Goal: Information Seeking & Learning: Learn about a topic

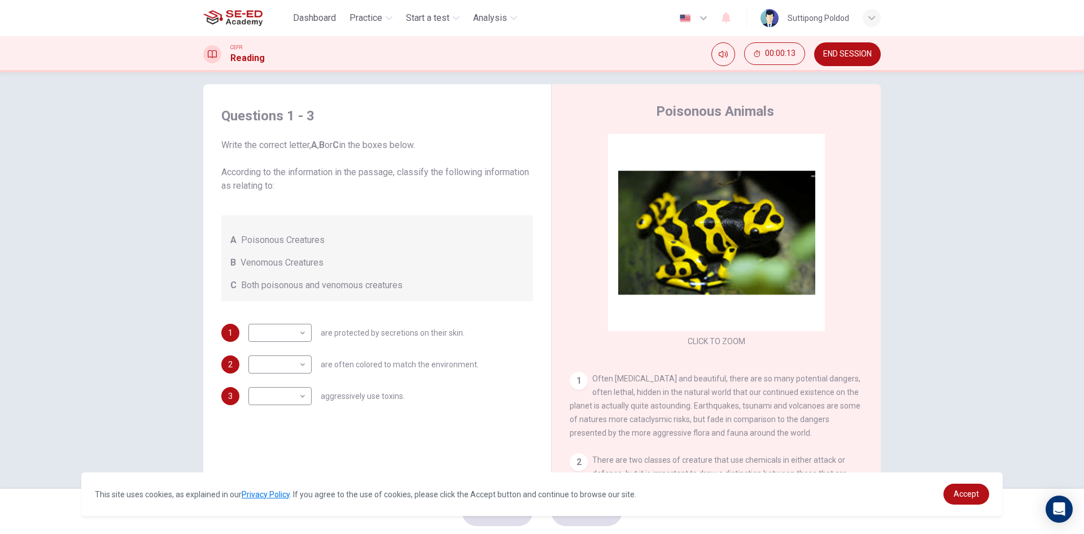
scroll to position [21, 0]
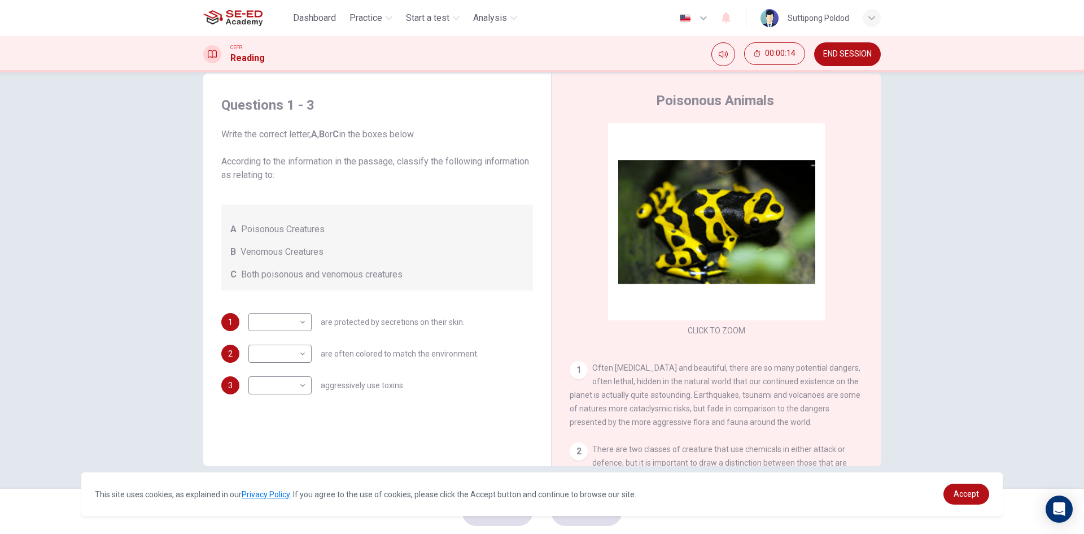
drag, startPoint x: 269, startPoint y: 166, endPoint x: 333, endPoint y: 168, distance: 63.8
click at [319, 167] on span "Write the correct letter, A , B or C in the boxes below. According to the infor…" at bounding box center [377, 155] width 312 height 54
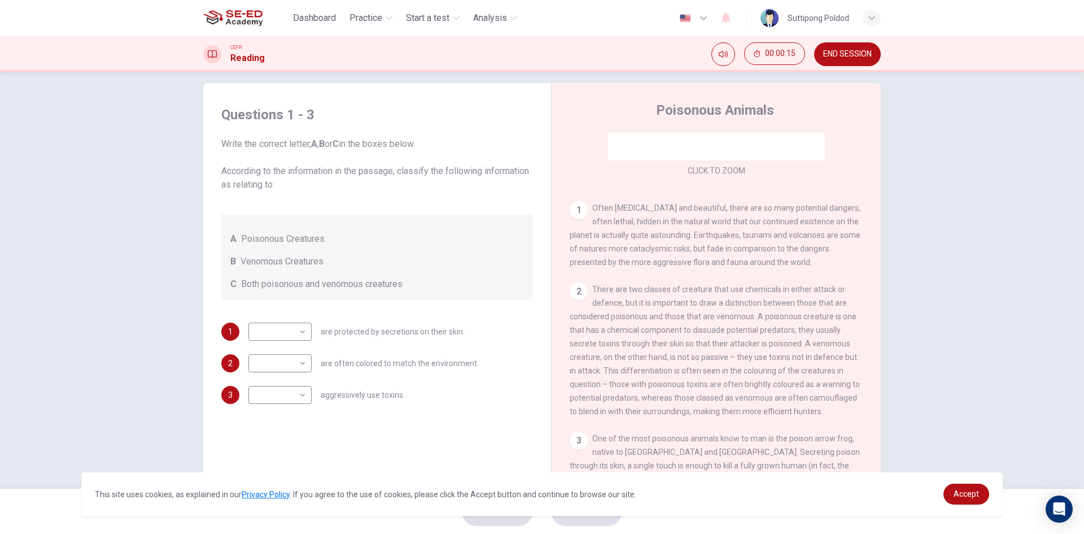
scroll to position [0, 0]
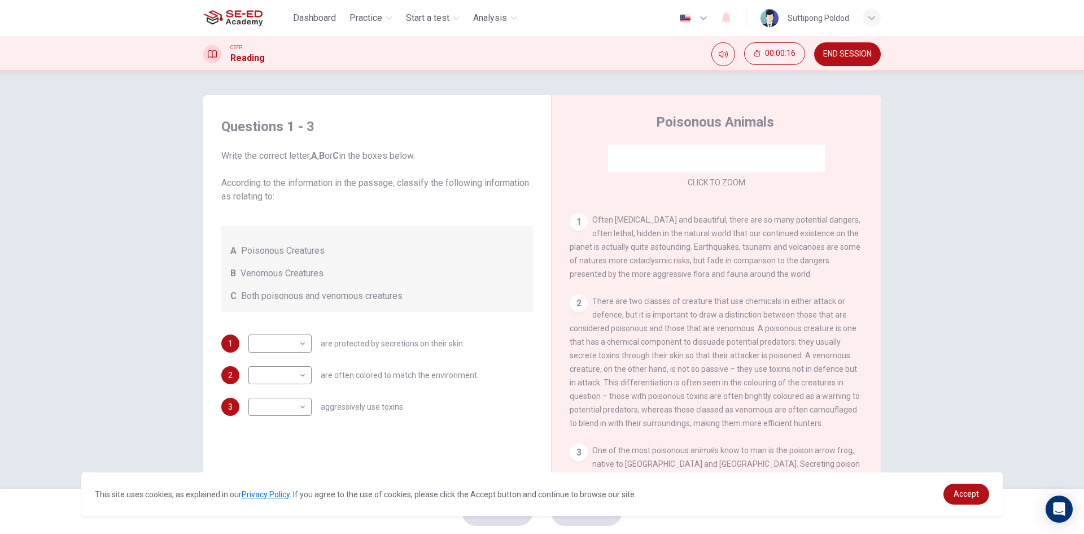
click at [770, 274] on div "1 Often [MEDICAL_DATA] and beautiful, there are so many potential dangers, ofte…" at bounding box center [717, 247] width 294 height 68
drag, startPoint x: 612, startPoint y: 219, endPoint x: 634, endPoint y: 224, distance: 22.7
click at [634, 224] on span "Often [MEDICAL_DATA] and beautiful, there are so many potential dangers, often …" at bounding box center [715, 246] width 291 height 63
click at [627, 222] on span "Often [MEDICAL_DATA] and beautiful, there are so many potential dangers, often …" at bounding box center [715, 246] width 291 height 63
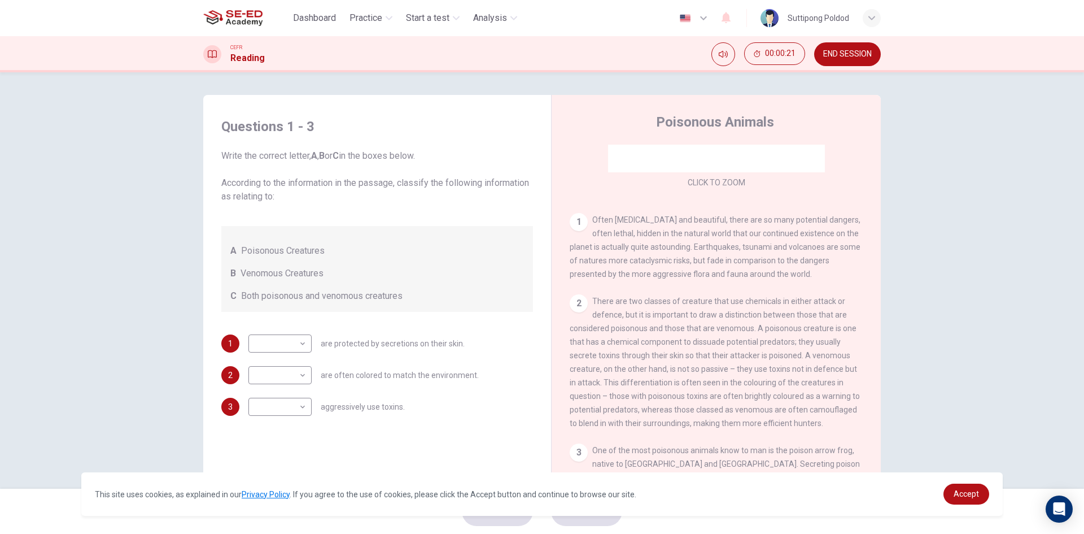
click at [613, 220] on span "Often [MEDICAL_DATA] and beautiful, there are so many potential dangers, often …" at bounding box center [715, 246] width 291 height 63
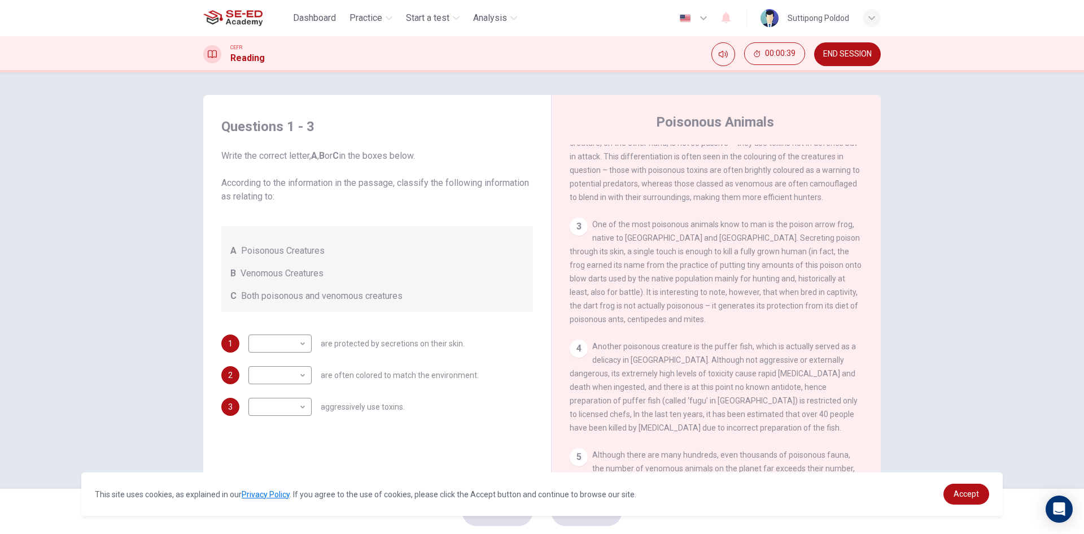
scroll to position [21, 0]
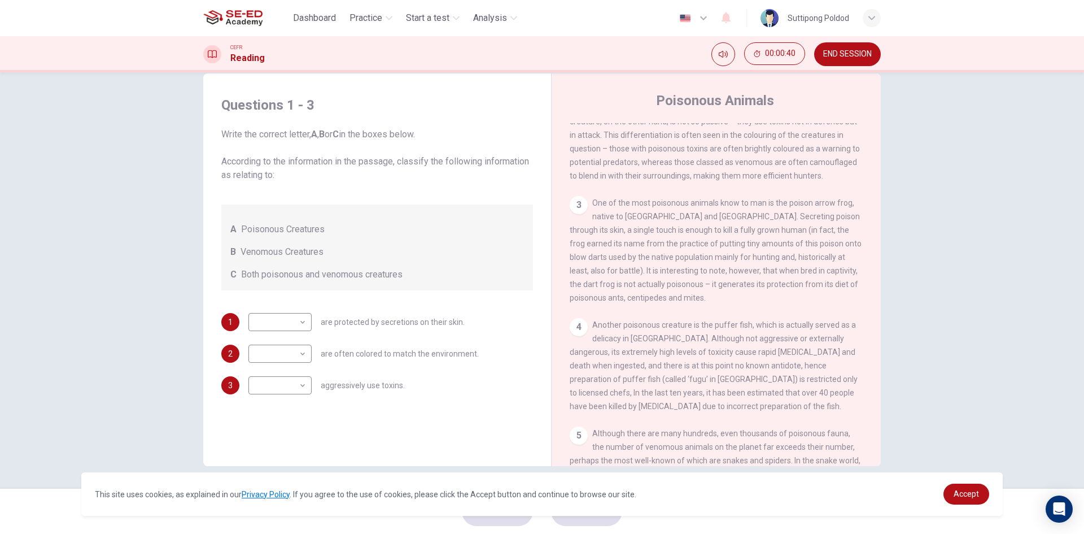
click at [303, 229] on span "Poisonous Creatures" at bounding box center [283, 230] width 84 height 14
click at [286, 157] on span "Write the correct letter, A , B or C in the boxes below. According to the infor…" at bounding box center [377, 155] width 312 height 54
drag, startPoint x: 286, startPoint y: 157, endPoint x: 355, endPoint y: 164, distance: 69.2
click at [355, 164] on span "Write the correct letter, A , B or C in the boxes below. According to the infor…" at bounding box center [377, 155] width 312 height 54
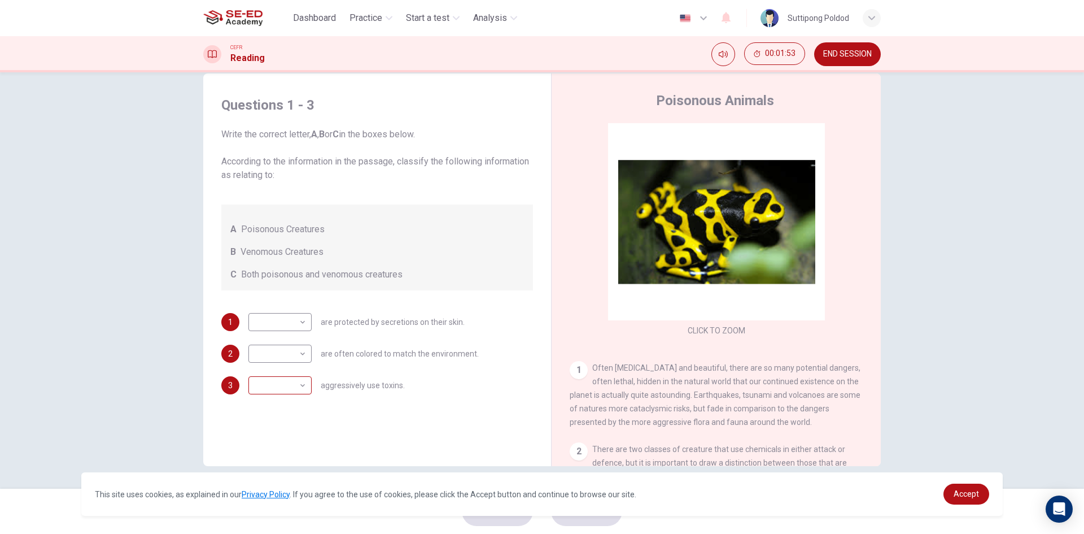
click at [286, 378] on body "This site uses cookies, as explained in our Privacy Policy . If you agree to th…" at bounding box center [542, 267] width 1084 height 534
click at [345, 409] on div at bounding box center [542, 267] width 1084 height 534
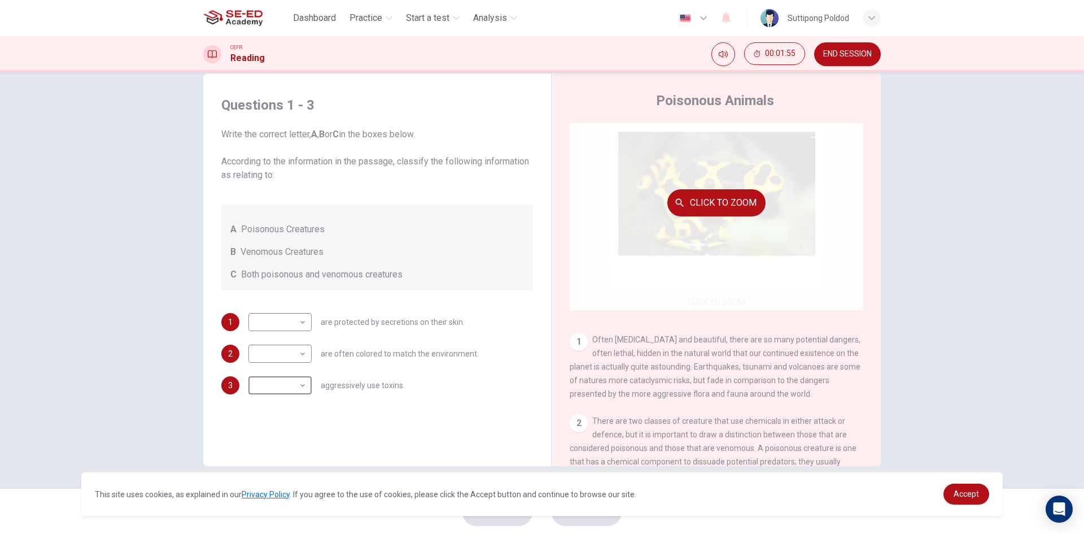
scroll to position [113, 0]
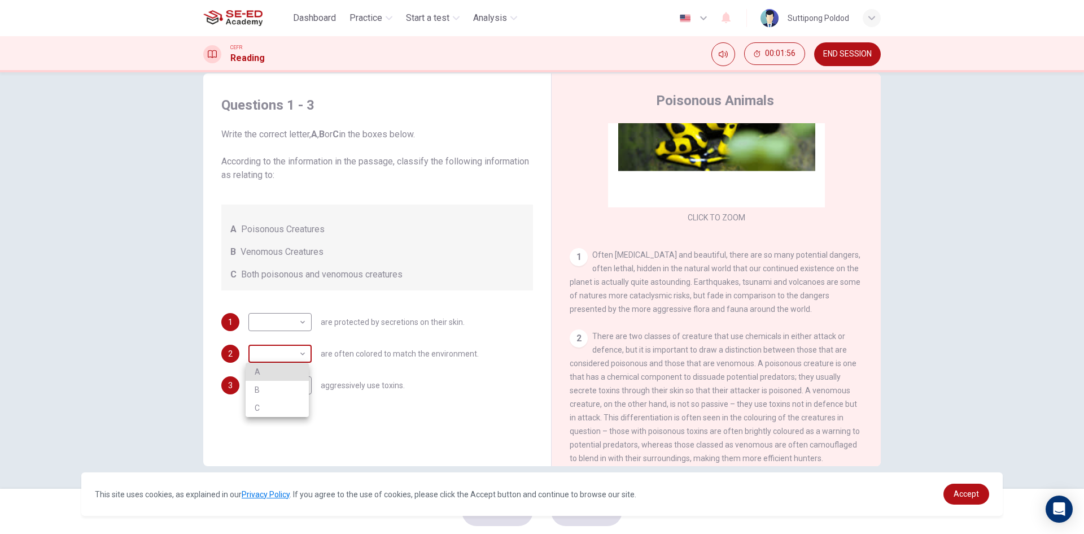
click at [281, 352] on body "This site uses cookies, as explained in our Privacy Policy . If you agree to th…" at bounding box center [542, 267] width 1084 height 534
click at [474, 363] on div at bounding box center [542, 267] width 1084 height 534
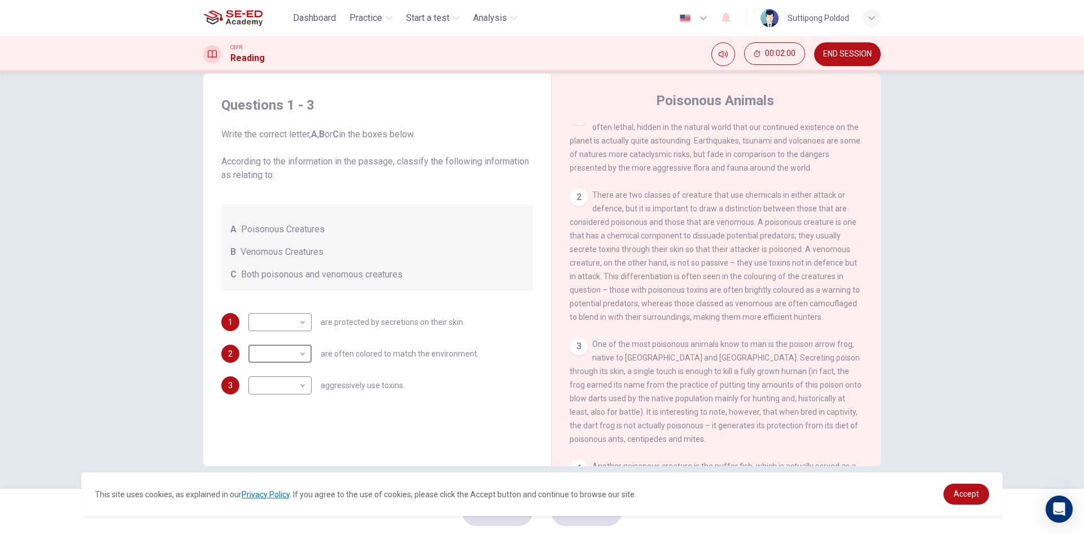
scroll to position [282, 0]
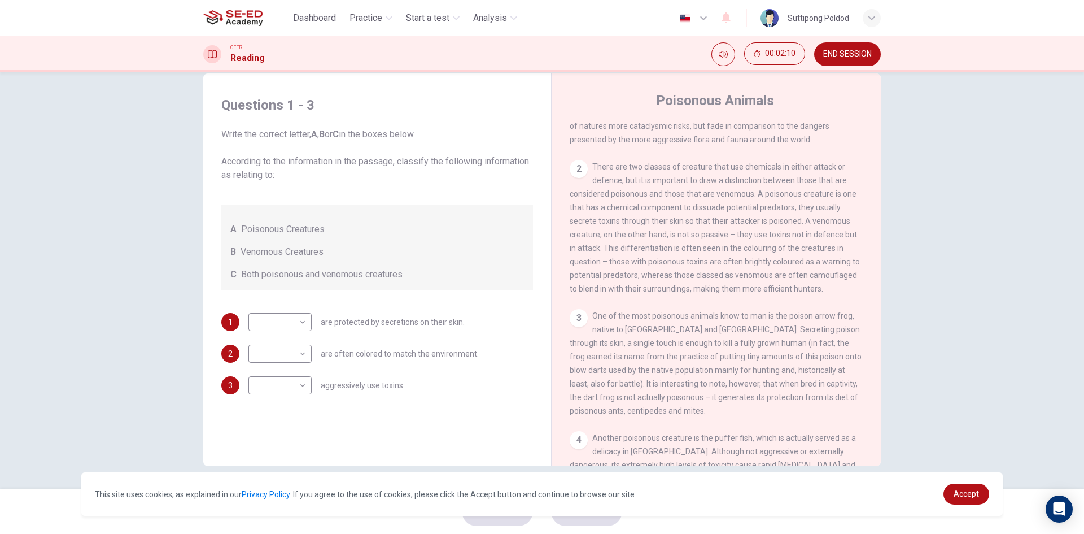
drag, startPoint x: 719, startPoint y: 213, endPoint x: 727, endPoint y: 216, distance: 8.2
click at [727, 216] on span "There are two classes of creature that use chemicals in either attack or defenc…" at bounding box center [715, 227] width 290 height 131
click at [756, 216] on span "There are two classes of creature that use chemicals in either attack or defenc…" at bounding box center [715, 227] width 290 height 131
click at [581, 237] on span "There are two classes of creature that use chemicals in either attack or defenc…" at bounding box center [715, 227] width 290 height 131
click at [664, 229] on span "There are two classes of creature that use chemicals in either attack or defenc…" at bounding box center [715, 227] width 290 height 131
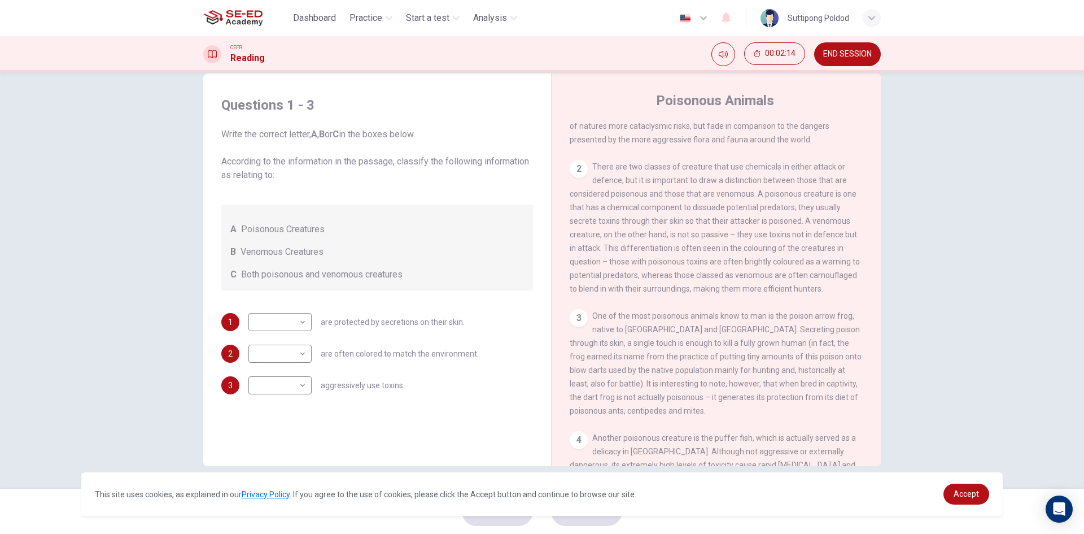
click at [756, 229] on span "There are two classes of creature that use chemicals in either attack or defenc…" at bounding box center [715, 227] width 290 height 131
click at [800, 228] on span "There are two classes of creature that use chemicals in either attack or defenc…" at bounding box center [715, 227] width 290 height 131
click at [693, 241] on span "There are two classes of creature that use chemicals in either attack or defenc…" at bounding box center [715, 227] width 290 height 131
drag, startPoint x: 668, startPoint y: 258, endPoint x: 689, endPoint y: 258, distance: 20.9
click at [674, 258] on span "There are two classes of creature that use chemicals in either attack or defenc…" at bounding box center [715, 227] width 290 height 131
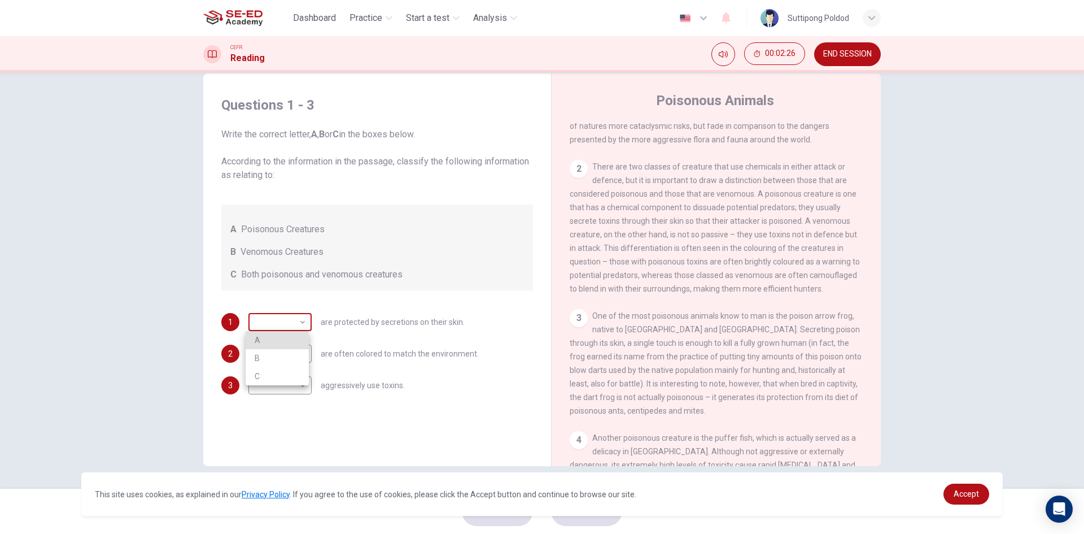
click at [280, 328] on body "This site uses cookies, as explained in our Privacy Policy . If you agree to th…" at bounding box center [542, 267] width 1084 height 534
click at [324, 313] on div at bounding box center [542, 267] width 1084 height 534
click at [254, 320] on body "This site uses cookies, as explained in our Privacy Policy . If you agree to th…" at bounding box center [542, 267] width 1084 height 534
click at [524, 269] on div at bounding box center [542, 267] width 1084 height 534
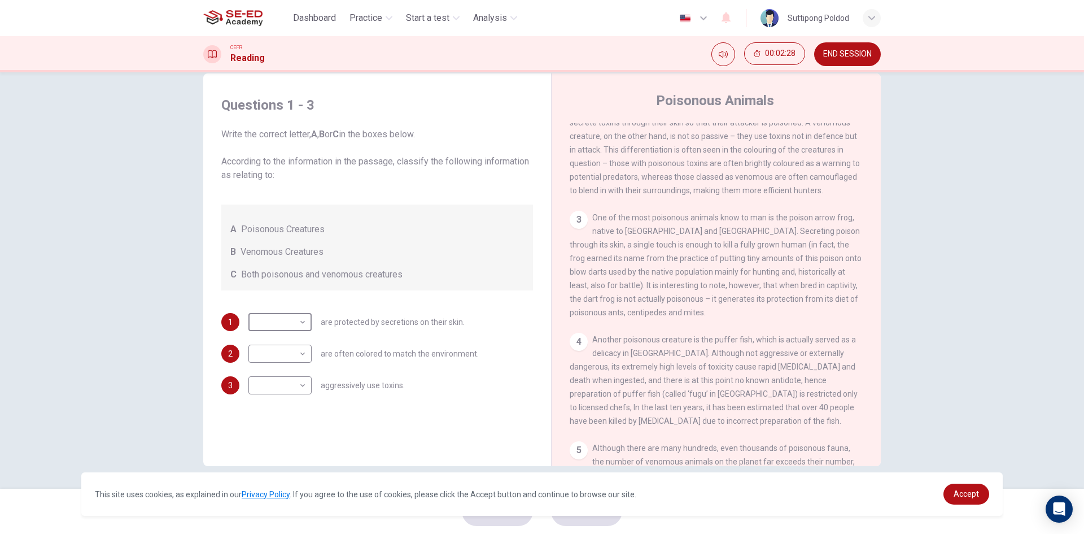
scroll to position [395, 0]
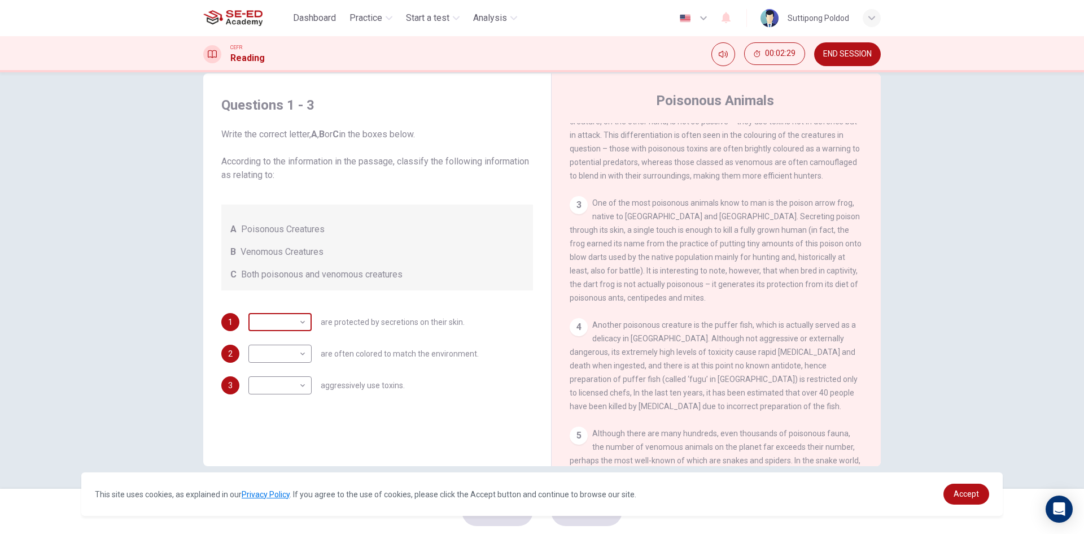
click at [289, 330] on body "This site uses cookies, as explained in our Privacy Policy . If you agree to th…" at bounding box center [542, 267] width 1084 height 534
click at [293, 337] on li "A" at bounding box center [277, 340] width 63 height 18
type input "A"
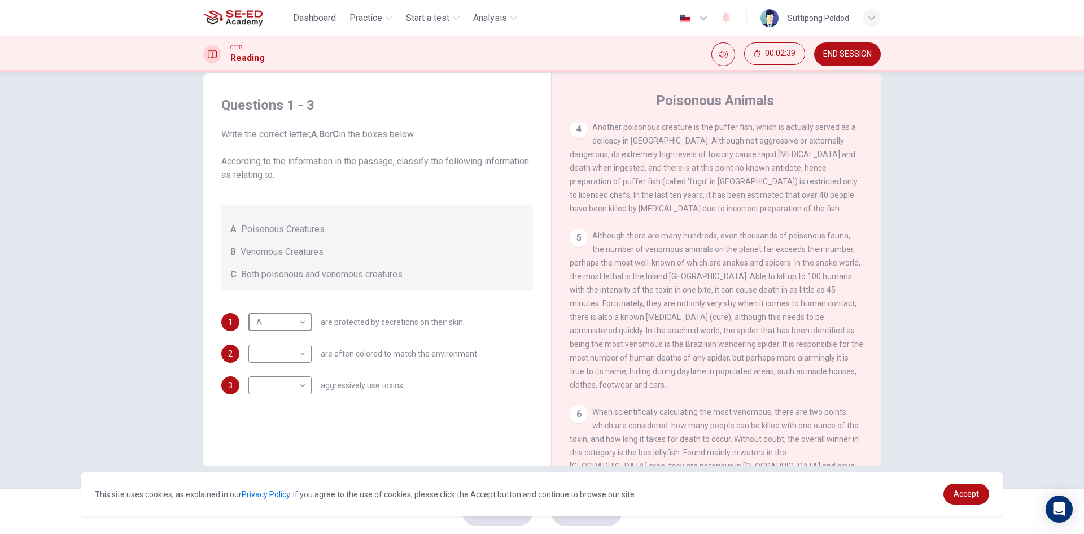
scroll to position [621, 0]
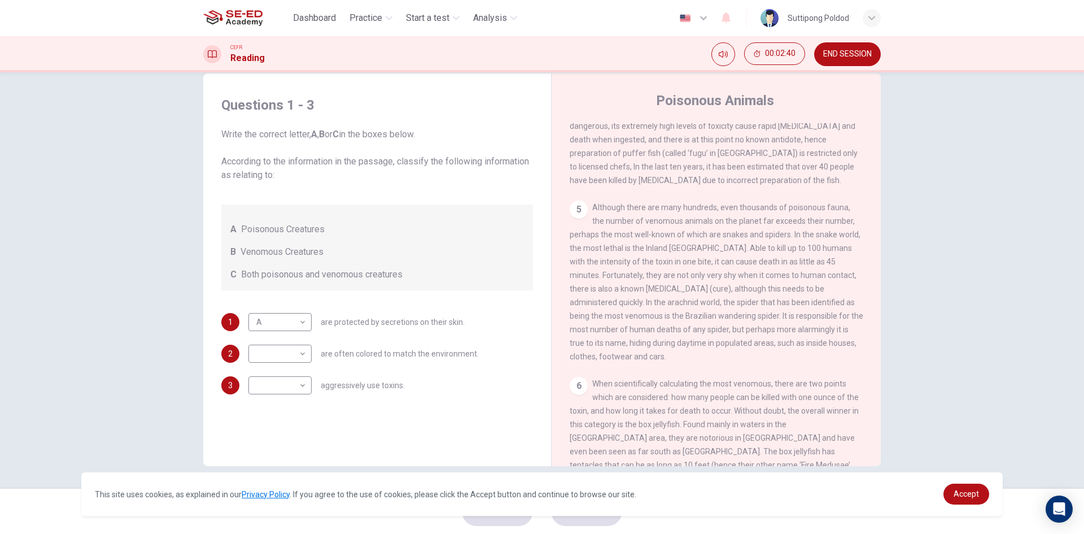
drag, startPoint x: 617, startPoint y: 229, endPoint x: 644, endPoint y: 234, distance: 27.6
click at [630, 231] on div "5 Although there are many hundreds, even thousands of poisonous fauna, the numb…" at bounding box center [717, 281] width 294 height 163
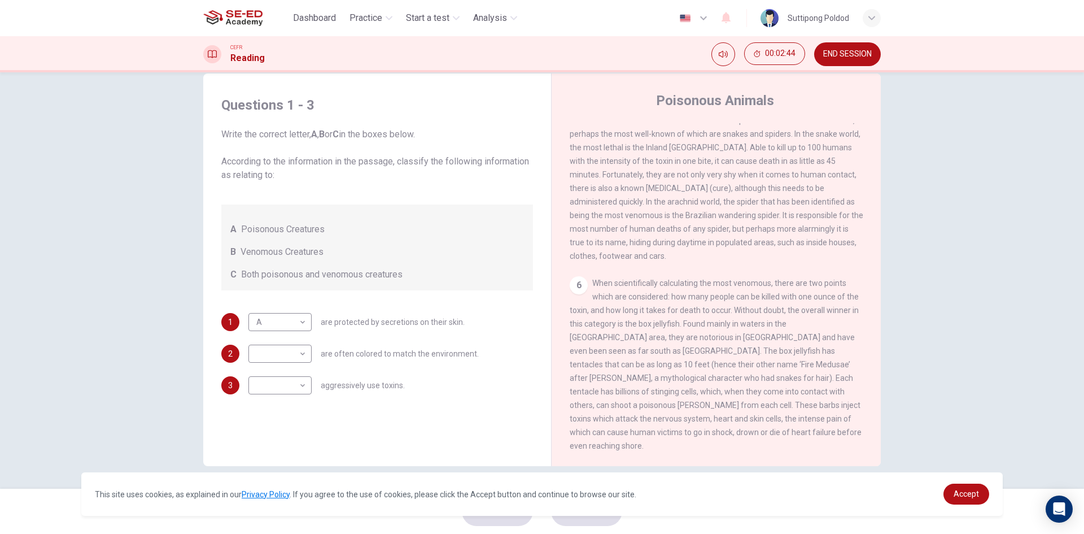
scroll to position [739, 0]
click at [296, 352] on body "This site uses cookies, as explained in our Privacy Policy . If you agree to th…" at bounding box center [542, 267] width 1084 height 534
click at [296, 352] on div at bounding box center [542, 267] width 1084 height 534
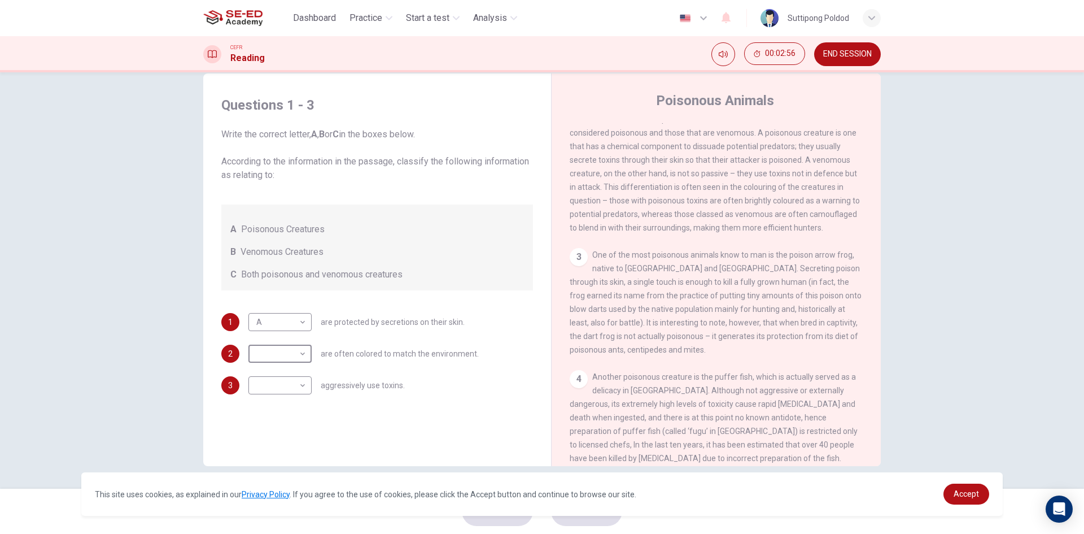
scroll to position [400, 0]
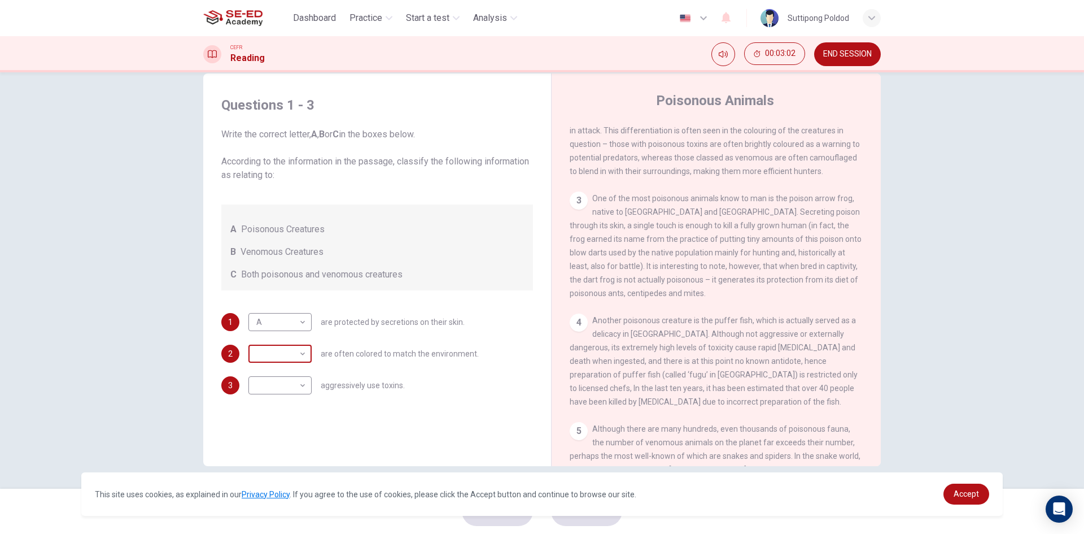
click at [254, 353] on body "This site uses cookies, as explained in our Privacy Policy . If you agree to th…" at bounding box center [542, 267] width 1084 height 534
click at [274, 373] on li "A" at bounding box center [277, 372] width 63 height 18
type input "A"
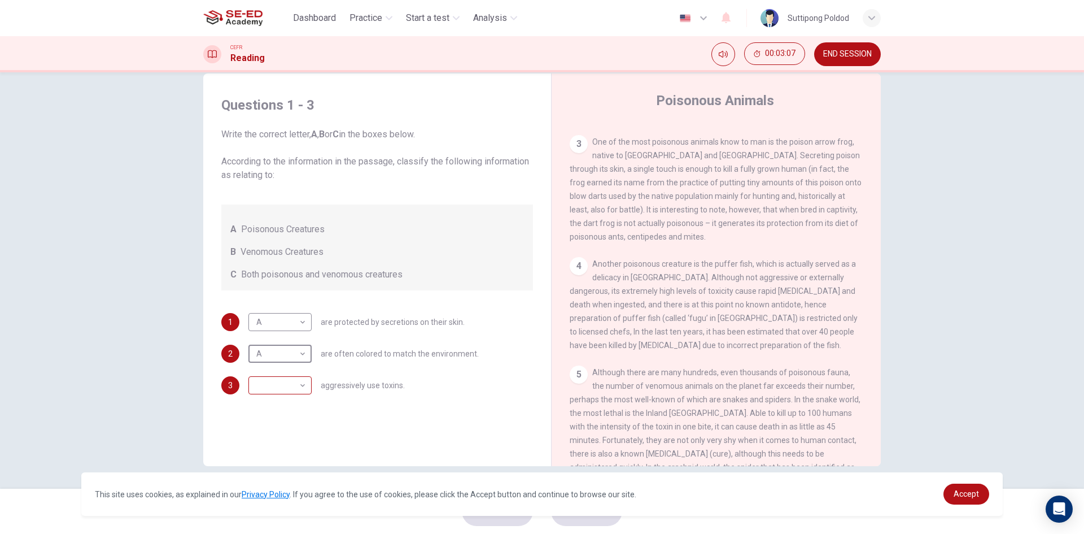
click at [270, 391] on body "This site uses cookies, as explained in our Privacy Policy . If you agree to th…" at bounding box center [542, 267] width 1084 height 534
click at [394, 406] on div at bounding box center [542, 267] width 1084 height 534
click at [308, 377] on div "​ ​" at bounding box center [279, 385] width 63 height 18
click at [291, 384] on body "This site uses cookies, as explained in our Privacy Policy . If you agree to th…" at bounding box center [542, 267] width 1084 height 534
click at [293, 421] on li "B" at bounding box center [277, 421] width 63 height 18
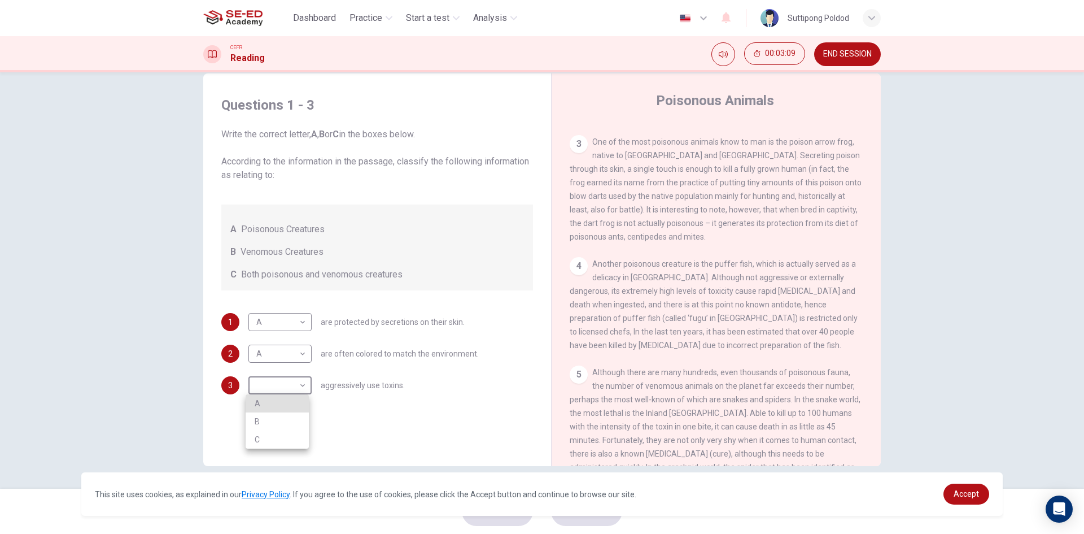
type input "B"
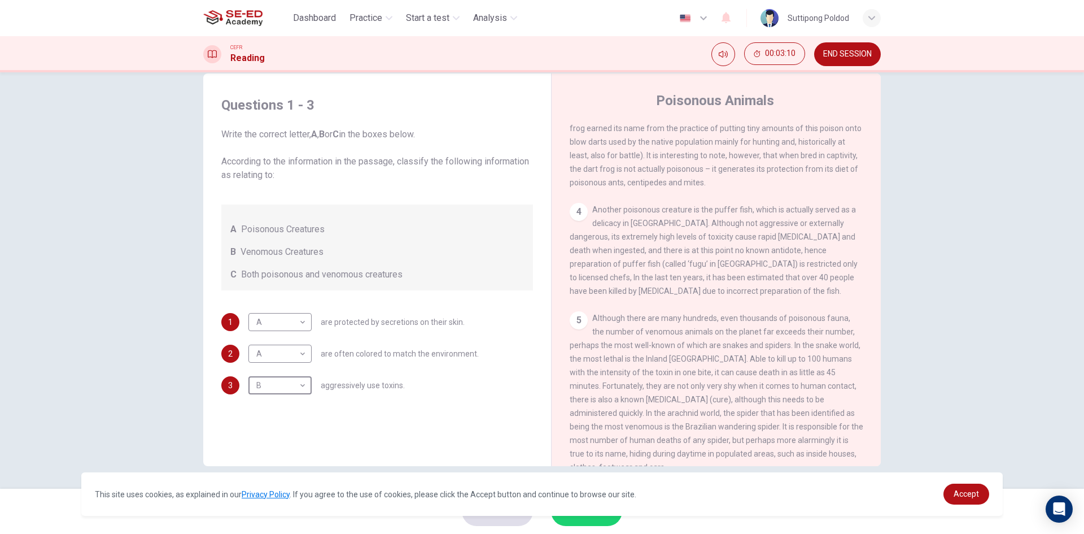
scroll to position [513, 0]
click at [960, 489] on link "Accept" at bounding box center [967, 493] width 46 height 21
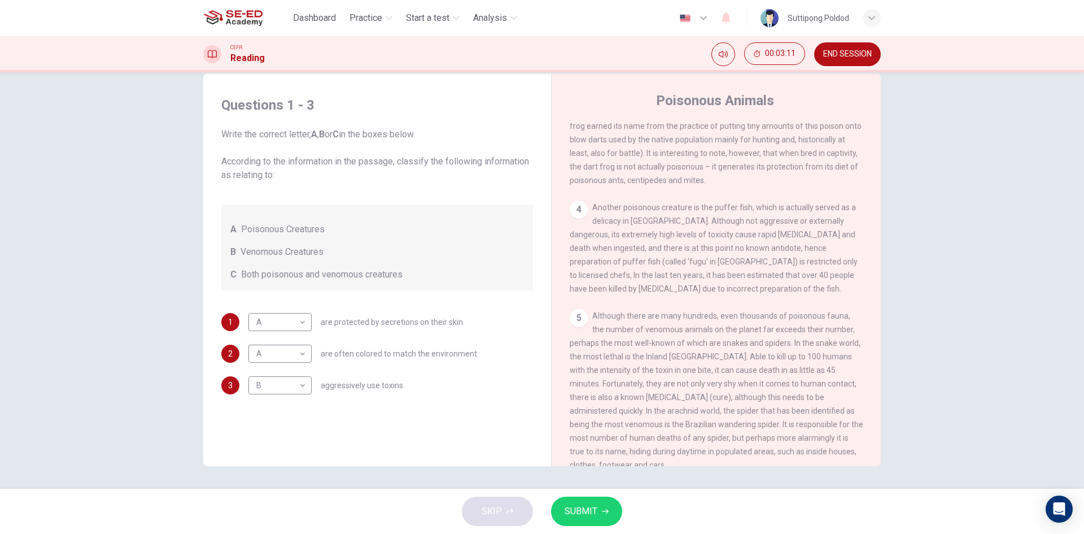
click at [590, 510] on span "SUBMIT" at bounding box center [581, 511] width 33 height 16
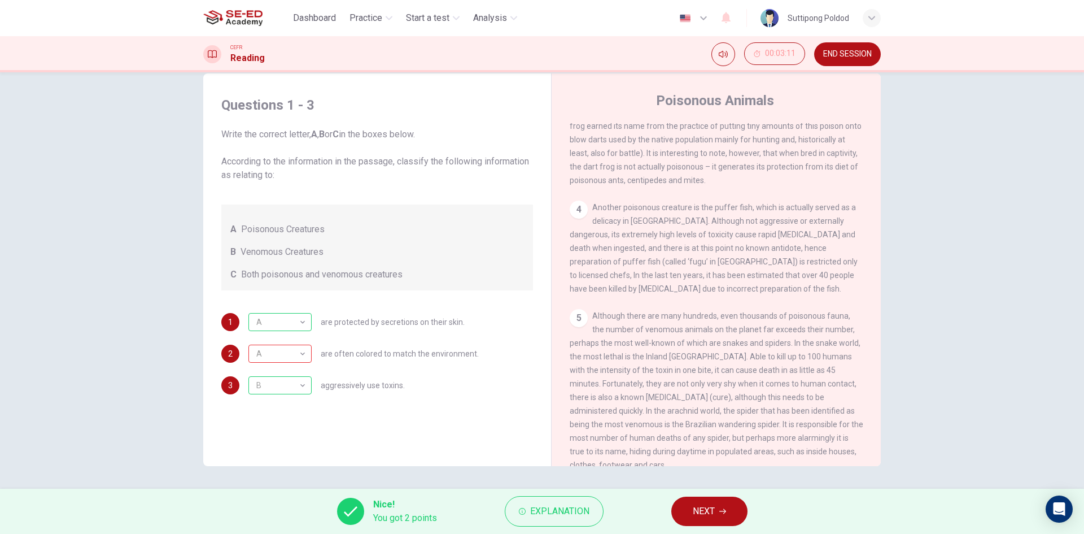
scroll to position [0, 0]
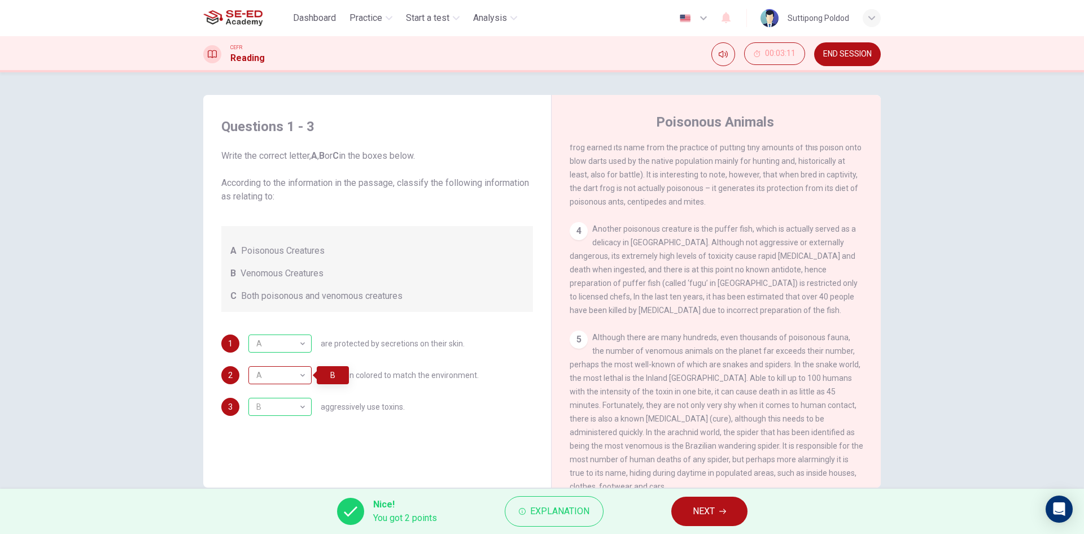
click at [294, 374] on div "A" at bounding box center [277, 375] width 59 height 32
click at [303, 278] on span "Venomous Creatures" at bounding box center [282, 274] width 83 height 14
click at [396, 376] on span "are often colored to match the environment." at bounding box center [400, 375] width 158 height 8
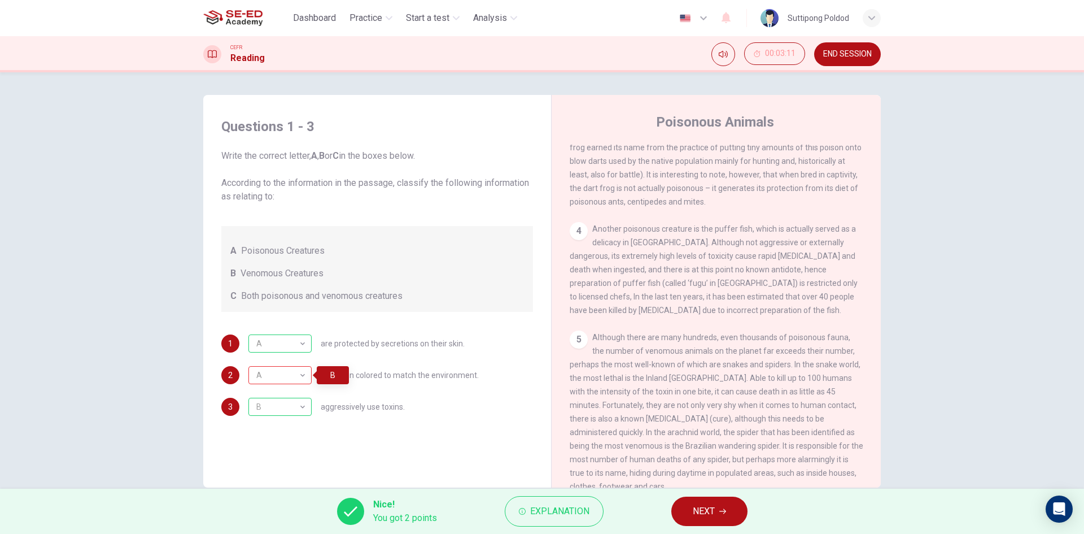
click at [446, 386] on div "1 A A ​ are protected by secretions on their skin. 2 A A ​ are often colored to…" at bounding box center [377, 374] width 312 height 81
click at [412, 371] on span "are often colored to match the environment." at bounding box center [400, 375] width 158 height 8
click at [781, 49] on span "00:03:11" at bounding box center [780, 53] width 30 height 9
click at [790, 52] on icon "Show" at bounding box center [794, 53] width 9 height 9
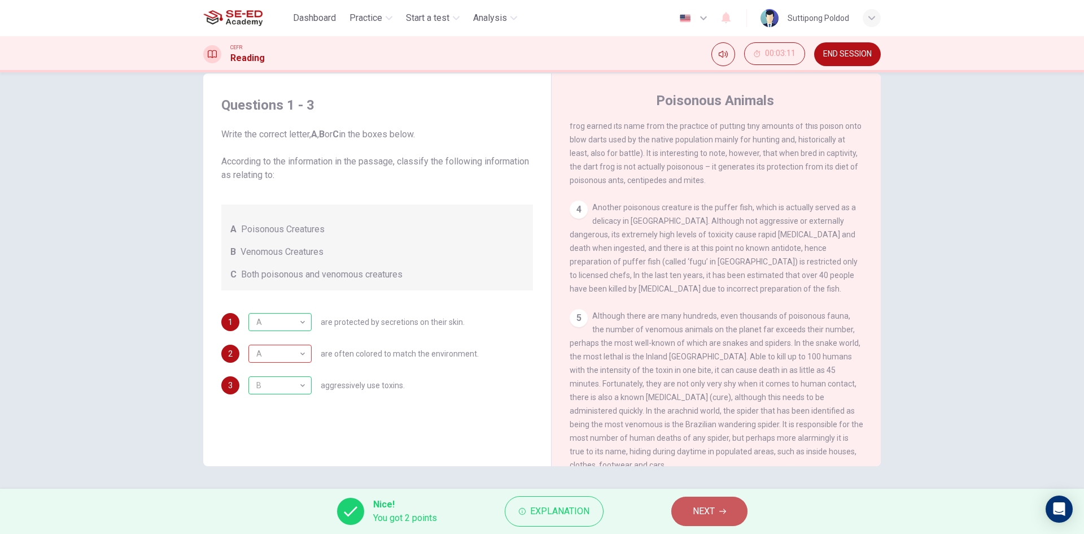
click at [707, 499] on button "NEXT" at bounding box center [710, 510] width 76 height 29
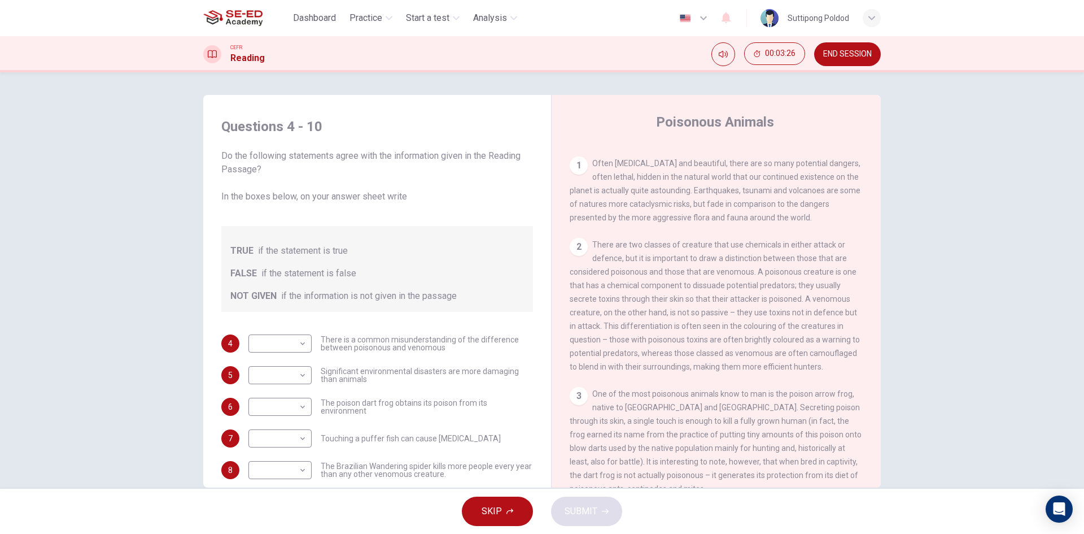
scroll to position [56, 0]
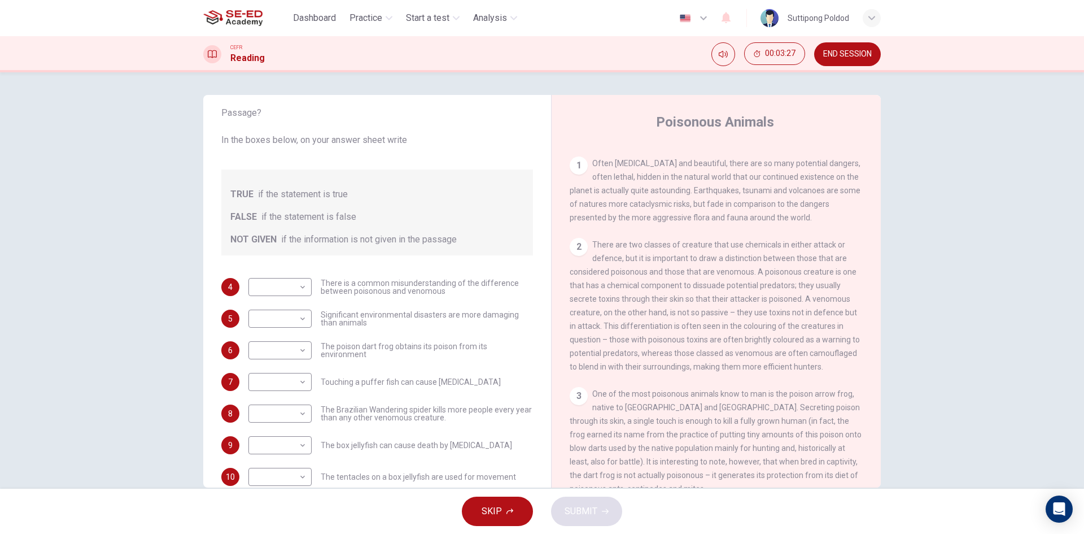
click at [296, 195] on span "if the statement is true" at bounding box center [303, 195] width 90 height 14
drag, startPoint x: 329, startPoint y: 196, endPoint x: 271, endPoint y: 194, distance: 58.8
click at [271, 194] on span "if the statement is true" at bounding box center [303, 195] width 90 height 14
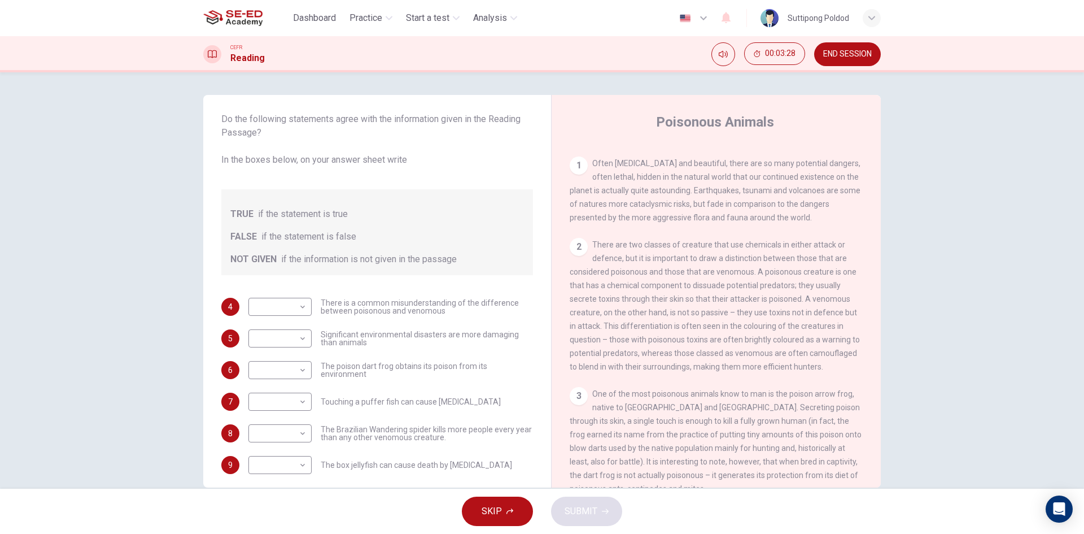
scroll to position [0, 0]
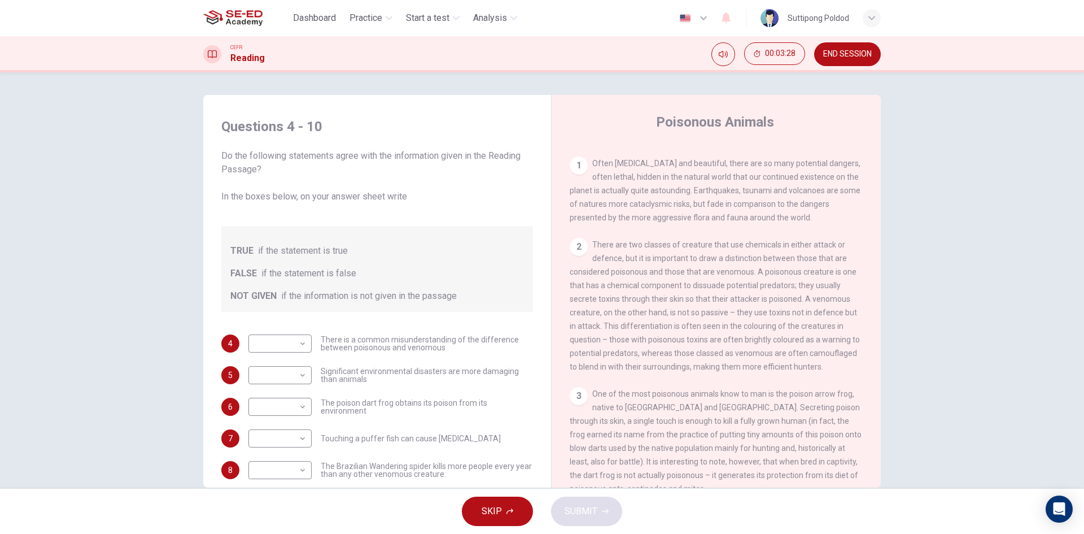
click at [322, 195] on span "Do the following statements agree with the information given in the Reading Pas…" at bounding box center [377, 176] width 312 height 54
drag, startPoint x: 322, startPoint y: 195, endPoint x: 259, endPoint y: 197, distance: 62.7
click at [259, 197] on span "Do the following statements agree with the information given in the Reading Pas…" at bounding box center [377, 176] width 312 height 54
click at [347, 133] on h4 "Questions 4 - 10" at bounding box center [377, 126] width 312 height 18
click at [346, 171] on span "Do the following statements agree with the information given in the Reading Pas…" at bounding box center [377, 176] width 312 height 54
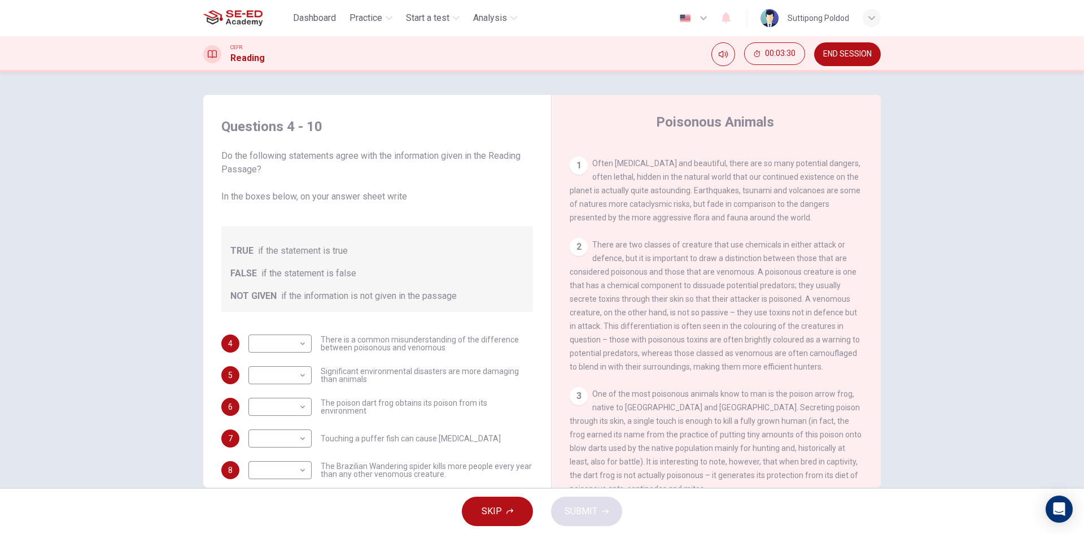
click at [368, 156] on span "Do the following statements agree with the information given in the Reading Pas…" at bounding box center [377, 176] width 312 height 54
click at [267, 154] on span "Do the following statements agree with the information given in the Reading Pas…" at bounding box center [377, 176] width 312 height 54
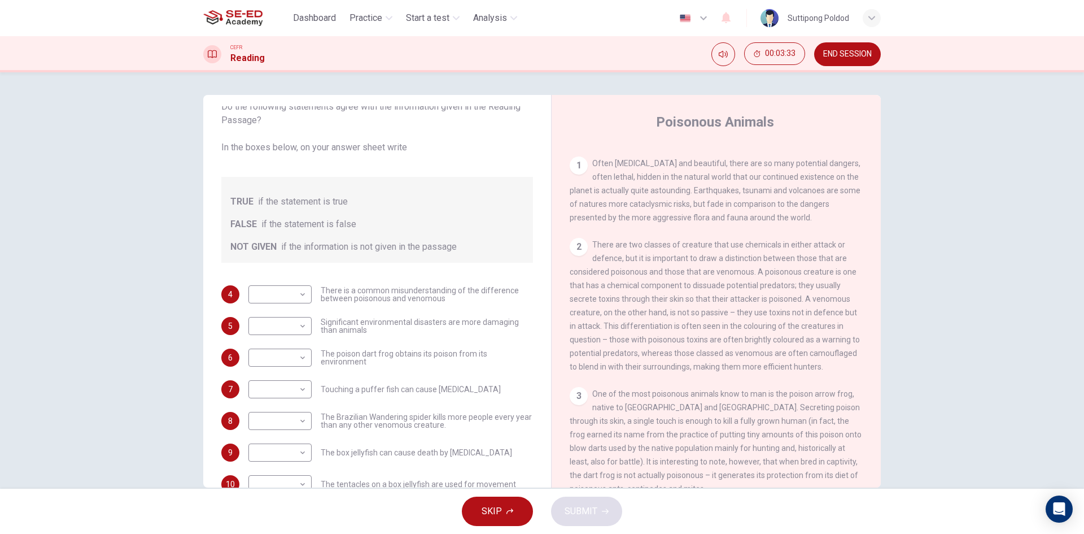
scroll to position [77, 0]
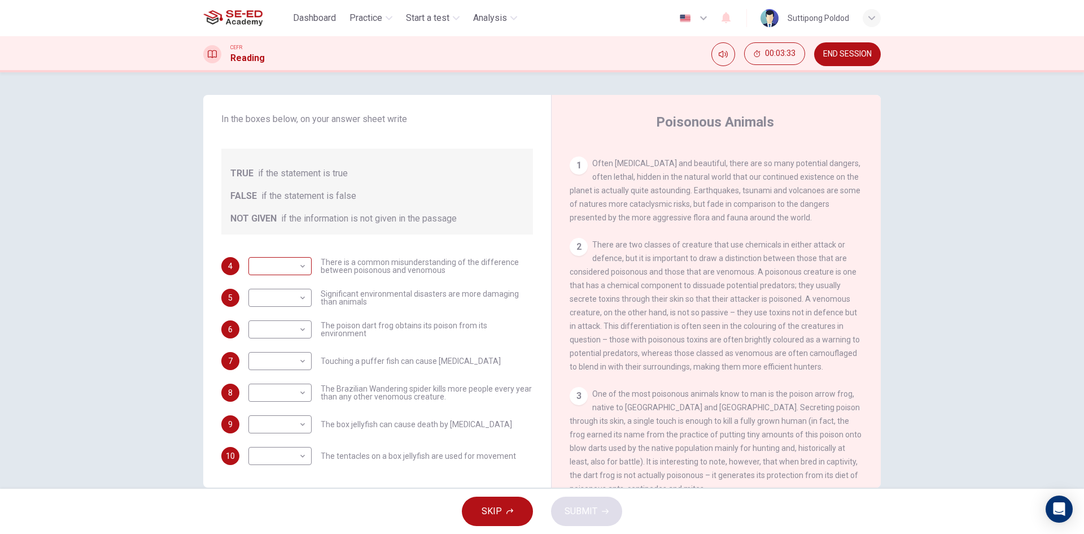
click at [297, 258] on body "This site uses cookies, as explained in our Privacy Policy . If you agree to th…" at bounding box center [542, 267] width 1084 height 534
click at [455, 261] on div at bounding box center [542, 267] width 1084 height 534
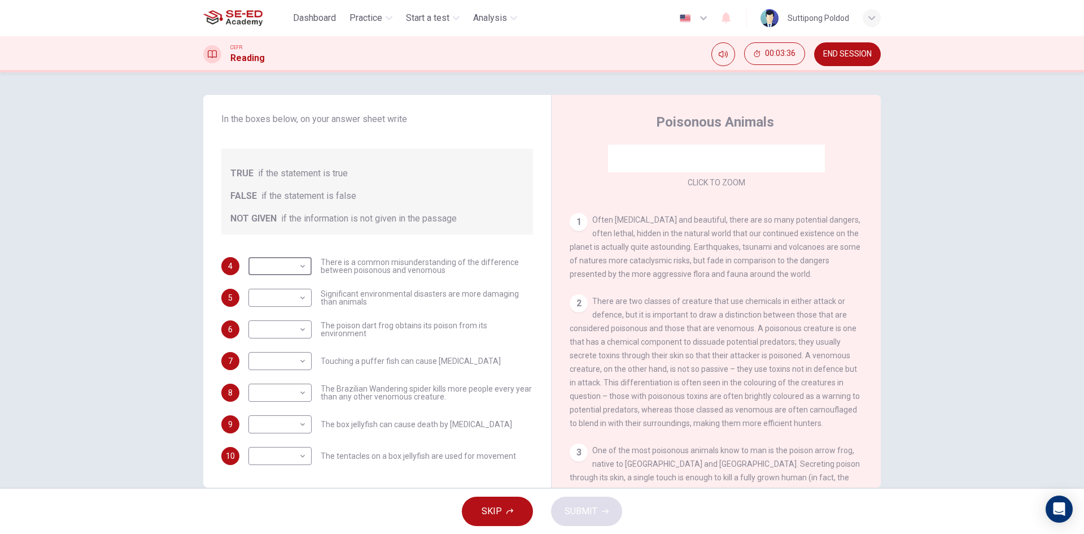
click at [713, 213] on div "1 Often [MEDICAL_DATA] and beautiful, there are so many potential dangers, ofte…" at bounding box center [717, 247] width 294 height 68
click at [674, 208] on div "CLICK TO ZOOM Click to Zoom 1 Often [MEDICAL_DATA] and beautiful, there are so …" at bounding box center [724, 316] width 308 height 343
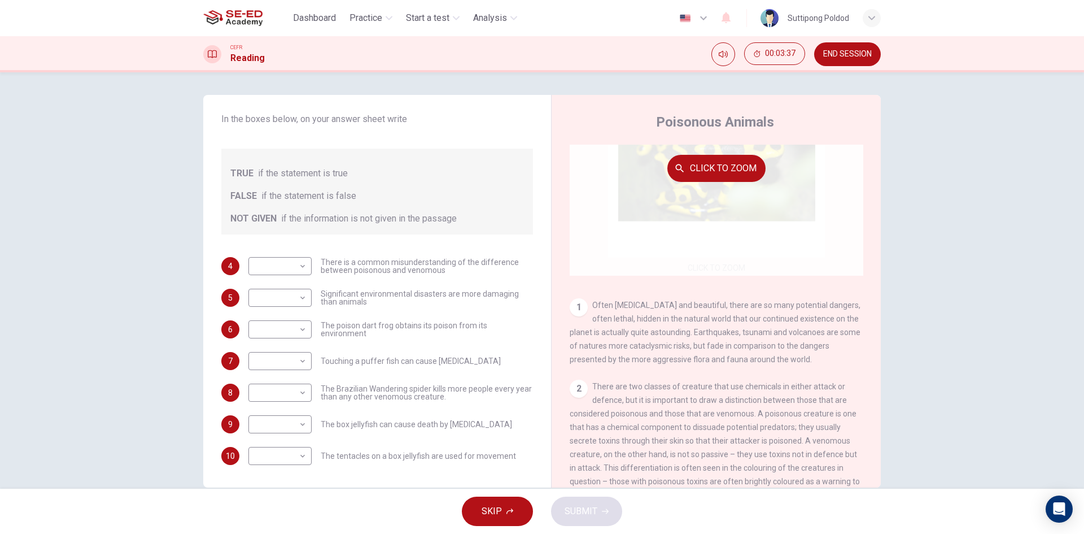
scroll to position [0, 0]
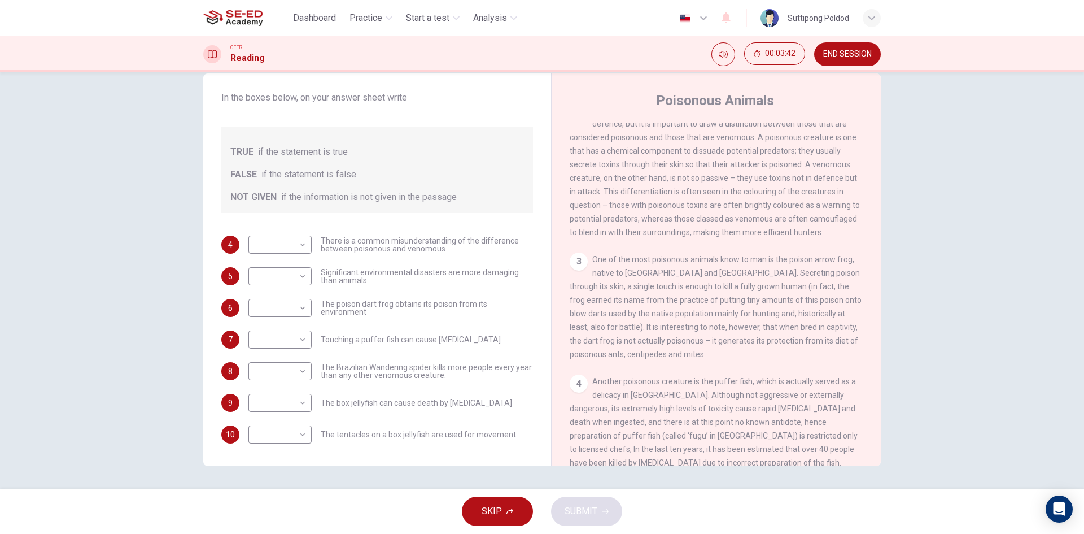
click at [363, 194] on span "if the information is not given in the passage" at bounding box center [369, 197] width 176 height 14
drag, startPoint x: 334, startPoint y: 242, endPoint x: 352, endPoint y: 245, distance: 18.3
click at [351, 245] on span "There is a common misunderstanding of the difference between poisonous and veno…" at bounding box center [427, 245] width 212 height 16
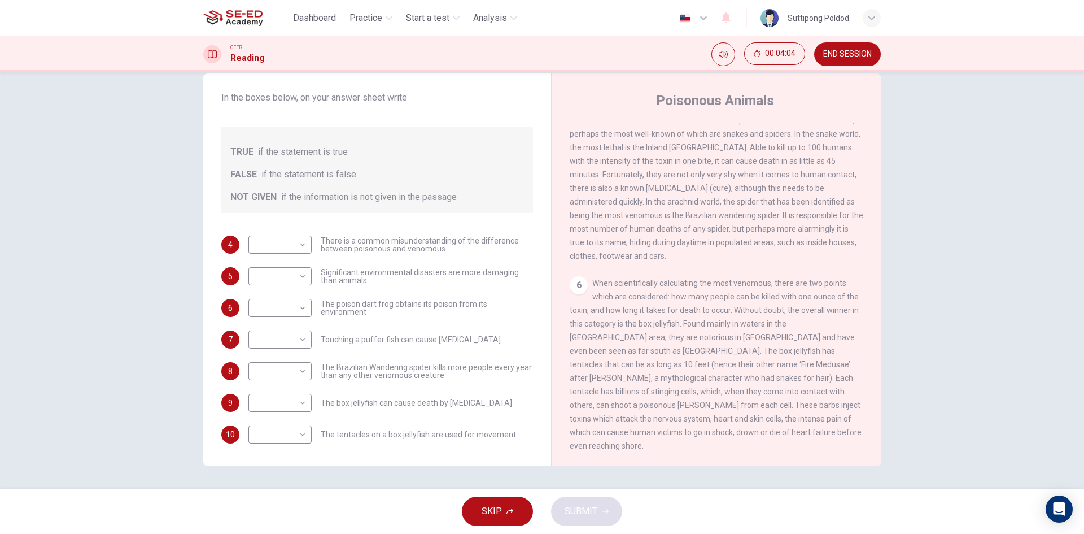
click at [603, 293] on span "When scientifically calculating the most venomous, there are two points which a…" at bounding box center [716, 364] width 292 height 172
drag, startPoint x: 639, startPoint y: 358, endPoint x: 665, endPoint y: 357, distance: 26.0
click at [642, 358] on span "When scientifically calculating the most venomous, there are two points which a…" at bounding box center [716, 364] width 292 height 172
click at [581, 415] on span "When scientifically calculating the most venomous, there are two points which a…" at bounding box center [716, 364] width 292 height 172
drag, startPoint x: 592, startPoint y: 434, endPoint x: 603, endPoint y: 434, distance: 11.3
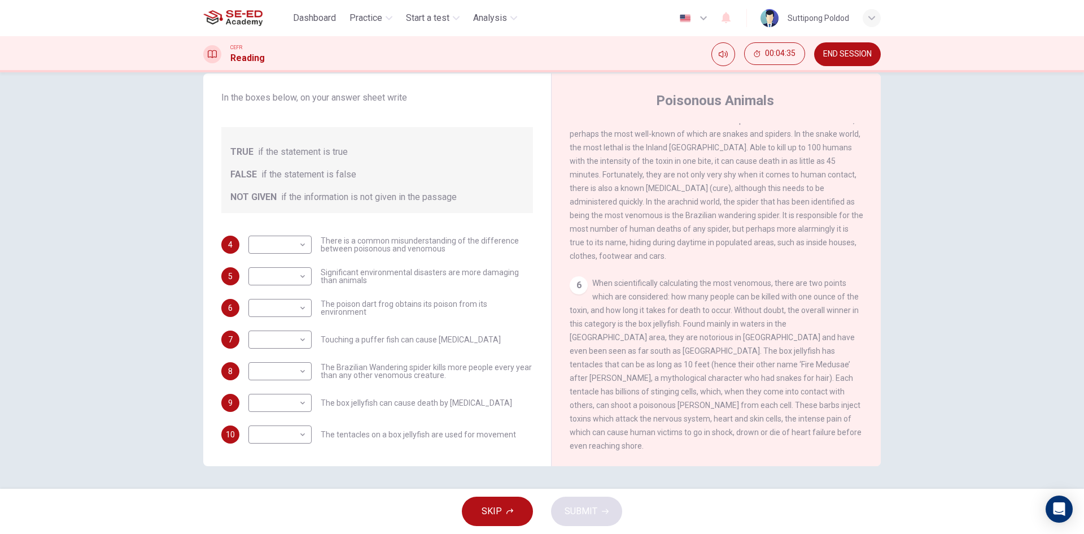
click at [593, 434] on span "When scientifically calculating the most venomous, there are two points which a…" at bounding box center [716, 364] width 292 height 172
click at [611, 431] on span "When scientifically calculating the most venomous, there are two points which a…" at bounding box center [716, 364] width 292 height 172
click at [695, 439] on div "6 When scientifically calculating the most venomous, there are two points which…" at bounding box center [717, 364] width 294 height 176
click at [742, 434] on span "When scientifically calculating the most venomous, there are two points which a…" at bounding box center [716, 364] width 292 height 172
click at [670, 451] on div "6 When scientifically calculating the most venomous, there are two points which…" at bounding box center [717, 364] width 294 height 176
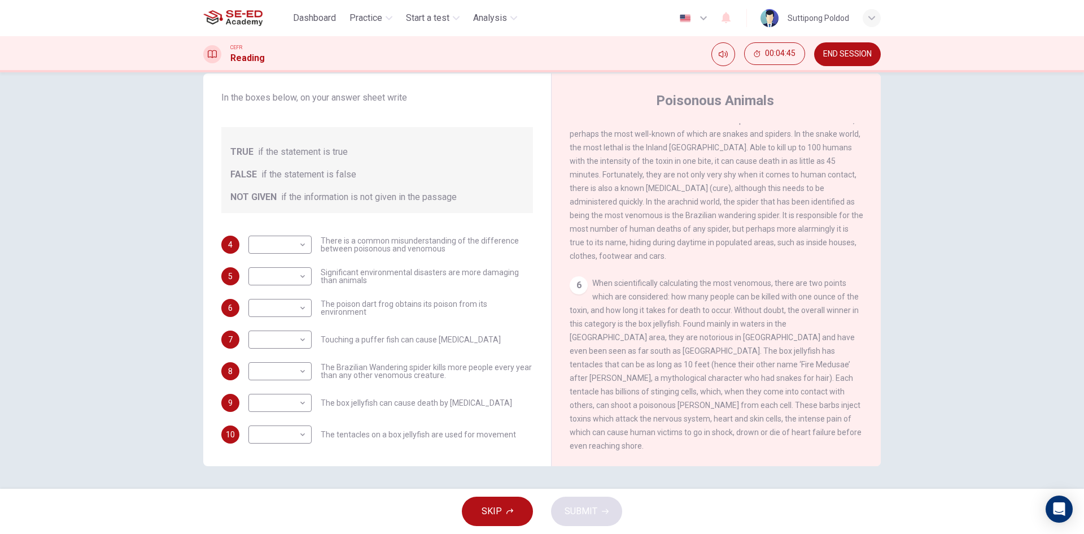
click at [683, 444] on span "When scientifically calculating the most venomous, there are two points which a…" at bounding box center [716, 364] width 292 height 172
click at [693, 354] on div "6 When scientifically calculating the most venomous, there are two points which…" at bounding box center [717, 364] width 294 height 176
click at [280, 410] on body "This site uses cookies, as explained in our Privacy Policy . If you agree to th…" at bounding box center [542, 267] width 1084 height 534
click at [399, 390] on div at bounding box center [542, 267] width 1084 height 534
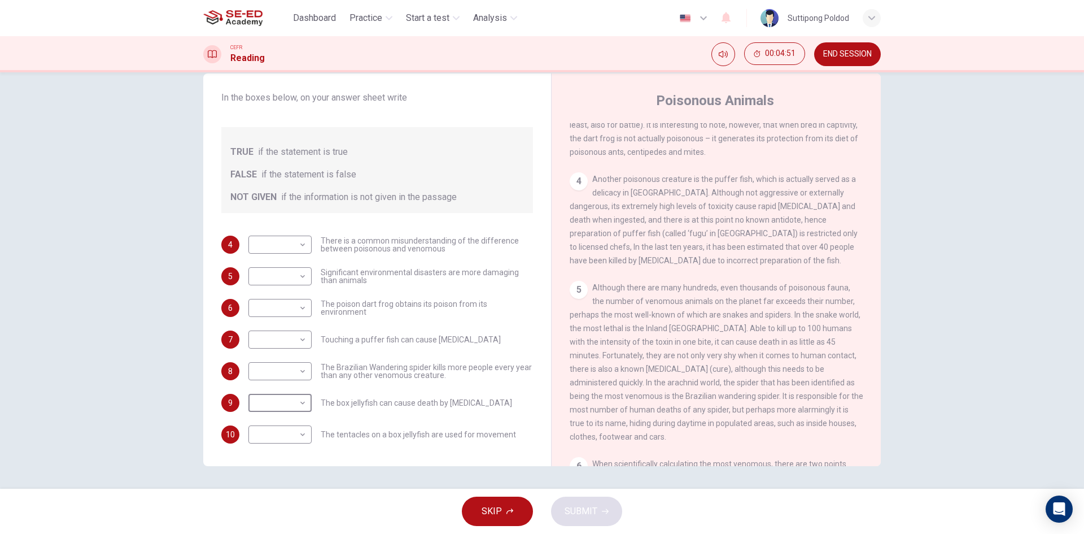
scroll to position [513, 0]
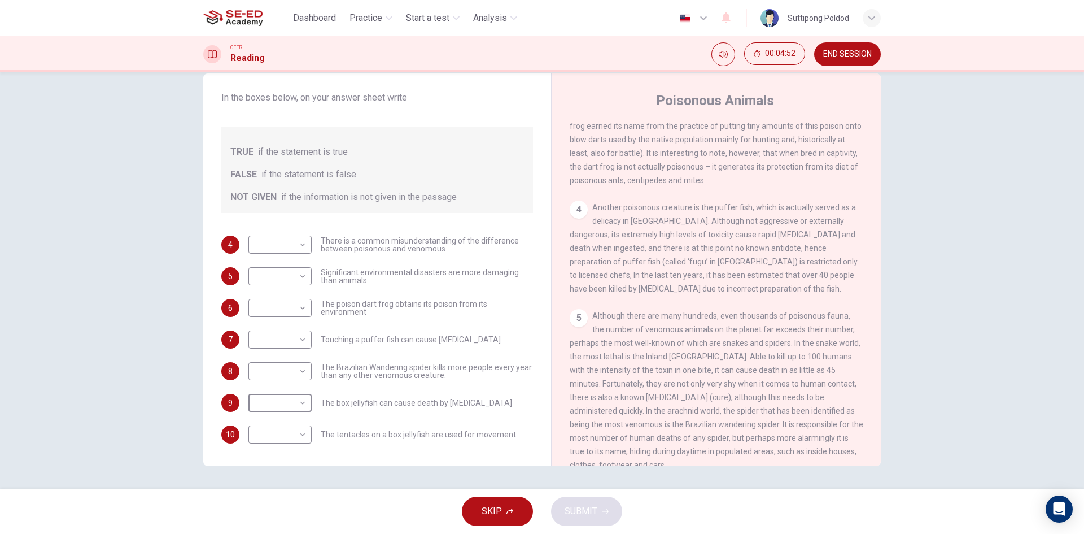
click at [310, 249] on div "​ ​ There is a common misunderstanding of the difference between poisonous and …" at bounding box center [390, 245] width 285 height 18
click at [304, 247] on div "​ ​" at bounding box center [279, 245] width 63 height 18
click at [301, 245] on body "This site uses cookies, as explained in our Privacy Policy . If you agree to th…" at bounding box center [542, 267] width 1084 height 534
click at [288, 297] on li "NOT GIVEN" at bounding box center [277, 299] width 63 height 18
type input "NOT GIVEN"
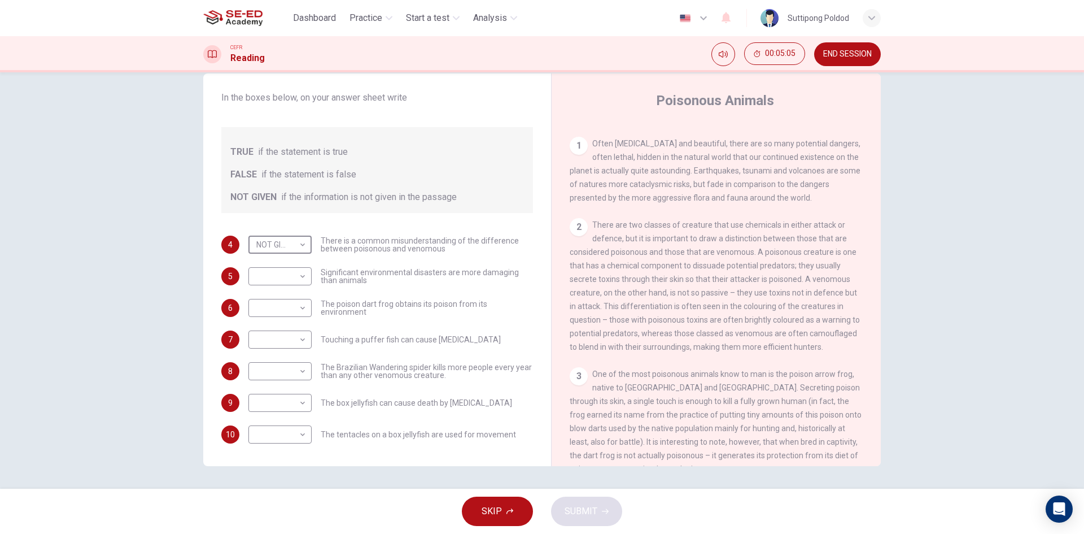
scroll to position [226, 0]
click at [408, 277] on span "Significant environmental disasters are more damaging than animals" at bounding box center [427, 276] width 212 height 16
click at [494, 273] on span "Significant environmental disasters are more damaging than animals" at bounding box center [427, 276] width 212 height 16
drag, startPoint x: 450, startPoint y: 268, endPoint x: 468, endPoint y: 272, distance: 17.9
click at [467, 272] on span "Significant environmental disasters are more damaging than animals" at bounding box center [427, 276] width 212 height 16
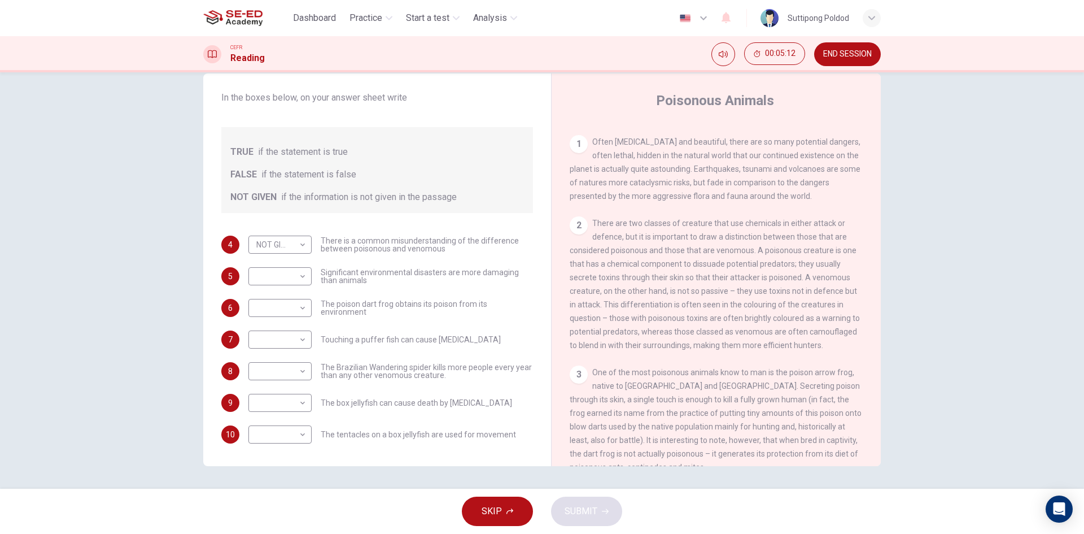
drag, startPoint x: 357, startPoint y: 283, endPoint x: 416, endPoint y: 284, distance: 58.7
click at [400, 284] on span "Significant environmental disasters are more damaging than animals" at bounding box center [427, 276] width 212 height 16
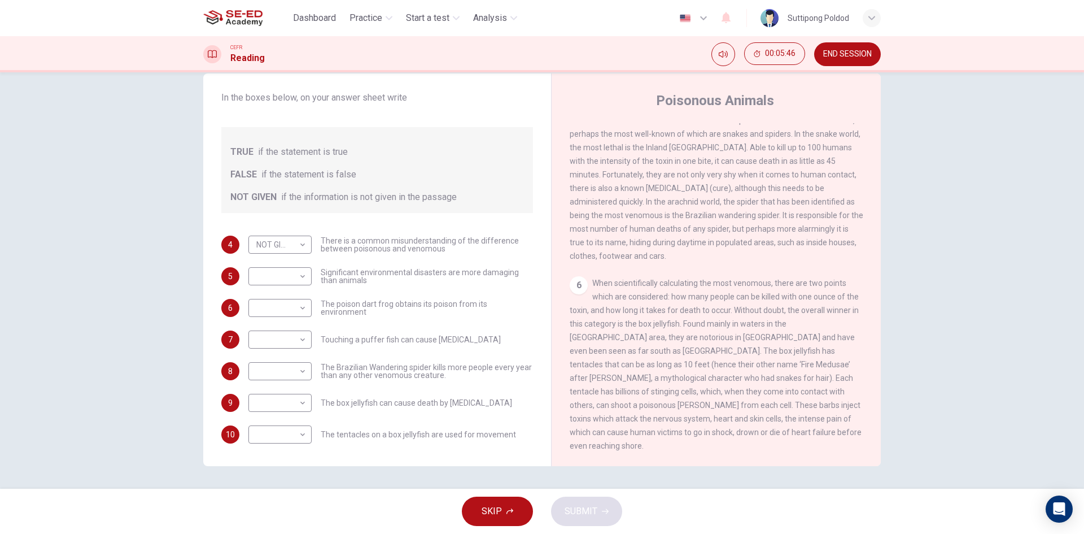
scroll to position [739, 0]
drag, startPoint x: 620, startPoint y: 297, endPoint x: 627, endPoint y: 299, distance: 7.7
click at [623, 298] on div "6 When scientifically calculating the most venomous, there are two points which…" at bounding box center [717, 364] width 294 height 176
click at [585, 284] on div "6 When scientifically calculating the most venomous, there are two points which…" at bounding box center [717, 364] width 294 height 176
click at [596, 290] on span "When scientifically calculating the most venomous, there are two points which a…" at bounding box center [716, 364] width 292 height 172
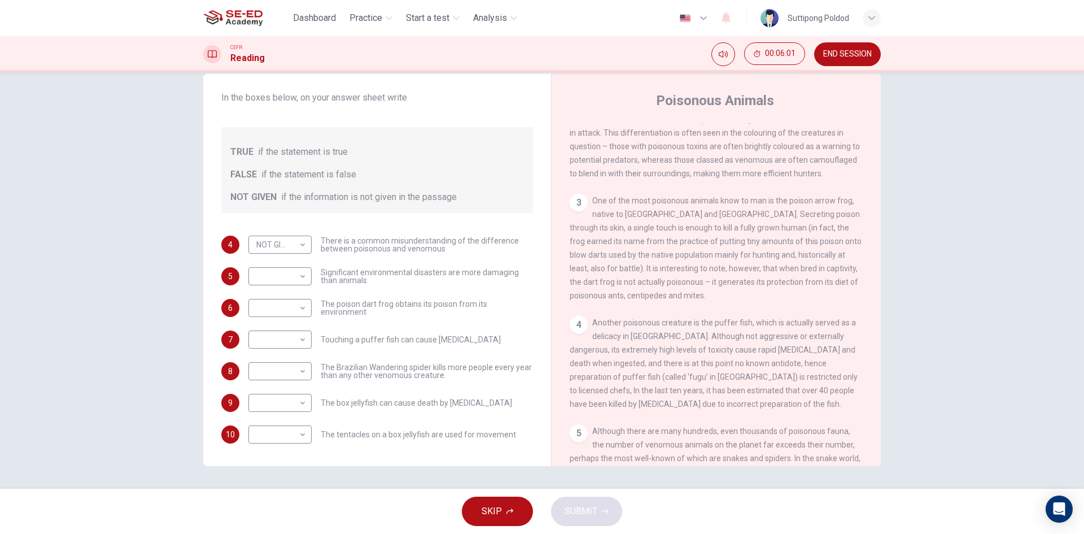
scroll to position [400, 0]
click at [272, 348] on body "This site uses cookies, as explained in our Privacy Policy . If you agree to th…" at bounding box center [542, 267] width 1084 height 534
click at [296, 317] on div at bounding box center [542, 267] width 1084 height 534
click at [302, 311] on body "This site uses cookies, as explained in our Privacy Policy . If you agree to th…" at bounding box center [542, 267] width 1084 height 534
click at [259, 325] on li "TRUE" at bounding box center [277, 326] width 63 height 18
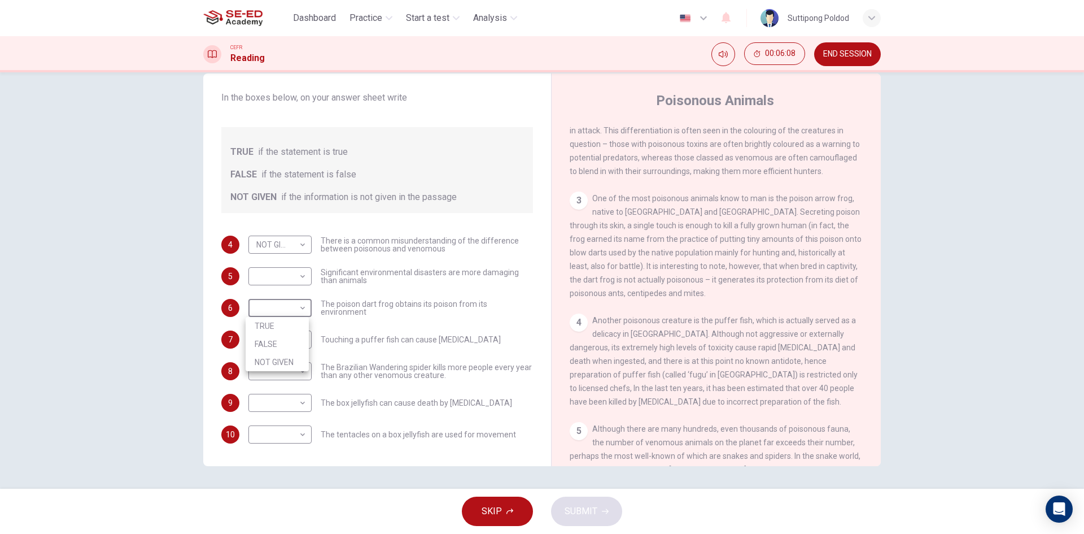
type input "TRUE"
click at [302, 277] on body "This site uses cookies, as explained in our Privacy Policy . If you agree to th…" at bounding box center [542, 267] width 1084 height 534
click at [318, 271] on div at bounding box center [542, 267] width 1084 height 534
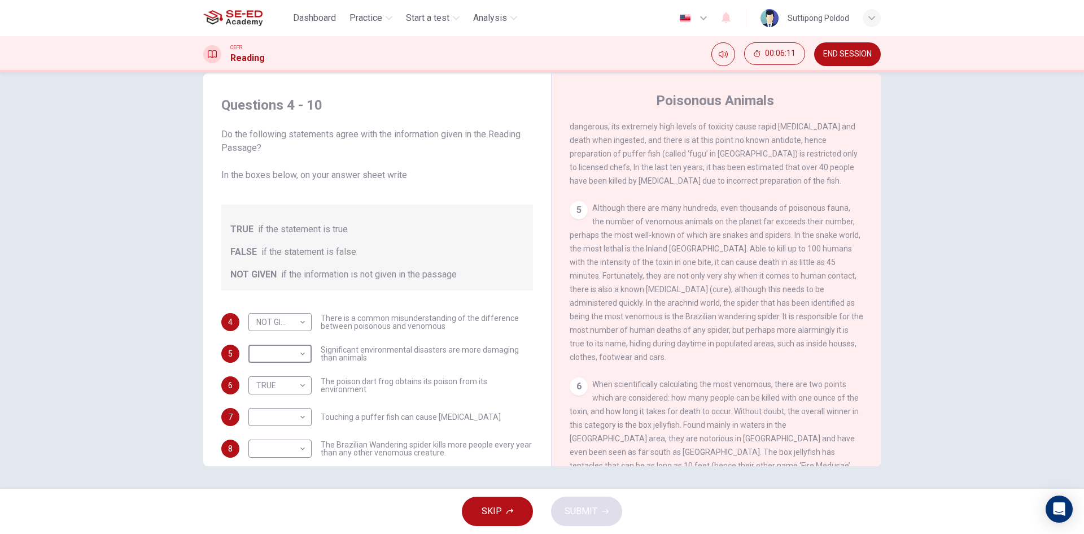
scroll to position [626, 0]
click at [284, 353] on body "This site uses cookies, as explained in our Privacy Policy . If you agree to th…" at bounding box center [542, 267] width 1084 height 534
click at [295, 414] on li "NOT GIVEN" at bounding box center [277, 408] width 63 height 18
type input "NOT GIVEN"
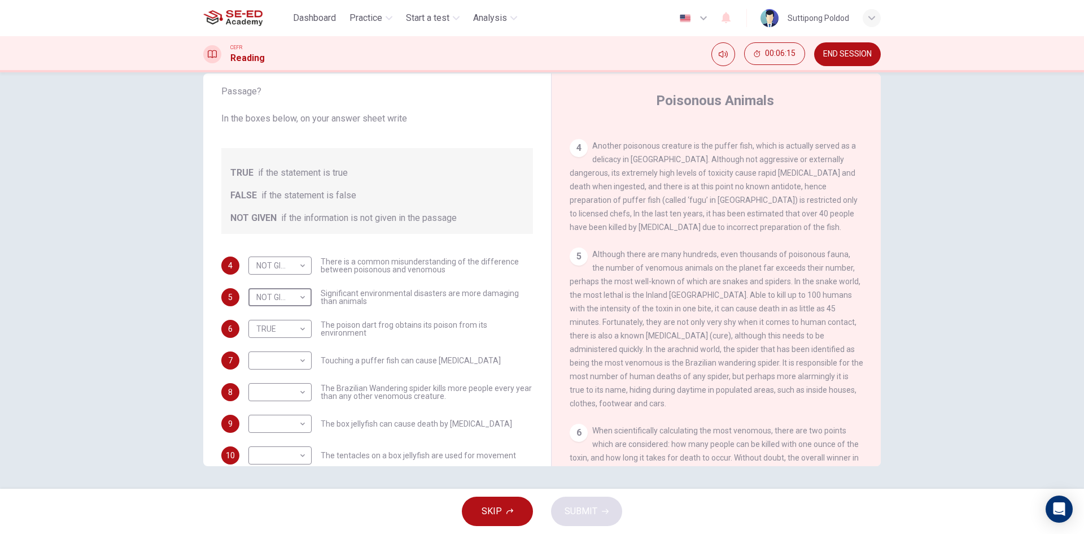
scroll to position [569, 0]
drag, startPoint x: 671, startPoint y: 194, endPoint x: 681, endPoint y: 198, distance: 10.4
click at [680, 198] on div "4 Another poisonous creature is the puffer fish, which is actually served as a …" at bounding box center [717, 191] width 294 height 95
click at [303, 360] on body "This site uses cookies, as explained in our Privacy Policy . If you agree to th…" at bounding box center [542, 267] width 1084 height 534
click at [284, 374] on li "TRUE" at bounding box center [277, 378] width 63 height 18
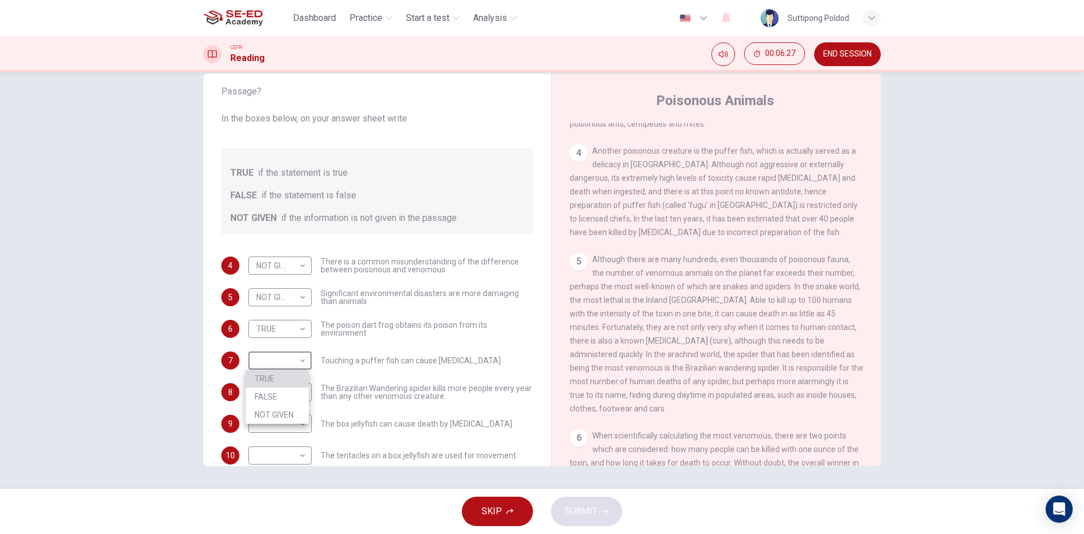
type input "TRUE"
click at [724, 235] on span "Another poisonous creature is the puffer fish, which is actually served as a de…" at bounding box center [714, 191] width 288 height 90
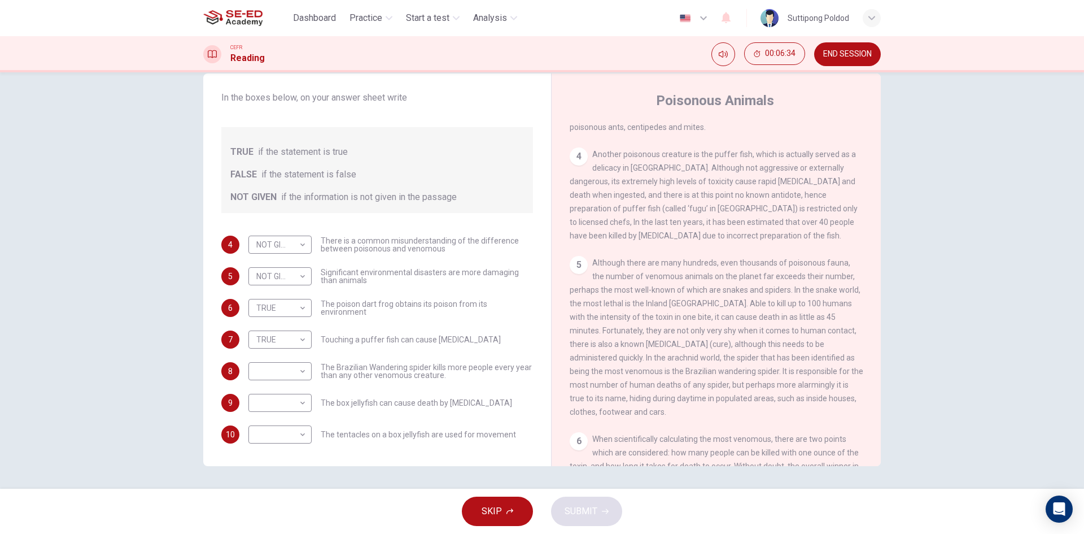
scroll to position [513, 0]
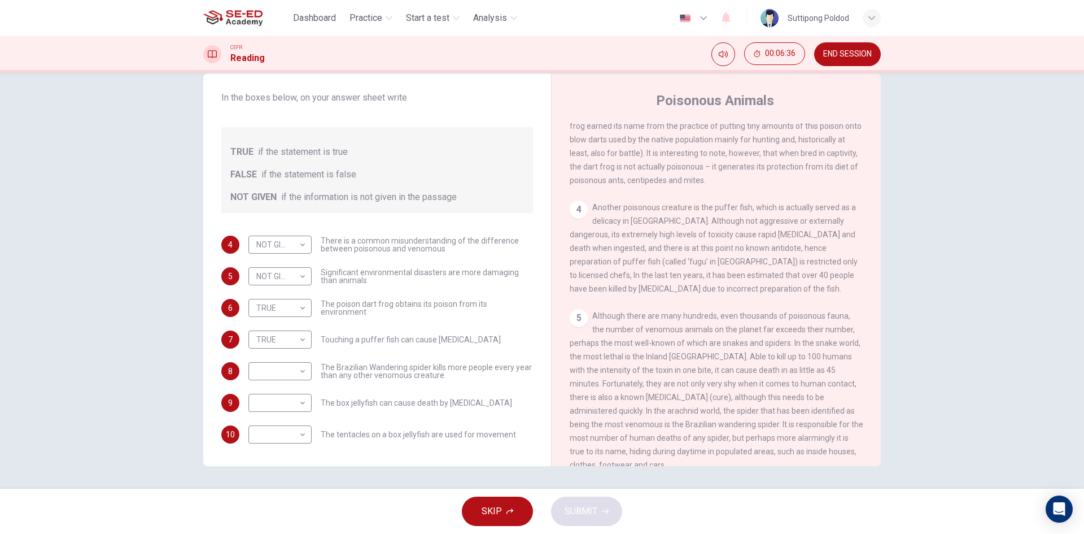
drag, startPoint x: 657, startPoint y: 250, endPoint x: 669, endPoint y: 248, distance: 11.9
click at [665, 248] on span "Another poisonous creature is the puffer fish, which is actually served as a de…" at bounding box center [714, 248] width 288 height 90
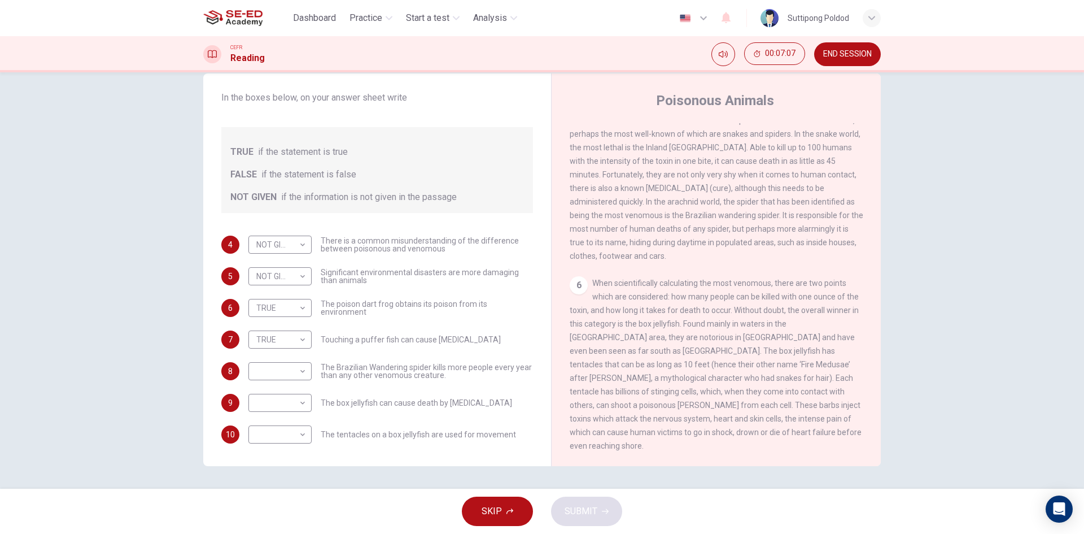
scroll to position [739, 0]
drag, startPoint x: 723, startPoint y: 284, endPoint x: 733, endPoint y: 317, distance: 34.7
click at [733, 317] on div "6 When scientifically calculating the most venomous, there are two points which…" at bounding box center [717, 364] width 294 height 176
drag, startPoint x: 748, startPoint y: 283, endPoint x: 748, endPoint y: 333, distance: 49.7
click at [748, 333] on div "CLICK TO ZOOM Click to Zoom 1 Often [MEDICAL_DATA] and beautiful, there are so …" at bounding box center [724, 294] width 308 height 343
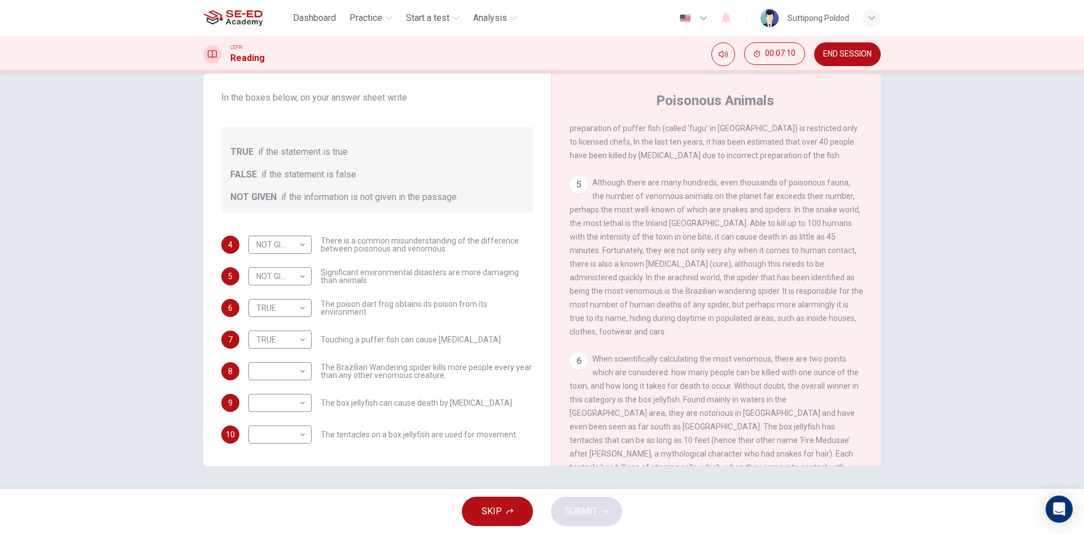
scroll to position [626, 0]
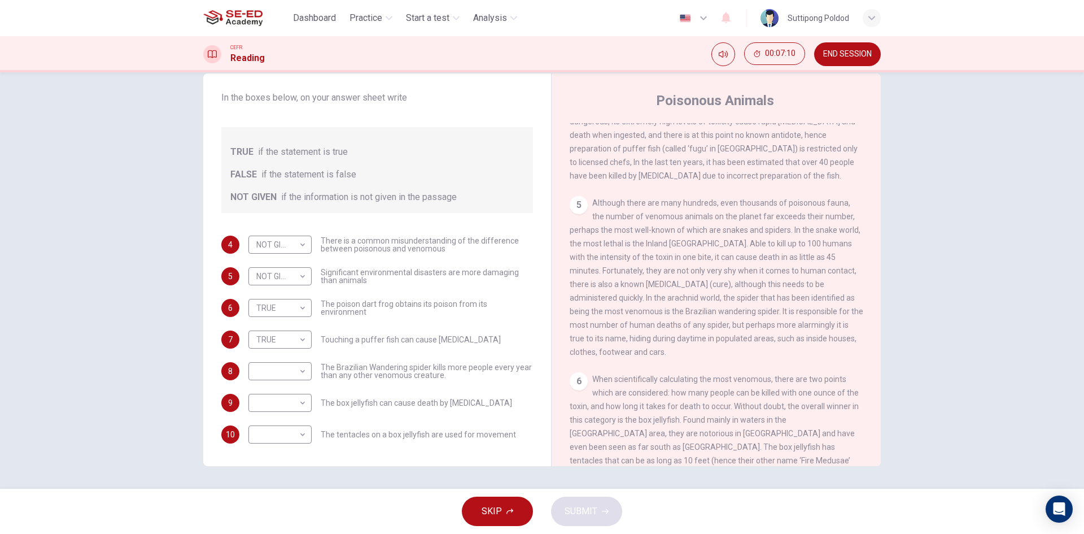
drag, startPoint x: 743, startPoint y: 297, endPoint x: 761, endPoint y: 306, distance: 19.4
click at [756, 303] on div "5 Although there are many hundreds, even thousands of poisonous fauna, the numb…" at bounding box center [717, 277] width 294 height 163
click at [745, 266] on span "Although there are many hundreds, even thousands of poisonous fauna, the number…" at bounding box center [717, 277] width 294 height 158
click at [697, 332] on span "Although there are many hundreds, even thousands of poisonous fauna, the number…" at bounding box center [717, 277] width 294 height 158
drag, startPoint x: 609, startPoint y: 337, endPoint x: 641, endPoint y: 336, distance: 32.2
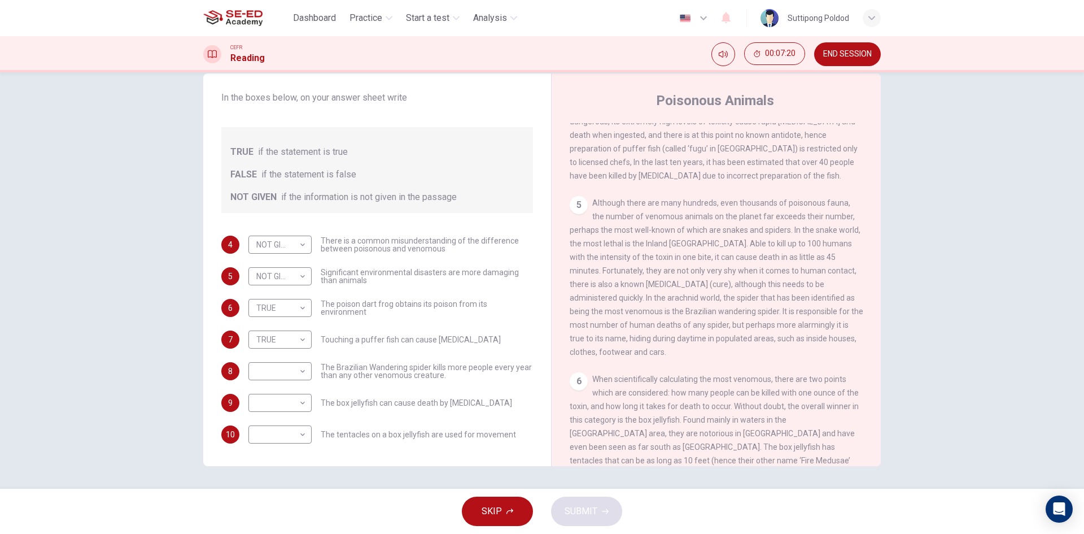
click at [613, 337] on span "Although there are many hundreds, even thousands of poisonous fauna, the number…" at bounding box center [717, 277] width 294 height 158
drag, startPoint x: 360, startPoint y: 370, endPoint x: 389, endPoint y: 372, distance: 28.3
click at [389, 372] on span "The Brazilian Wandering spider kills more people every year than any other veno…" at bounding box center [427, 371] width 212 height 16
click at [293, 363] on body "This site uses cookies, as explained in our Privacy Policy . If you agree to th…" at bounding box center [542, 267] width 1084 height 534
click at [290, 389] on li "TRUE" at bounding box center [277, 389] width 63 height 18
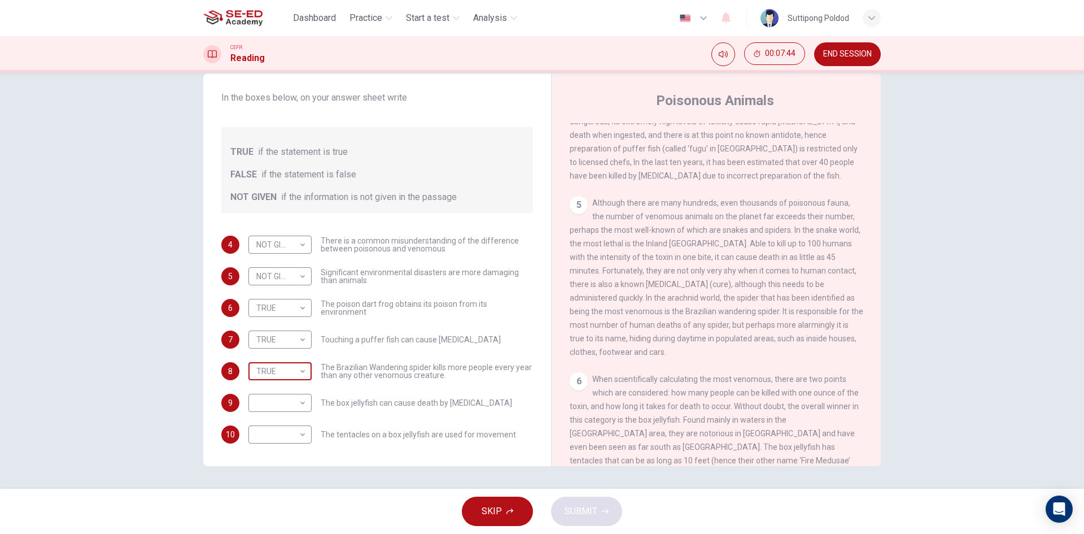
click at [269, 372] on body "This site uses cookies, as explained in our Privacy Policy . If you agree to th…" at bounding box center [542, 267] width 1084 height 534
click at [276, 406] on li "FALSE" at bounding box center [277, 407] width 63 height 18
type input "FALSE"
click at [788, 330] on span "Although there are many hundreds, even thousands of poisonous fauna, the number…" at bounding box center [717, 277] width 294 height 158
click at [659, 355] on div "5 Although there are many hundreds, even thousands of poisonous fauna, the numb…" at bounding box center [717, 277] width 294 height 163
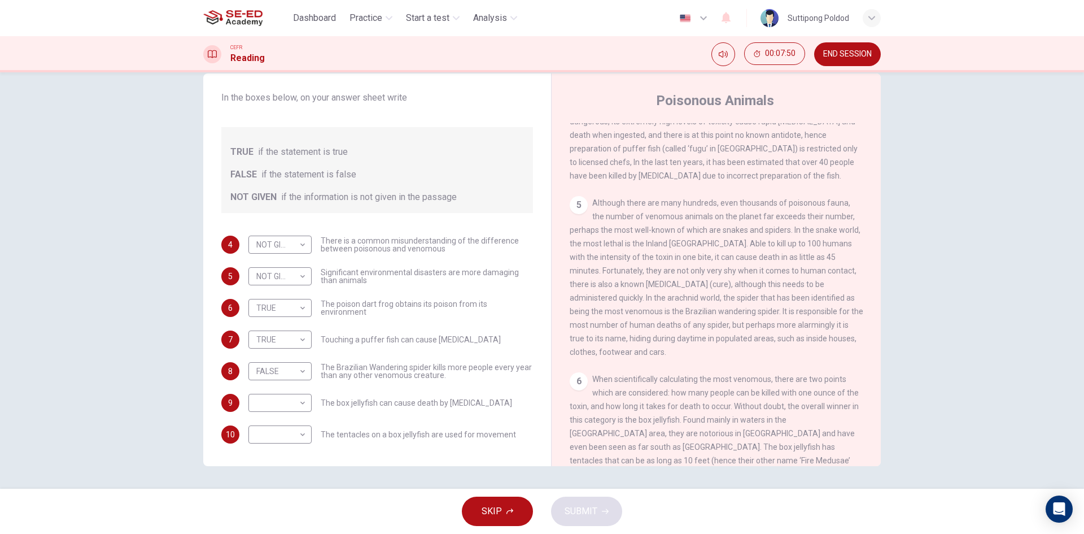
click at [682, 325] on div "5 Although there are many hundreds, even thousands of poisonous fauna, the numb…" at bounding box center [717, 277] width 294 height 163
click at [292, 407] on body "This site uses cookies, as explained in our Privacy Policy . If you agree to th…" at bounding box center [542, 267] width 1084 height 534
click at [430, 401] on div at bounding box center [542, 267] width 1084 height 534
click at [304, 404] on body "This site uses cookies, as explained in our Privacy Policy . If you agree to th…" at bounding box center [542, 267] width 1084 height 534
click at [287, 419] on li "TRUE" at bounding box center [277, 421] width 63 height 18
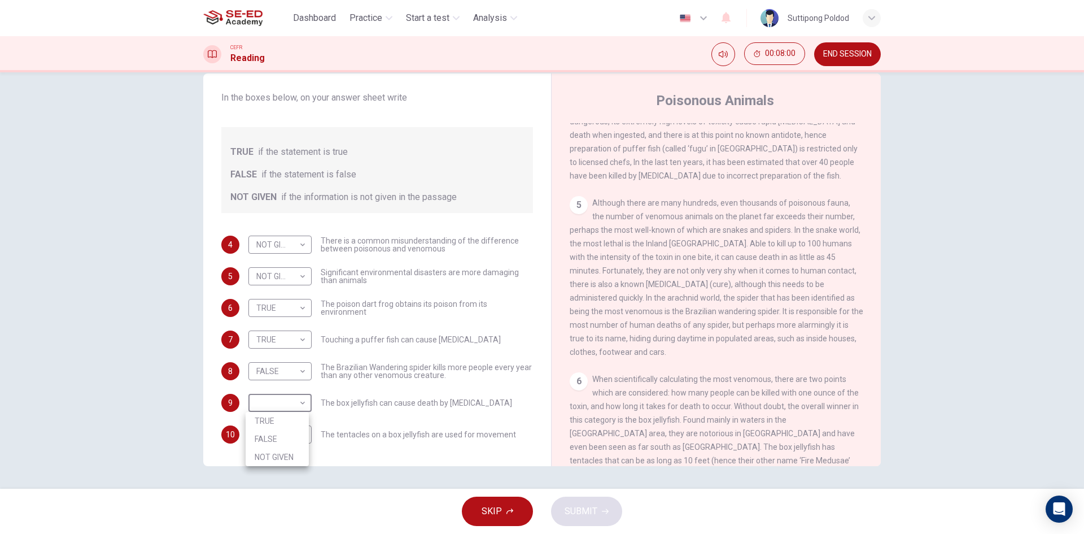
type input "TRUE"
click at [285, 429] on body "This site uses cookies, as explained in our Privacy Policy . If you agree to th…" at bounding box center [542, 267] width 1084 height 534
click at [739, 368] on div at bounding box center [542, 267] width 1084 height 534
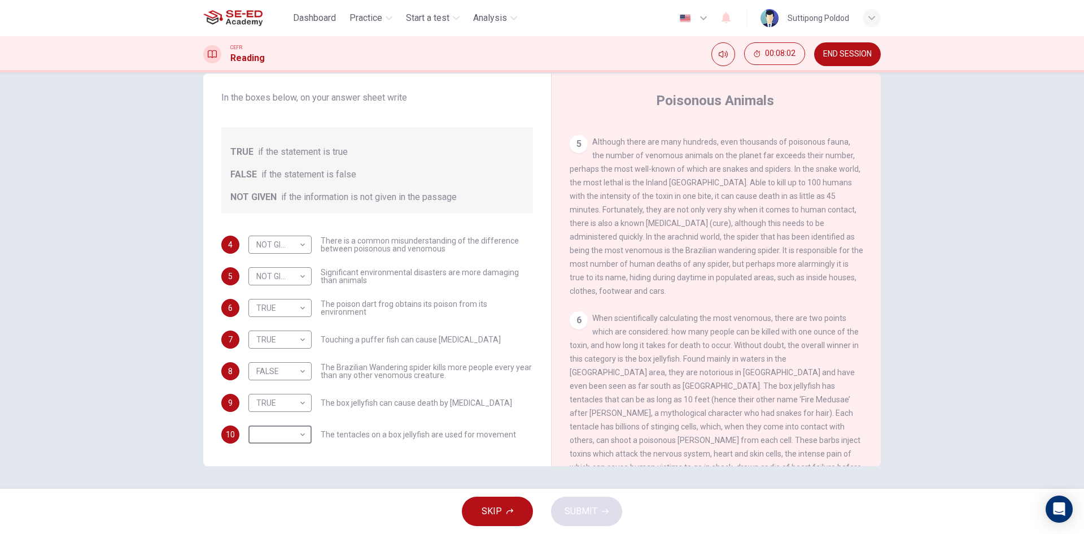
scroll to position [739, 0]
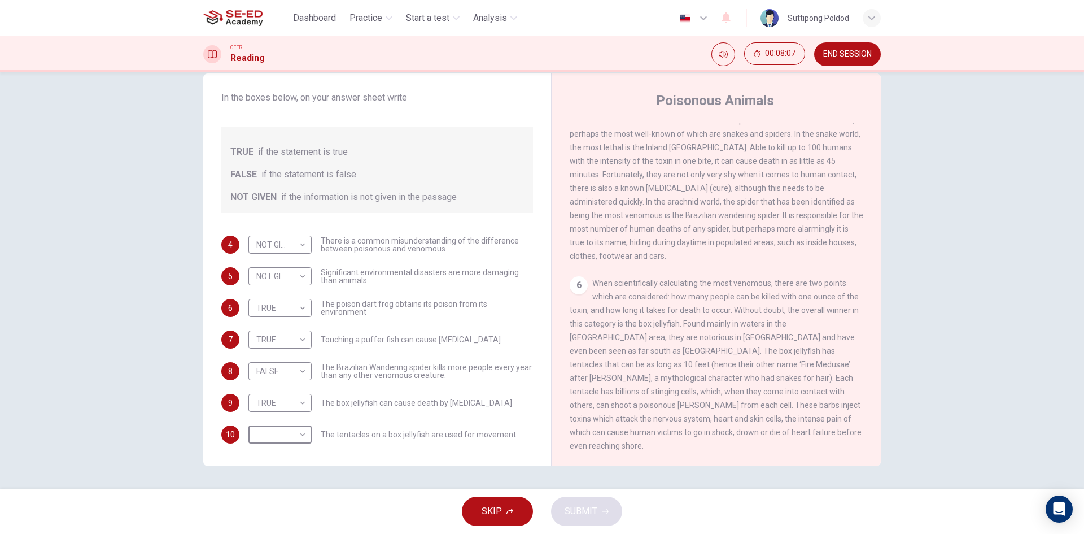
click at [710, 359] on span "When scientifically calculating the most venomous, there are two points which a…" at bounding box center [716, 364] width 292 height 172
drag, startPoint x: 664, startPoint y: 379, endPoint x: 675, endPoint y: 380, distance: 11.3
click at [669, 379] on span "When scientifically calculating the most venomous, there are two points which a…" at bounding box center [716, 364] width 292 height 172
drag, startPoint x: 669, startPoint y: 392, endPoint x: 678, endPoint y: 394, distance: 9.3
click at [677, 394] on div "6 When scientifically calculating the most venomous, there are two points which…" at bounding box center [717, 364] width 294 height 176
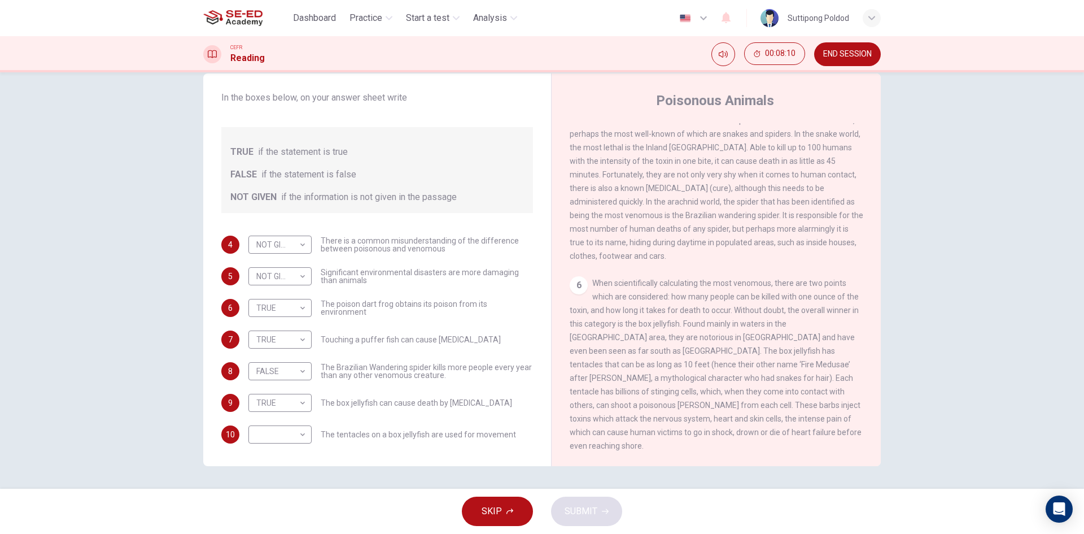
drag, startPoint x: 708, startPoint y: 391, endPoint x: 733, endPoint y: 394, distance: 25.6
click at [708, 391] on span "When scientifically calculating the most venomous, there are two points which a…" at bounding box center [716, 364] width 292 height 172
drag, startPoint x: 633, startPoint y: 409, endPoint x: 670, endPoint y: 407, distance: 36.7
click at [638, 409] on div "6 When scientifically calculating the most venomous, there are two points which…" at bounding box center [717, 364] width 294 height 176
drag, startPoint x: 675, startPoint y: 406, endPoint x: 700, endPoint y: 409, distance: 25.0
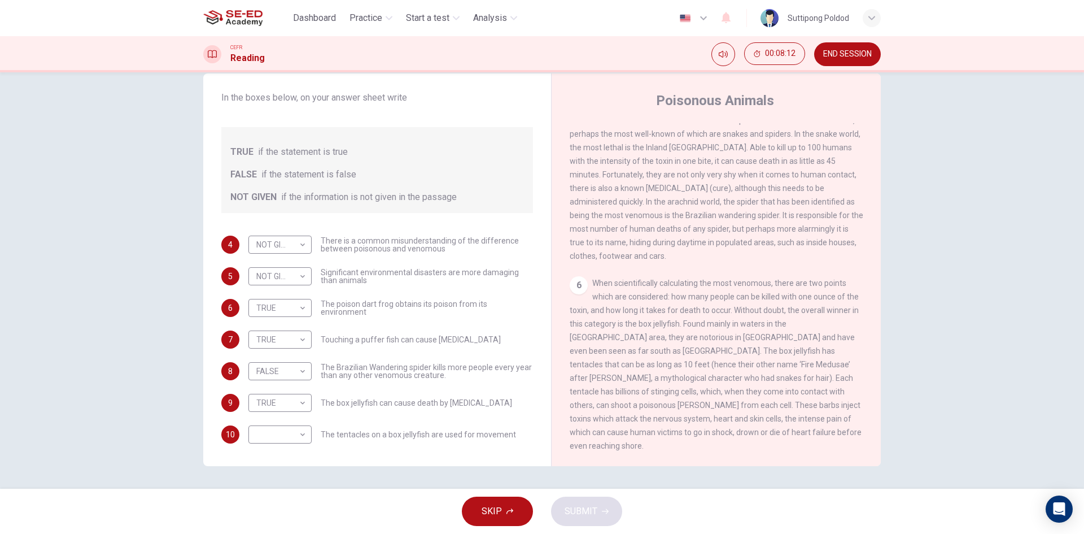
click at [676, 406] on span "When scientifically calculating the most venomous, there are two points which a…" at bounding box center [716, 364] width 292 height 172
click at [274, 442] on body "This site uses cookies, as explained in our Privacy Policy . If you agree to th…" at bounding box center [542, 267] width 1084 height 534
click at [287, 490] on li "NOT GIVEN" at bounding box center [277, 488] width 63 height 18
type input "NOT GIVEN"
click at [590, 500] on button "SUBMIT" at bounding box center [586, 510] width 71 height 29
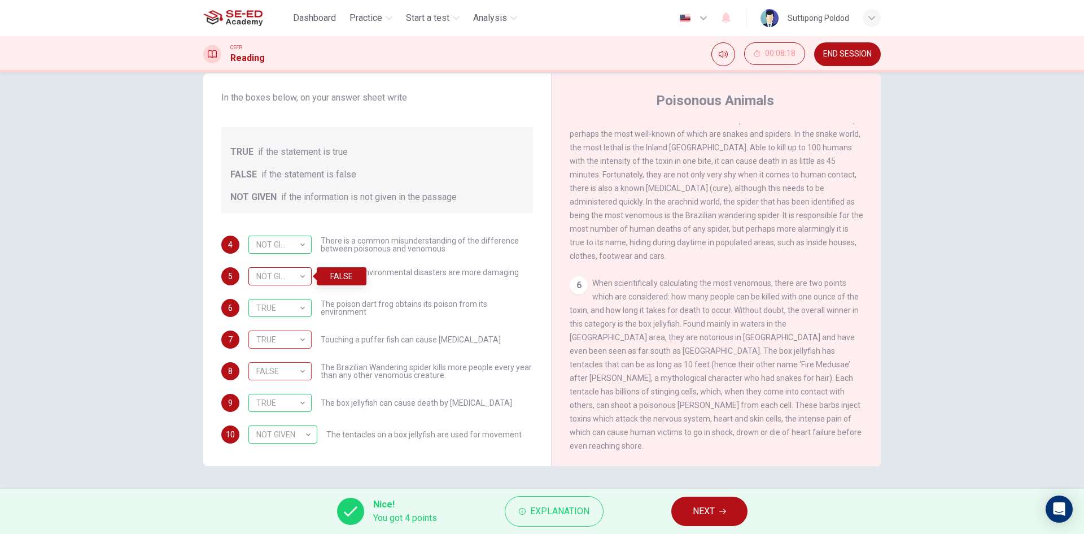
click at [297, 277] on div "NOT GIVEN" at bounding box center [277, 276] width 59 height 32
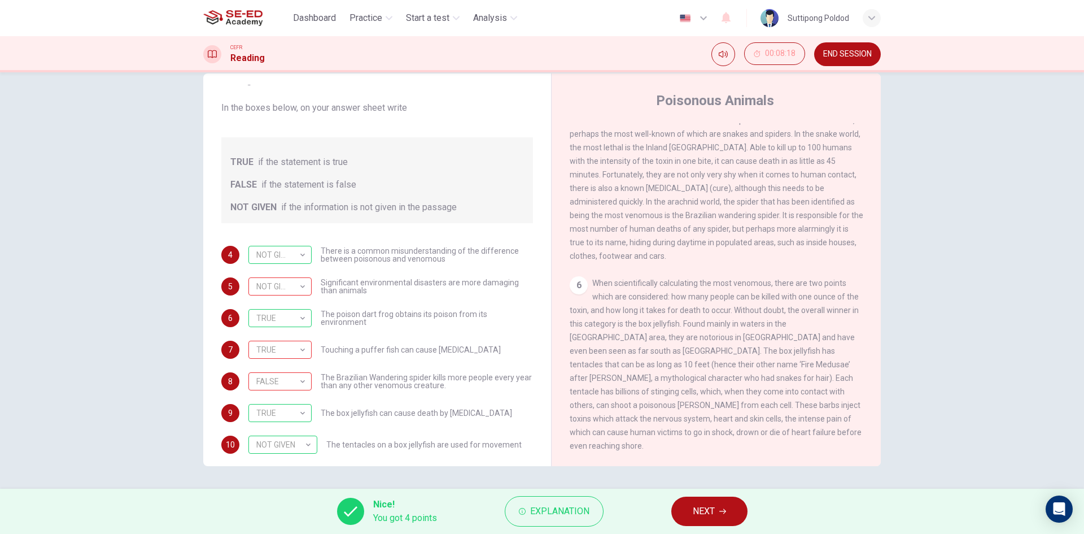
scroll to position [77, 0]
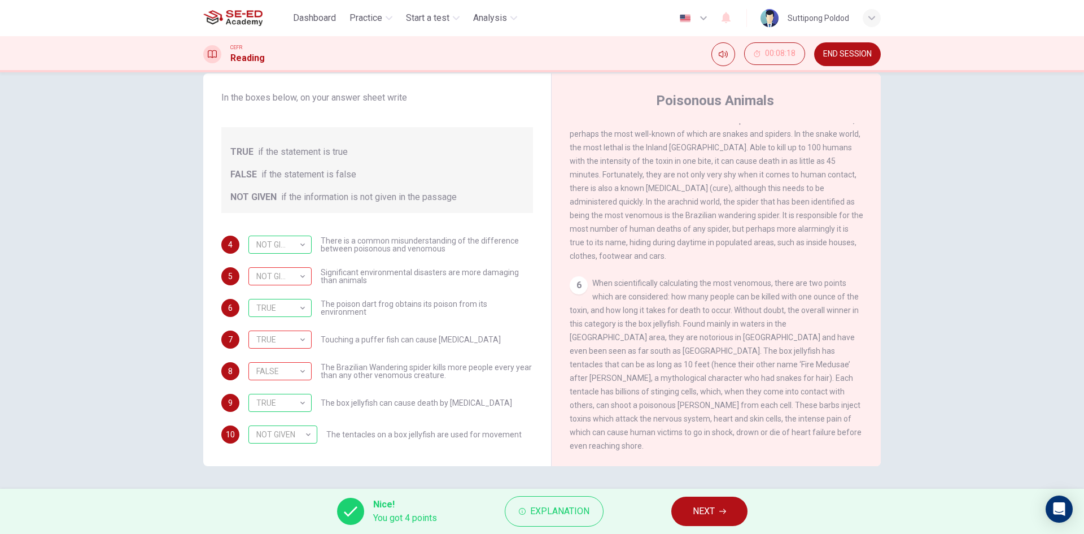
drag, startPoint x: 404, startPoint y: 369, endPoint x: 426, endPoint y: 379, distance: 24.8
click at [426, 379] on span "The Brazilian Wandering spider kills more people every year than any other veno…" at bounding box center [427, 371] width 212 height 16
click at [443, 383] on div "4 NOT GIVEN NOT GIVEN ​ There is a common misunderstanding of the difference be…" at bounding box center [377, 340] width 312 height 208
click at [437, 352] on div "4 NOT GIVEN NOT GIVEN ​ There is a common misunderstanding of the difference be…" at bounding box center [377, 340] width 312 height 208
click at [338, 373] on div "NOT GIVEN" at bounding box center [350, 371] width 66 height 18
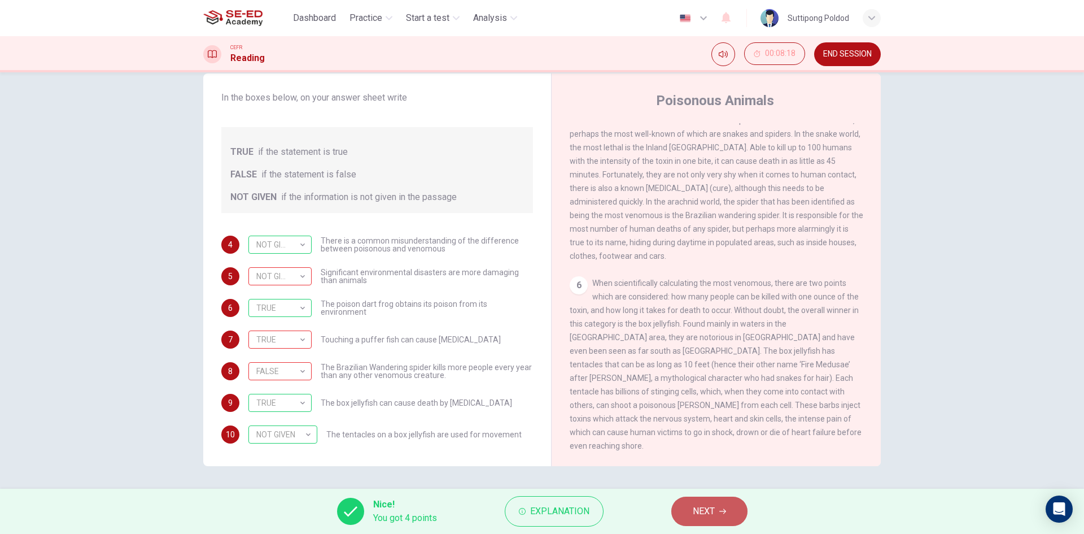
click at [735, 511] on button "NEXT" at bounding box center [710, 510] width 76 height 29
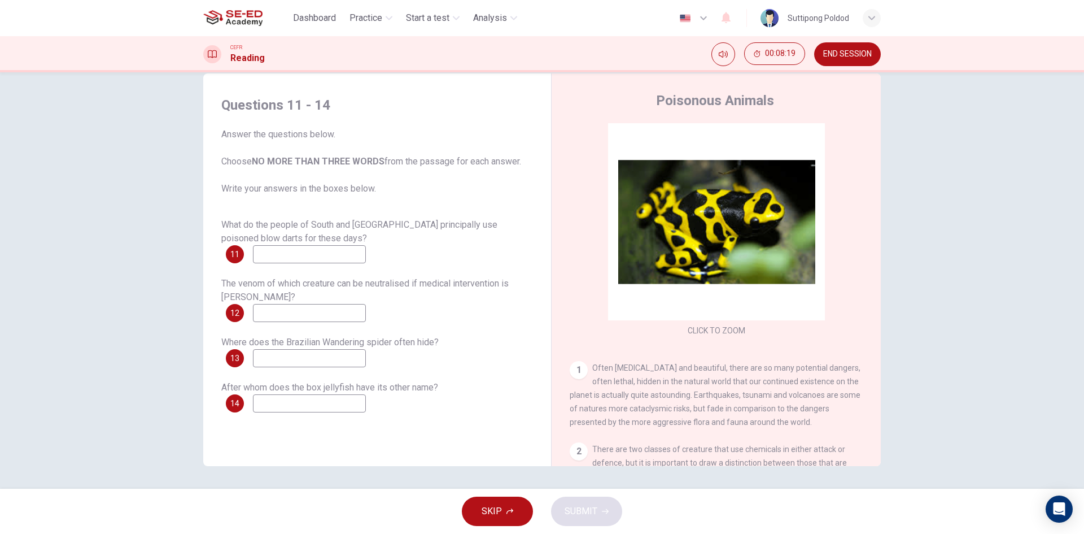
click at [330, 252] on input at bounding box center [309, 254] width 113 height 18
click at [388, 248] on div "What do the people of South and [GEOGRAPHIC_DATA] principally use poisoned blow…" at bounding box center [377, 240] width 312 height 45
click at [343, 251] on input at bounding box center [309, 254] width 113 height 18
click at [322, 260] on input at bounding box center [309, 254] width 113 height 18
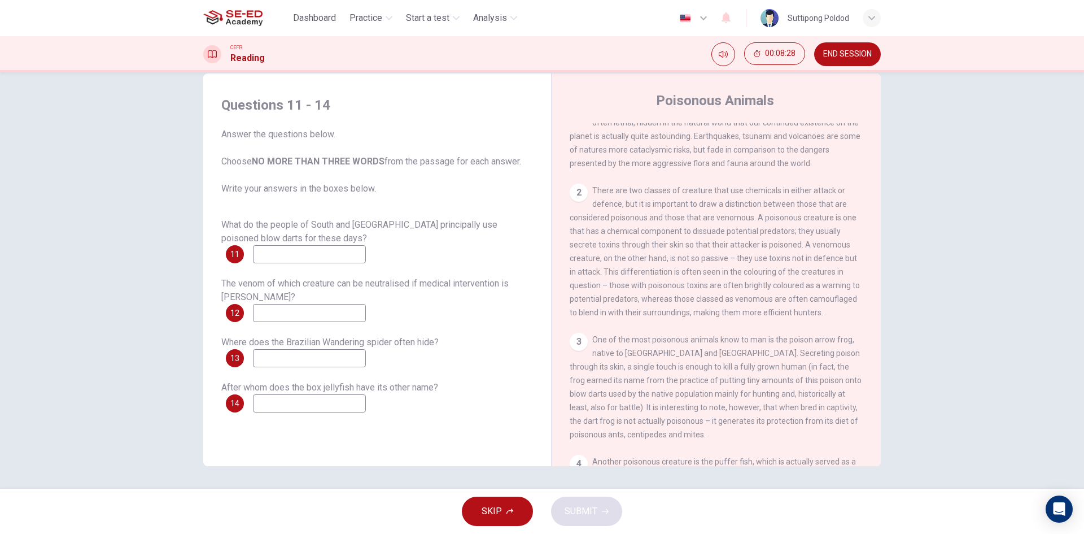
scroll to position [287, 0]
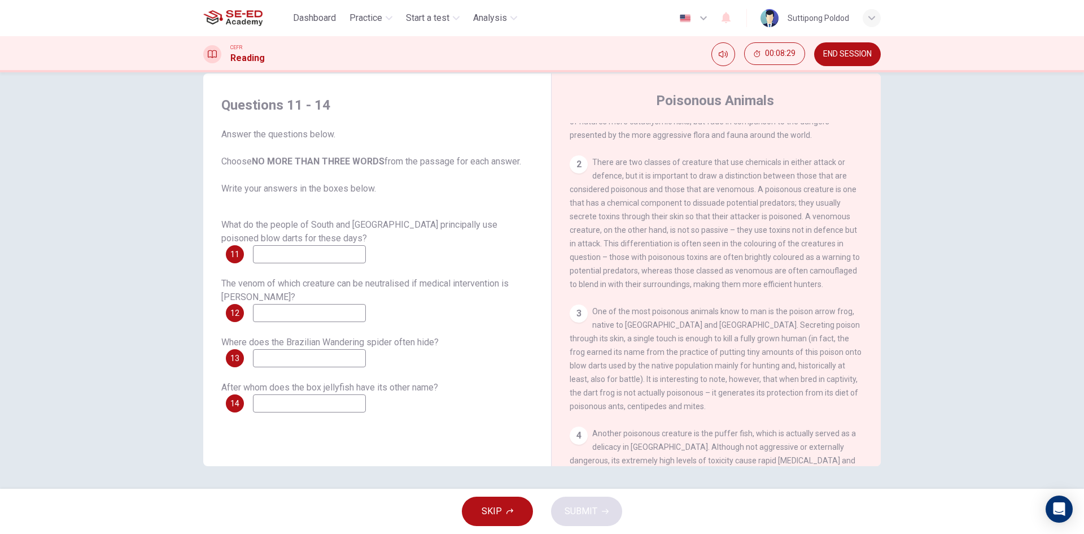
click at [274, 360] on input at bounding box center [309, 358] width 113 height 18
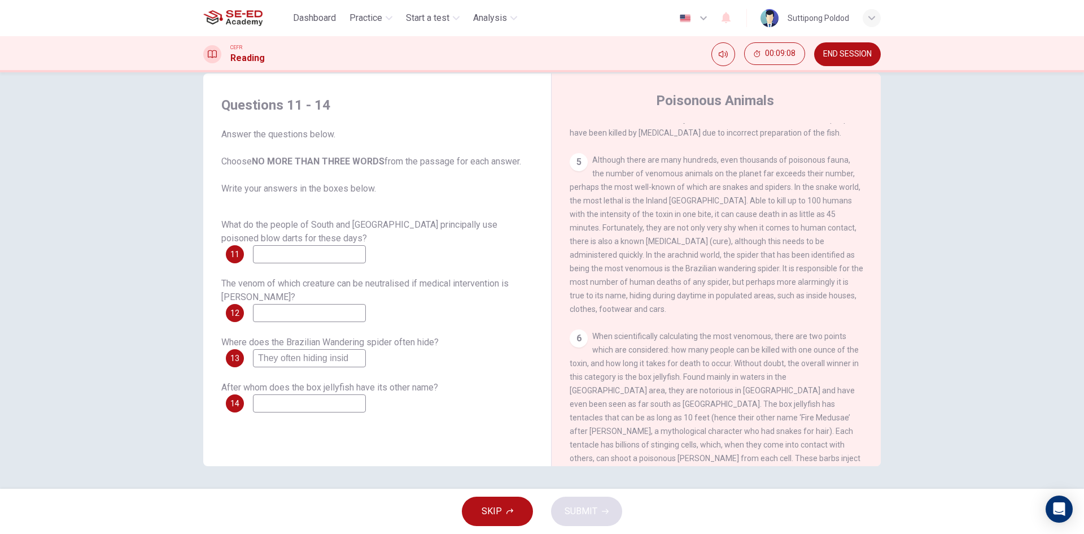
scroll to position [569, 0]
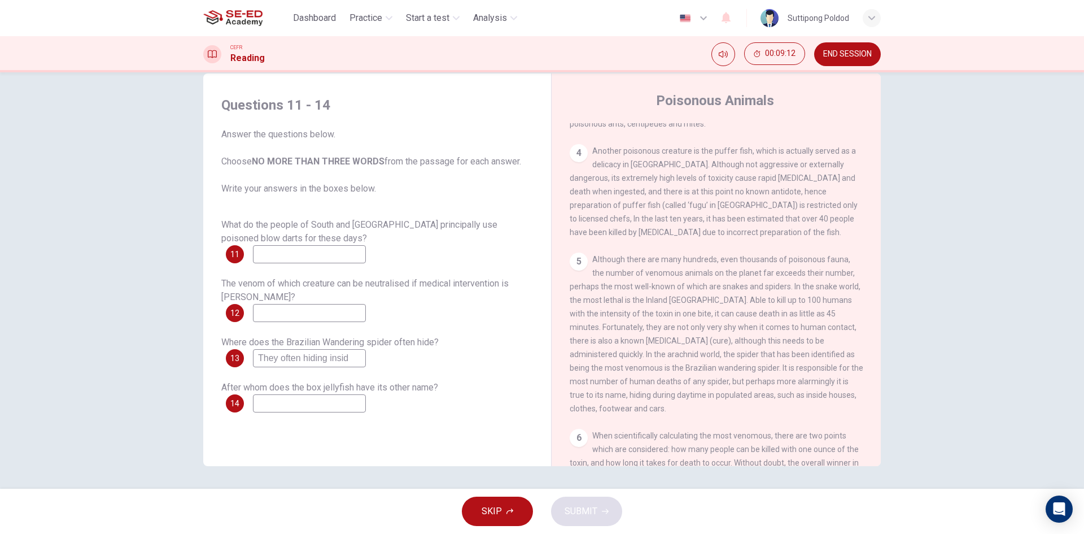
click at [347, 360] on input "They often hiding insid" at bounding box center [309, 358] width 113 height 18
type input "They often hiding inside houses, clothes, footwear and cars."
click at [306, 319] on input at bounding box center [309, 313] width 113 height 18
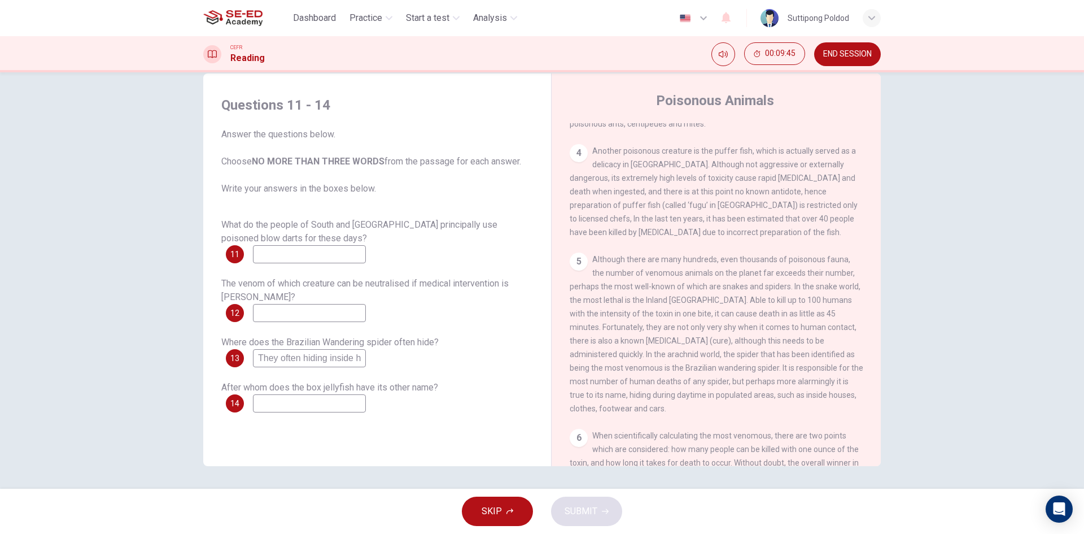
click at [307, 318] on input at bounding box center [309, 313] width 113 height 18
click at [406, 281] on span "The venom of which creature can be neutralised if medical intervention is [PERS…" at bounding box center [364, 290] width 287 height 24
click at [324, 311] on input at bounding box center [309, 313] width 113 height 18
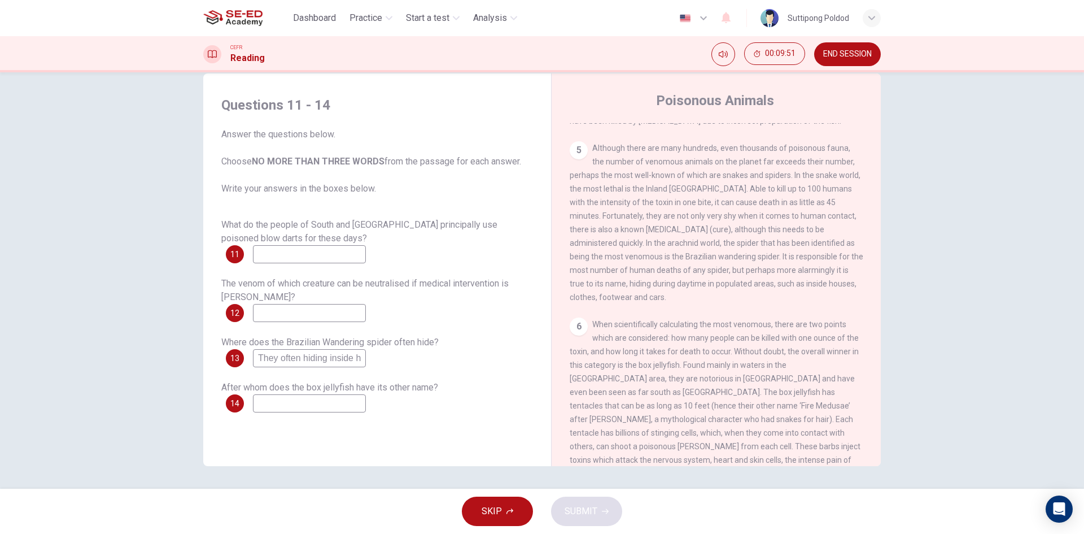
scroll to position [682, 0]
click at [338, 326] on div "What do the people of South and [GEOGRAPHIC_DATA] principally use poisoned blow…" at bounding box center [377, 315] width 312 height 194
click at [350, 312] on input at bounding box center [309, 313] width 113 height 18
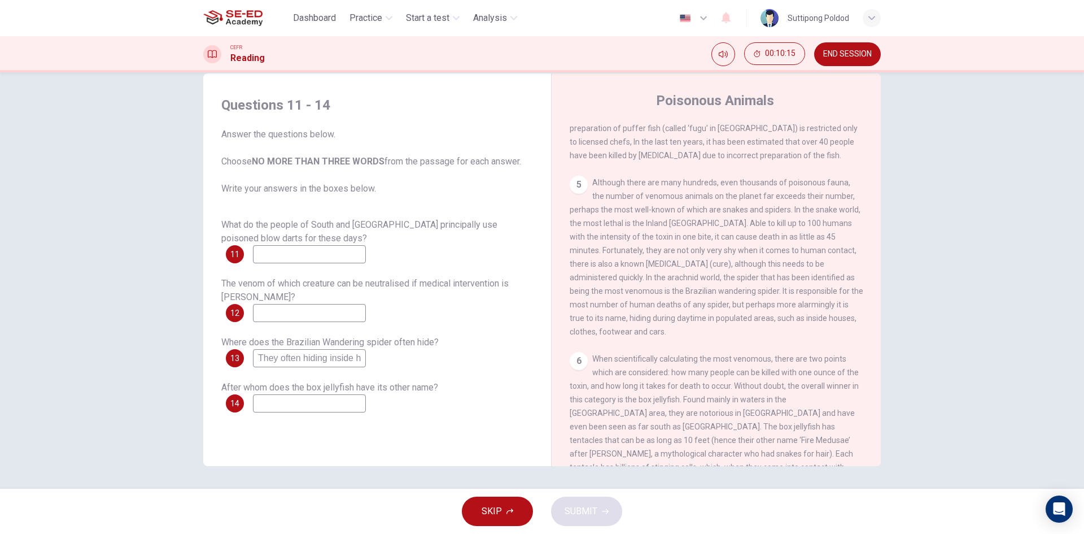
scroll to position [626, 0]
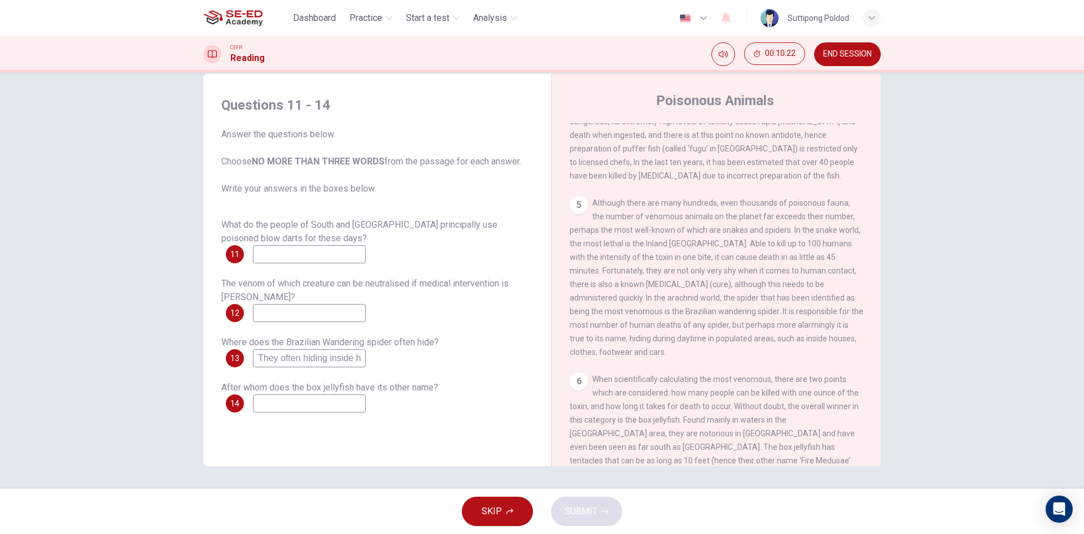
click at [321, 316] on input at bounding box center [309, 313] width 113 height 18
type input "S"
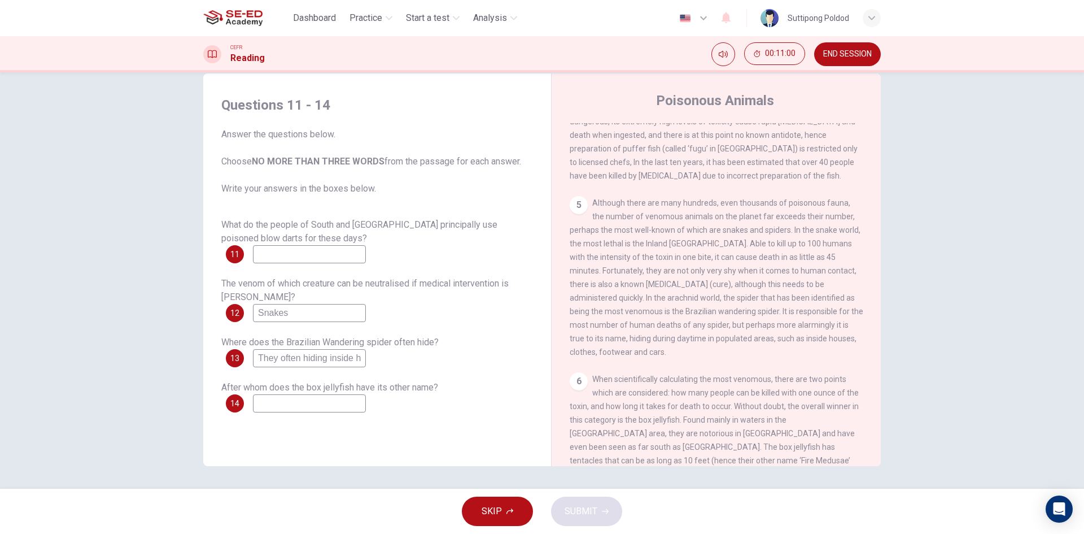
type input "Snakes"
click at [459, 318] on div "The venom of which creature can be neutralised if medical intervention is [PERS…" at bounding box center [377, 299] width 312 height 45
click at [337, 260] on input at bounding box center [309, 254] width 113 height 18
click at [299, 254] on input at bounding box center [309, 254] width 113 height 18
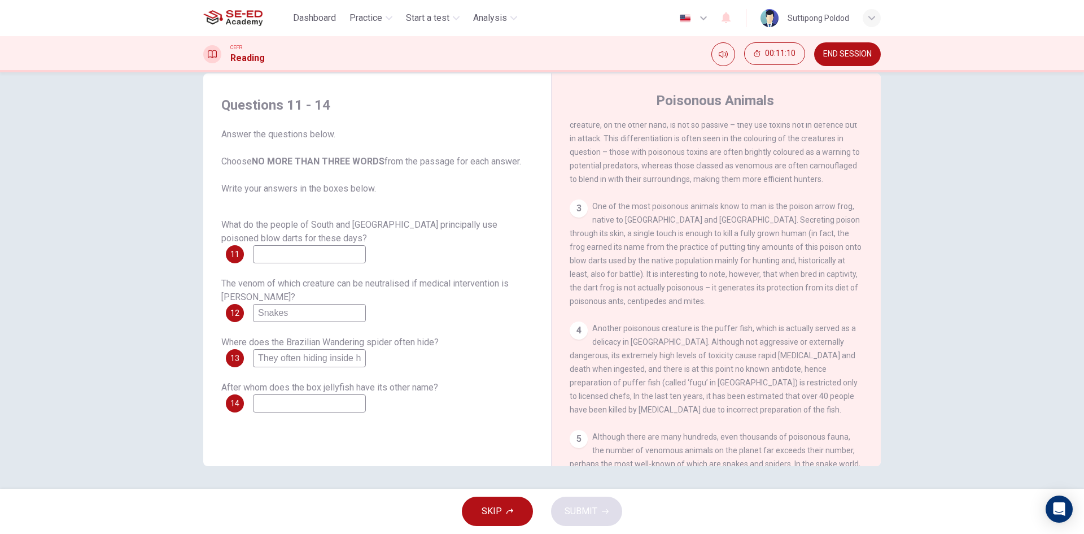
scroll to position [400, 0]
click at [285, 245] on div "What do the people of South and [GEOGRAPHIC_DATA] principally use poisoned blow…" at bounding box center [377, 240] width 312 height 45
click at [297, 243] on div "What do the people of South and [GEOGRAPHIC_DATA] principally use poisoned blow…" at bounding box center [377, 240] width 312 height 45
click at [309, 250] on input at bounding box center [309, 254] width 113 height 18
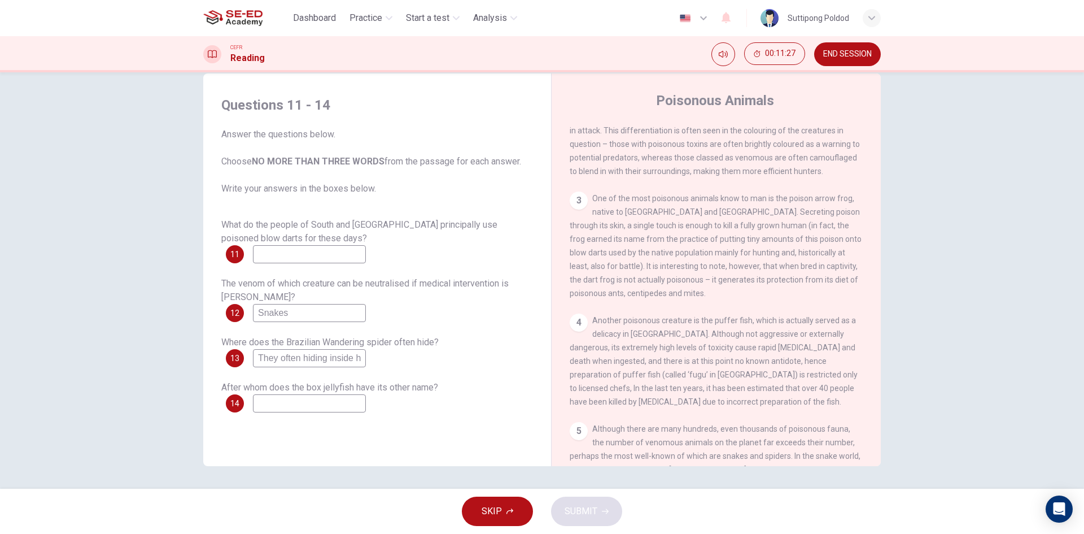
click at [316, 256] on input at bounding box center [309, 254] width 113 height 18
click at [748, 265] on span "One of the most poisonous animals know to man is the poison arrow frog, native …" at bounding box center [716, 246] width 292 height 104
click at [743, 223] on span "One of the most poisonous animals know to man is the poison arrow frog, native …" at bounding box center [716, 246] width 292 height 104
click at [311, 256] on input "Hunting" at bounding box center [309, 254] width 113 height 18
type input "Hunting."
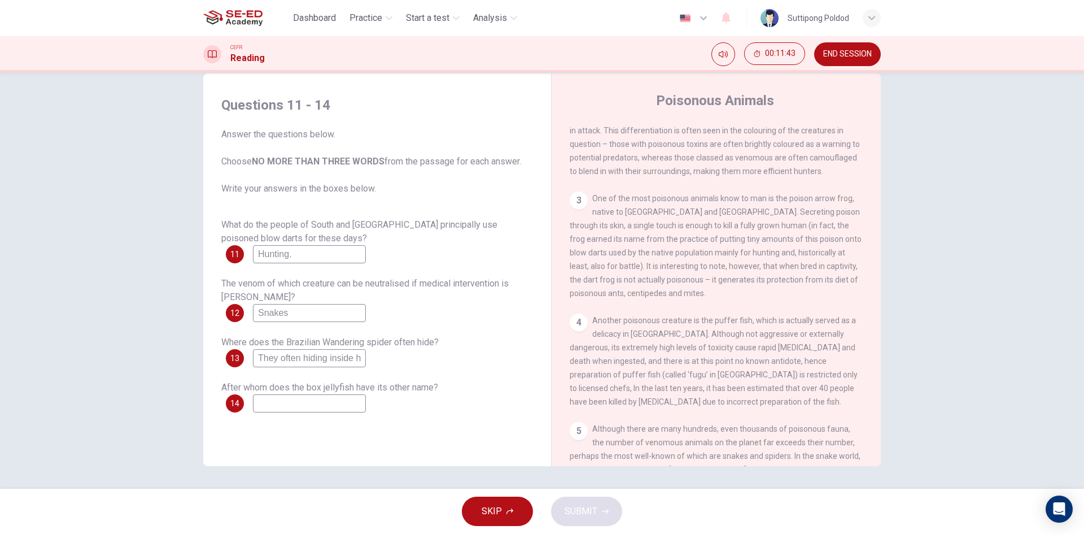
click at [312, 322] on div "What do the people of South and [GEOGRAPHIC_DATA] principally use poisoned blow…" at bounding box center [377, 315] width 312 height 194
click at [314, 303] on div "The venom of which creature can be neutralised if medical intervention is [PERS…" at bounding box center [377, 299] width 312 height 45
click at [329, 315] on input "Snakes" at bounding box center [309, 313] width 113 height 18
type input "Snakes."
click at [311, 399] on input at bounding box center [309, 403] width 113 height 18
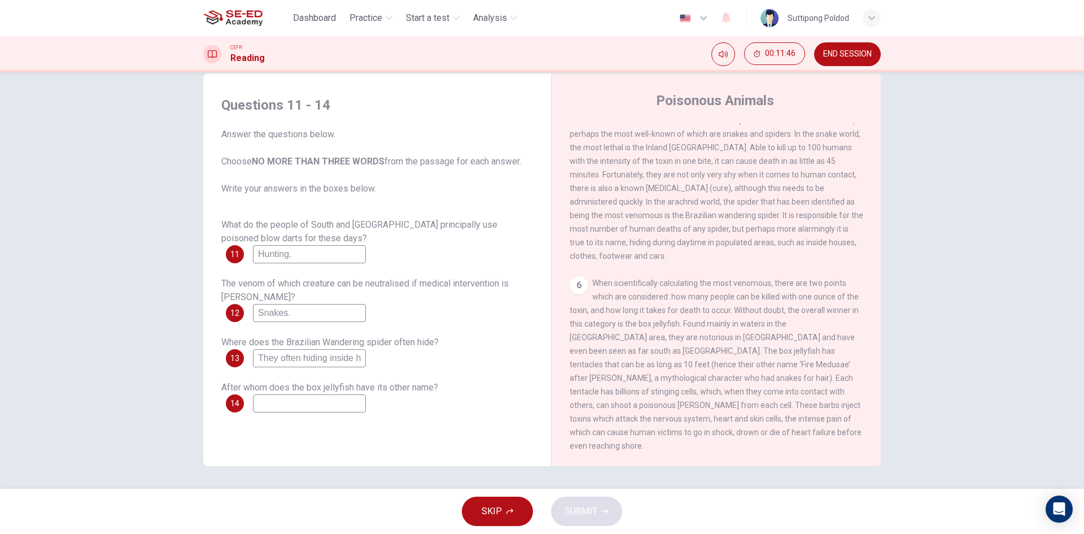
scroll to position [739, 0]
click at [360, 403] on input at bounding box center [309, 403] width 113 height 18
type input "Medusa."
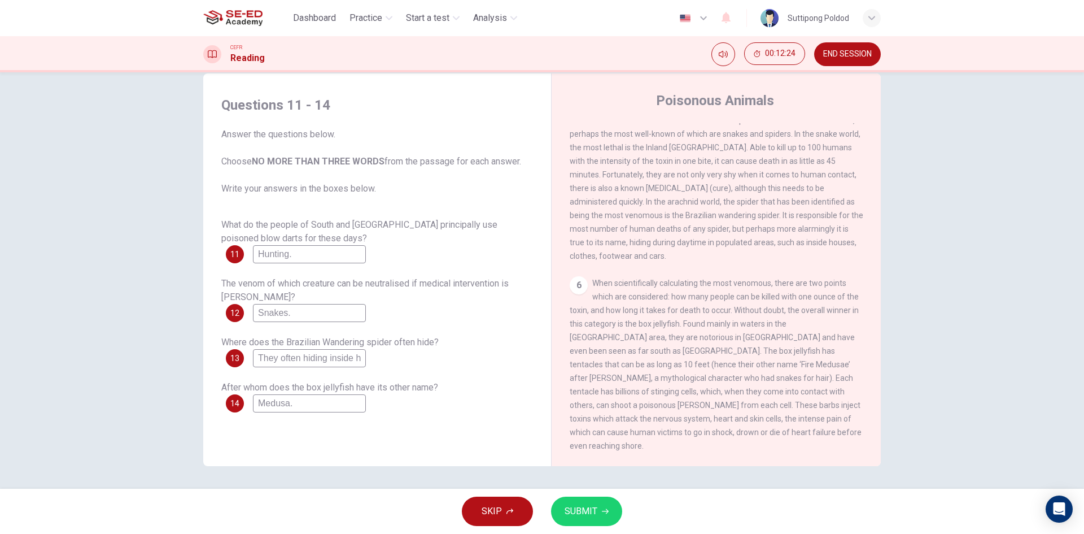
click at [586, 502] on button "SUBMIT" at bounding box center [586, 510] width 71 height 29
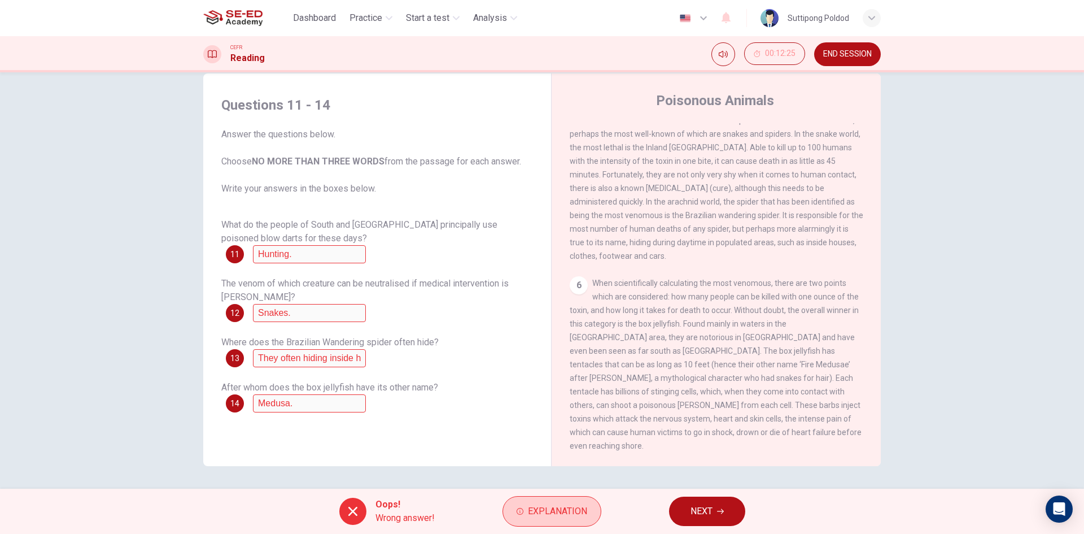
click at [550, 507] on span "Explanation" at bounding box center [557, 511] width 59 height 16
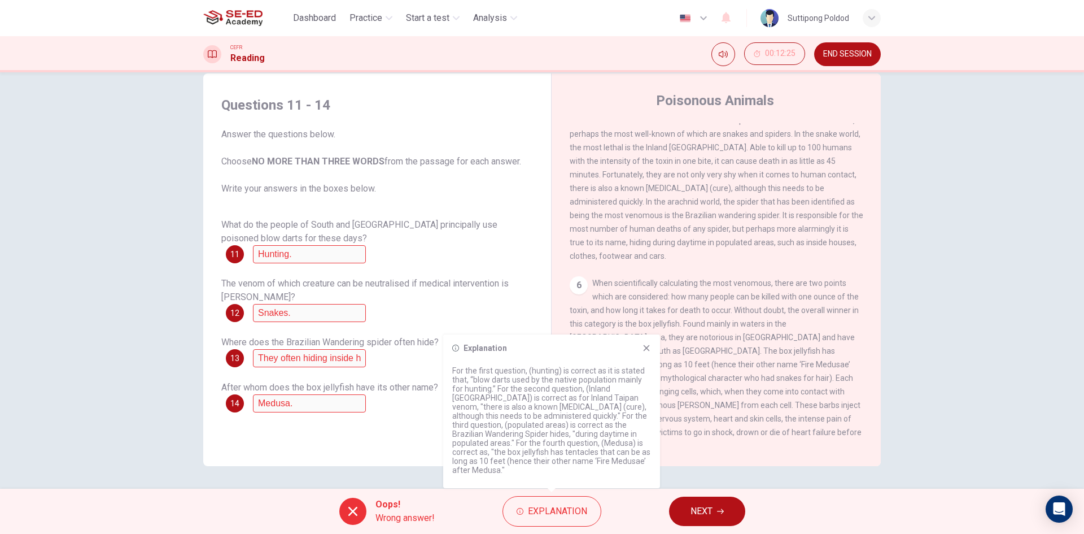
click at [504, 450] on p "For the first question, (hunting) is correct as it is stated that, “blow darts …" at bounding box center [551, 420] width 199 height 108
click at [539, 453] on p "For the first question, (hunting) is correct as it is stated that, “blow darts …" at bounding box center [551, 420] width 199 height 108
click at [531, 422] on p "For the first question, (hunting) is correct as it is stated that, “blow darts …" at bounding box center [551, 420] width 199 height 108
click at [646, 351] on icon at bounding box center [647, 348] width 6 height 6
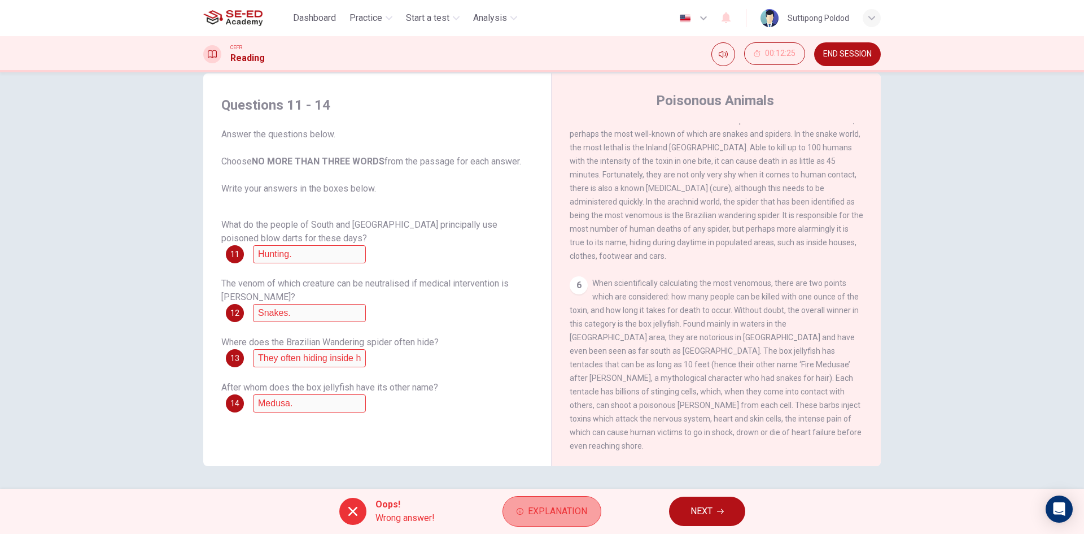
click at [570, 508] on span "Explanation" at bounding box center [557, 511] width 59 height 16
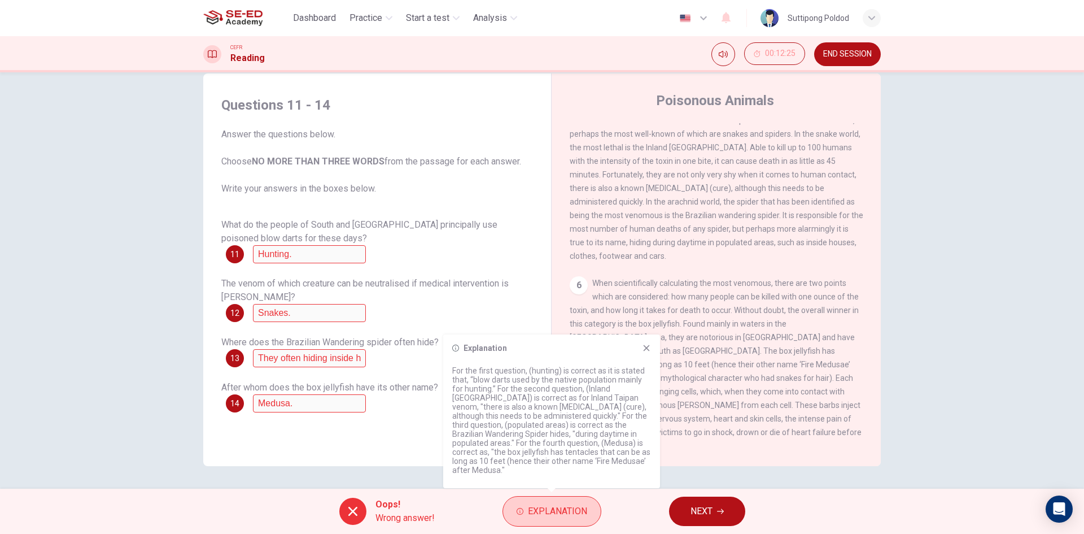
click at [570, 509] on span "Explanation" at bounding box center [557, 511] width 59 height 16
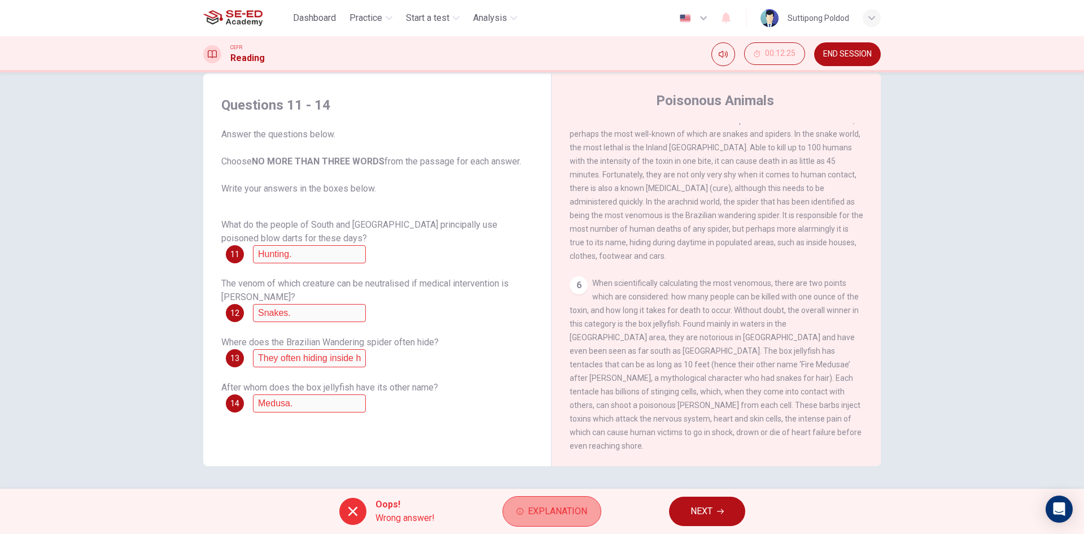
click at [570, 509] on span "Explanation" at bounding box center [557, 511] width 59 height 16
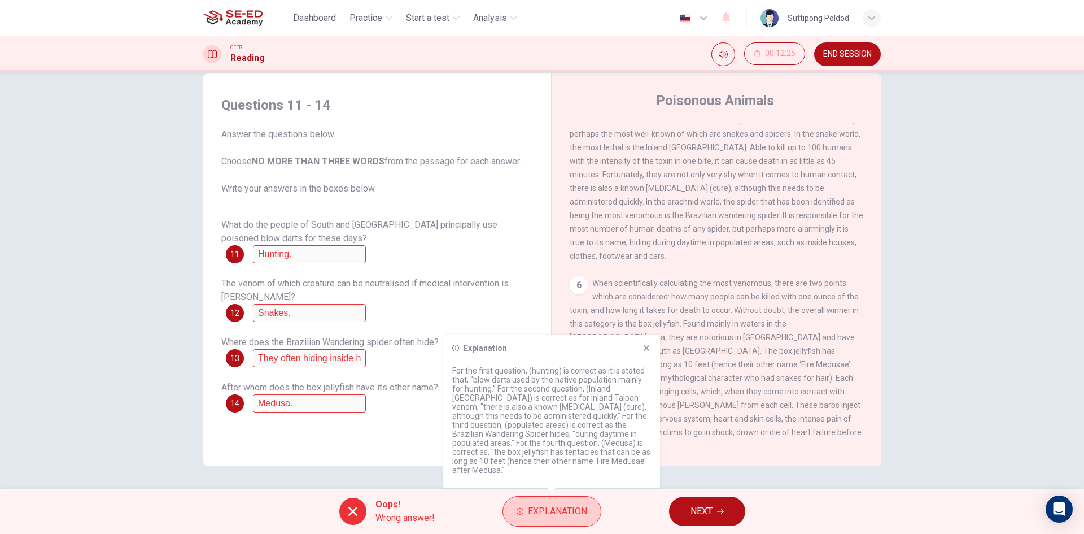
click at [570, 509] on span "Explanation" at bounding box center [557, 511] width 59 height 16
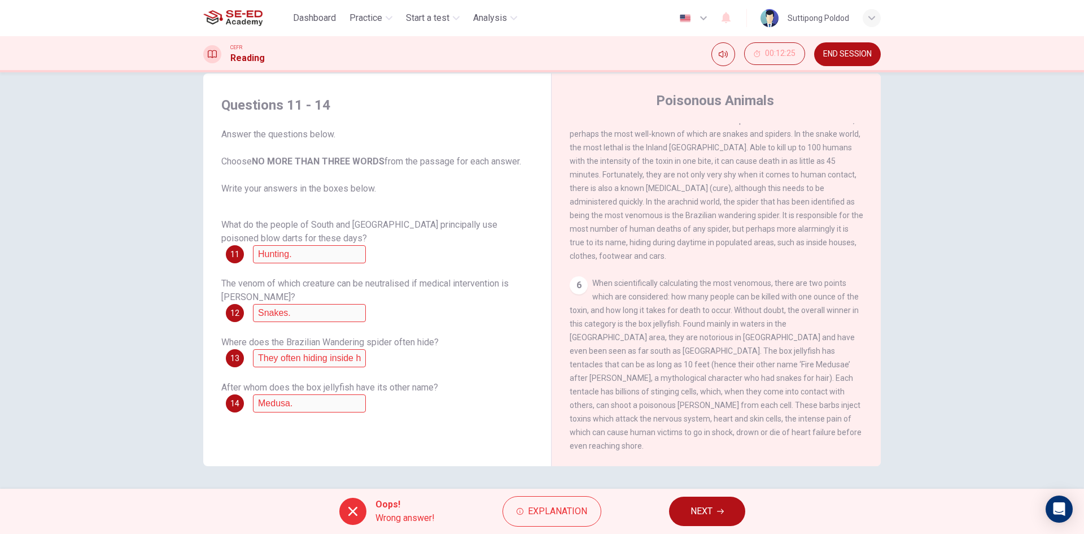
click at [685, 508] on button "NEXT" at bounding box center [707, 510] width 76 height 29
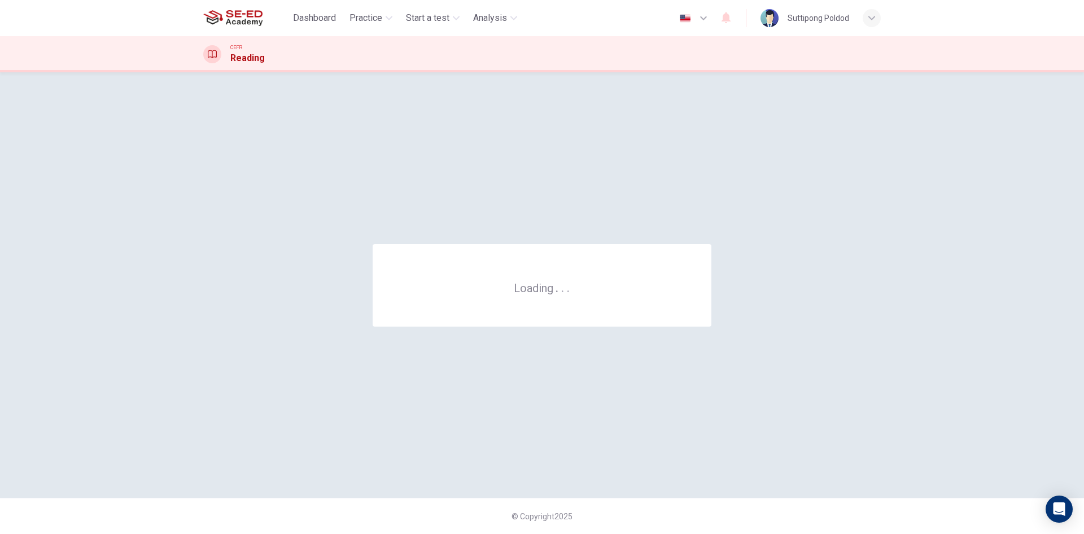
scroll to position [0, 0]
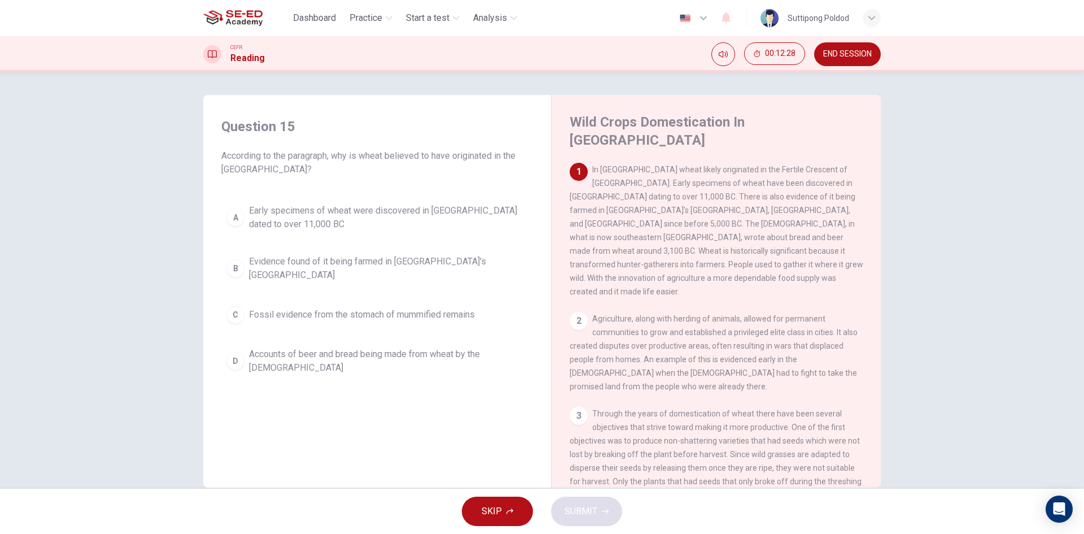
click at [335, 211] on span "Early specimens of wheat were discovered in [GEOGRAPHIC_DATA] dated to over 11,…" at bounding box center [388, 217] width 279 height 27
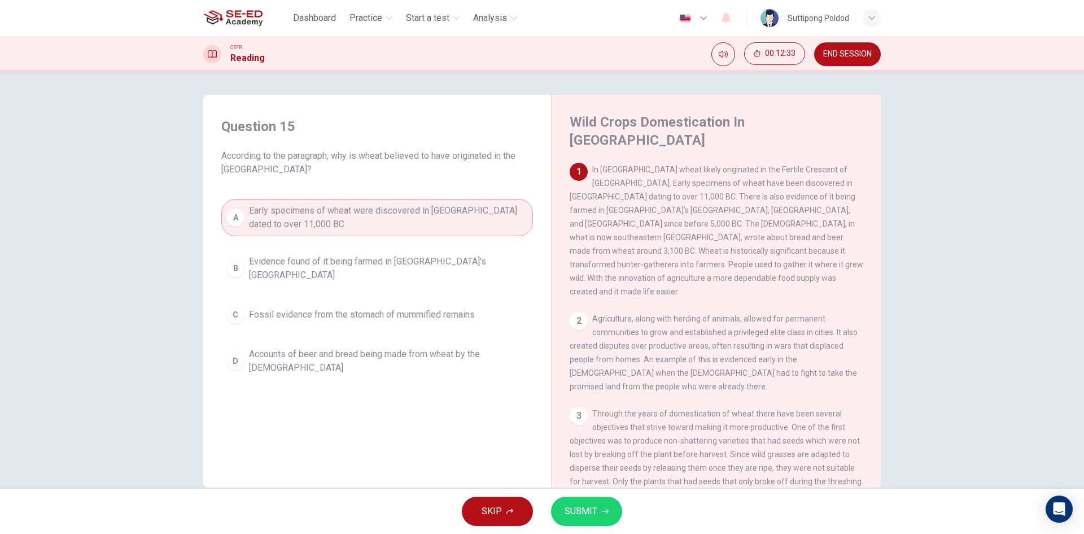
click at [617, 314] on span "Agriculture, along with herding of animals, allowed for permanent communities t…" at bounding box center [714, 352] width 288 height 77
click at [578, 312] on div "2" at bounding box center [579, 321] width 18 height 18
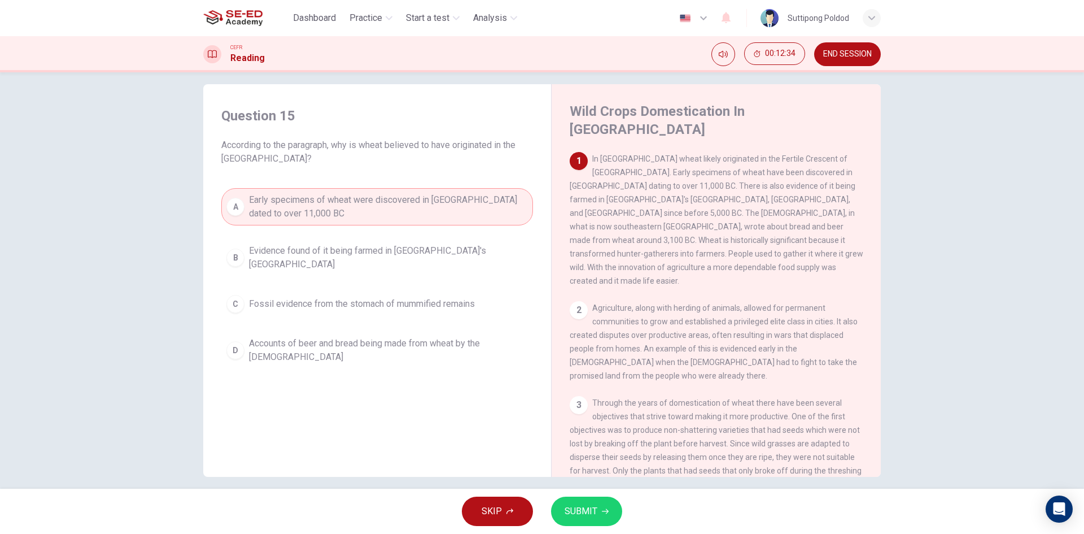
scroll to position [21, 0]
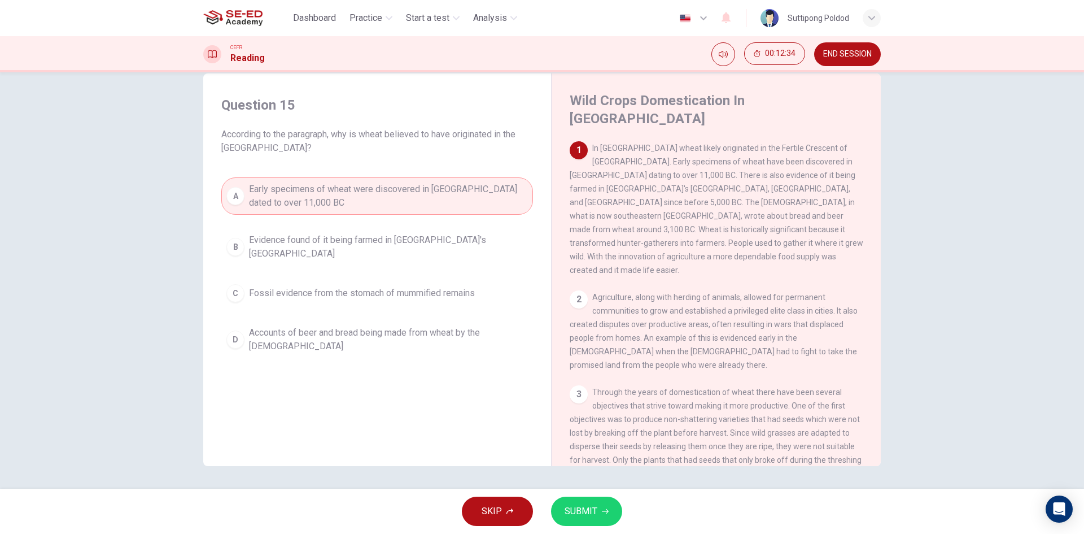
click at [289, 183] on span "Early specimens of wheat were discovered in [GEOGRAPHIC_DATA] dated to over 11,…" at bounding box center [388, 195] width 279 height 27
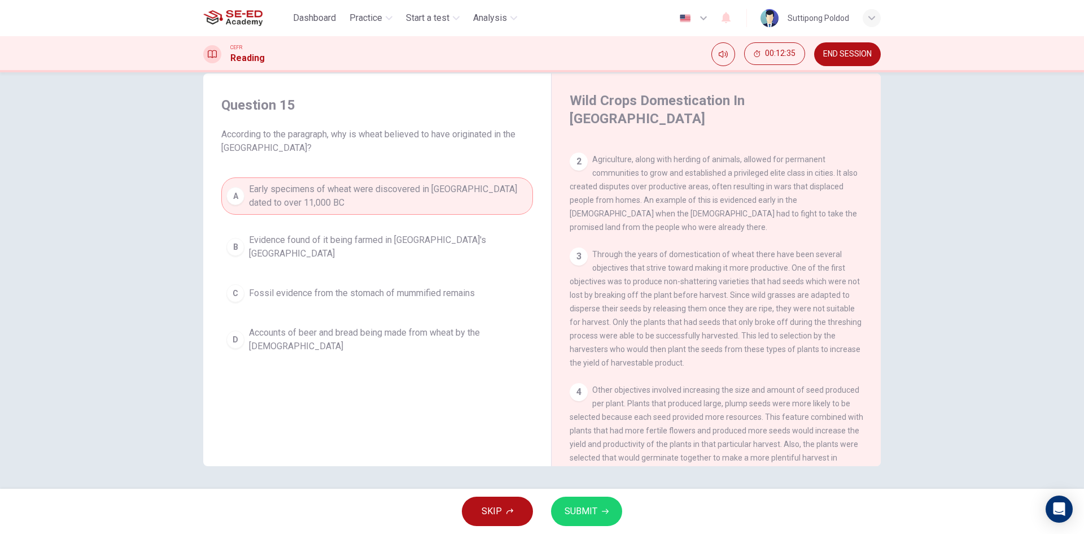
scroll to position [0, 0]
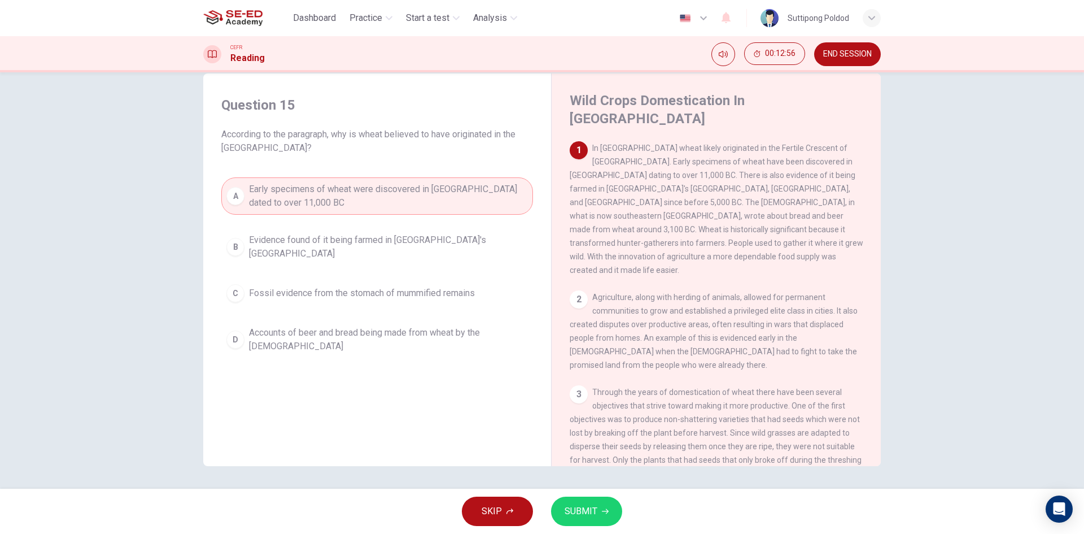
click at [416, 186] on span "Early specimens of wheat were discovered in [GEOGRAPHIC_DATA] dated to over 11,…" at bounding box center [388, 195] width 279 height 27
click at [708, 141] on div "1 In [GEOGRAPHIC_DATA] wheat likely originated in the Fertile Crescent of [GEOG…" at bounding box center [717, 209] width 294 height 136
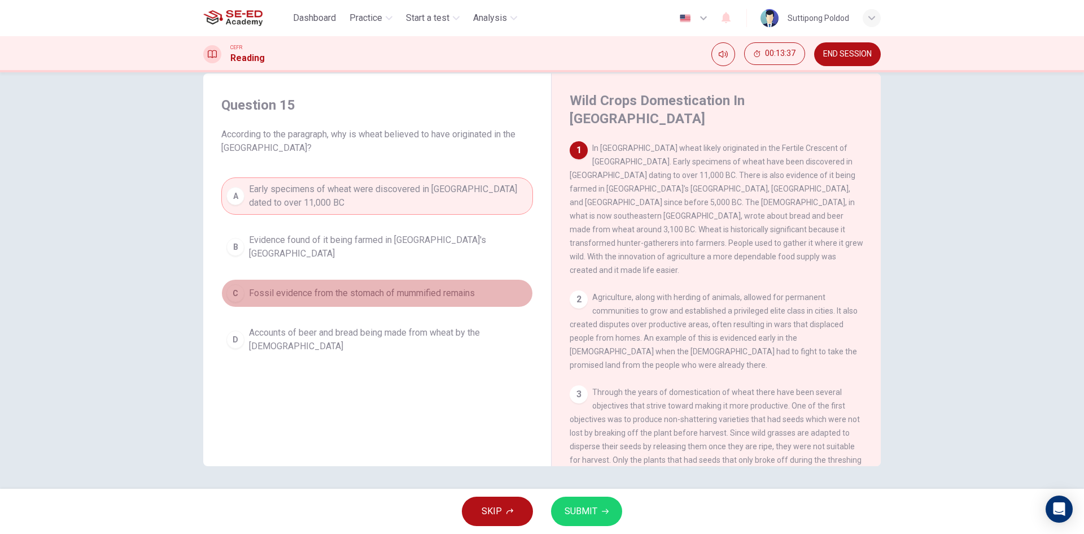
click at [447, 294] on button "C Fossil evidence from the stomach of mummified remains" at bounding box center [377, 293] width 312 height 28
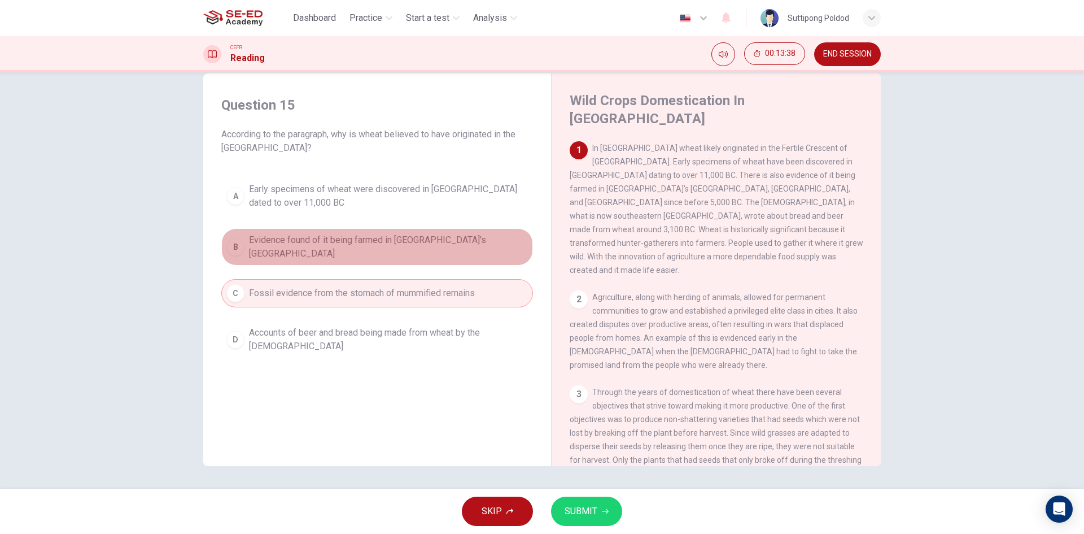
click at [482, 245] on button "B Evidence found of it being farmed in [GEOGRAPHIC_DATA]'s [GEOGRAPHIC_DATA]" at bounding box center [377, 246] width 312 height 37
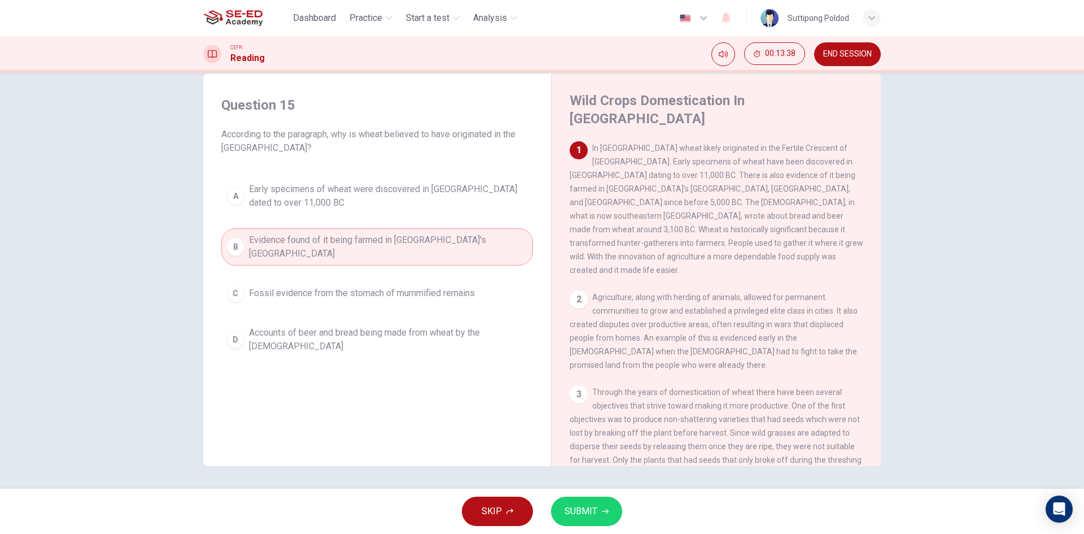
click at [498, 199] on span "Early specimens of wheat were discovered in [GEOGRAPHIC_DATA] dated to over 11,…" at bounding box center [388, 195] width 279 height 27
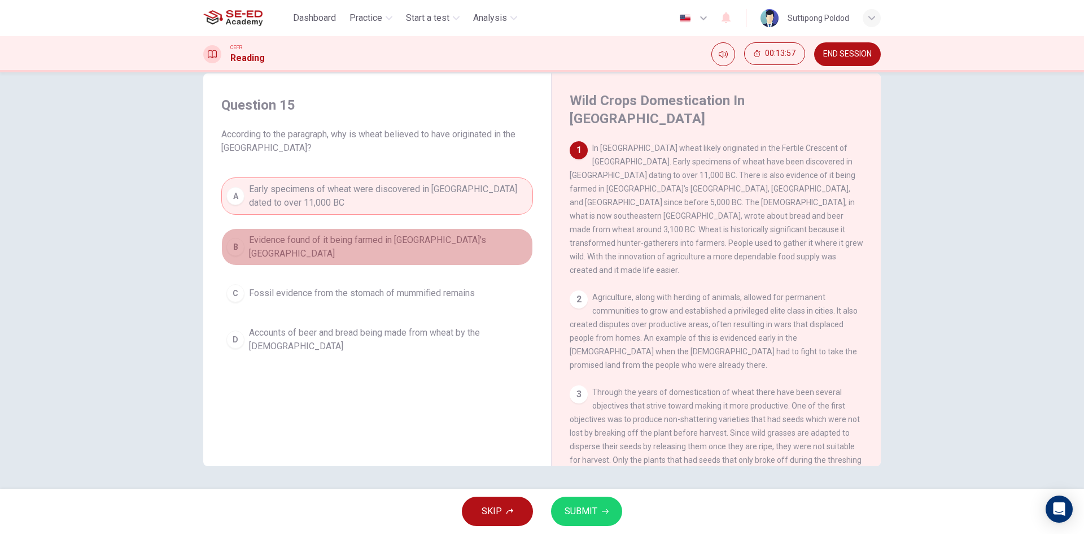
click at [459, 233] on button "B Evidence found of it being farmed in [GEOGRAPHIC_DATA]'s [GEOGRAPHIC_DATA]" at bounding box center [377, 246] width 312 height 37
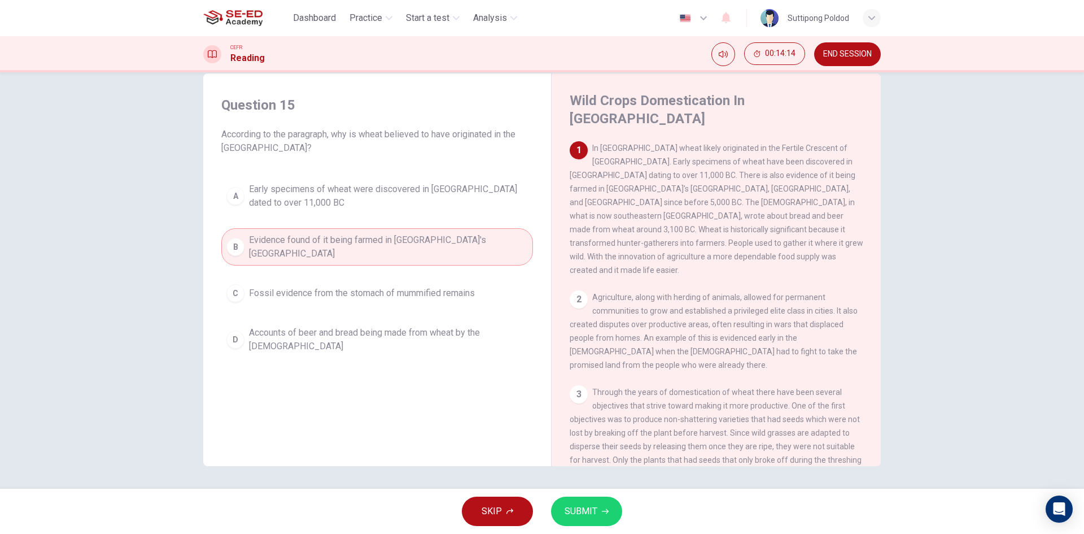
click at [490, 210] on button "A Early specimens of wheat were discovered in [GEOGRAPHIC_DATA] dated to over 1…" at bounding box center [377, 195] width 312 height 37
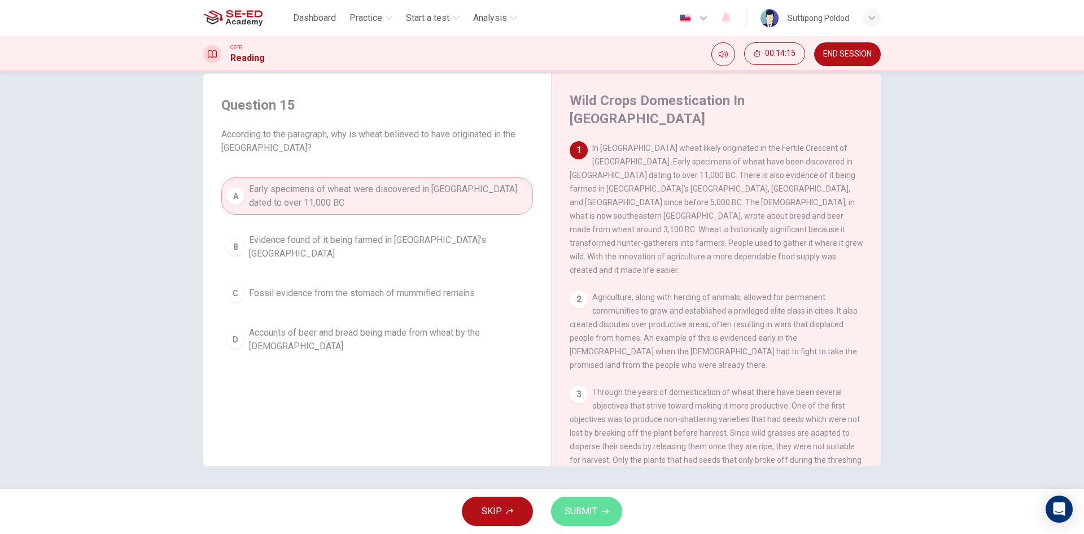
click at [575, 504] on span "SUBMIT" at bounding box center [581, 511] width 33 height 16
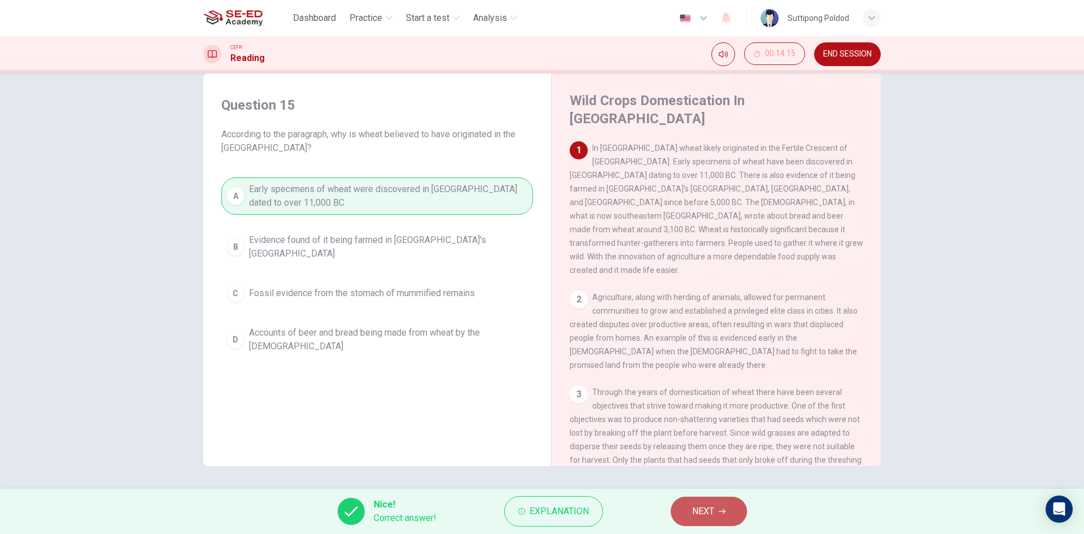
click at [696, 513] on span "NEXT" at bounding box center [703, 511] width 22 height 16
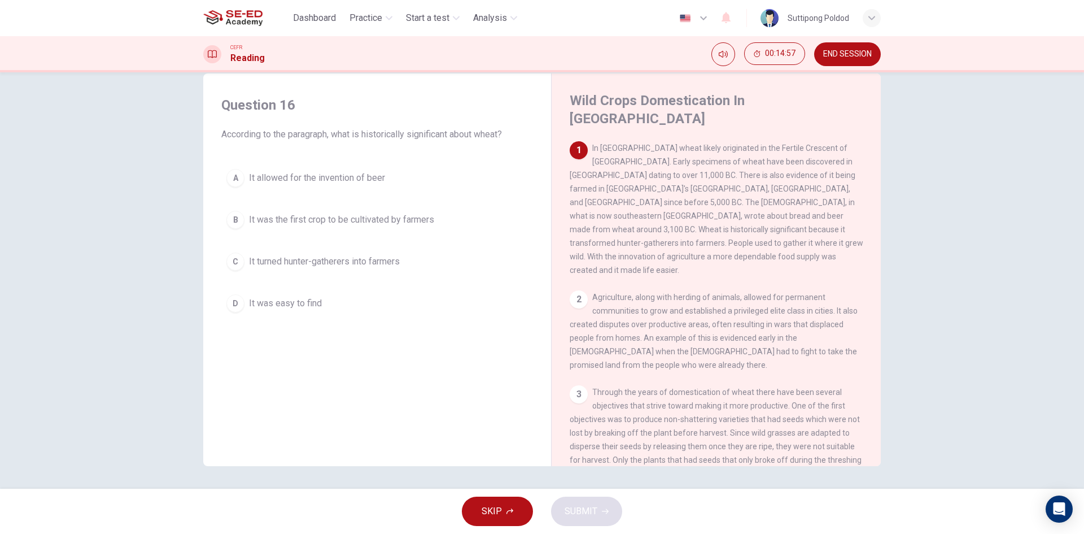
drag, startPoint x: 689, startPoint y: 199, endPoint x: 745, endPoint y: 200, distance: 55.9
click at [722, 199] on span "In [GEOGRAPHIC_DATA] wheat likely originated in the Fertile Crescent of [GEOGRA…" at bounding box center [717, 208] width 294 height 131
click at [444, 219] on button "B It was the first crop to be cultivated by farmers" at bounding box center [377, 220] width 312 height 28
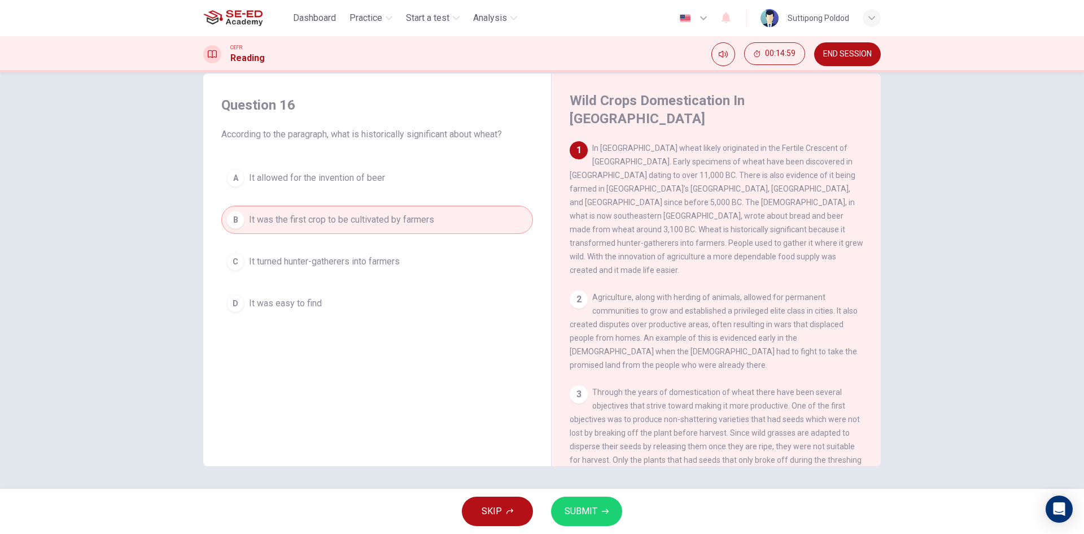
click at [463, 181] on button "A It allowed for the invention of beer" at bounding box center [377, 178] width 312 height 28
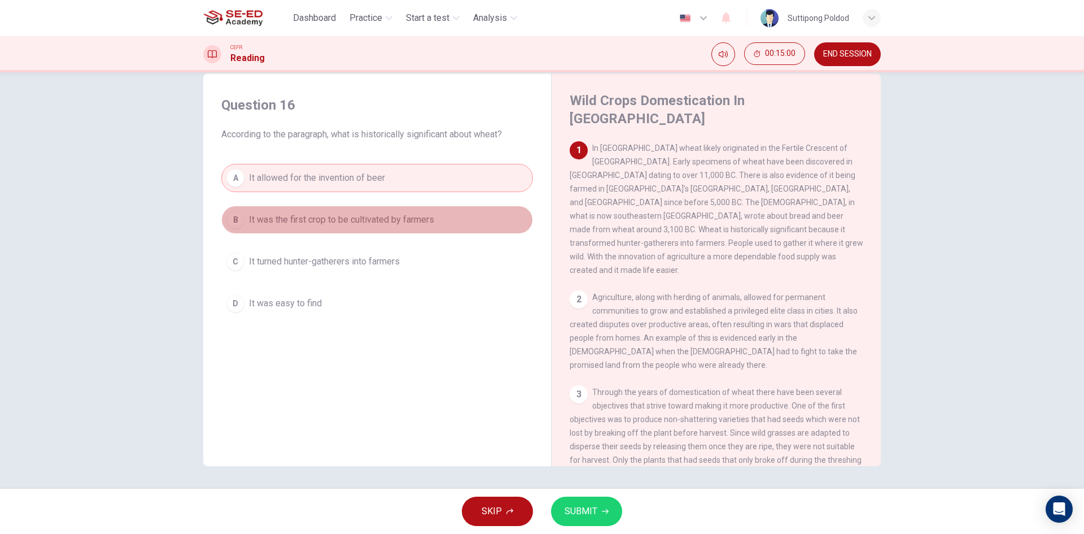
click at [470, 207] on button "B It was the first crop to be cultivated by farmers" at bounding box center [377, 220] width 312 height 28
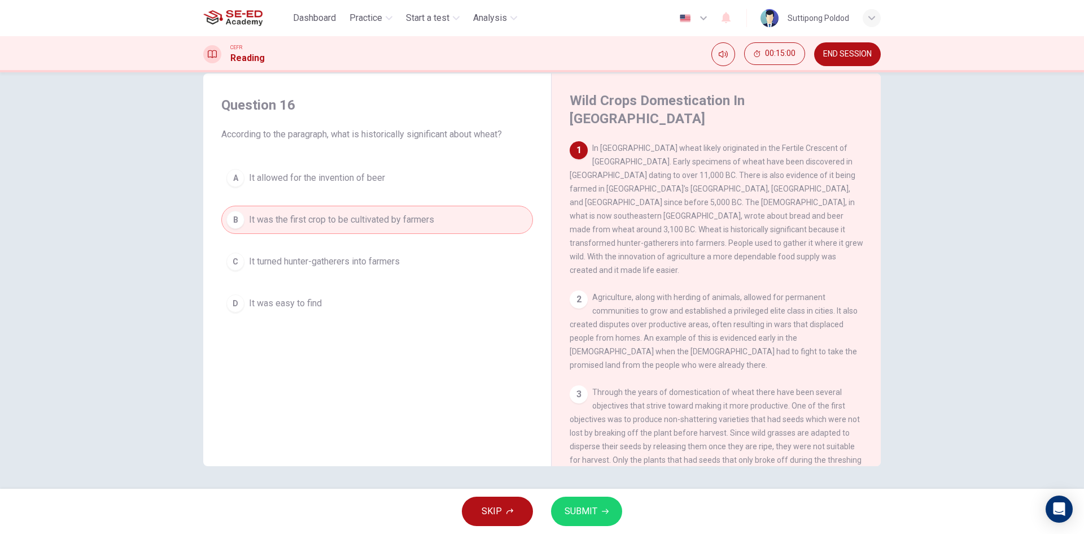
click at [478, 247] on div "A It allowed for the invention of beer B It was the first crop to be cultivated…" at bounding box center [377, 241] width 312 height 154
click at [481, 254] on button "C It turned hunter-gatherers into farmers" at bounding box center [377, 261] width 312 height 28
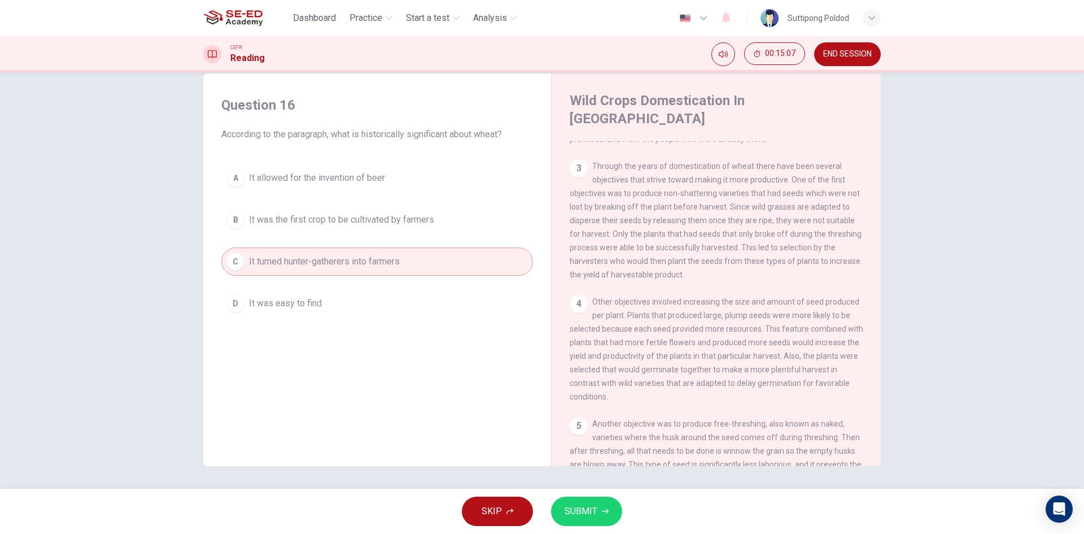
scroll to position [233, 0]
click at [687, 309] on div "4 Other objectives involved increasing the size and amount of seed produced per…" at bounding box center [717, 341] width 294 height 108
click at [713, 300] on span "Other objectives involved increasing the size and amount of seed produced per p…" at bounding box center [717, 342] width 294 height 104
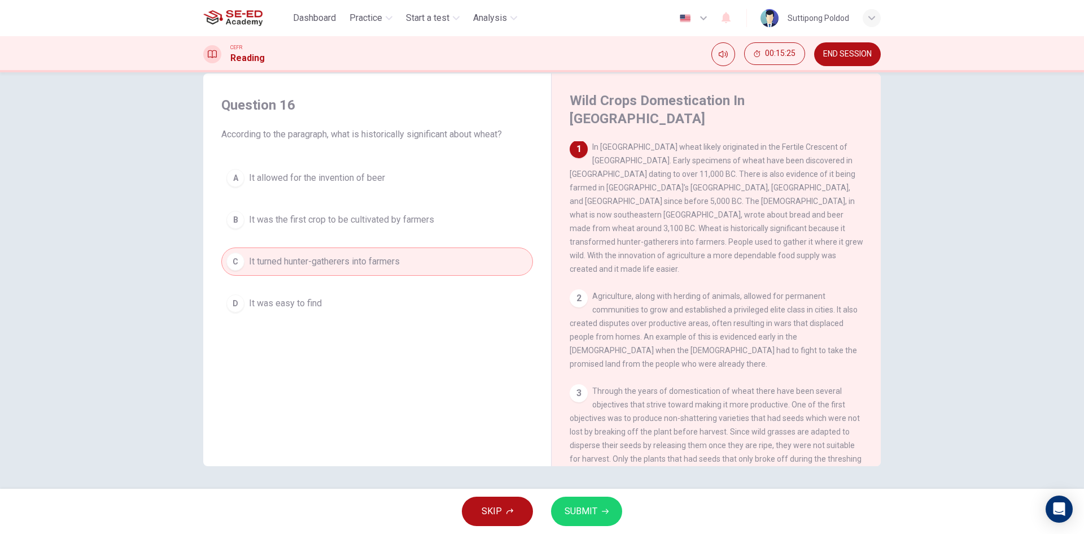
scroll to position [0, 0]
click at [585, 506] on span "SUBMIT" at bounding box center [581, 511] width 33 height 16
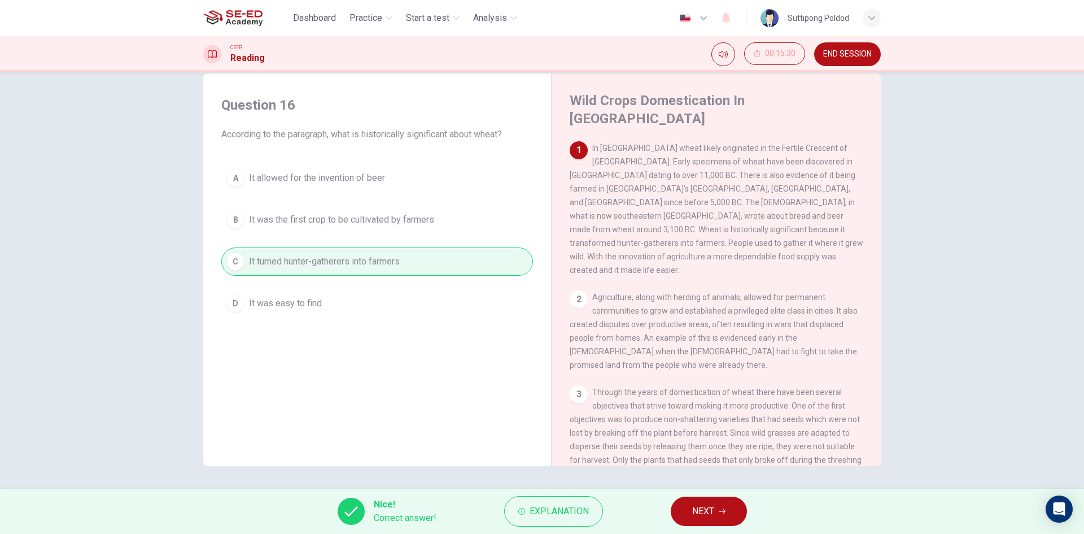
click at [729, 515] on button "NEXT" at bounding box center [709, 510] width 76 height 29
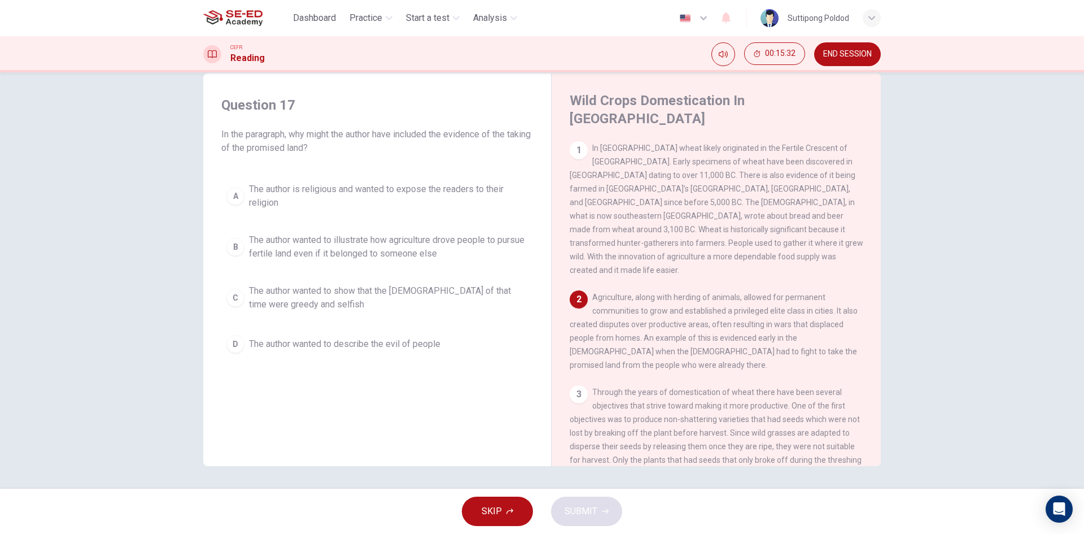
click at [752, 203] on span "In [GEOGRAPHIC_DATA] wheat likely originated in the Fertile Crescent of [GEOGRA…" at bounding box center [717, 208] width 294 height 131
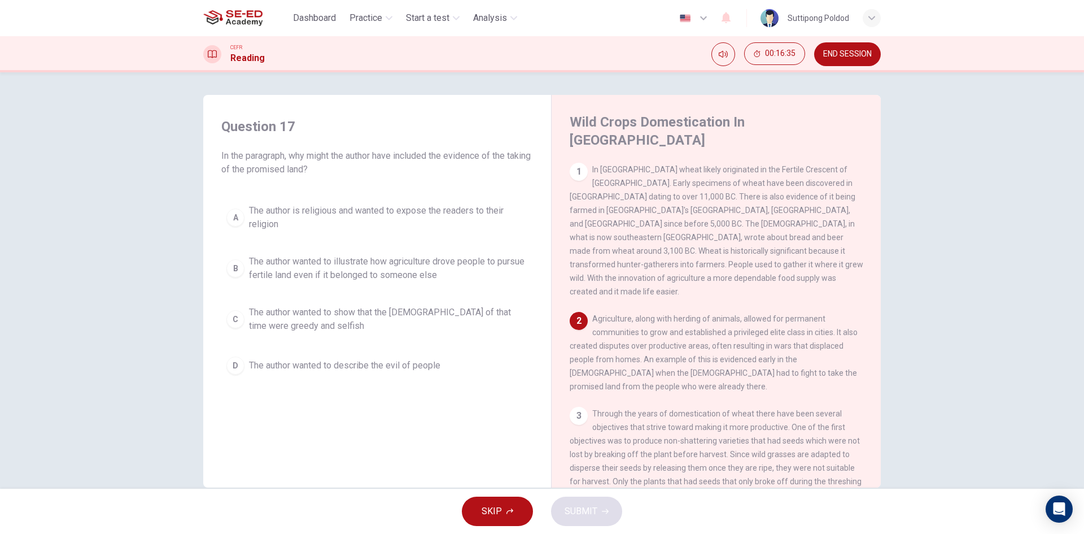
click at [389, 278] on span "The author wanted to illustrate how agriculture drove people to pursue fertile …" at bounding box center [388, 268] width 279 height 27
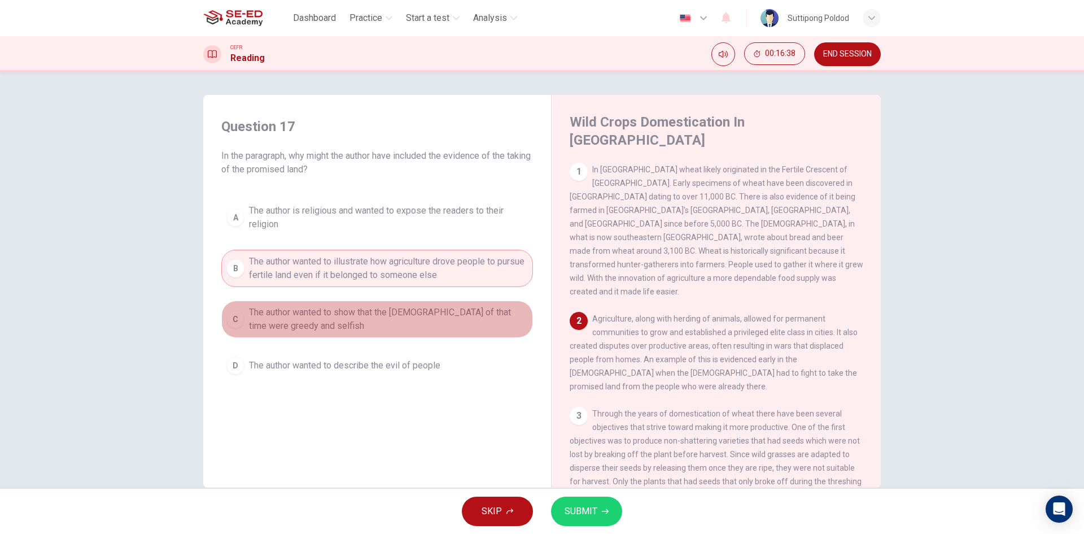
click at [384, 319] on span "The author wanted to show that the [DEMOGRAPHIC_DATA] of that time were greedy …" at bounding box center [388, 319] width 279 height 27
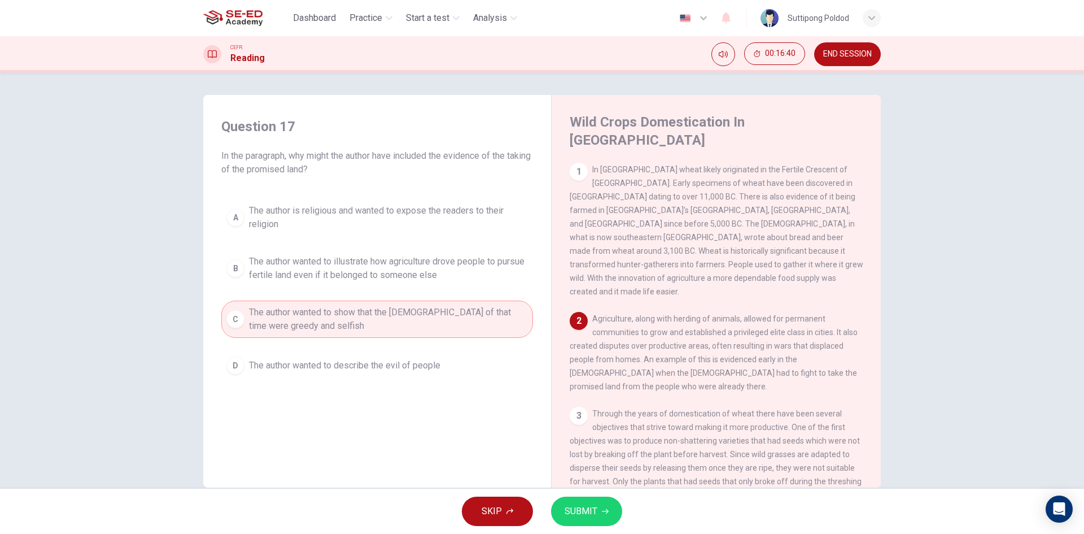
click at [365, 372] on span "The author wanted to describe the evil of people" at bounding box center [344, 366] width 191 height 14
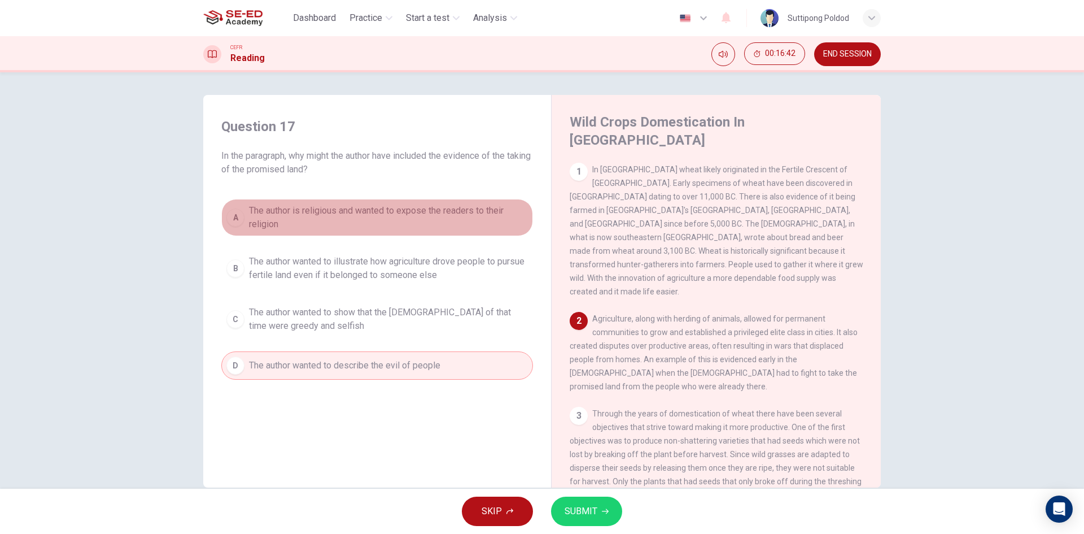
click at [332, 229] on span "The author is religious and wanted to expose the readers to their religion" at bounding box center [388, 217] width 279 height 27
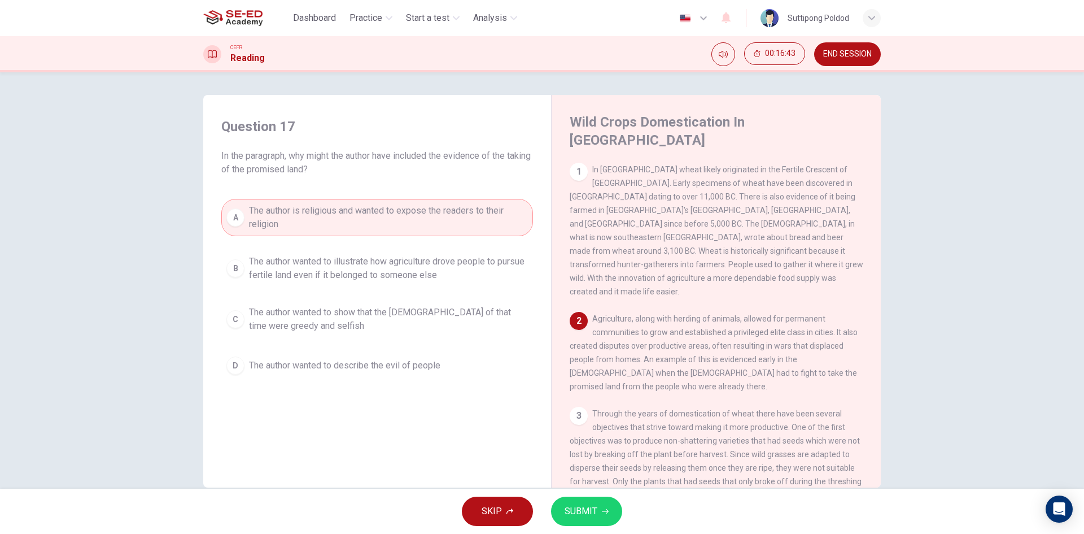
click at [452, 361] on button "D The author wanted to describe the evil of people" at bounding box center [377, 365] width 312 height 28
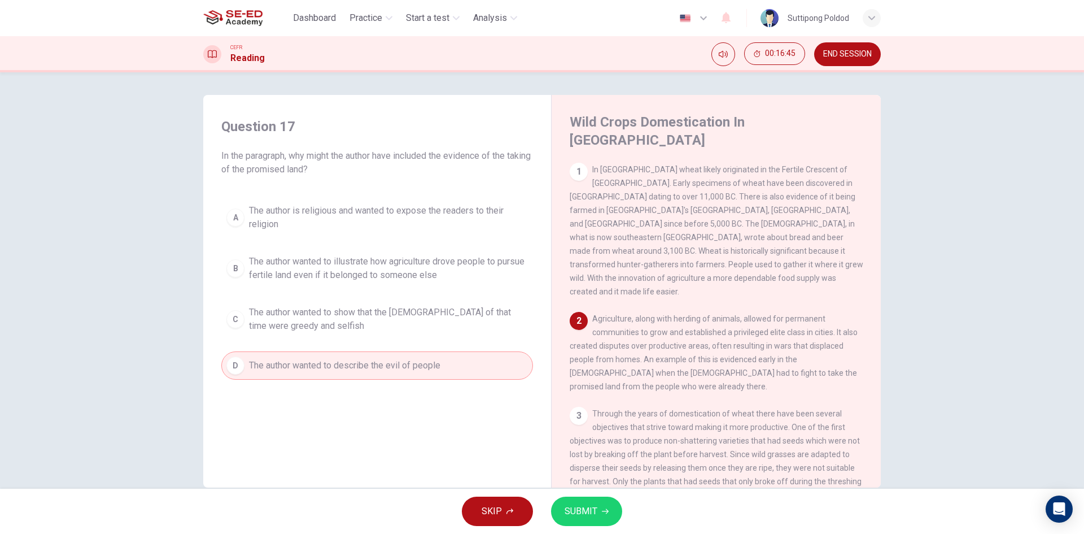
click at [576, 502] on button "SUBMIT" at bounding box center [586, 510] width 71 height 29
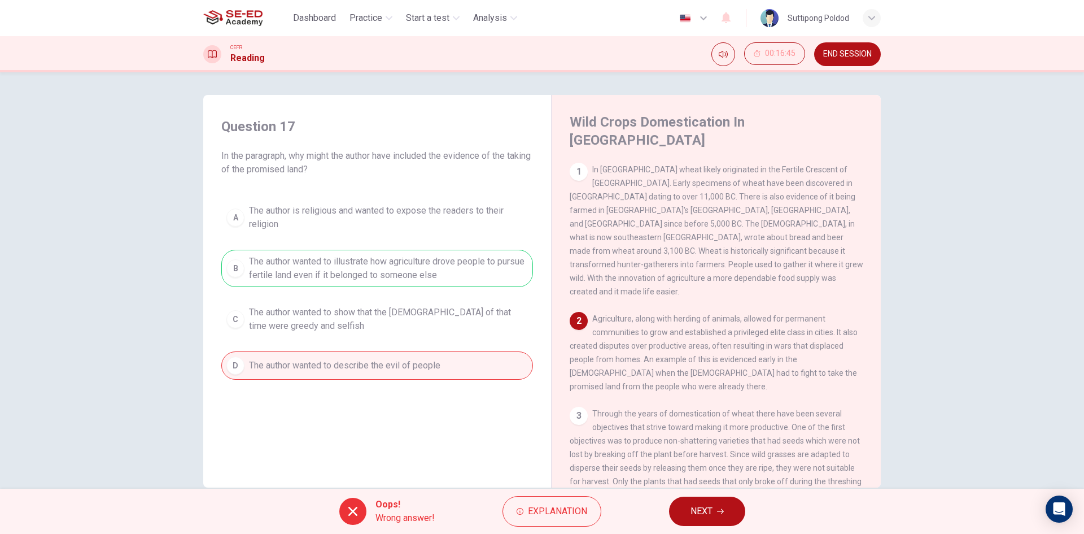
click at [340, 261] on div "A The author is religious and wanted to expose the readers to their religion B …" at bounding box center [377, 289] width 312 height 181
drag, startPoint x: 352, startPoint y: 264, endPoint x: 402, endPoint y: 267, distance: 50.3
click at [402, 267] on div "A The author is religious and wanted to expose the readers to their religion B …" at bounding box center [377, 289] width 312 height 181
click at [691, 516] on span "NEXT" at bounding box center [702, 511] width 22 height 16
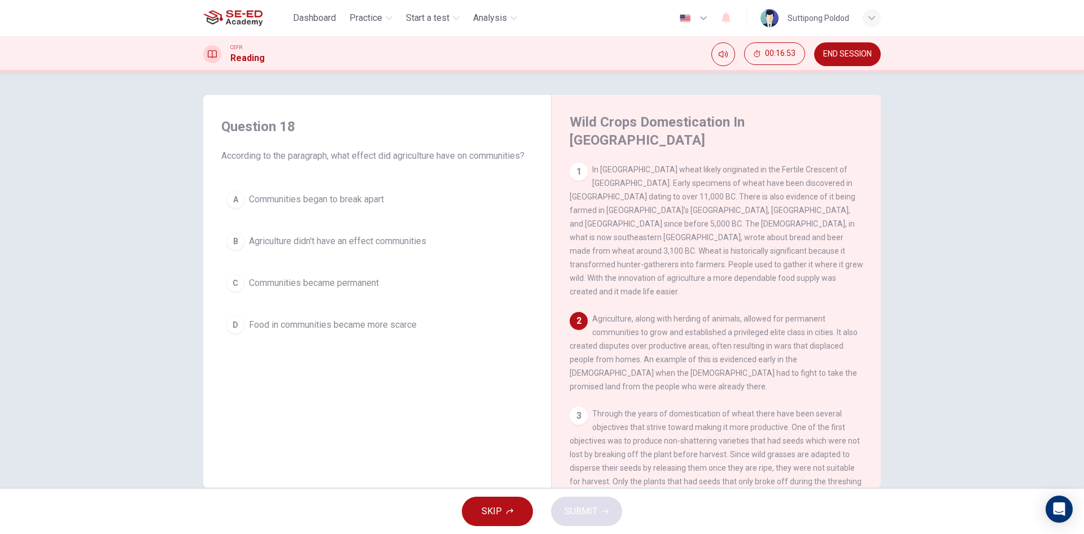
click at [425, 293] on button "C Communities became permanent" at bounding box center [377, 283] width 312 height 28
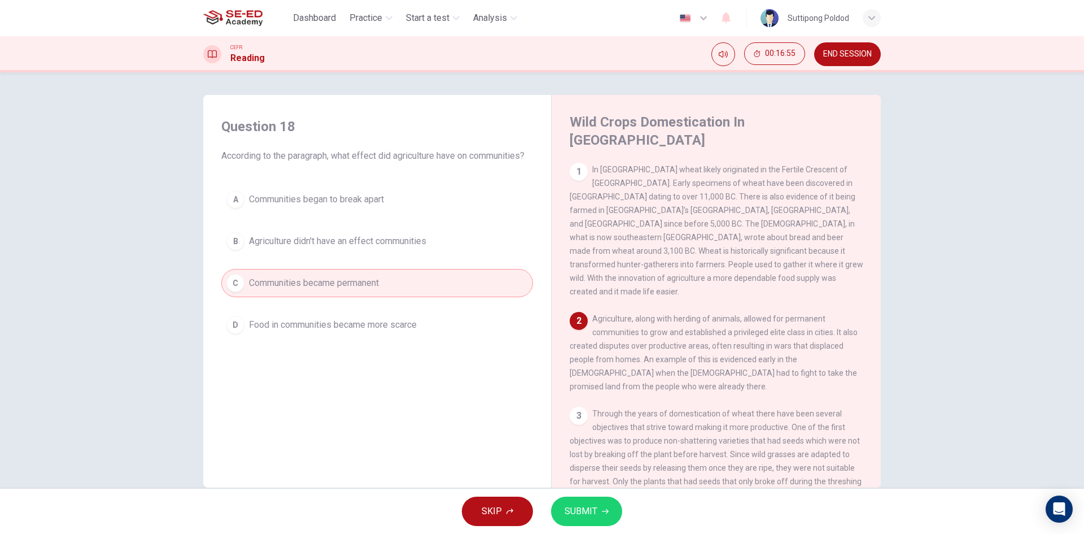
click at [381, 328] on span "Food in communities became more scarce" at bounding box center [333, 325] width 168 height 14
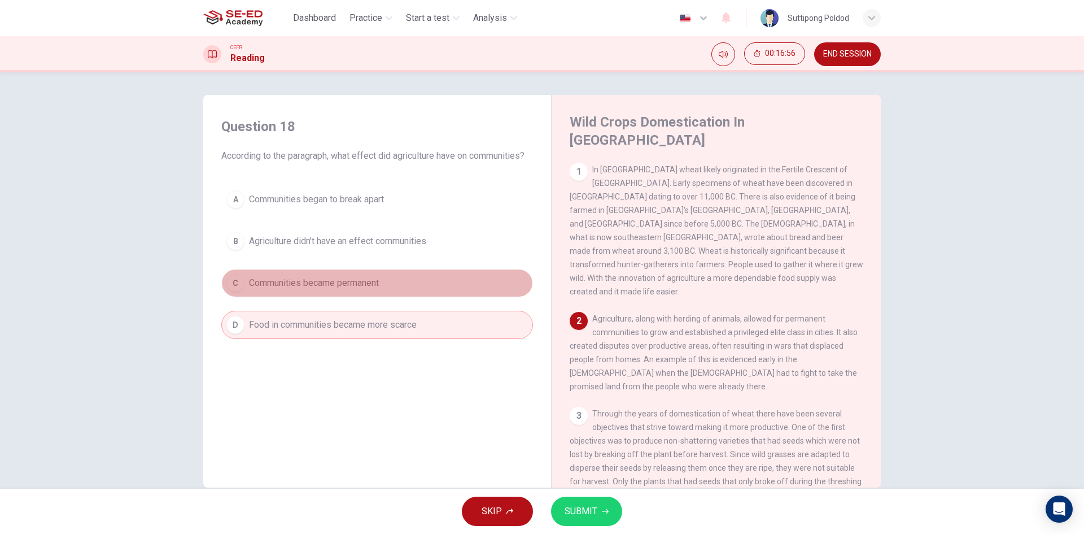
click at [462, 295] on button "C Communities became permanent" at bounding box center [377, 283] width 312 height 28
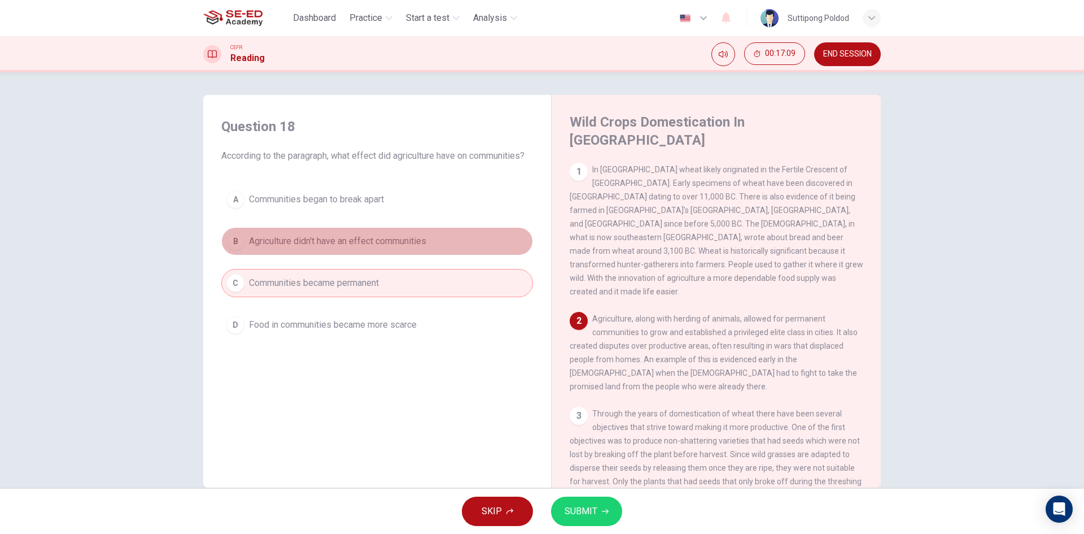
click at [481, 251] on button "B Agriculture didn't have an effect communities" at bounding box center [377, 241] width 312 height 28
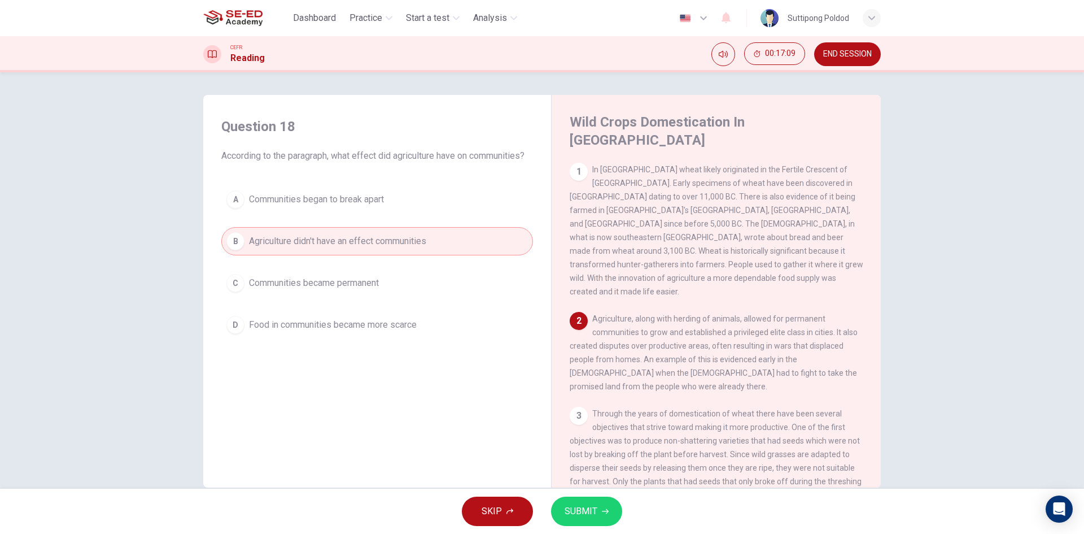
click at [472, 211] on button "A Communities began to break apart" at bounding box center [377, 199] width 312 height 28
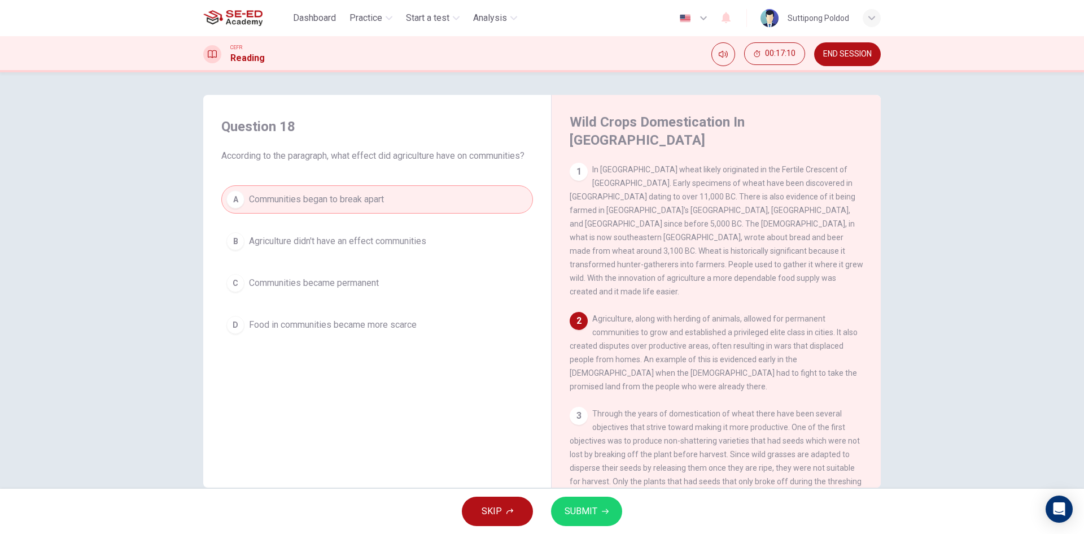
click at [498, 250] on button "B Agriculture didn't have an effect communities" at bounding box center [377, 241] width 312 height 28
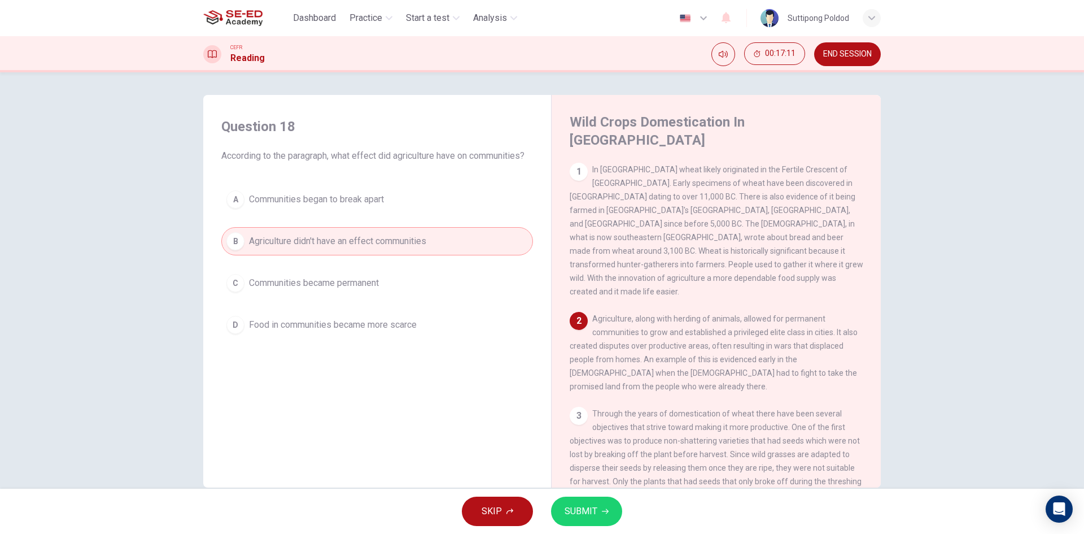
click at [500, 267] on div "A Communities began to break apart B Agriculture didn't have an effect communit…" at bounding box center [377, 262] width 312 height 154
click at [473, 278] on button "C Communities became permanent" at bounding box center [377, 283] width 312 height 28
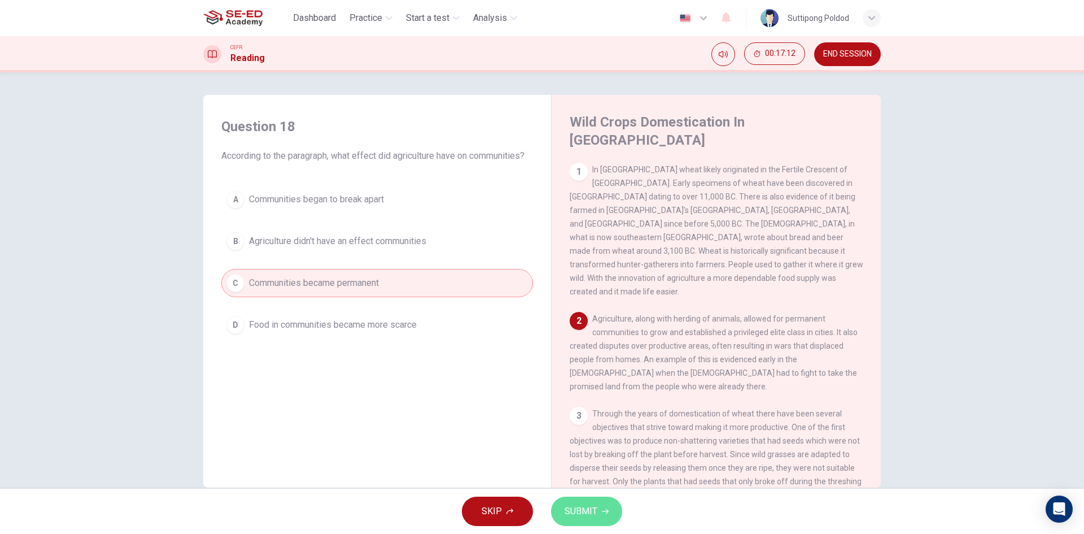
click at [587, 520] on button "SUBMIT" at bounding box center [586, 510] width 71 height 29
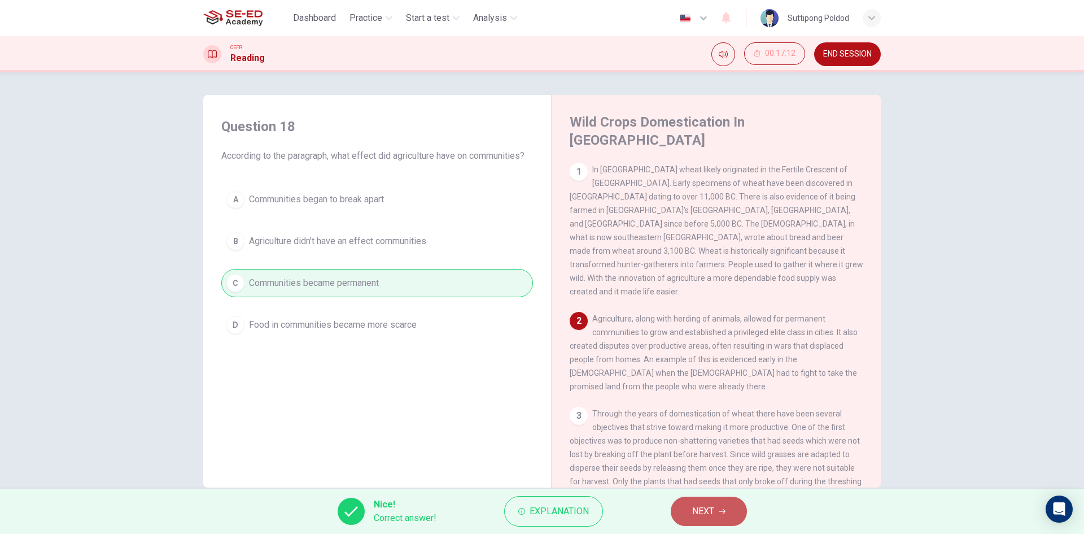
click at [723, 504] on button "NEXT" at bounding box center [709, 510] width 76 height 29
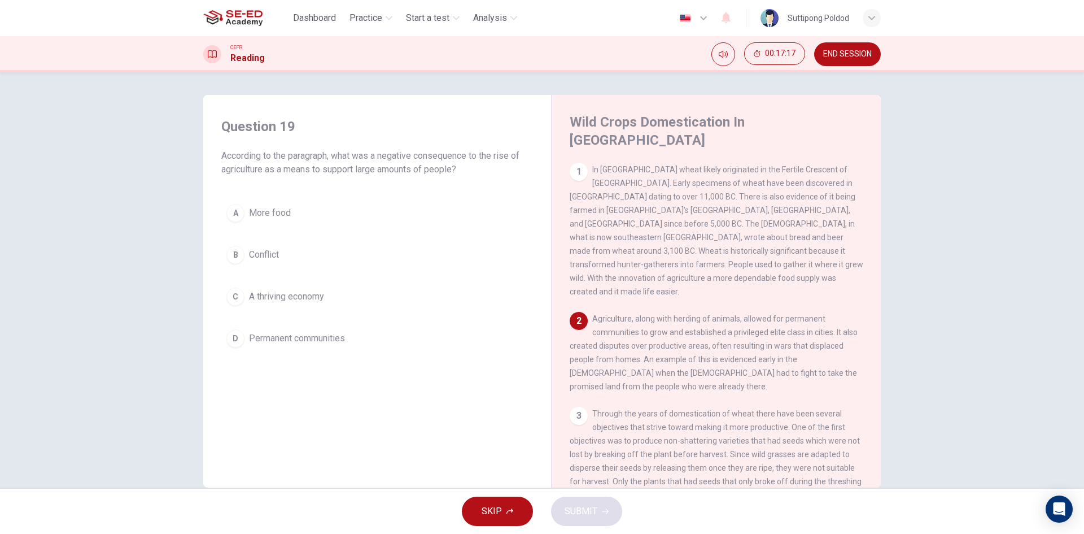
click at [376, 266] on button "B Conflict" at bounding box center [377, 255] width 312 height 28
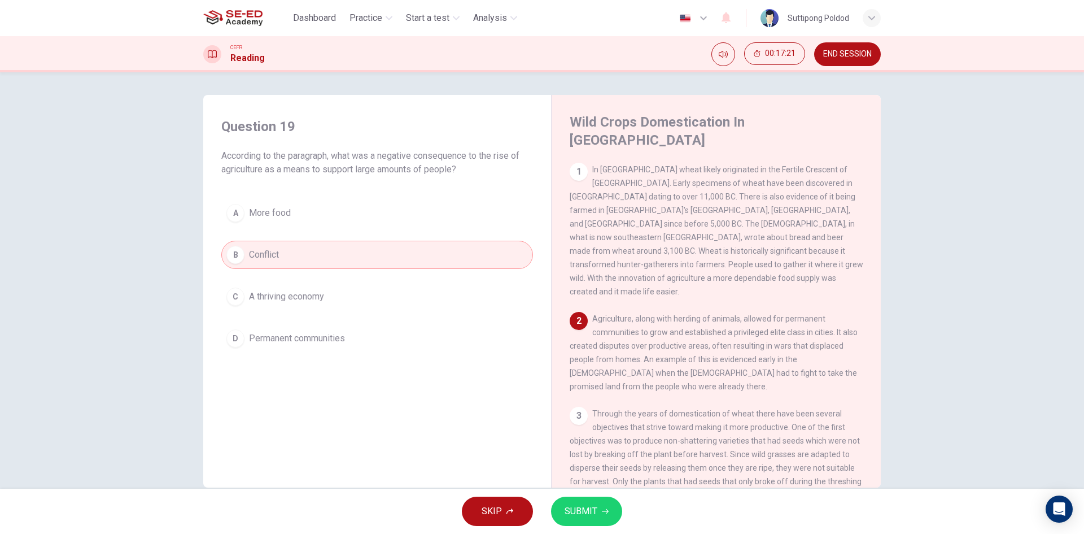
drag, startPoint x: 408, startPoint y: 159, endPoint x: 471, endPoint y: 163, distance: 63.4
click at [471, 163] on span "According to the paragraph, what was a negative consequence to the rise of agri…" at bounding box center [377, 162] width 312 height 27
click at [496, 156] on span "According to the paragraph, what was a negative consequence to the rise of agri…" at bounding box center [377, 162] width 312 height 27
click at [600, 503] on button "SUBMIT" at bounding box center [586, 510] width 71 height 29
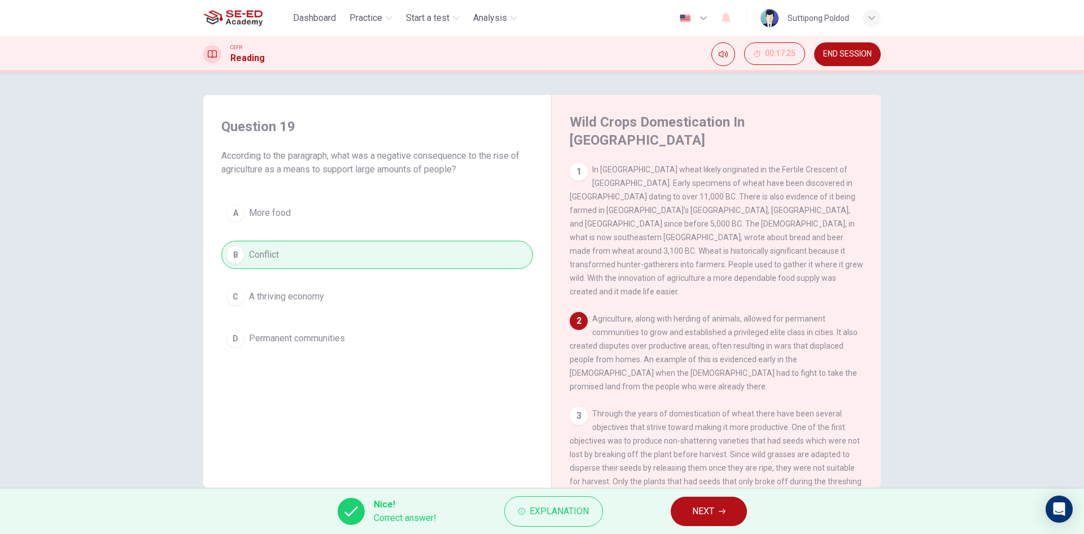
click at [720, 509] on icon "button" at bounding box center [722, 511] width 7 height 7
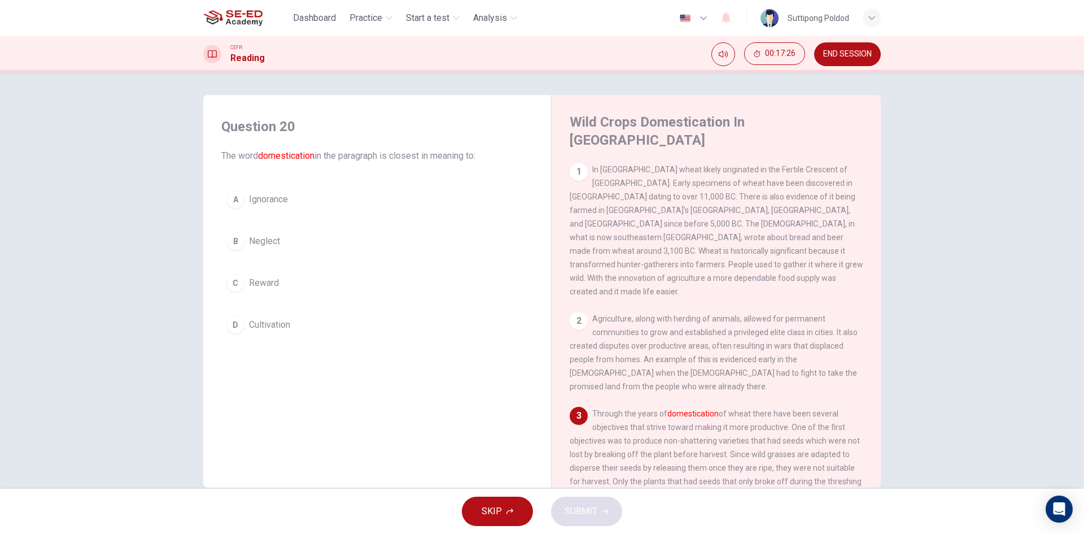
drag, startPoint x: 269, startPoint y: 154, endPoint x: 306, endPoint y: 155, distance: 36.7
click at [289, 154] on font "domestication" at bounding box center [286, 155] width 56 height 11
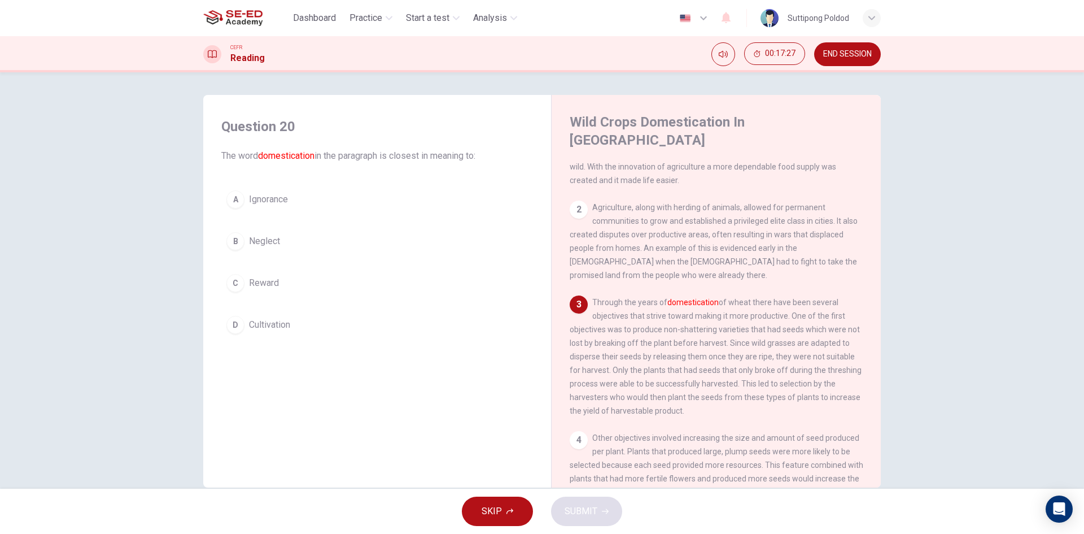
scroll to position [113, 0]
click at [303, 223] on div "A Ignorance B Neglect C Reward D Cultivation" at bounding box center [377, 262] width 312 height 154
click at [348, 186] on button "A Ignorance" at bounding box center [377, 199] width 312 height 28
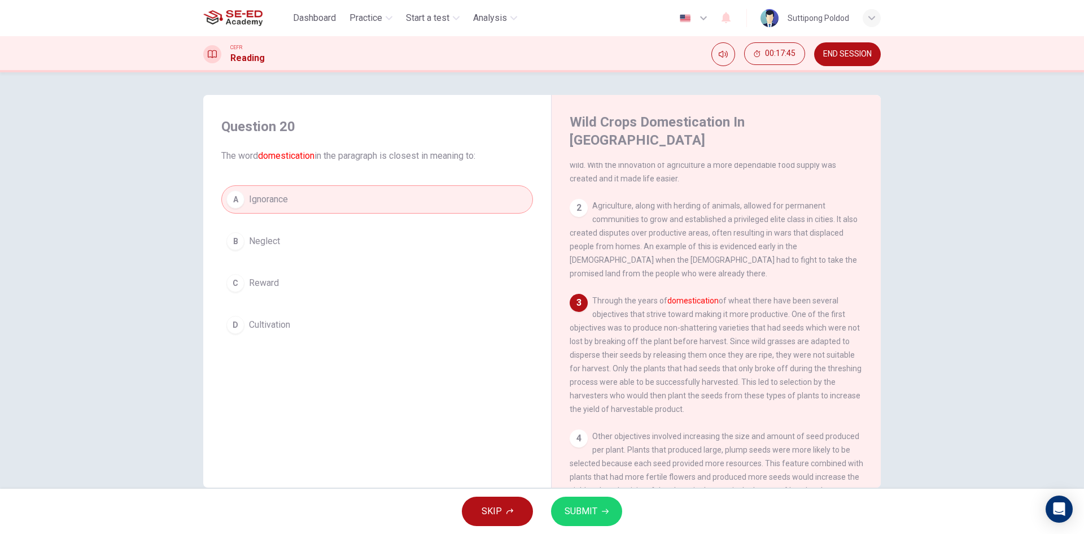
click at [300, 286] on button "C Reward" at bounding box center [377, 283] width 312 height 28
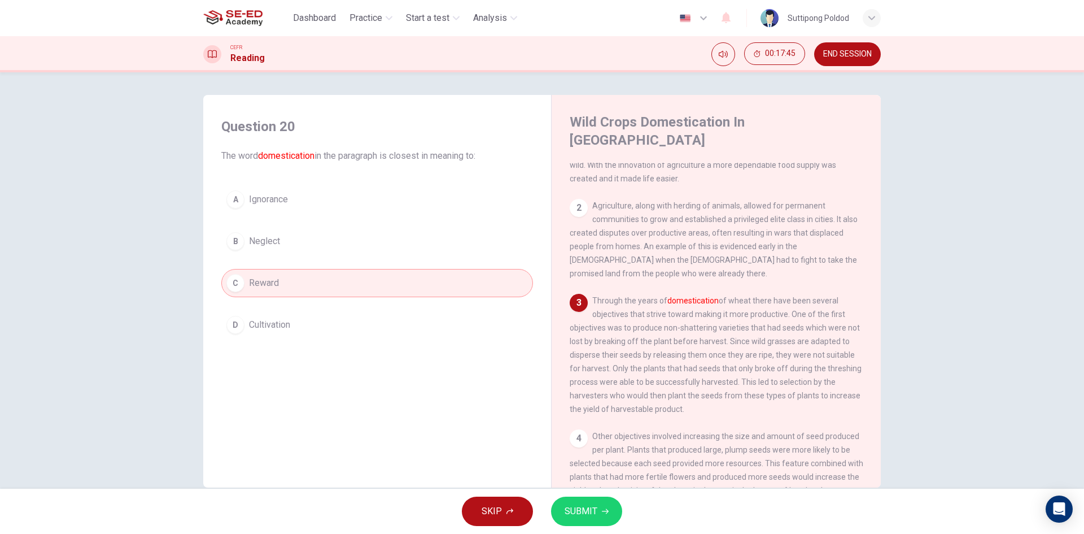
click at [318, 323] on button "D Cultivation" at bounding box center [377, 325] width 312 height 28
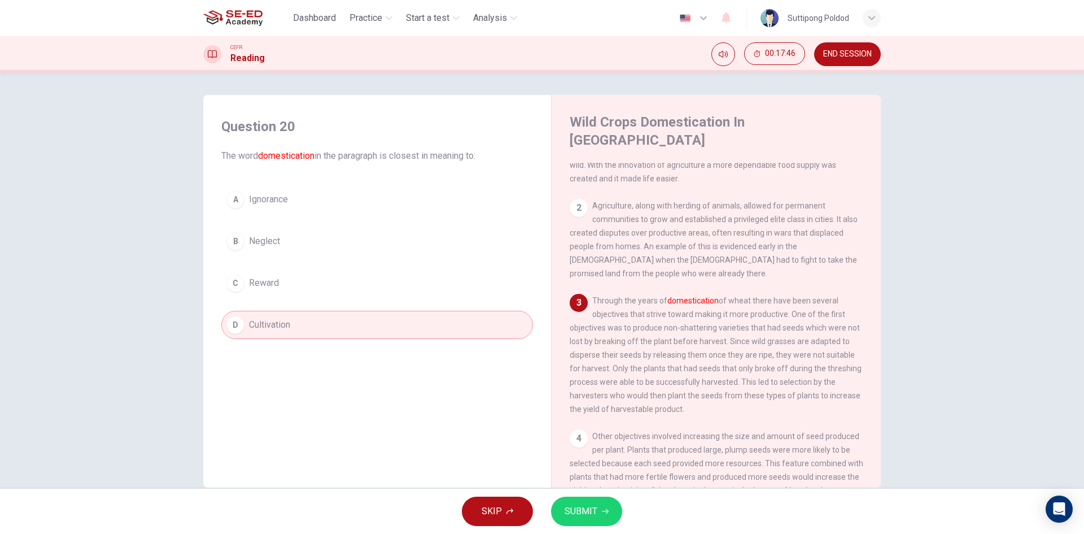
click at [596, 516] on span "SUBMIT" at bounding box center [581, 511] width 33 height 16
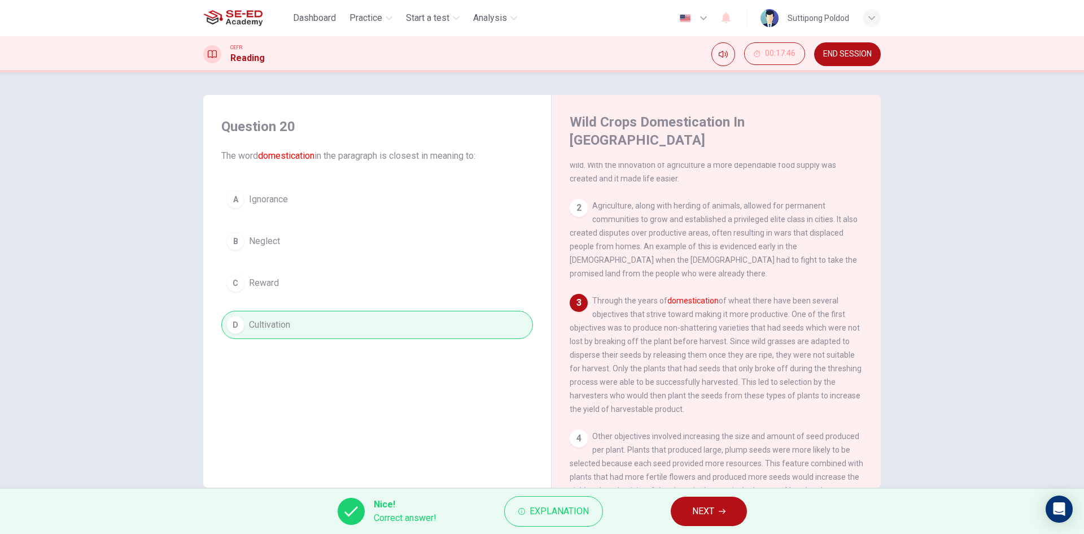
click at [662, 504] on div "Nice! Correct answer! Explanation NEXT" at bounding box center [542, 511] width 1084 height 45
click at [719, 526] on div "Nice! Correct answer! Explanation NEXT" at bounding box center [542, 511] width 1084 height 45
click at [716, 515] on button "NEXT" at bounding box center [709, 510] width 76 height 29
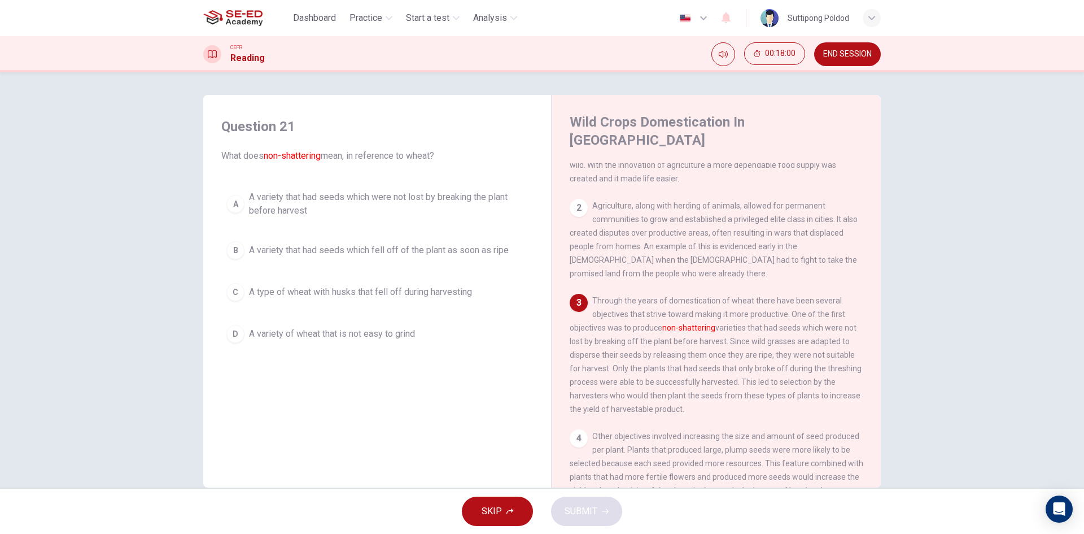
click at [703, 323] on font "non-shattering" at bounding box center [688, 327] width 53 height 9
click at [451, 294] on span "A type of wheat with husks that fell off during harvesting" at bounding box center [360, 292] width 223 height 14
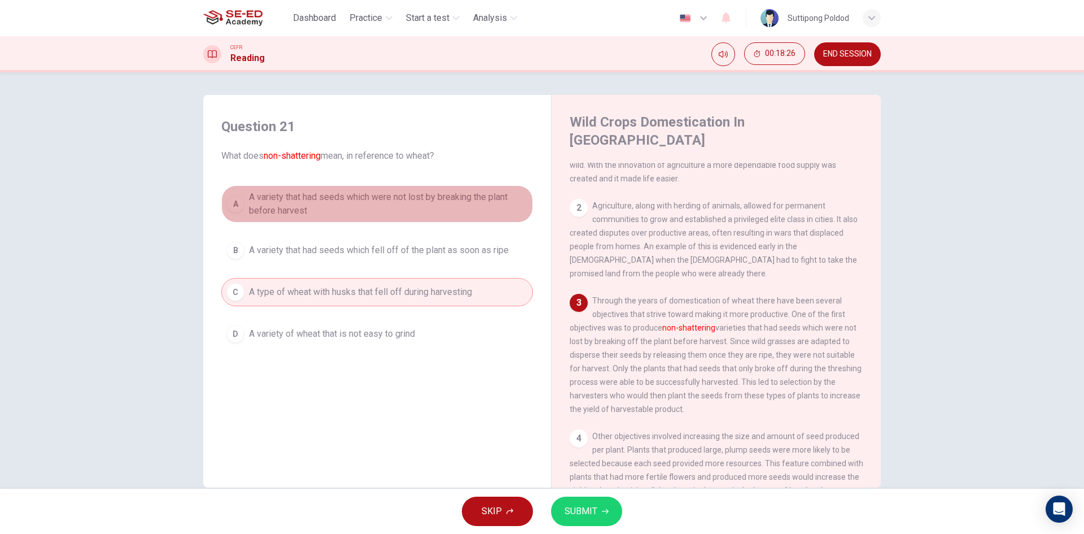
click at [457, 215] on span "A variety that had seeds which were not lost by breaking the plant before harve…" at bounding box center [388, 203] width 279 height 27
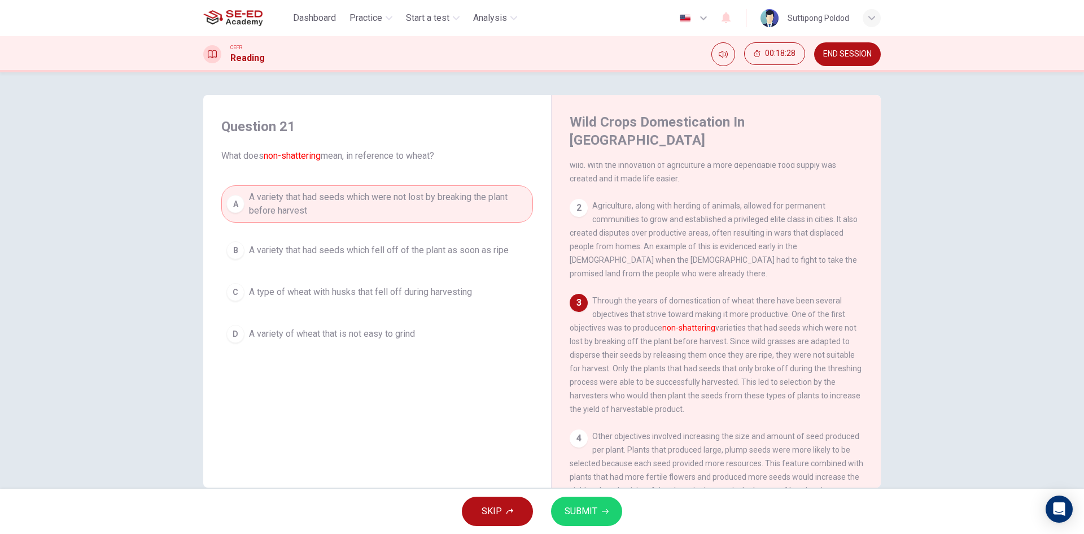
click at [586, 491] on div "SKIP SUBMIT" at bounding box center [542, 511] width 1084 height 45
click at [603, 509] on icon "button" at bounding box center [605, 511] width 7 height 7
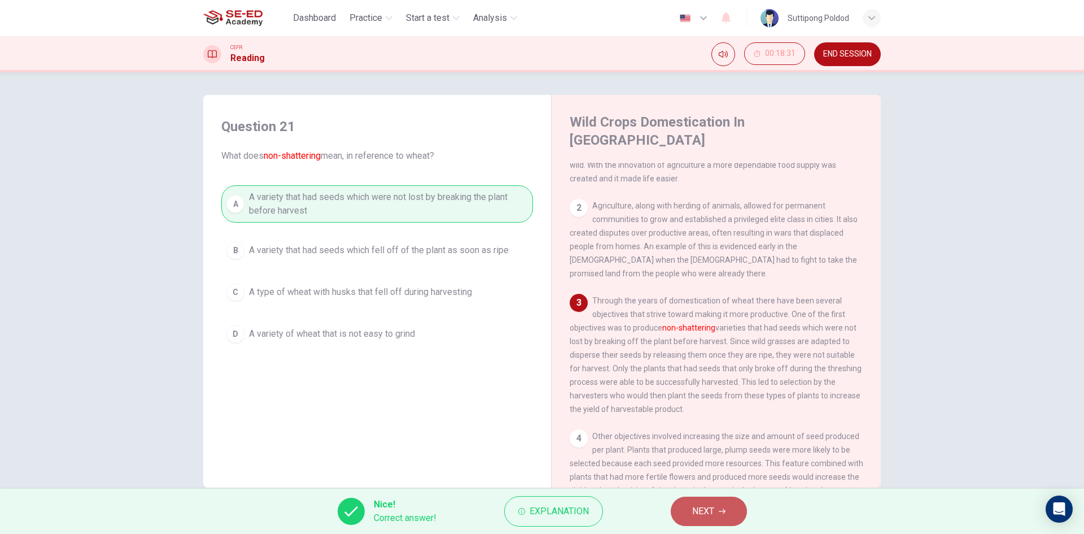
drag, startPoint x: 740, startPoint y: 515, endPoint x: 732, endPoint y: 511, distance: 8.6
click at [739, 515] on button "NEXT" at bounding box center [709, 510] width 76 height 29
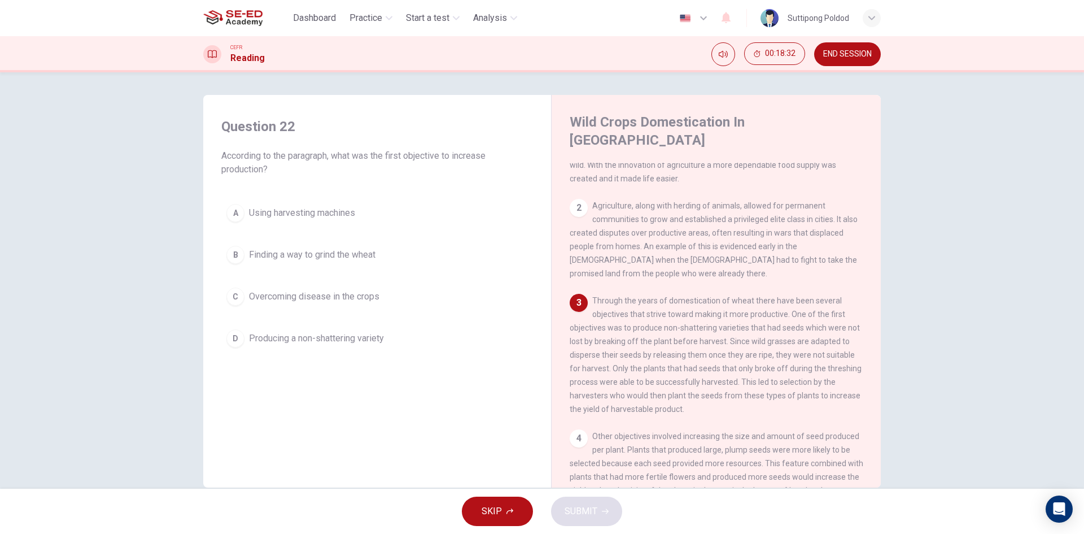
click at [344, 159] on span "According to the paragraph, what was the first objective to increase production?" at bounding box center [377, 162] width 312 height 27
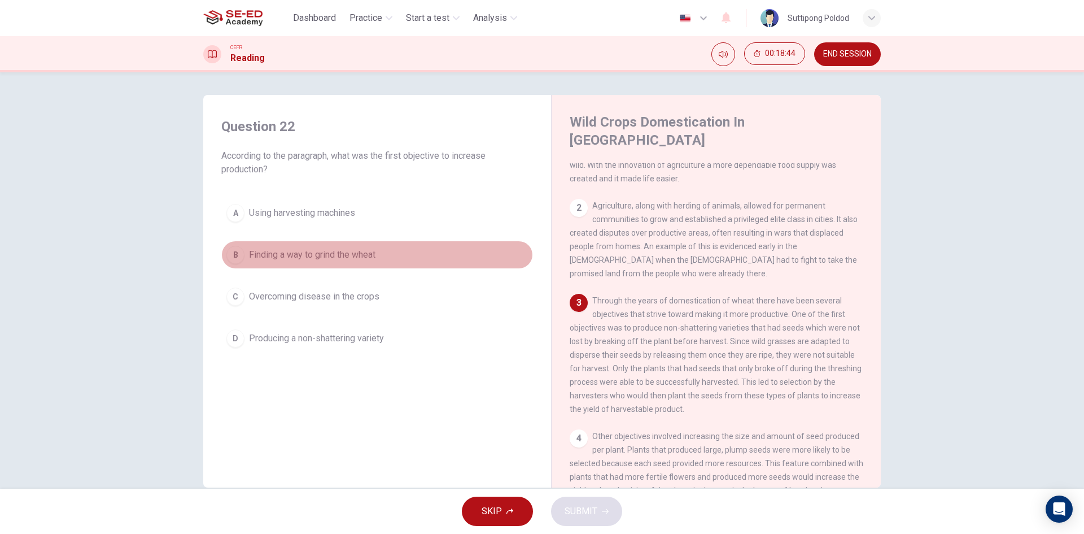
click at [445, 246] on button "B Finding a way to grind the wheat" at bounding box center [377, 255] width 312 height 28
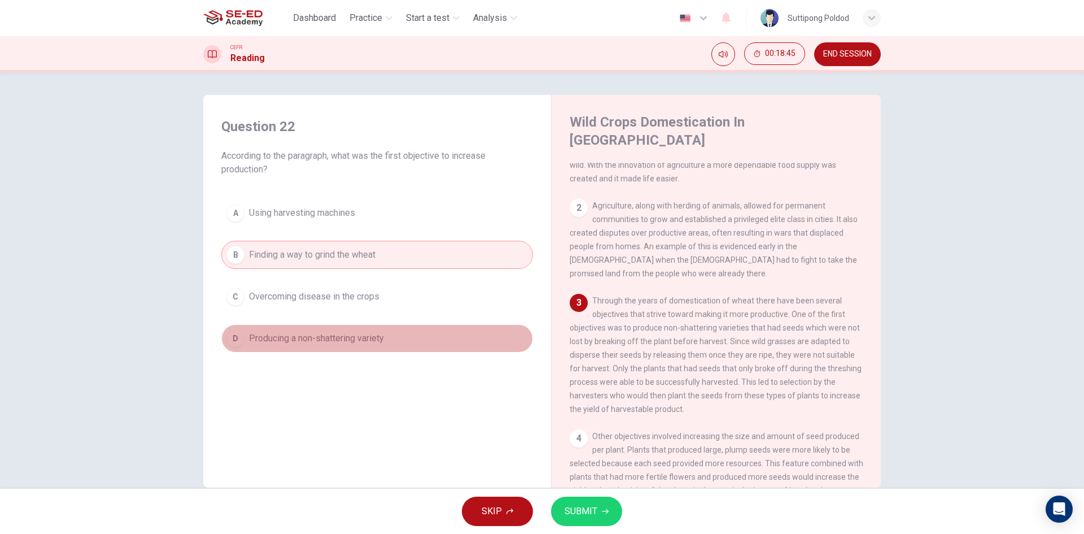
click at [407, 332] on button "D Producing a non-shattering variety" at bounding box center [377, 338] width 312 height 28
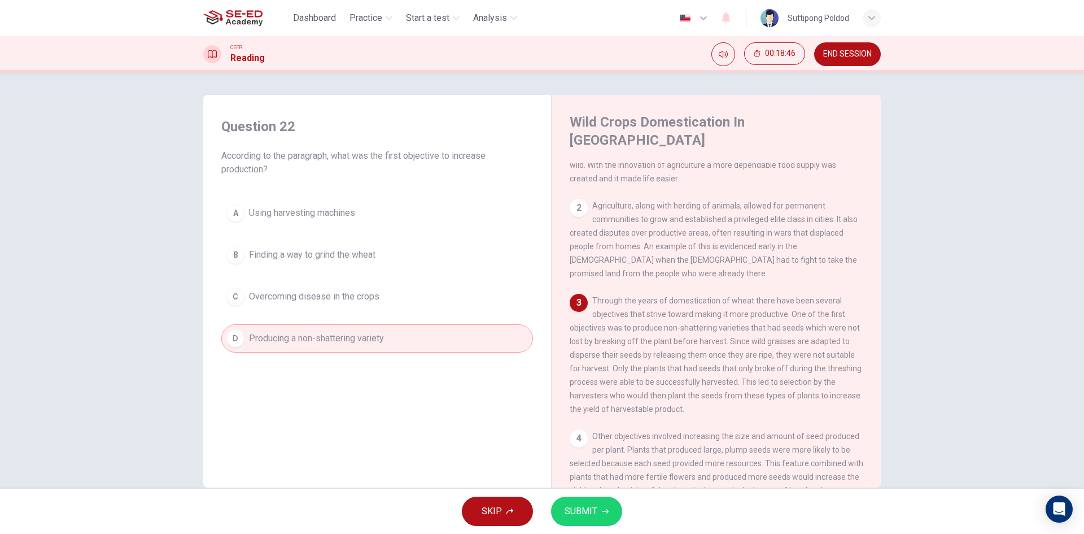
click at [604, 521] on button "SUBMIT" at bounding box center [586, 510] width 71 height 29
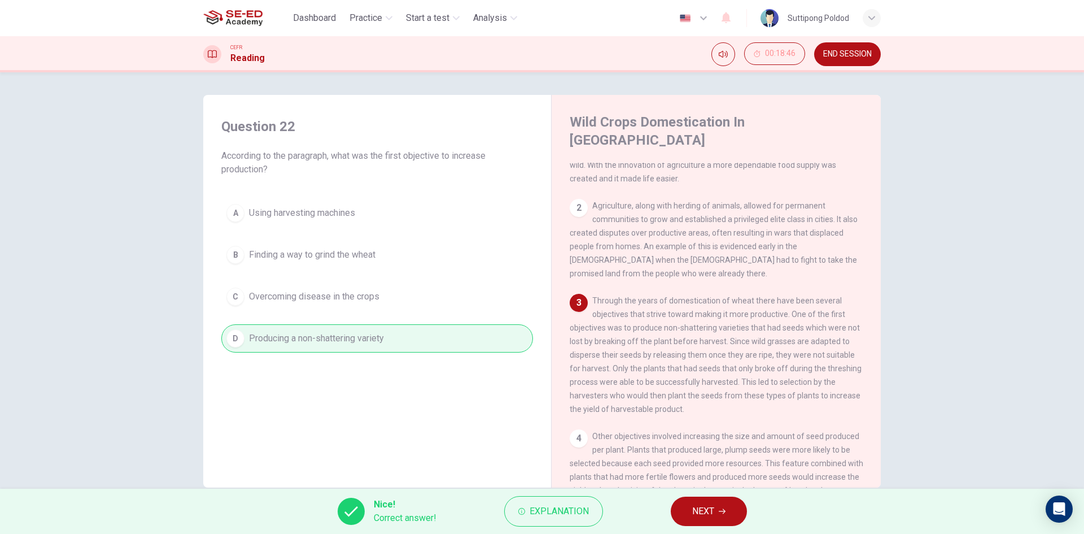
click at [694, 515] on span "NEXT" at bounding box center [703, 511] width 22 height 16
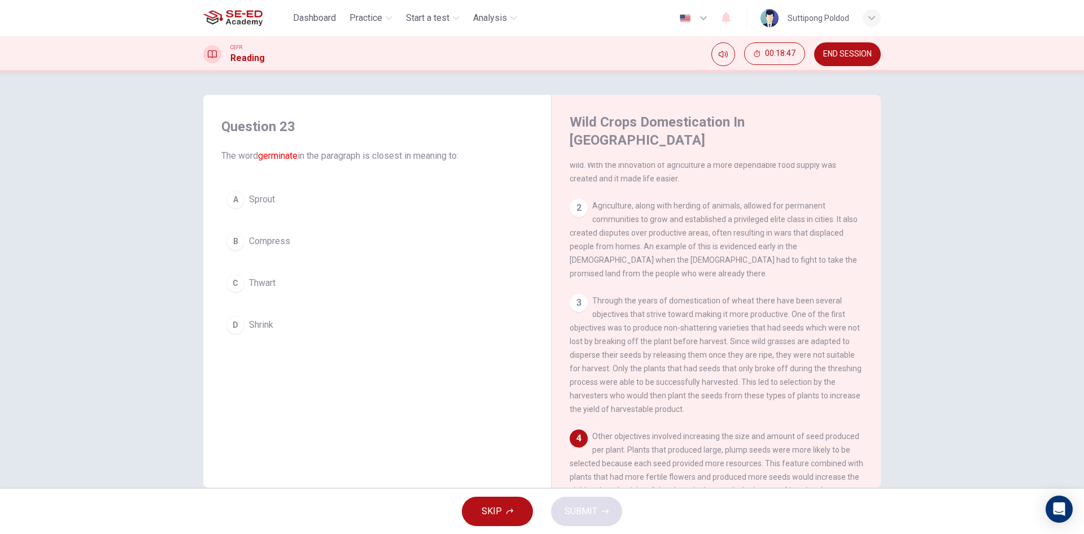
click at [272, 160] on font "germinate" at bounding box center [278, 155] width 40 height 11
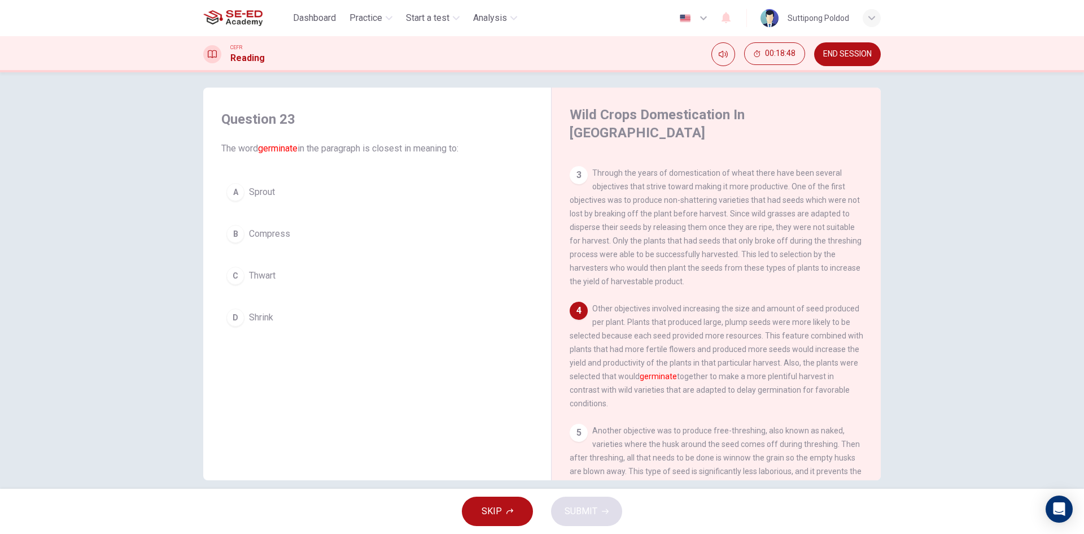
scroll to position [21, 0]
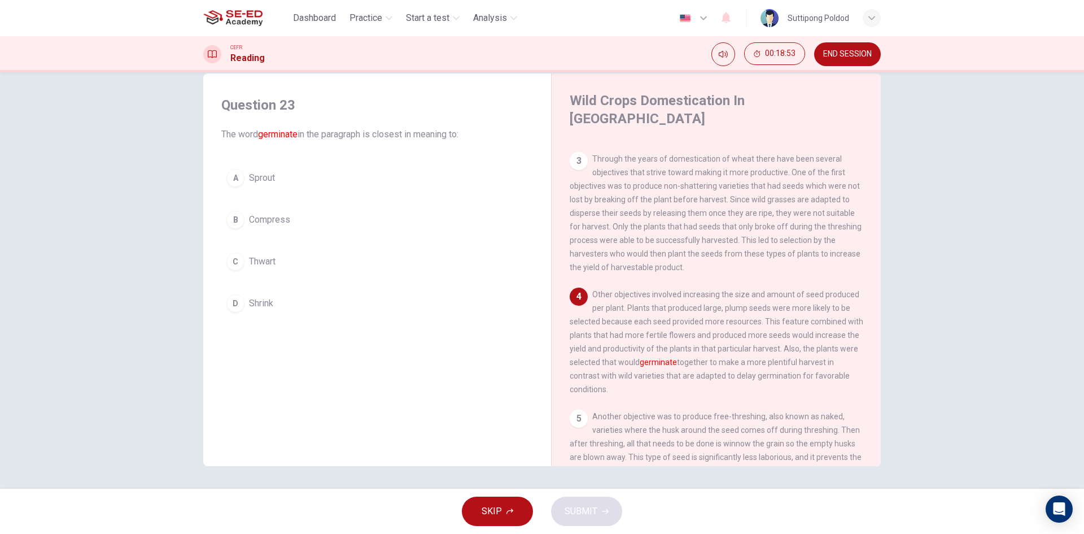
click at [679, 319] on span "Other objectives involved increasing the size and amount of seed produced per p…" at bounding box center [717, 342] width 294 height 104
click at [370, 272] on button "C Thwart" at bounding box center [377, 261] width 312 height 28
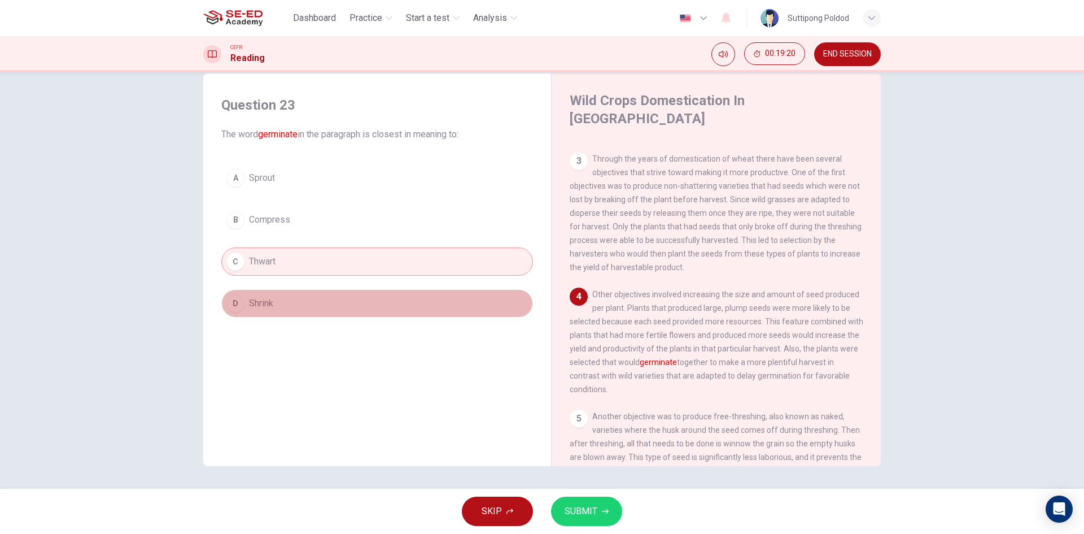
click at [391, 298] on button "D Shrink" at bounding box center [377, 303] width 312 height 28
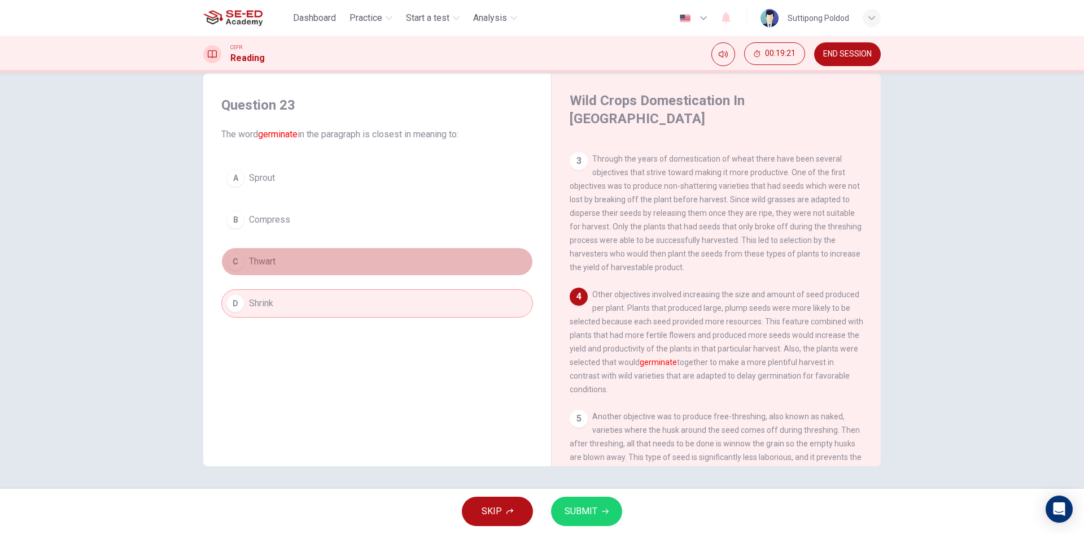
click at [430, 249] on button "C Thwart" at bounding box center [377, 261] width 312 height 28
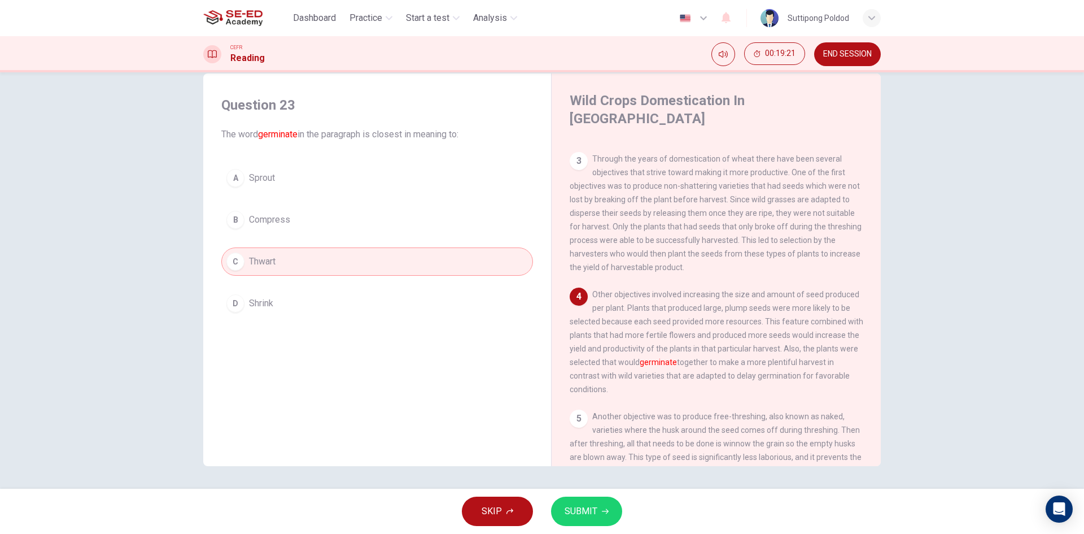
click at [493, 143] on div "Question 23 The word germinate in the paragraph is closest in meaning to: A Spr…" at bounding box center [377, 207] width 330 height 244
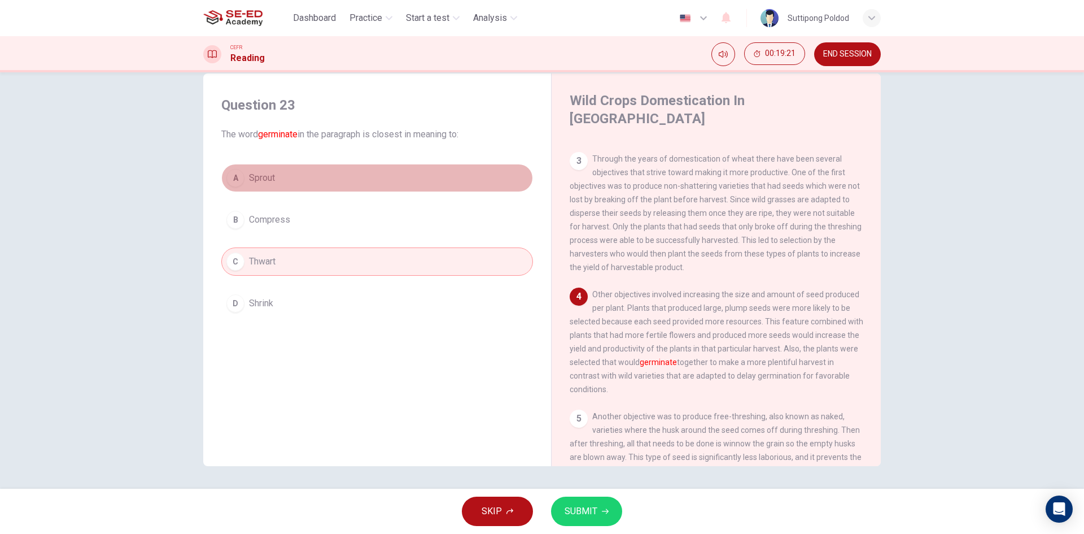
click at [464, 176] on button "A Sprout" at bounding box center [377, 178] width 312 height 28
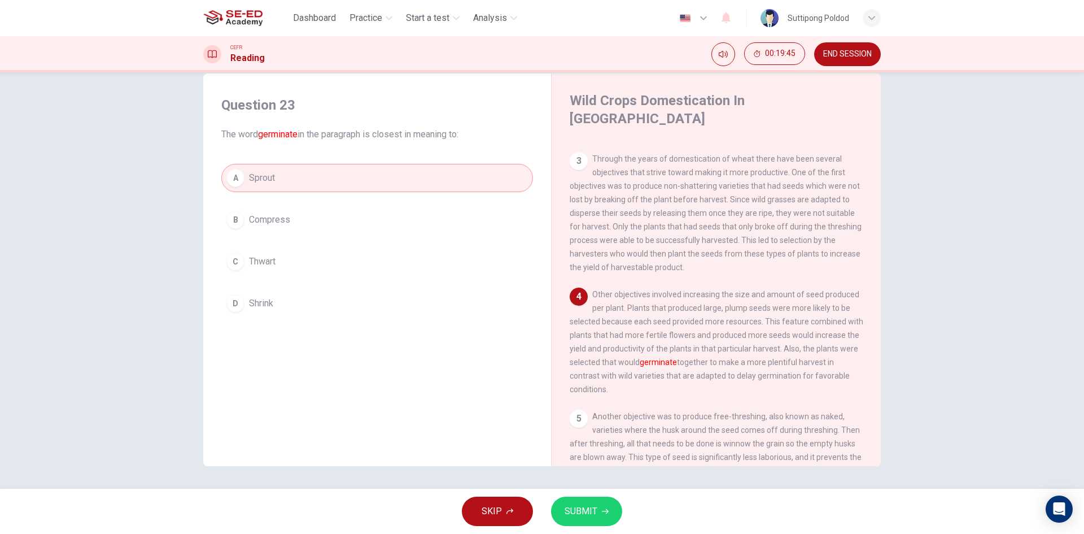
click at [594, 515] on span "SUBMIT" at bounding box center [581, 511] width 33 height 16
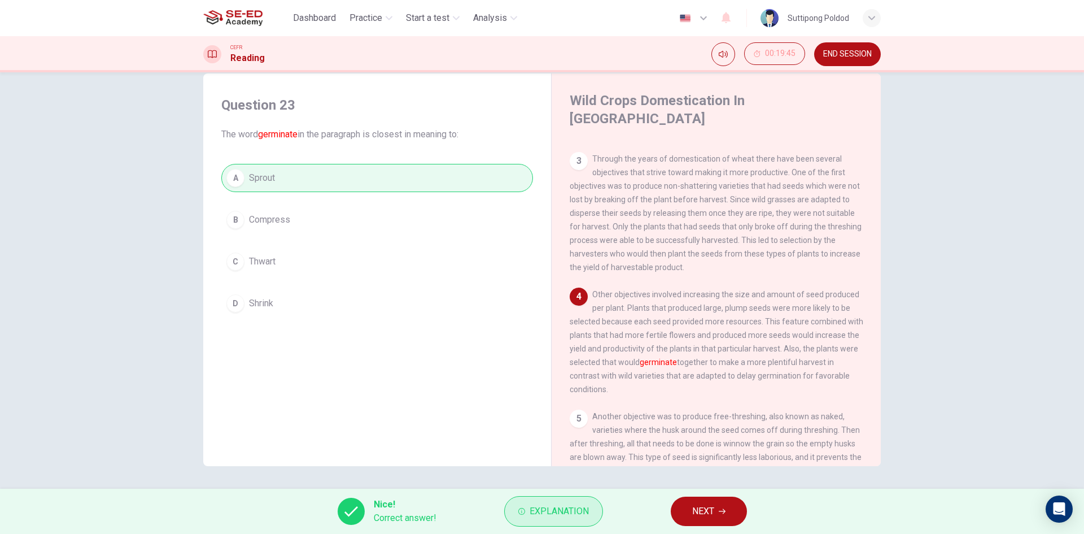
click at [548, 505] on span "Explanation" at bounding box center [559, 511] width 59 height 16
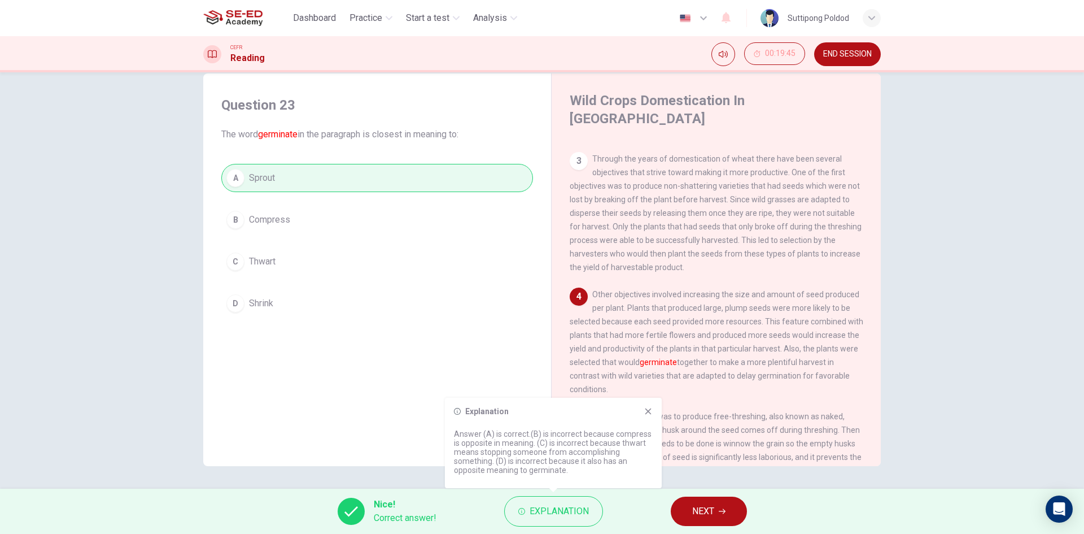
click at [647, 410] on icon at bounding box center [649, 411] width 6 height 6
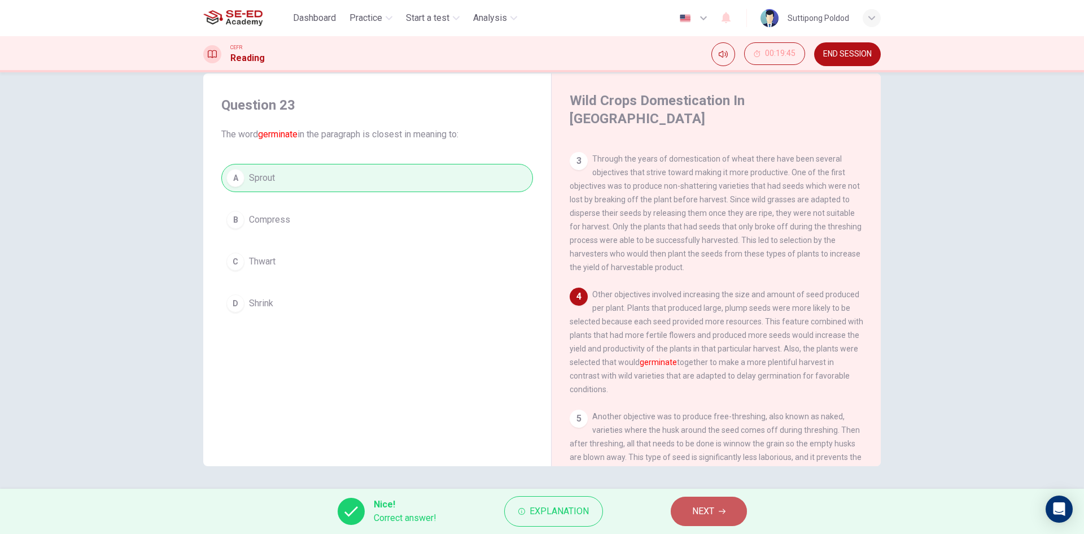
click at [692, 505] on span "NEXT" at bounding box center [703, 511] width 22 height 16
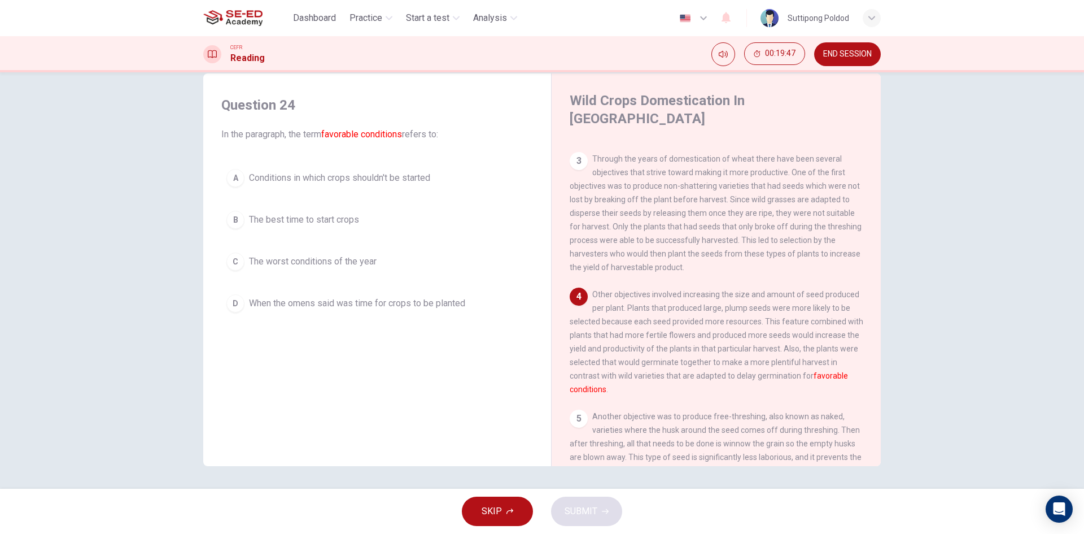
click at [692, 296] on div "4 Other objectives involved increasing the size and amount of seed produced per…" at bounding box center [717, 341] width 294 height 108
drag, startPoint x: 810, startPoint y: 344, endPoint x: 836, endPoint y: 361, distance: 31.3
click at [836, 361] on div "4 Other objectives involved increasing the size and amount of seed produced per…" at bounding box center [717, 341] width 294 height 108
click at [833, 371] on font "favorable conditions" at bounding box center [709, 382] width 278 height 23
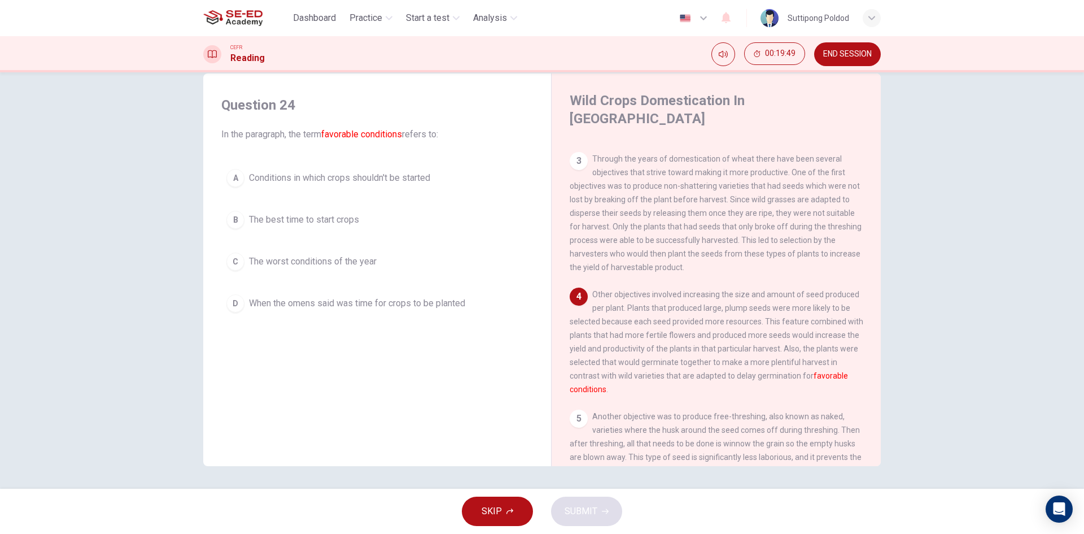
click at [833, 371] on font "favorable conditions" at bounding box center [709, 382] width 278 height 23
click at [695, 331] on span "Other objectives involved increasing the size and amount of seed produced per p…" at bounding box center [717, 342] width 294 height 104
click at [481, 233] on button "B The best time to start crops" at bounding box center [377, 220] width 312 height 28
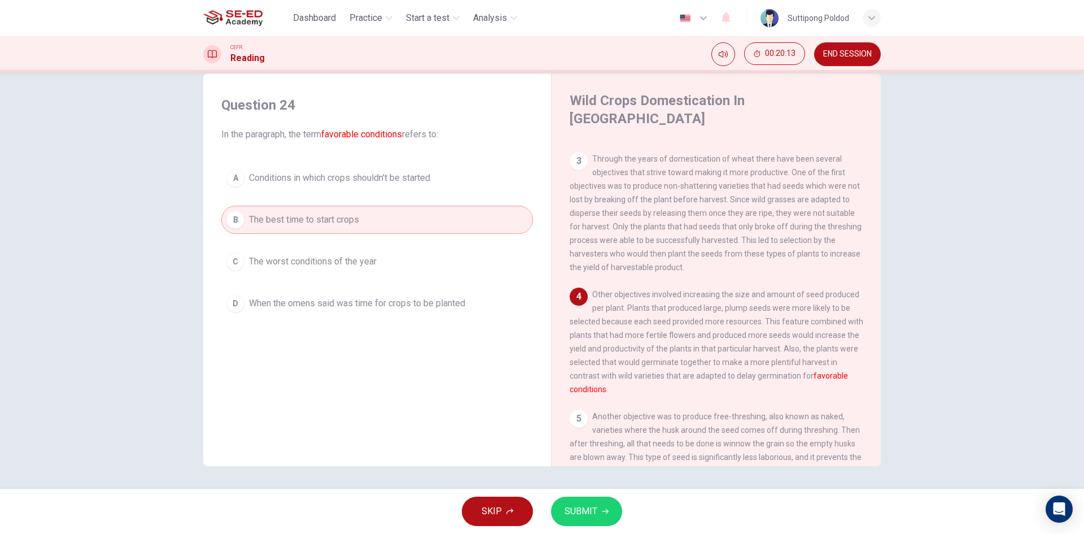
click at [473, 261] on button "C The worst conditions of the year" at bounding box center [377, 261] width 312 height 28
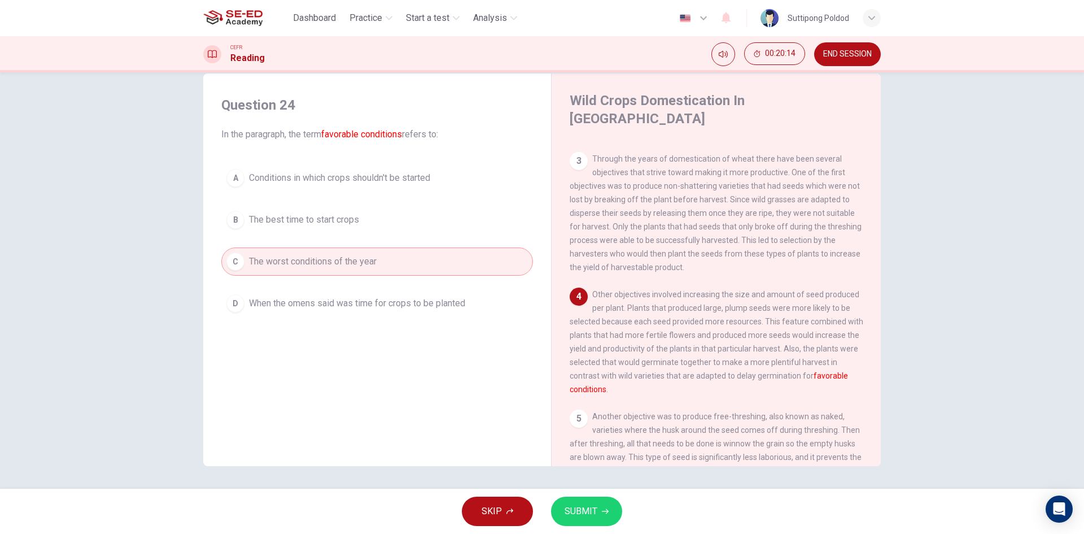
click at [463, 311] on button "D When the omens said was time for crops to be planted" at bounding box center [377, 303] width 312 height 28
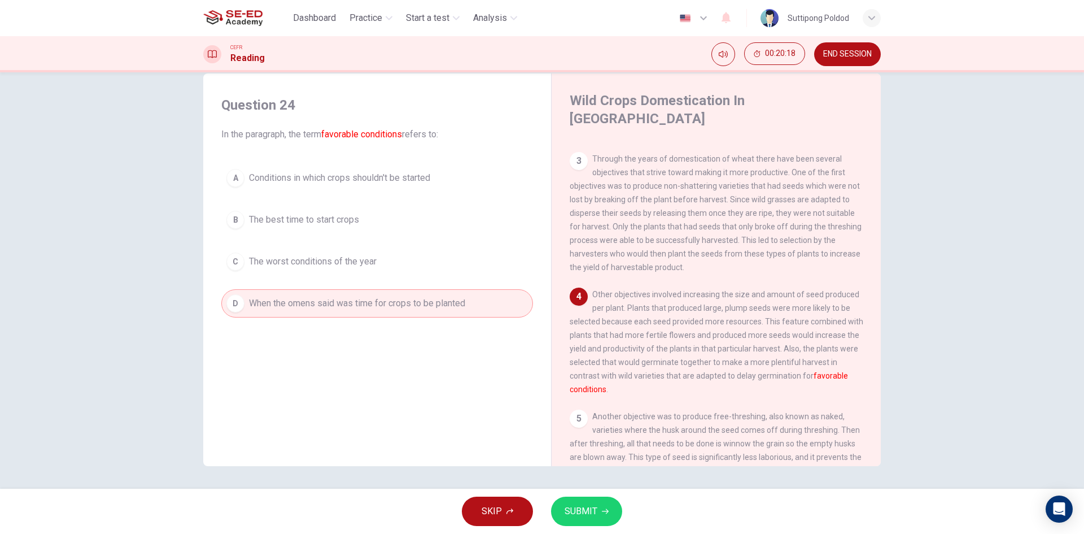
click at [434, 258] on button "C The worst conditions of the year" at bounding box center [377, 261] width 312 height 28
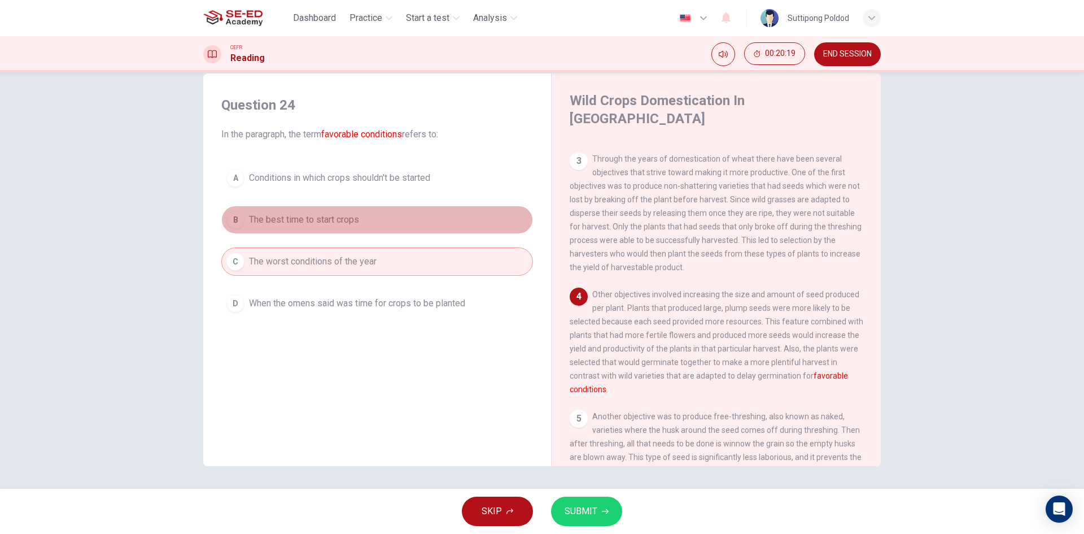
click at [498, 214] on button "B The best time to start crops" at bounding box center [377, 220] width 312 height 28
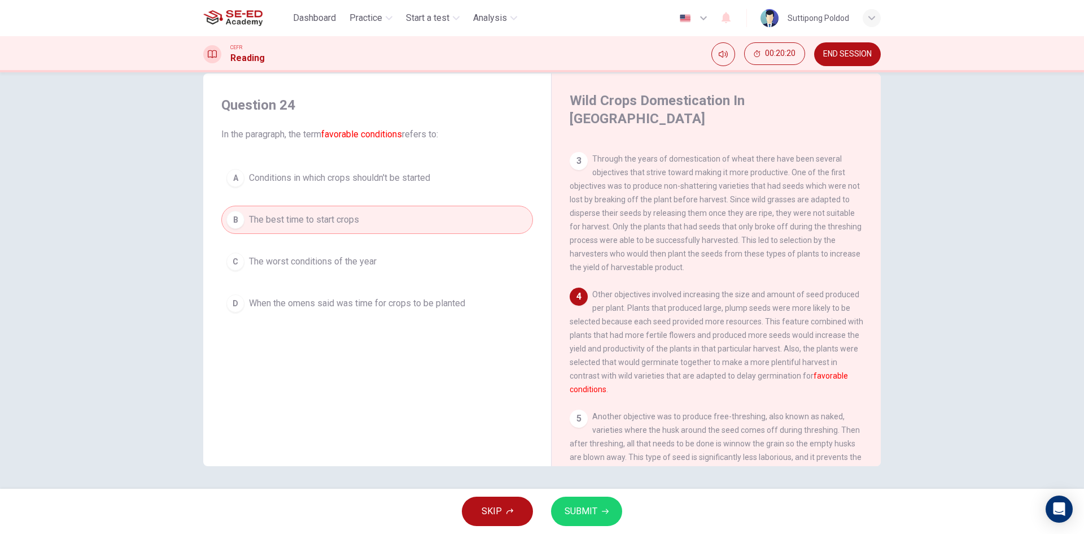
click at [608, 532] on div "SKIP SUBMIT" at bounding box center [542, 511] width 1084 height 45
click at [603, 517] on button "SUBMIT" at bounding box center [586, 510] width 71 height 29
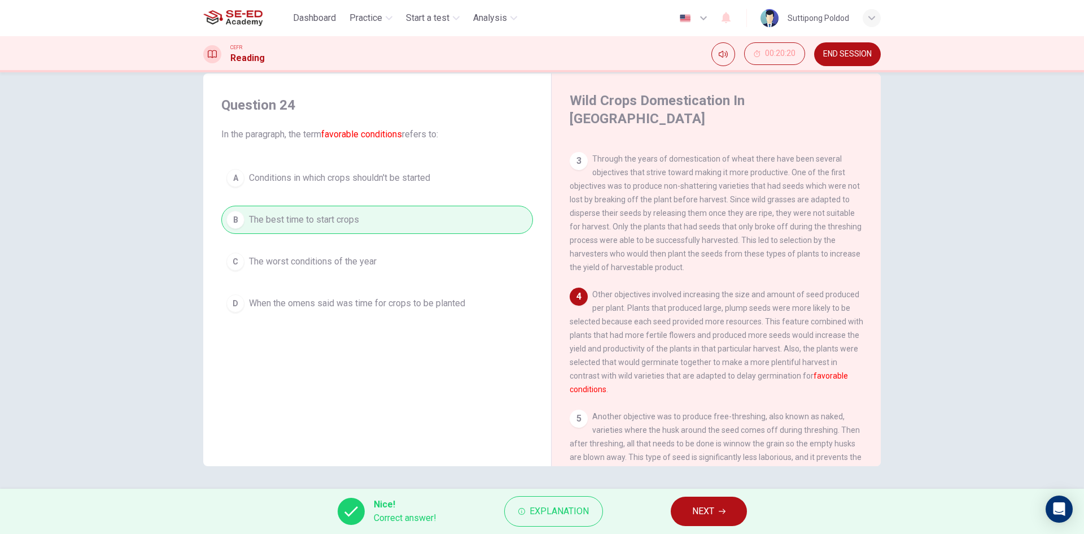
click at [725, 499] on button "NEXT" at bounding box center [709, 510] width 76 height 29
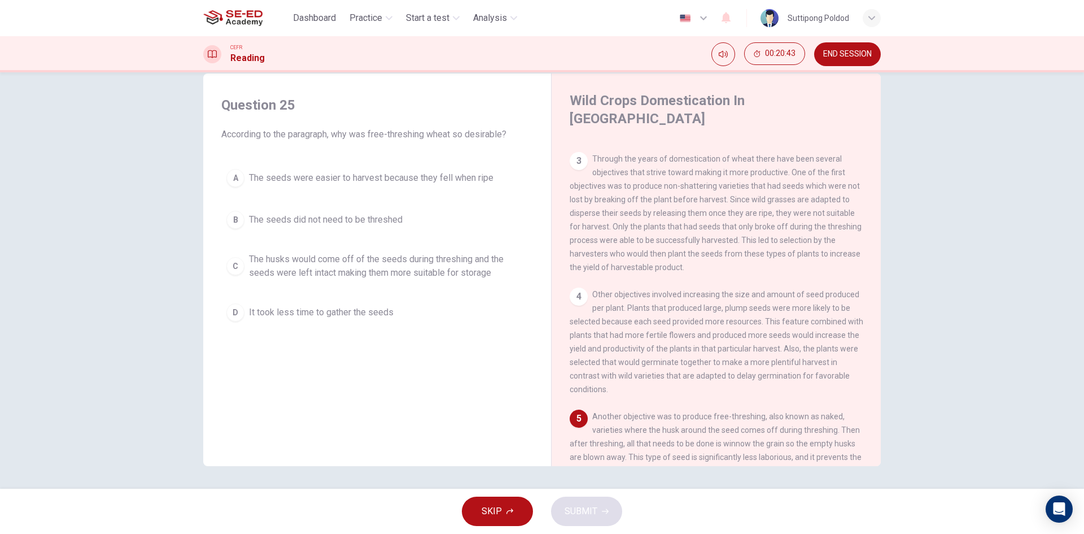
click at [455, 265] on span "The husks would come off of the seeds during threshing and the seeds were left …" at bounding box center [388, 265] width 279 height 27
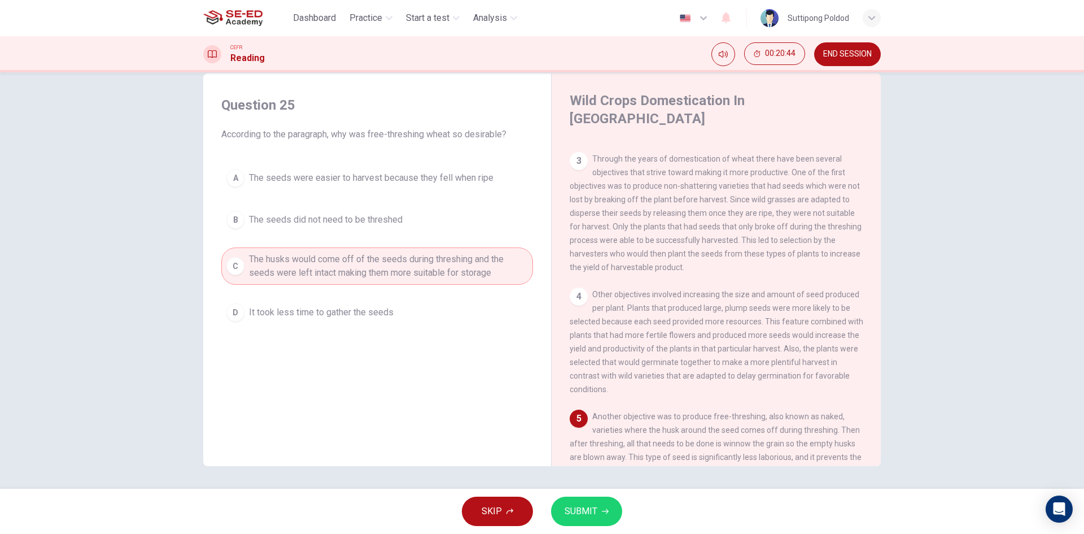
click at [615, 509] on button "SUBMIT" at bounding box center [586, 510] width 71 height 29
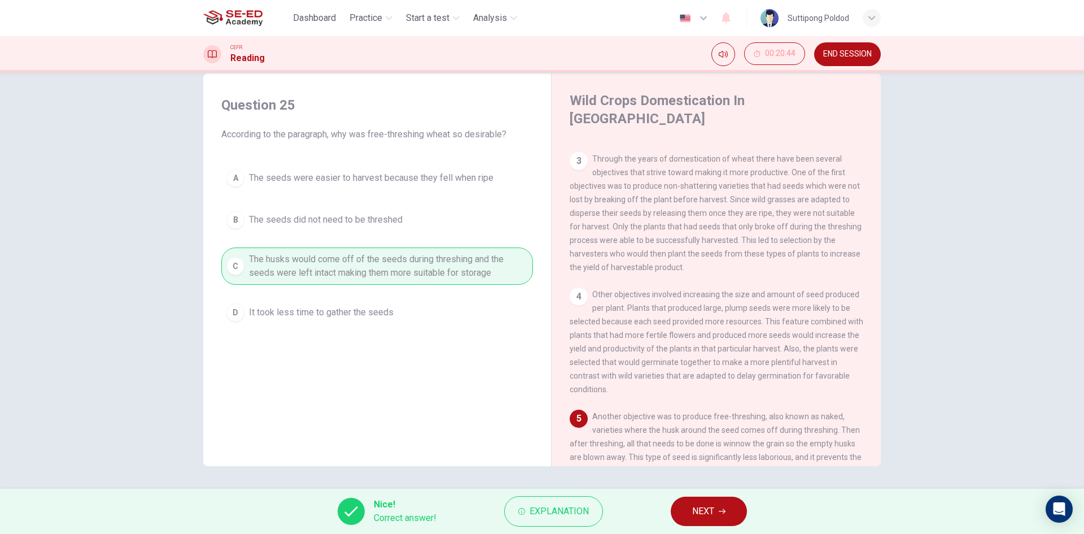
click at [711, 514] on span "NEXT" at bounding box center [703, 511] width 22 height 16
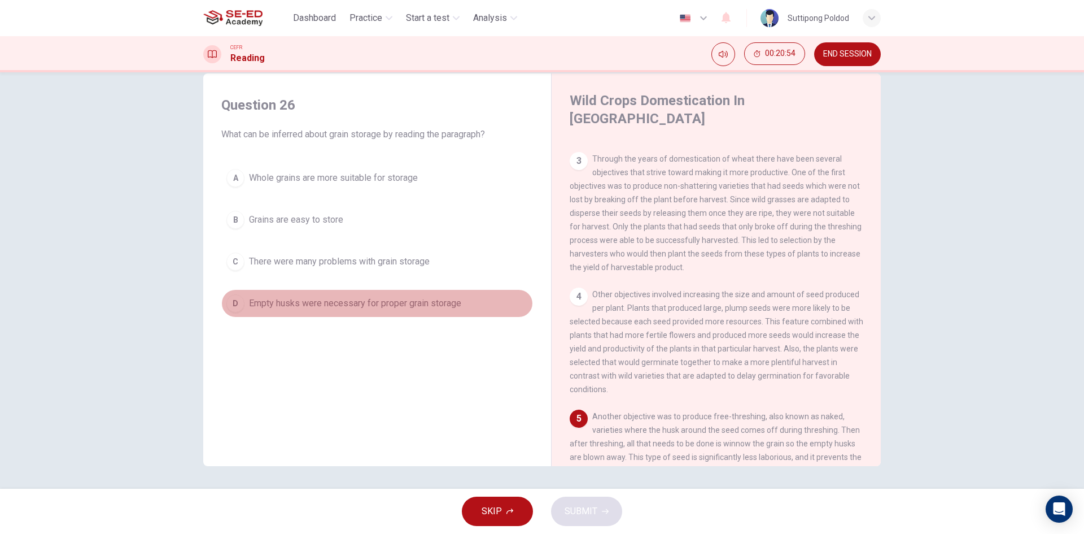
click at [421, 299] on span "Empty husks were necessary for proper grain storage" at bounding box center [355, 304] width 212 height 14
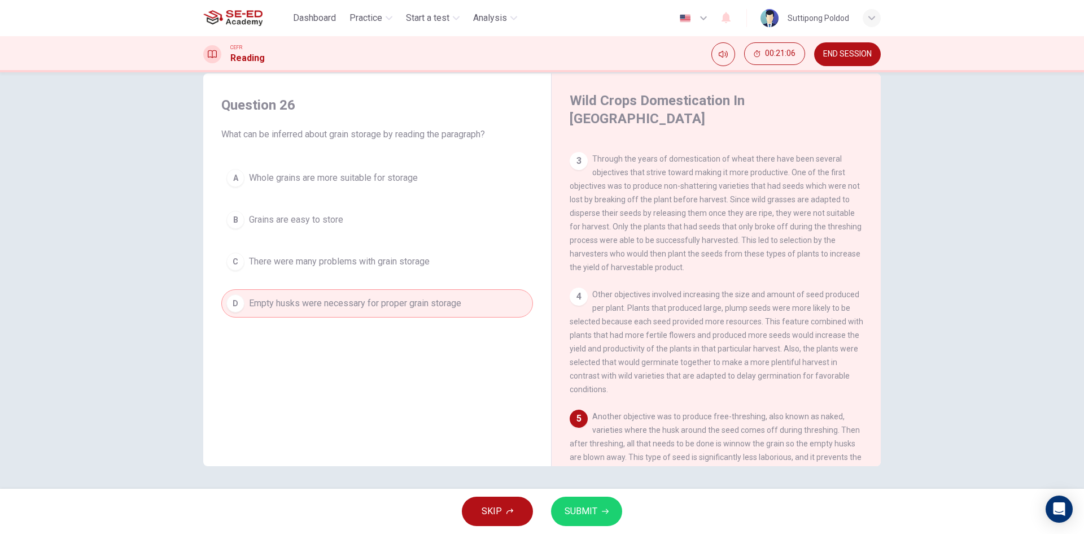
click at [431, 232] on button "B Grains are easy to store" at bounding box center [377, 220] width 312 height 28
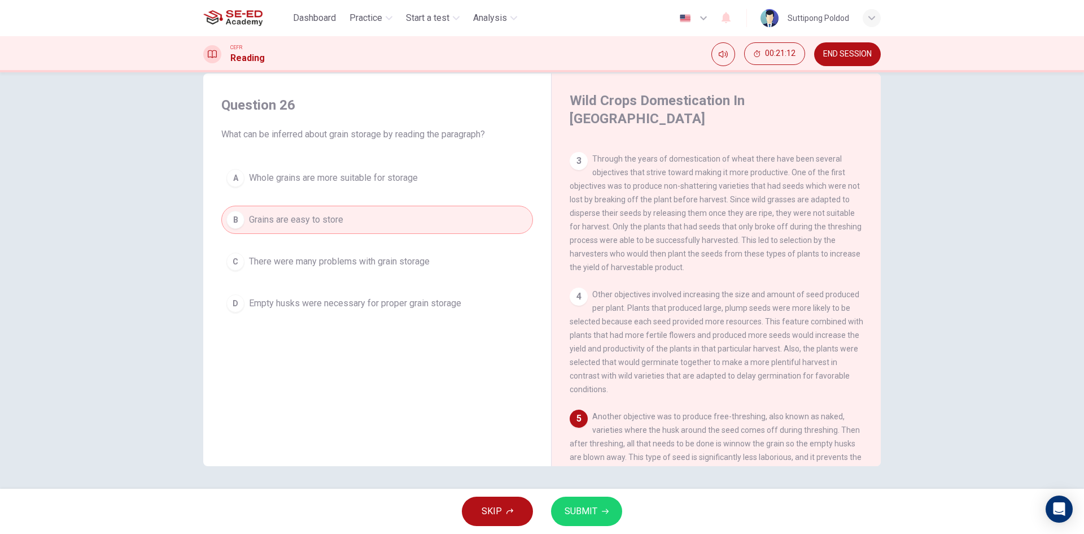
click at [382, 247] on div "A Whole grains are more suitable for storage B Grains are easy to store C There…" at bounding box center [377, 241] width 312 height 154
click at [382, 247] on button "C There were many problems with grain storage" at bounding box center [377, 261] width 312 height 28
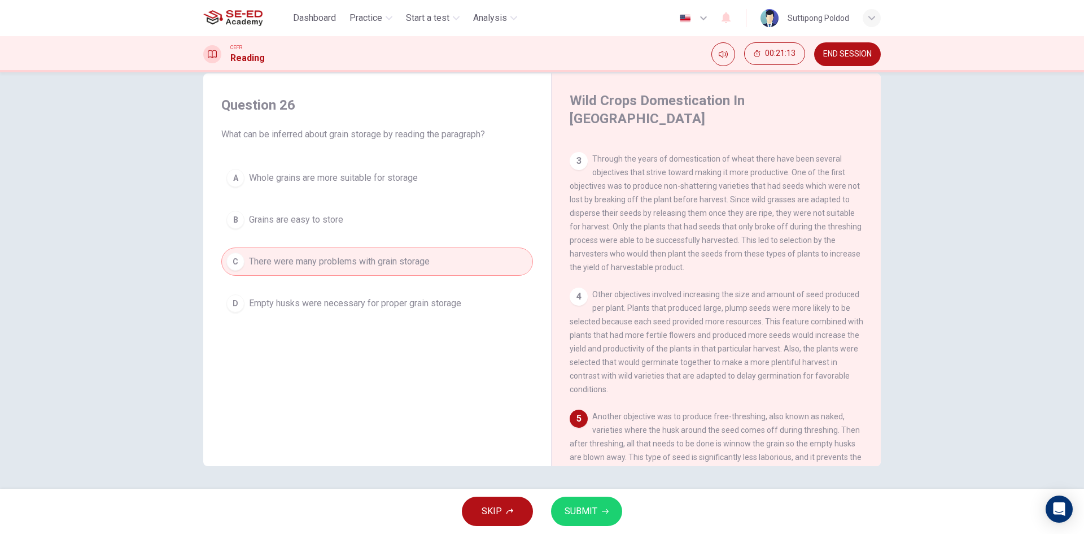
click at [439, 272] on button "C There were many problems with grain storage" at bounding box center [377, 261] width 312 height 28
click at [424, 191] on button "A Whole grains are more suitable for storage" at bounding box center [377, 178] width 312 height 28
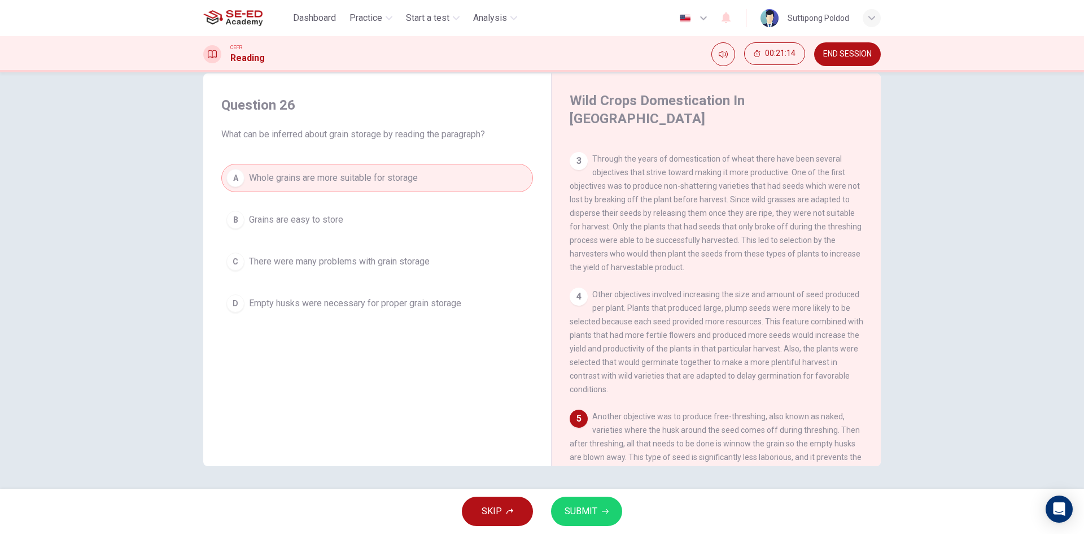
click at [435, 178] on button "A Whole grains are more suitable for storage" at bounding box center [377, 178] width 312 height 28
click at [428, 207] on button "B Grains are easy to store" at bounding box center [377, 220] width 312 height 28
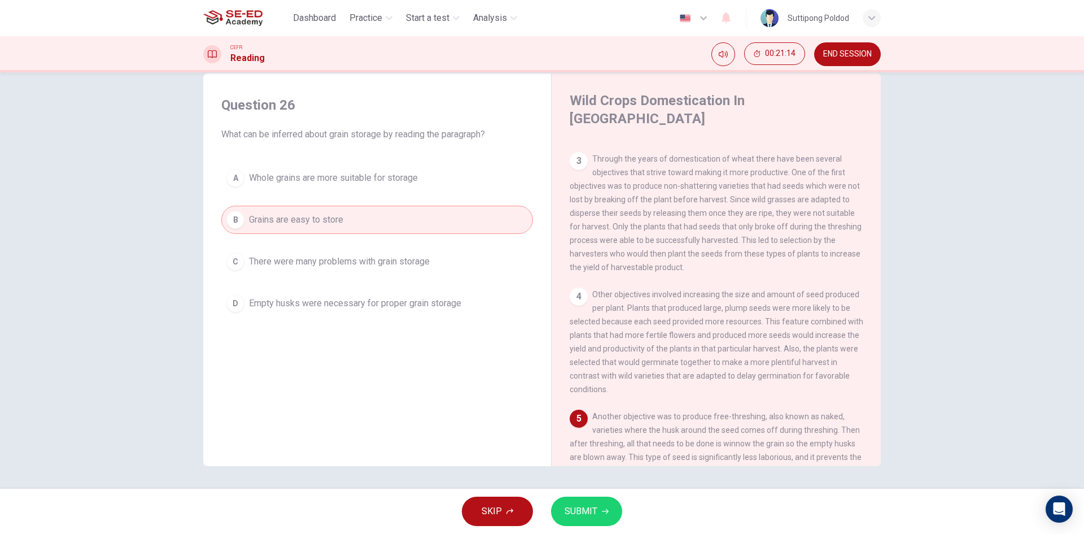
click at [439, 229] on button "B Grains are easy to store" at bounding box center [377, 220] width 312 height 28
click at [447, 264] on button "C There were many problems with grain storage" at bounding box center [377, 261] width 312 height 28
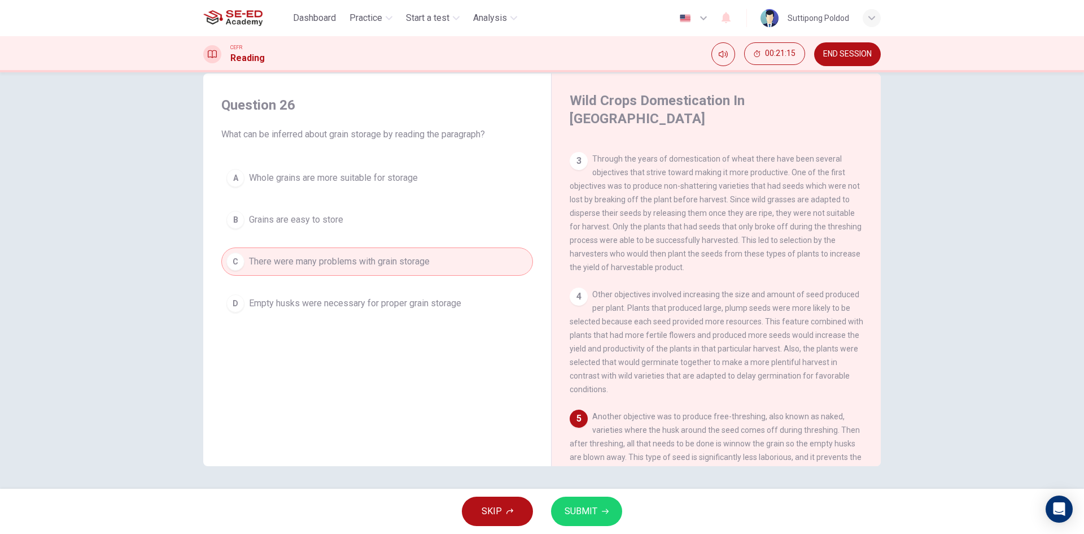
click at [460, 202] on div "A Whole grains are more suitable for storage B Grains are easy to store C There…" at bounding box center [377, 241] width 312 height 154
click at [467, 189] on button "A Whole grains are more suitable for storage" at bounding box center [377, 178] width 312 height 28
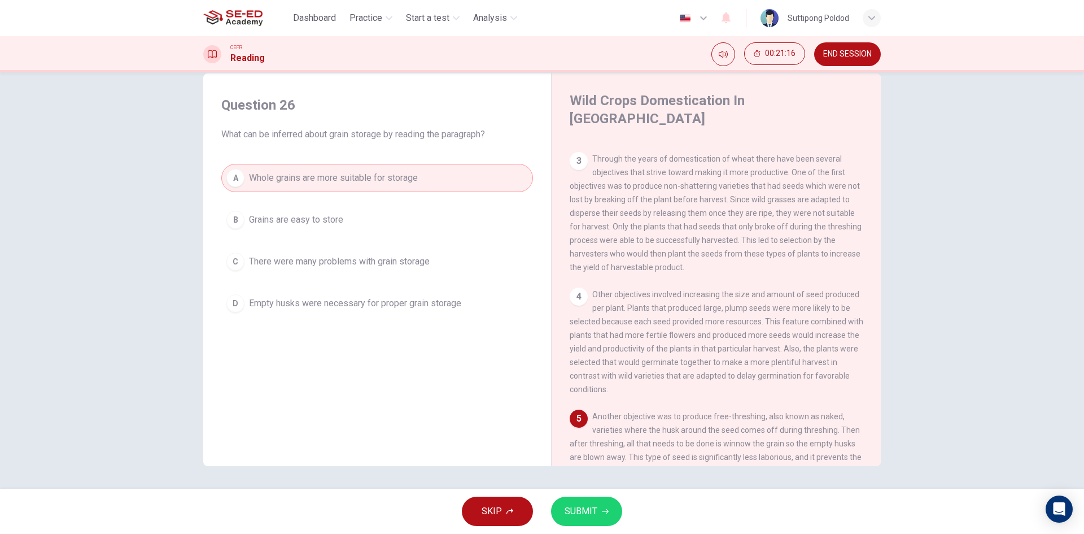
click at [464, 195] on div "A Whole grains are more suitable for storage B Grains are easy to store C There…" at bounding box center [377, 241] width 312 height 154
click at [467, 220] on button "B Grains are easy to store" at bounding box center [377, 220] width 312 height 28
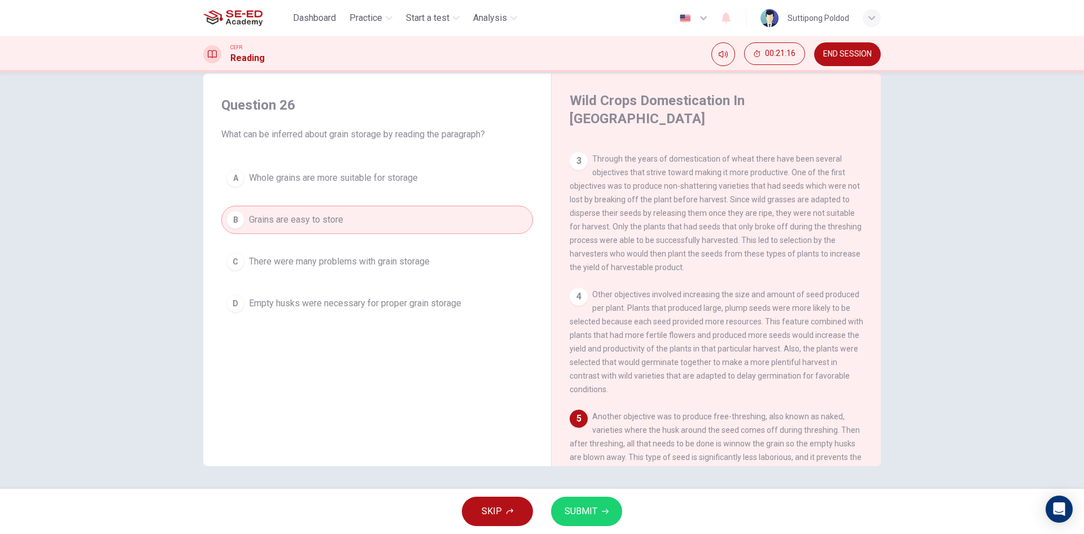
click at [477, 185] on button "A Whole grains are more suitable for storage" at bounding box center [377, 178] width 312 height 28
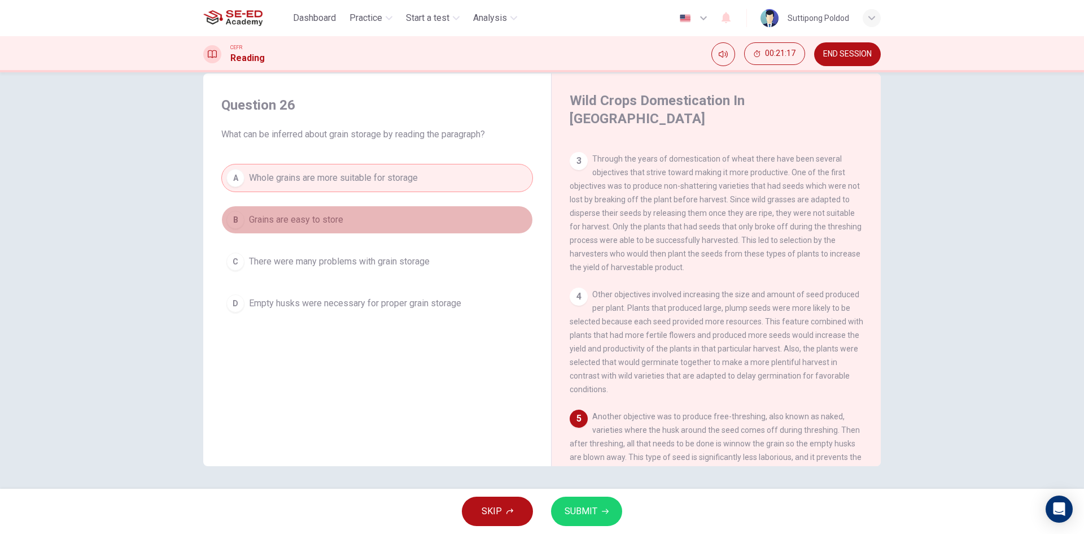
click at [479, 216] on button "B Grains are easy to store" at bounding box center [377, 220] width 312 height 28
click at [482, 181] on button "A Whole grains are more suitable for storage" at bounding box center [377, 178] width 312 height 28
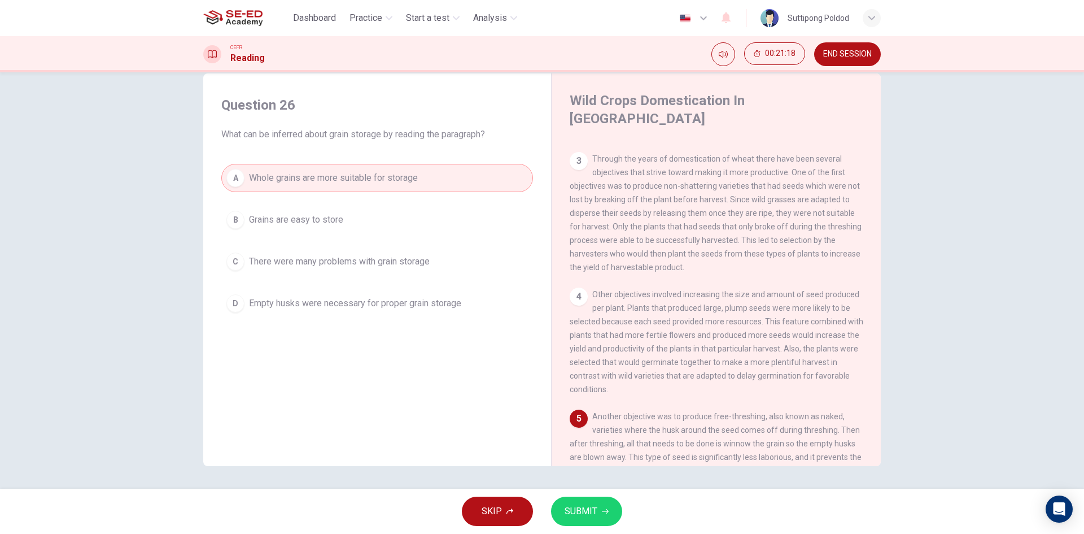
click at [476, 229] on button "B Grains are easy to store" at bounding box center [377, 220] width 312 height 28
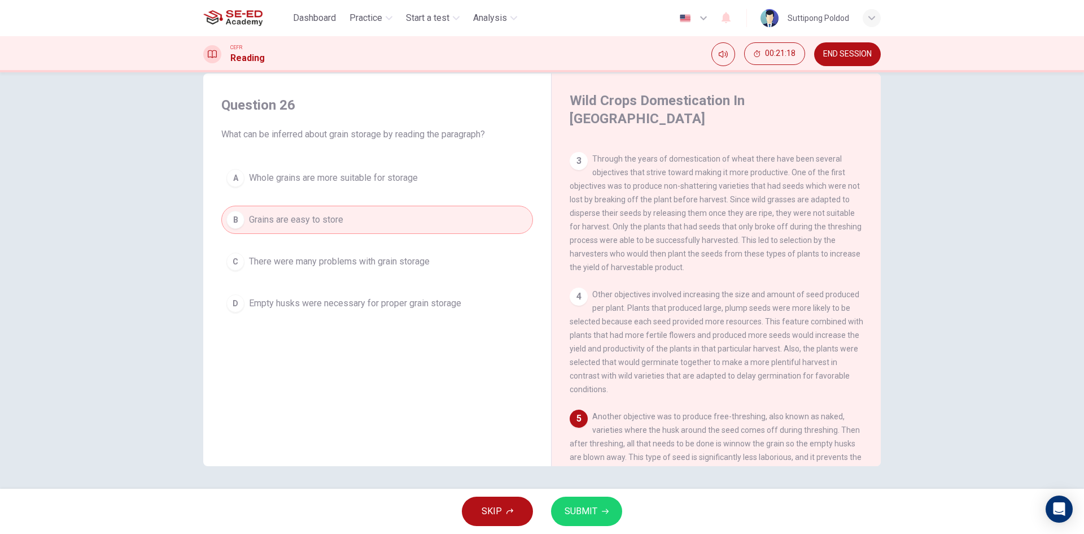
click at [491, 181] on button "A Whole grains are more suitable for storage" at bounding box center [377, 178] width 312 height 28
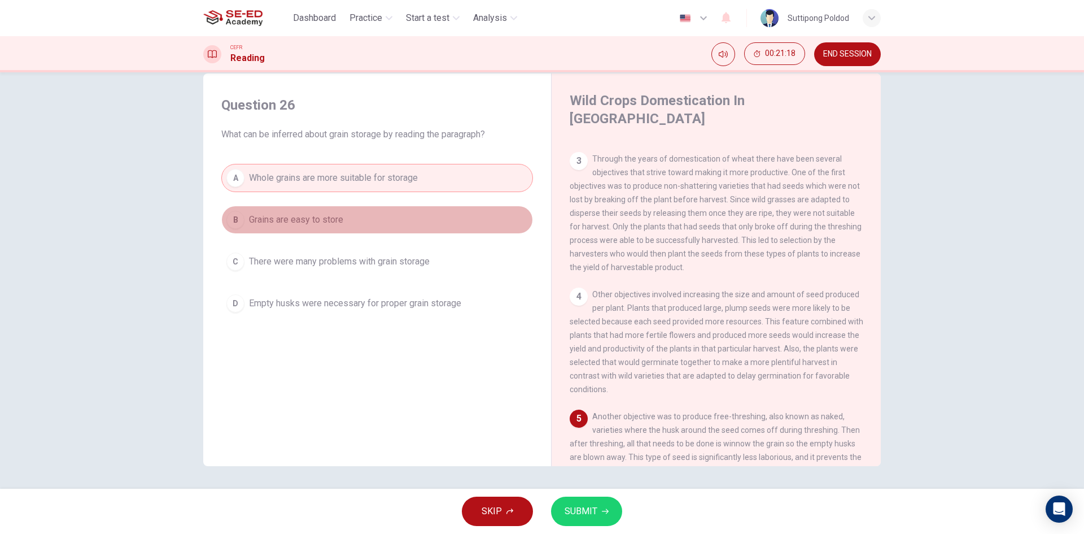
click at [482, 214] on button "B Grains are easy to store" at bounding box center [377, 220] width 312 height 28
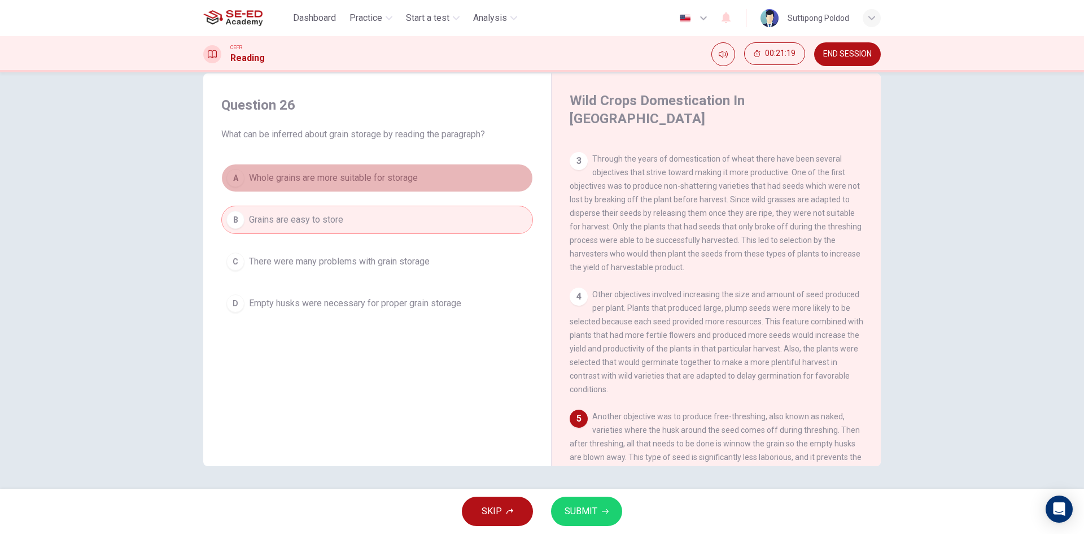
click at [491, 173] on button "A Whole grains are more suitable for storage" at bounding box center [377, 178] width 312 height 28
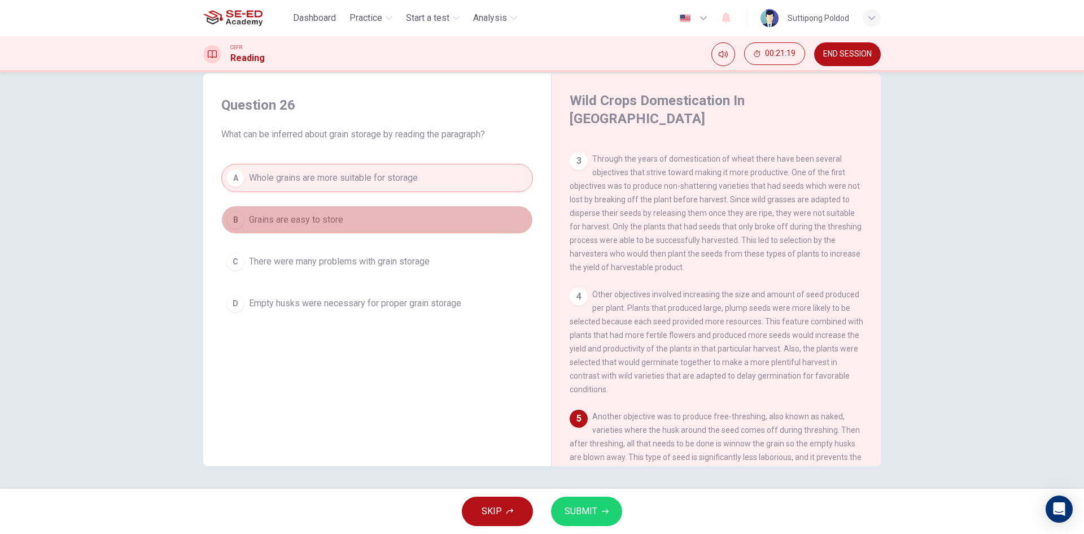
click at [483, 217] on button "B Grains are easy to store" at bounding box center [377, 220] width 312 height 28
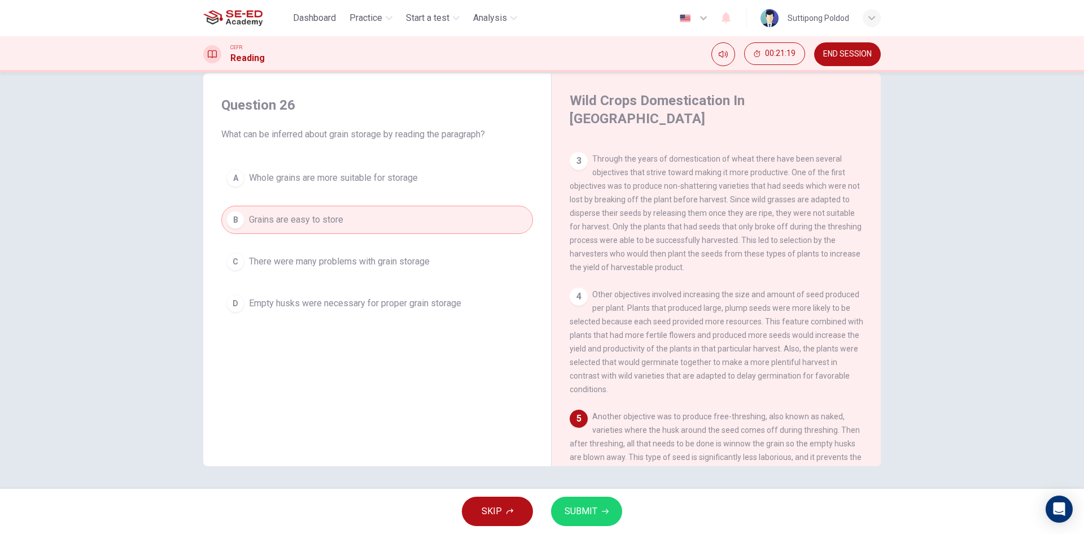
click at [487, 179] on button "A Whole grains are more suitable for storage" at bounding box center [377, 178] width 312 height 28
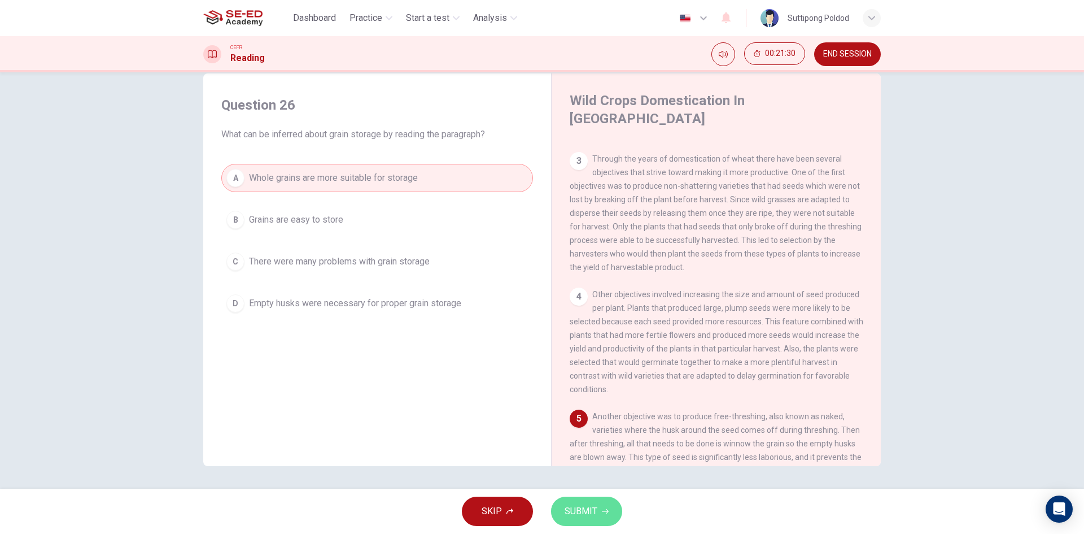
click at [592, 511] on span "SUBMIT" at bounding box center [581, 511] width 33 height 16
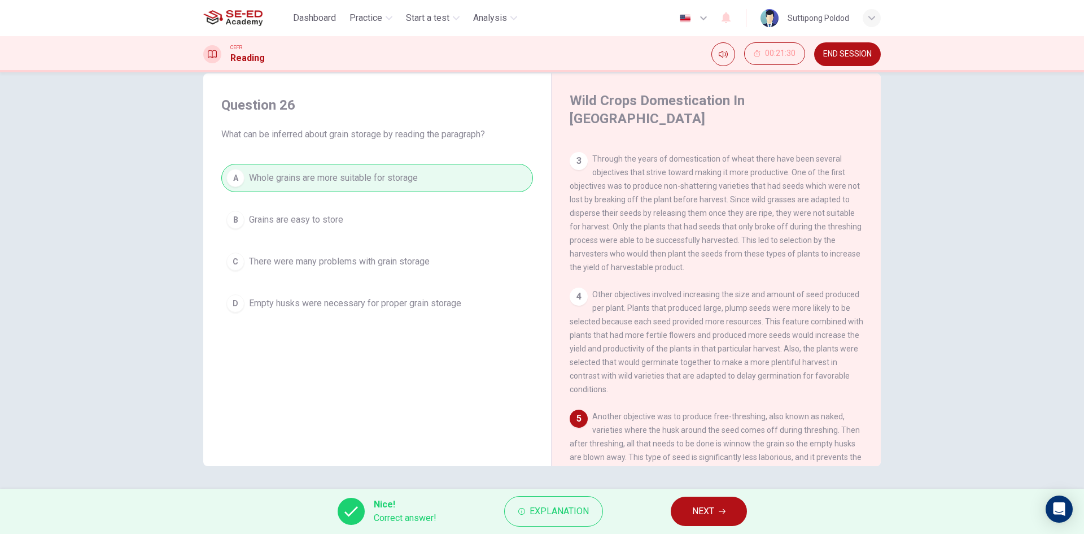
click at [713, 508] on span "NEXT" at bounding box center [703, 511] width 22 height 16
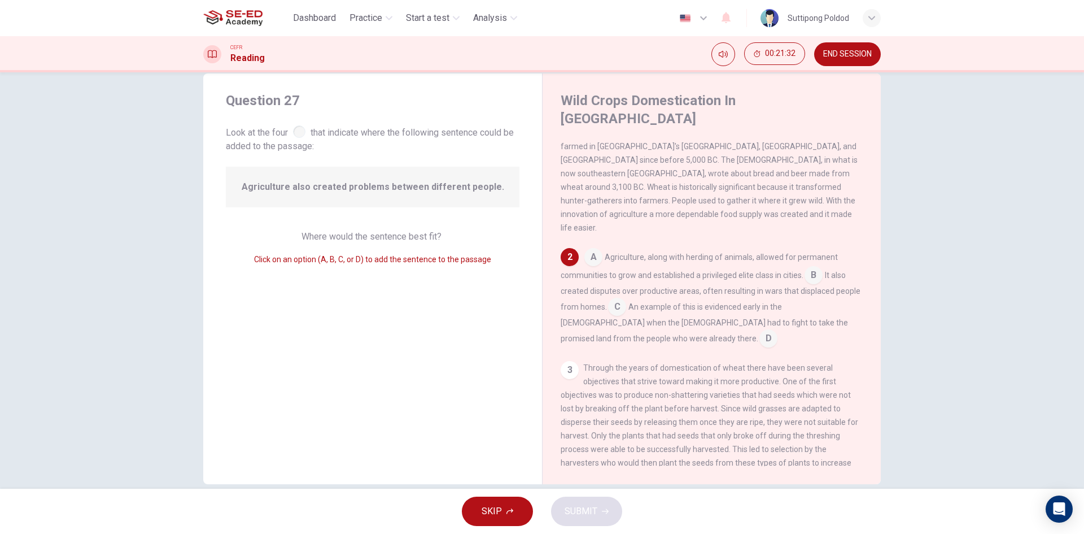
scroll to position [71, 0]
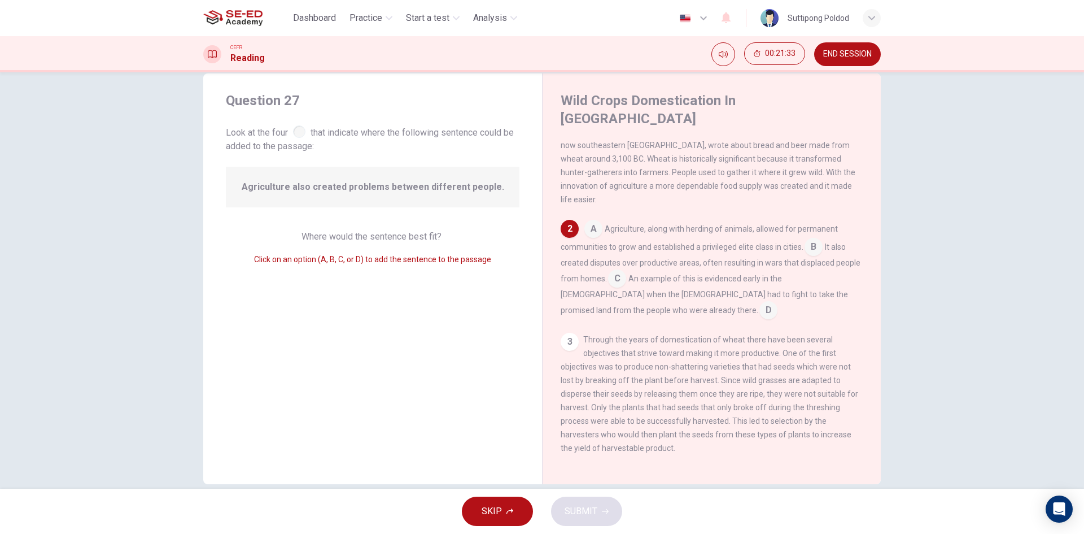
click at [599, 220] on div "A Agriculture, along with herding of animals, allowed for permanent communities…" at bounding box center [712, 269] width 303 height 99
click at [593, 221] on input at bounding box center [594, 230] width 18 height 18
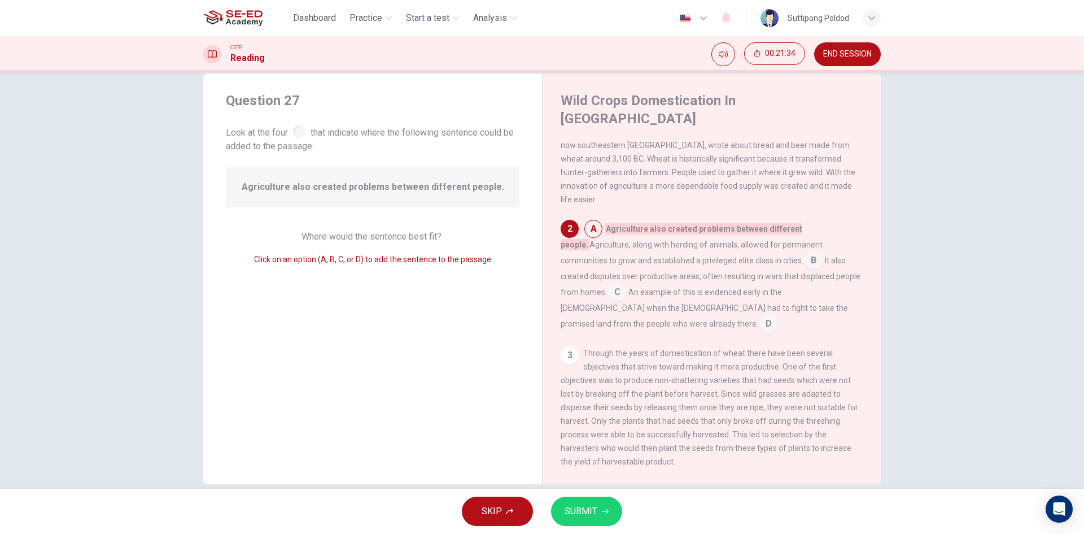
click at [585, 221] on input at bounding box center [594, 230] width 18 height 18
click at [574, 220] on div "2" at bounding box center [570, 229] width 18 height 18
click at [805, 252] on input at bounding box center [814, 261] width 18 height 18
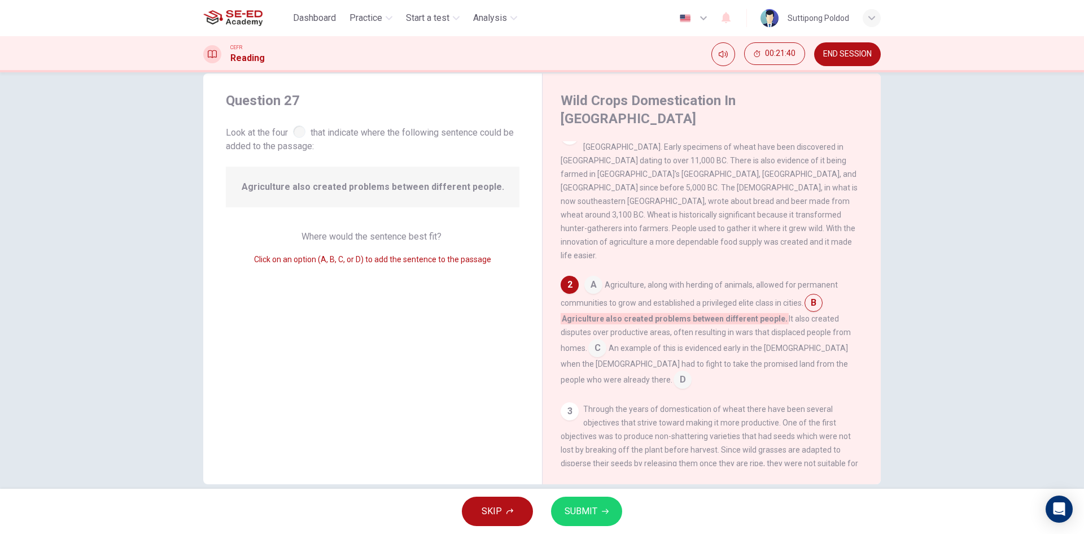
scroll to position [14, 0]
click at [816, 295] on input at bounding box center [814, 304] width 18 height 18
click at [599, 297] on div "A Agriculture, along with herding of animals, allowed for permanent communities…" at bounding box center [712, 332] width 303 height 113
click at [598, 341] on input at bounding box center [597, 350] width 18 height 18
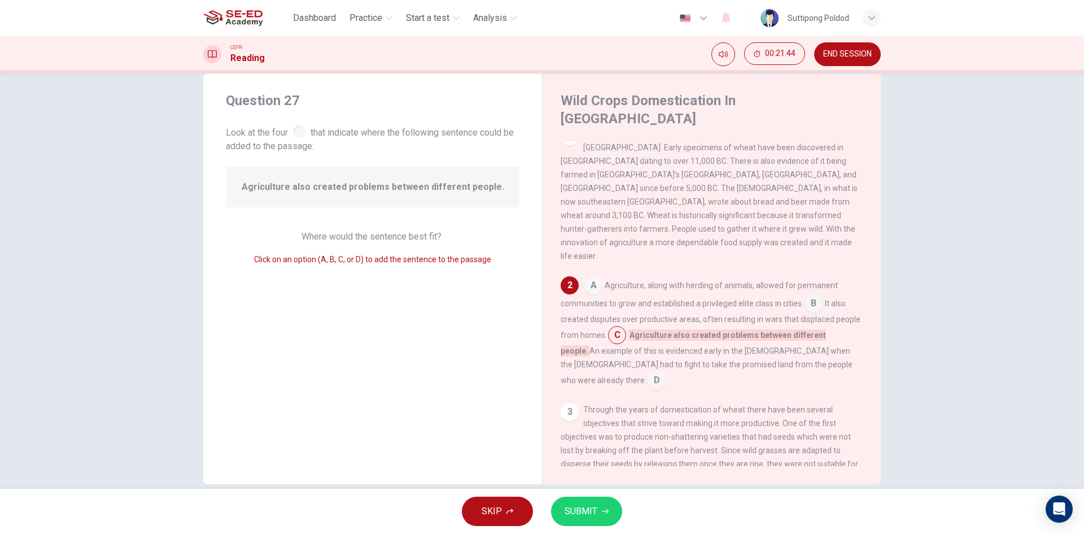
click at [585, 277] on input at bounding box center [594, 286] width 18 height 18
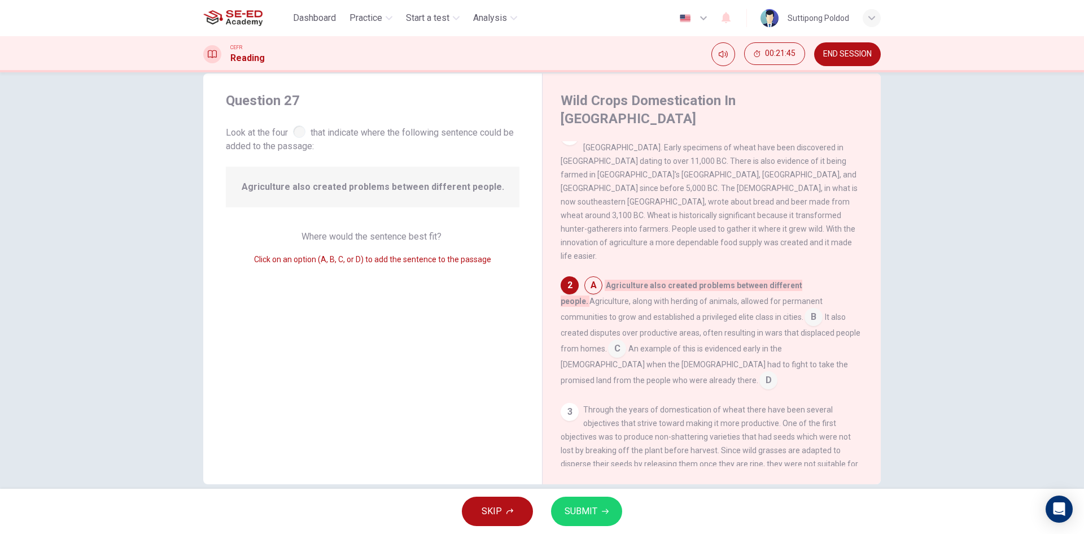
click at [597, 276] on div "A Agriculture also created problems between different people. Agriculture, alon…" at bounding box center [712, 332] width 303 height 113
click at [537, 266] on div "Question 27 Look at the four that indicate where the following sentence could b…" at bounding box center [372, 278] width 339 height 411
click at [557, 317] on div "Wild Crops Domestication In [GEOGRAPHIC_DATA] 1 In [GEOGRAPHIC_DATA] wheat like…" at bounding box center [711, 278] width 339 height 411
click at [608, 341] on input at bounding box center [617, 350] width 18 height 18
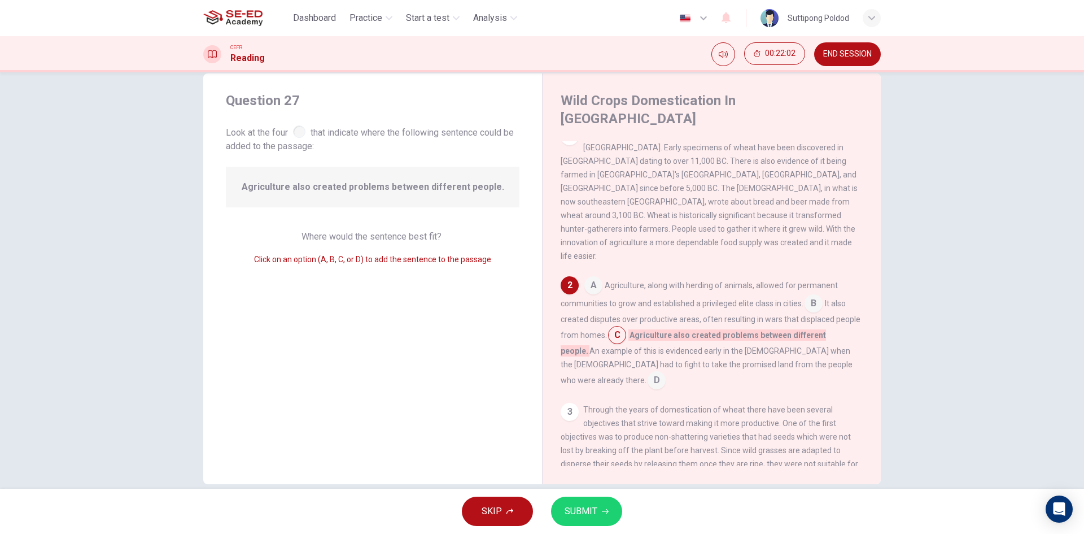
click at [817, 295] on input at bounding box center [814, 304] width 18 height 18
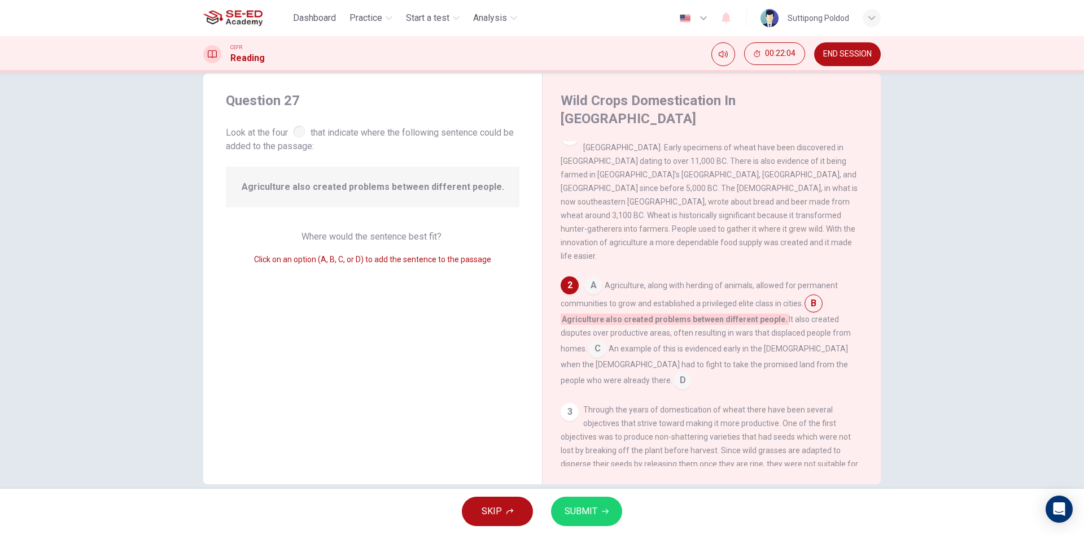
click at [692, 372] on input at bounding box center [683, 381] width 18 height 18
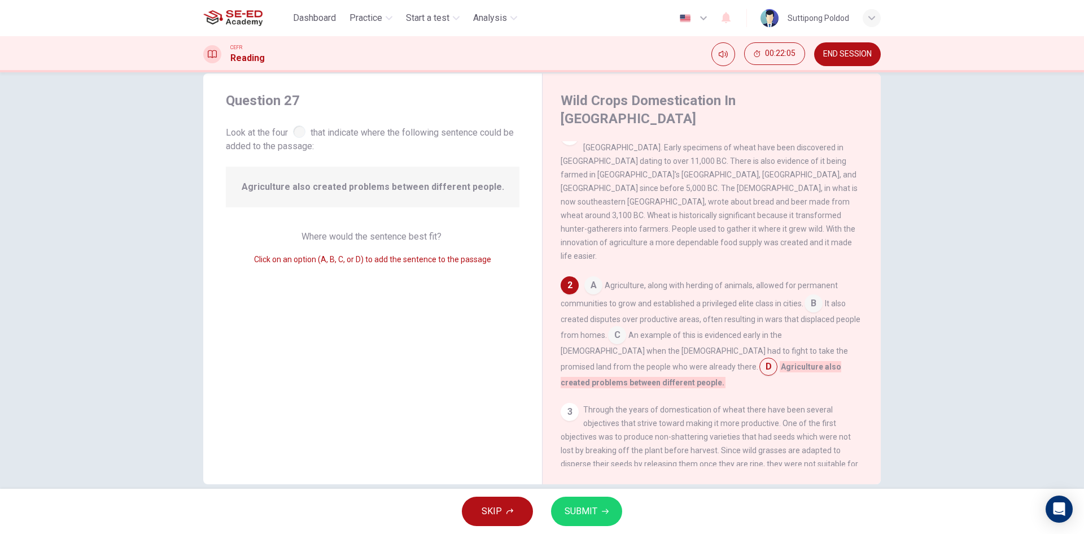
click at [615, 327] on input at bounding box center [617, 336] width 18 height 18
click at [591, 483] on div "Question 27 Look at the four that indicate where the following sentence could b…" at bounding box center [542, 280] width 1084 height 416
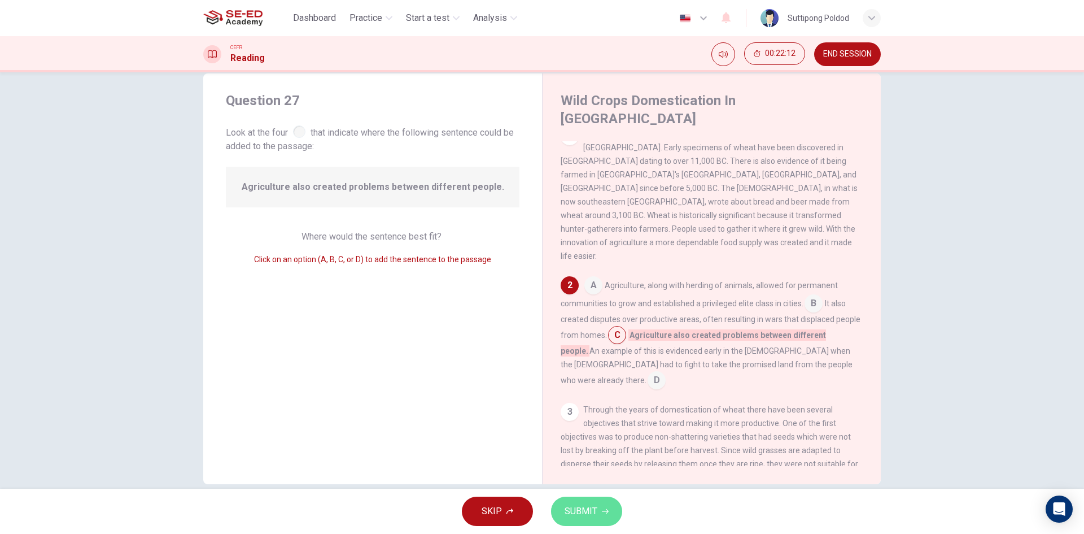
click at [595, 498] on button "SUBMIT" at bounding box center [586, 510] width 71 height 29
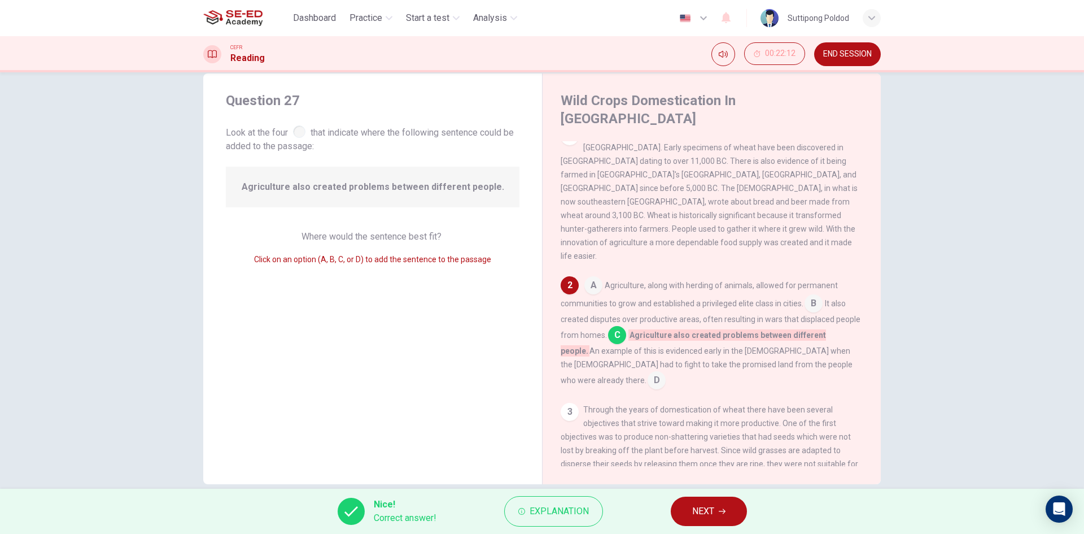
click at [674, 518] on button "NEXT" at bounding box center [709, 510] width 76 height 29
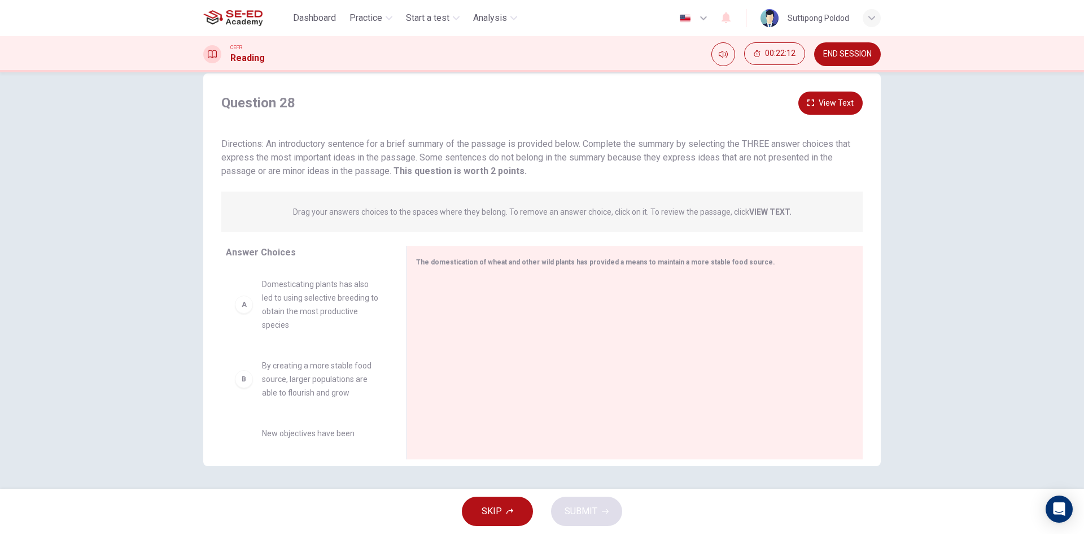
click at [677, 515] on div "SKIP SUBMIT" at bounding box center [542, 511] width 1084 height 45
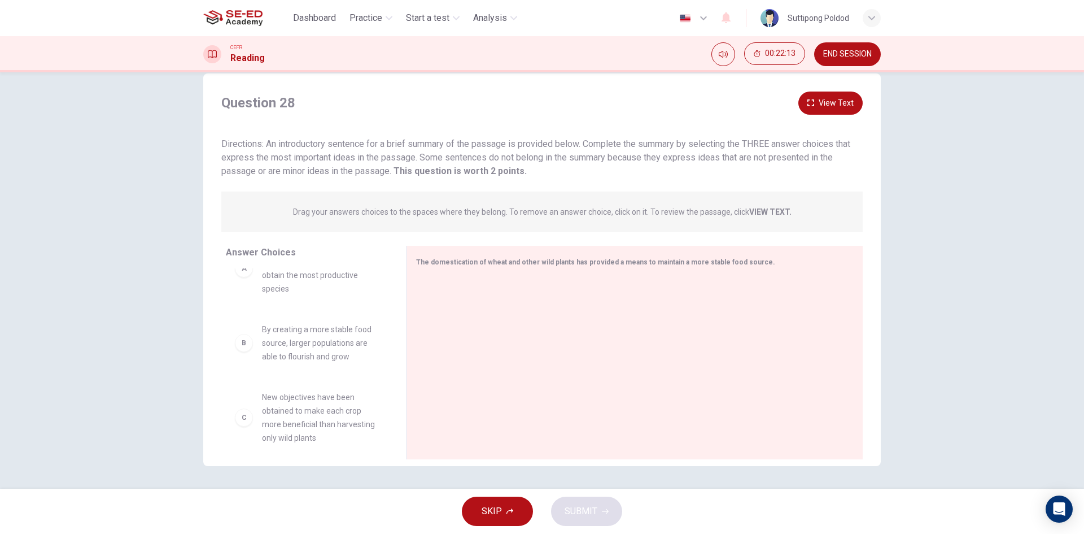
scroll to position [0, 0]
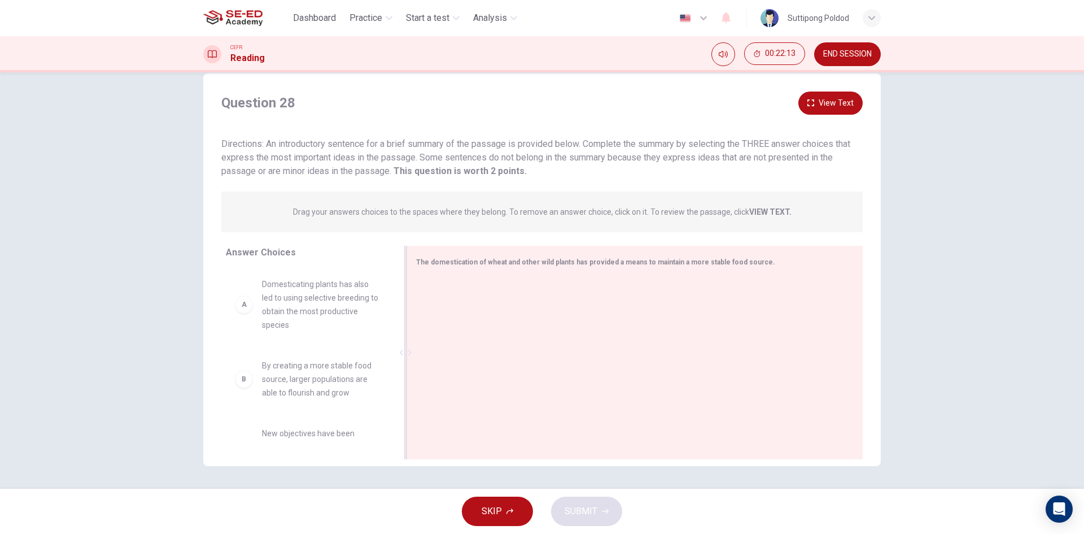
click at [572, 317] on div at bounding box center [630, 353] width 429 height 151
drag, startPoint x: 247, startPoint y: 313, endPoint x: 513, endPoint y: 343, distance: 268.2
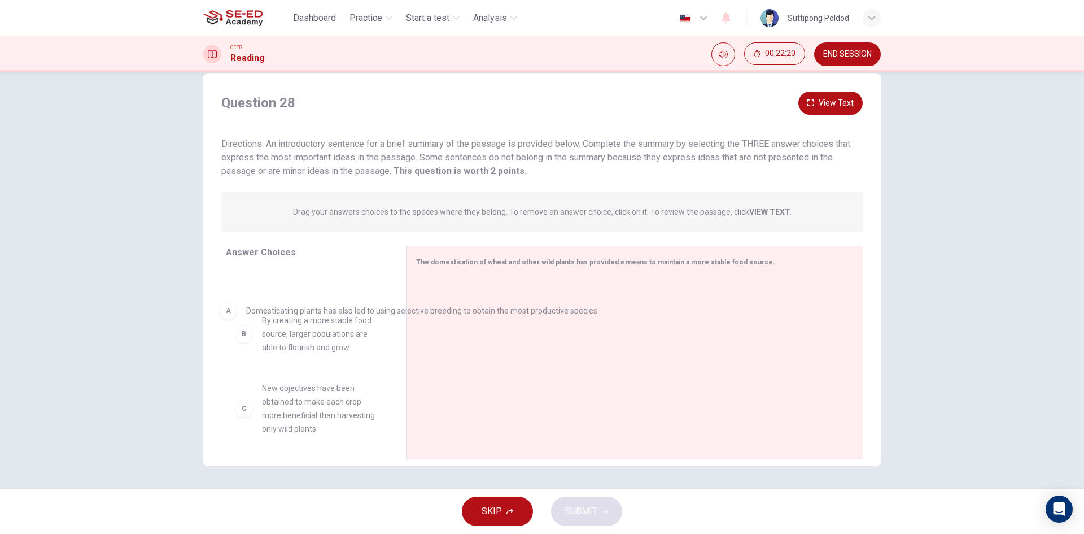
drag, startPoint x: 428, startPoint y: 304, endPoint x: 211, endPoint y: 319, distance: 217.9
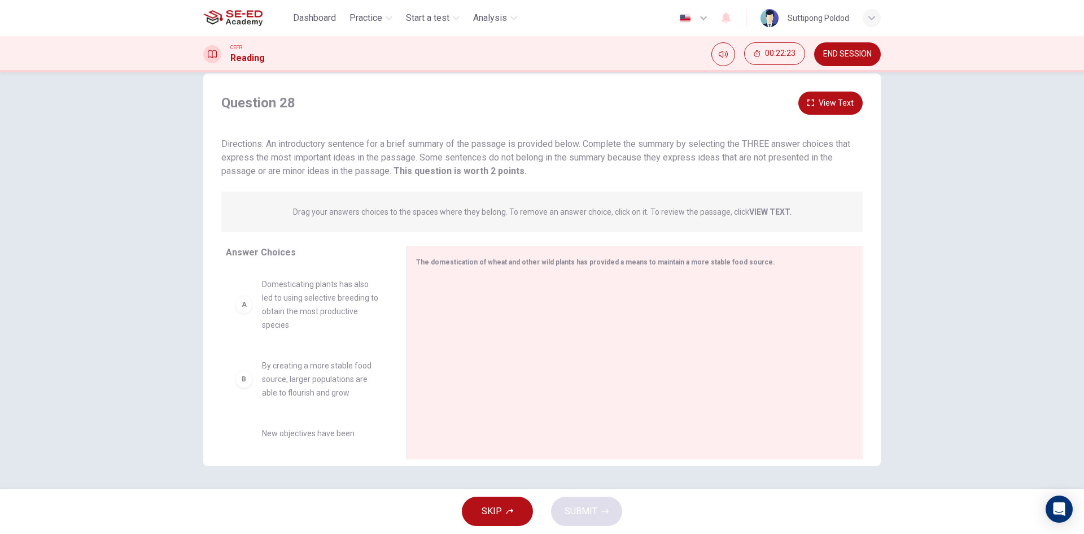
drag, startPoint x: 628, startPoint y: 143, endPoint x: 642, endPoint y: 142, distance: 13.7
click at [642, 142] on span "Directions: An introductory sentence for a brief summary of the passage is prov…" at bounding box center [535, 157] width 629 height 38
drag, startPoint x: 524, startPoint y: 259, endPoint x: 537, endPoint y: 258, distance: 13.0
click at [537, 258] on span "The domestication of wheat and other wild plants has provided a means to mainta…" at bounding box center [595, 262] width 359 height 8
drag, startPoint x: 476, startPoint y: 212, endPoint x: 531, endPoint y: 212, distance: 55.9
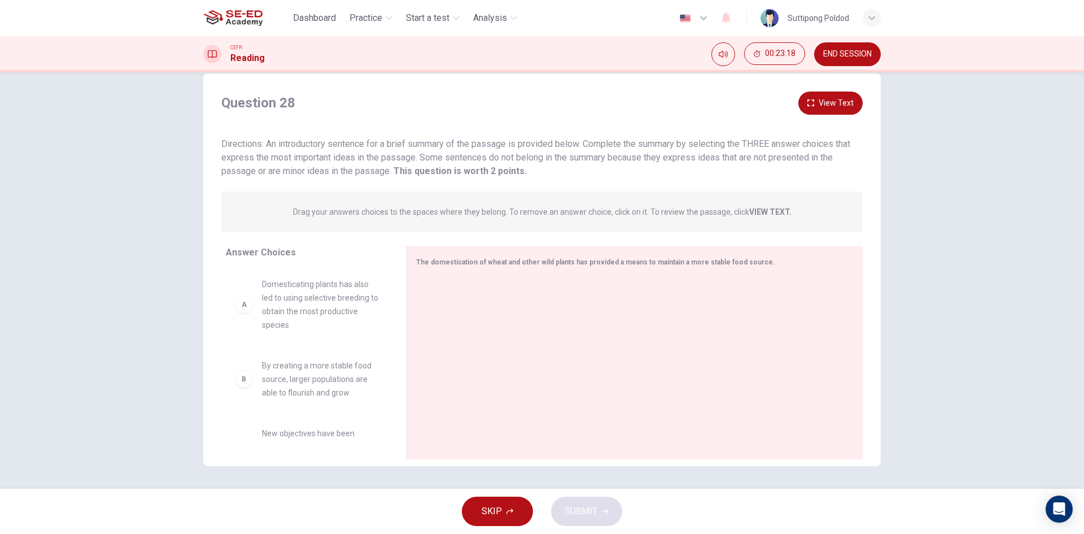
click at [531, 212] on p "Drag your answers choices to the spaces where they belong. To remove an answer …" at bounding box center [542, 211] width 499 height 9
click at [251, 324] on div "A Domesticating plants has also led to using selective breeding to obtain the m…" at bounding box center [307, 304] width 145 height 54
click at [636, 268] on div "The domestication of wheat and other wild plants has provided a means to mainta…" at bounding box center [628, 262] width 424 height 14
click at [297, 337] on div "A Domesticating plants has also led to using selective breeding to obtain the m…" at bounding box center [307, 304] width 163 height 72
click at [246, 312] on div "A Domesticating plants has also led to using selective breeding to obtain the m…" at bounding box center [307, 304] width 145 height 54
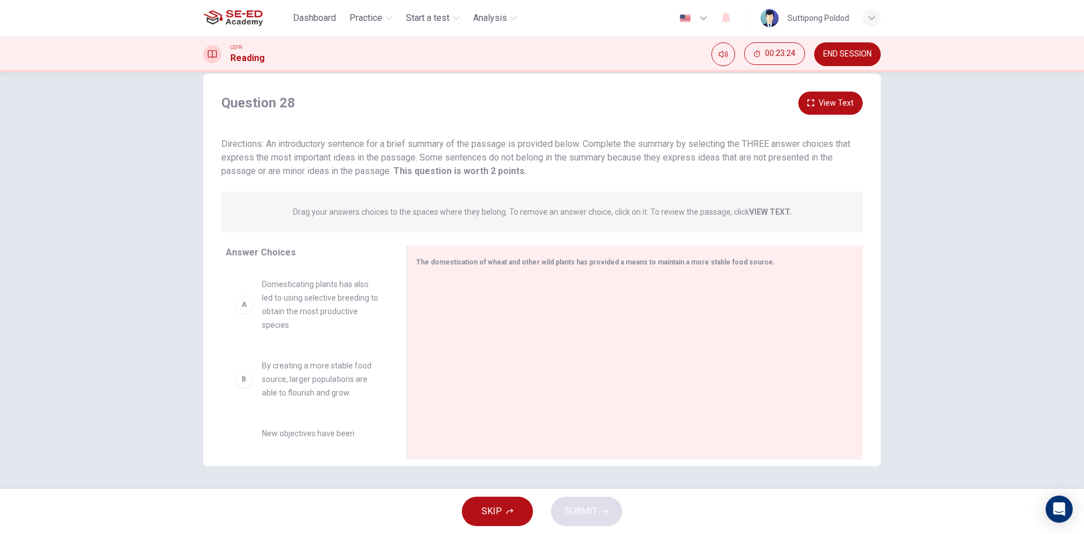
click at [235, 304] on div "A" at bounding box center [244, 304] width 18 height 18
click at [499, 145] on span "Directions: An introductory sentence for a brief summary of the passage is prov…" at bounding box center [535, 157] width 629 height 38
drag, startPoint x: 337, startPoint y: 317, endPoint x: 585, endPoint y: 352, distance: 251.0
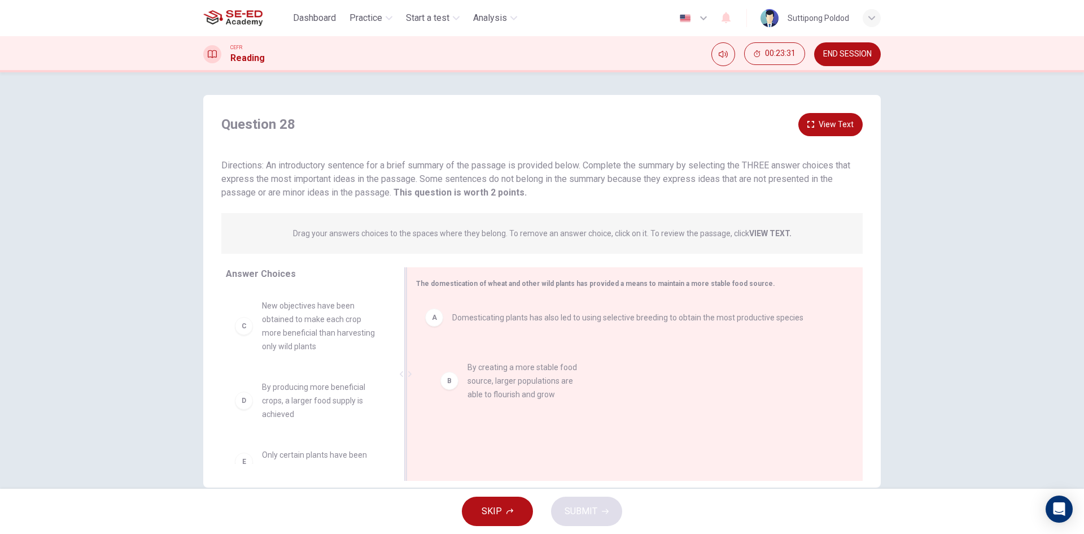
drag, startPoint x: 294, startPoint y: 325, endPoint x: 507, endPoint y: 389, distance: 221.7
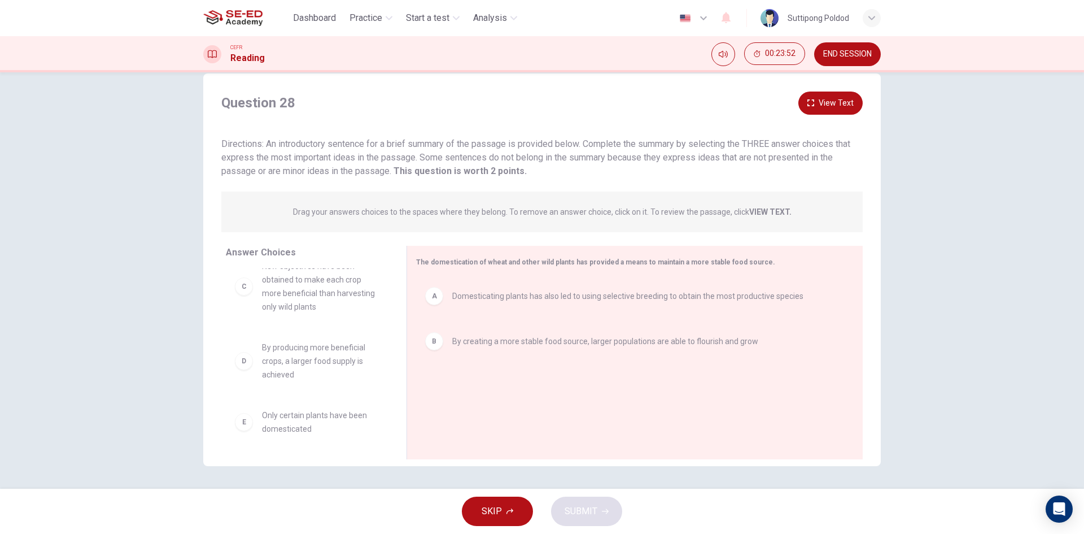
scroll to position [75, 0]
drag, startPoint x: 345, startPoint y: 422, endPoint x: 629, endPoint y: 415, distance: 283.6
click at [578, 516] on span "SUBMIT" at bounding box center [581, 511] width 33 height 16
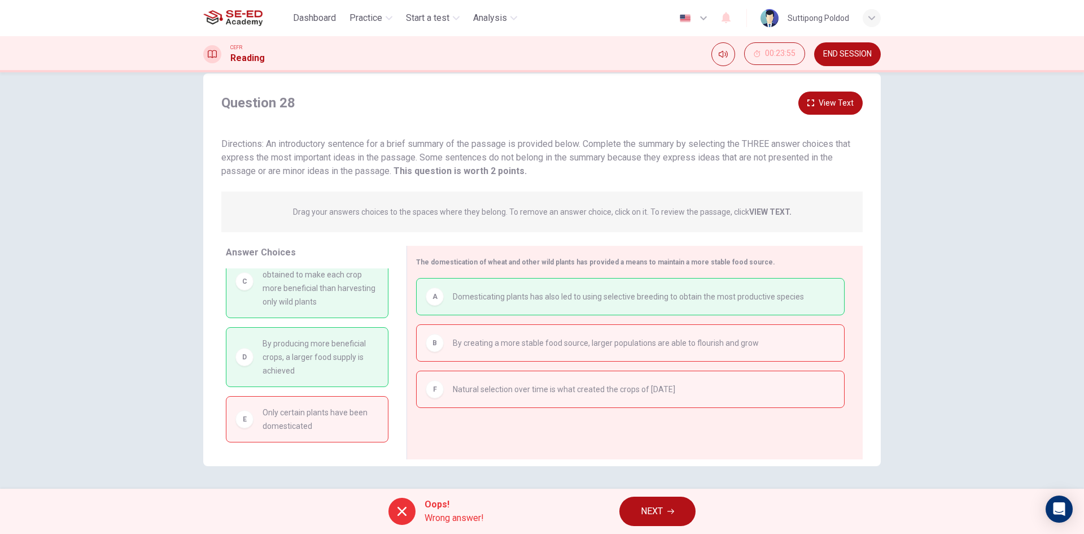
scroll to position [0, 0]
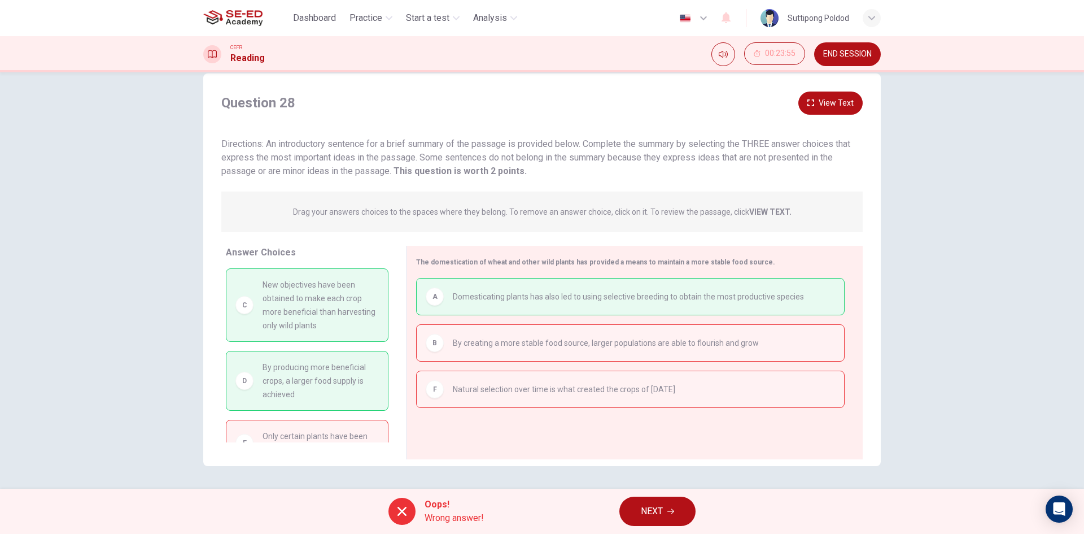
click at [349, 319] on span "New objectives have been obtained to make each crop more beneficial than harves…" at bounding box center [321, 305] width 116 height 54
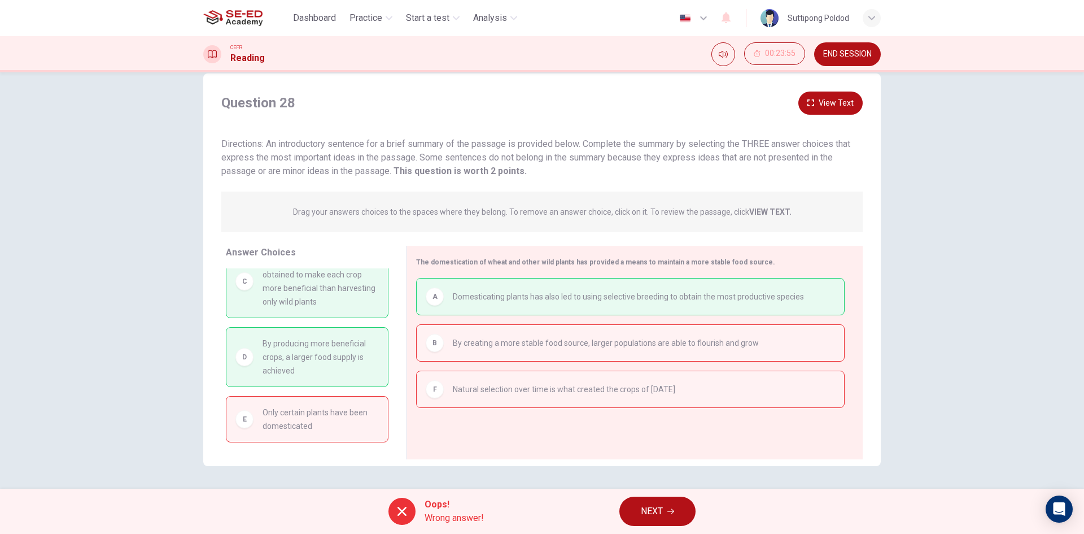
click at [334, 355] on span "By producing more beneficial crops, a larger food supply is achieved" at bounding box center [321, 357] width 116 height 41
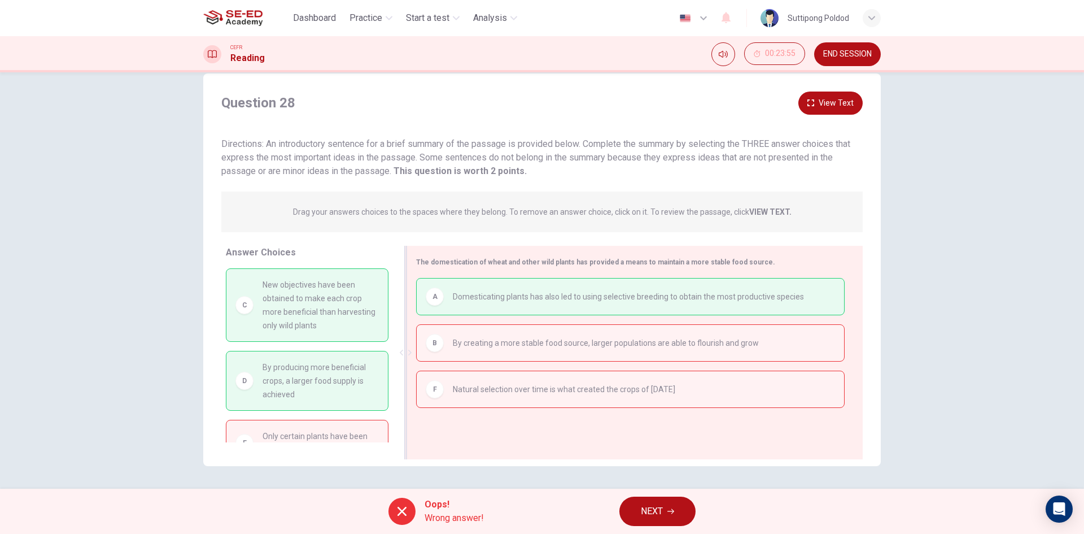
click at [485, 317] on div "A Domesticating plants has also led to using selective breeding to obtain the m…" at bounding box center [630, 353] width 429 height 151
click at [448, 340] on div "B By creating a more stable food source, larger populations are able to flouris…" at bounding box center [630, 343] width 409 height 18
click at [280, 334] on div "C New objectives have been obtained to make each crop more beneficial than harv…" at bounding box center [307, 304] width 163 height 73
click at [656, 509] on span "NEXT" at bounding box center [652, 511] width 22 height 16
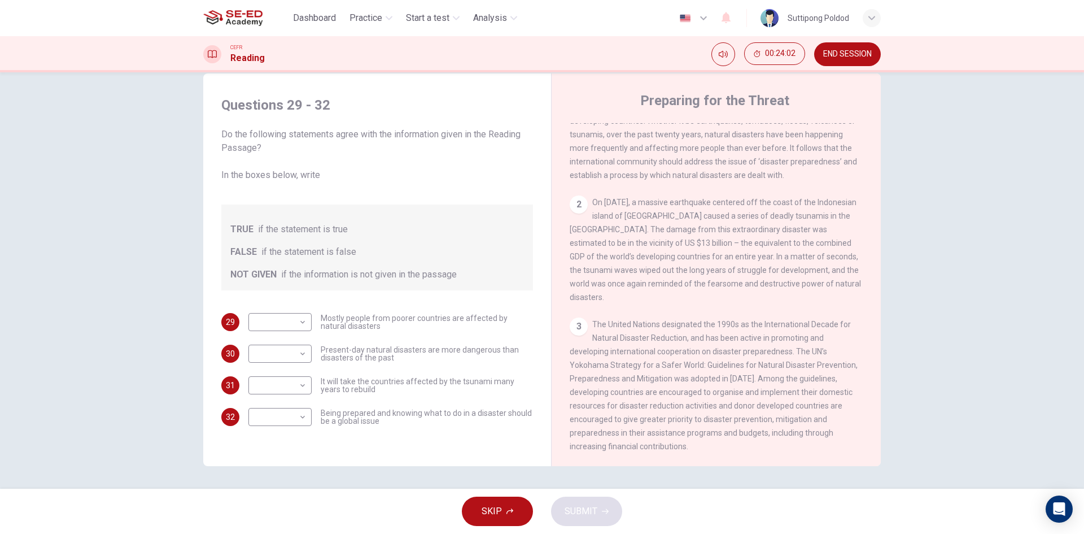
scroll to position [226, 0]
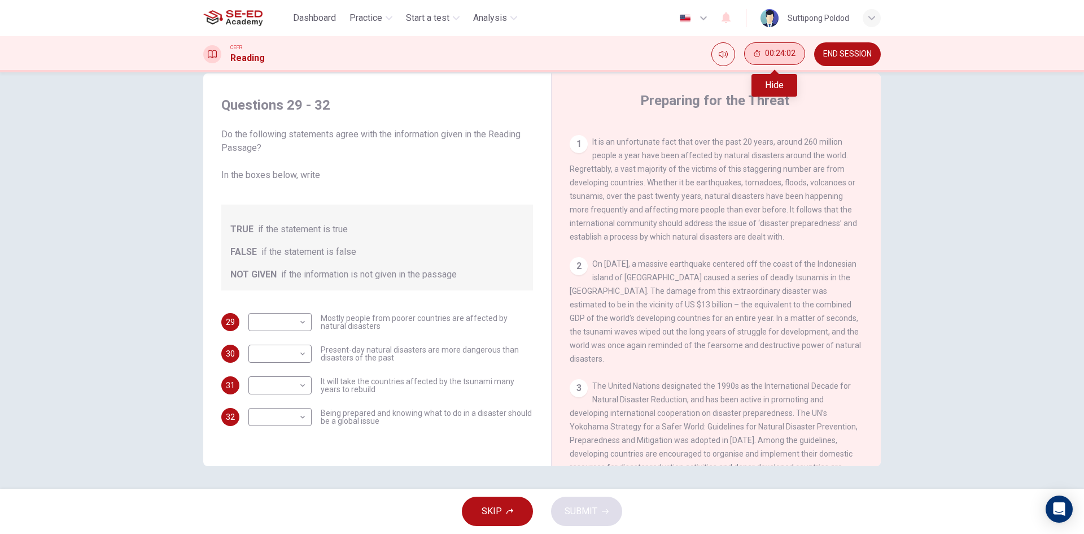
click at [749, 54] on button "00:24:02" at bounding box center [774, 53] width 61 height 23
click at [826, 52] on span "END SESSION" at bounding box center [847, 54] width 49 height 9
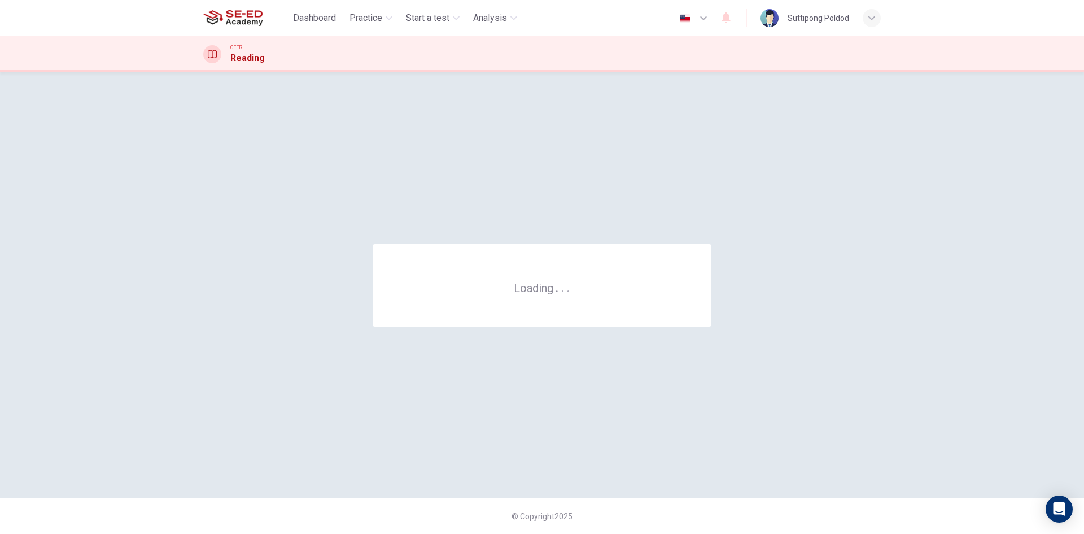
scroll to position [0, 0]
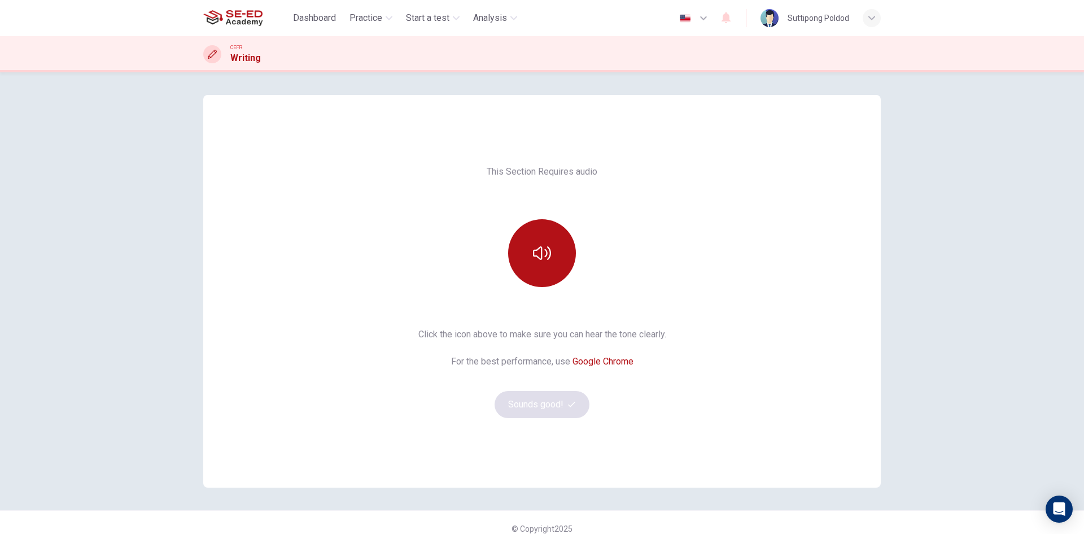
click at [585, 276] on div at bounding box center [542, 253] width 122 height 68
click at [548, 264] on button "button" at bounding box center [542, 253] width 68 height 68
